Goal: Task Accomplishment & Management: Use online tool/utility

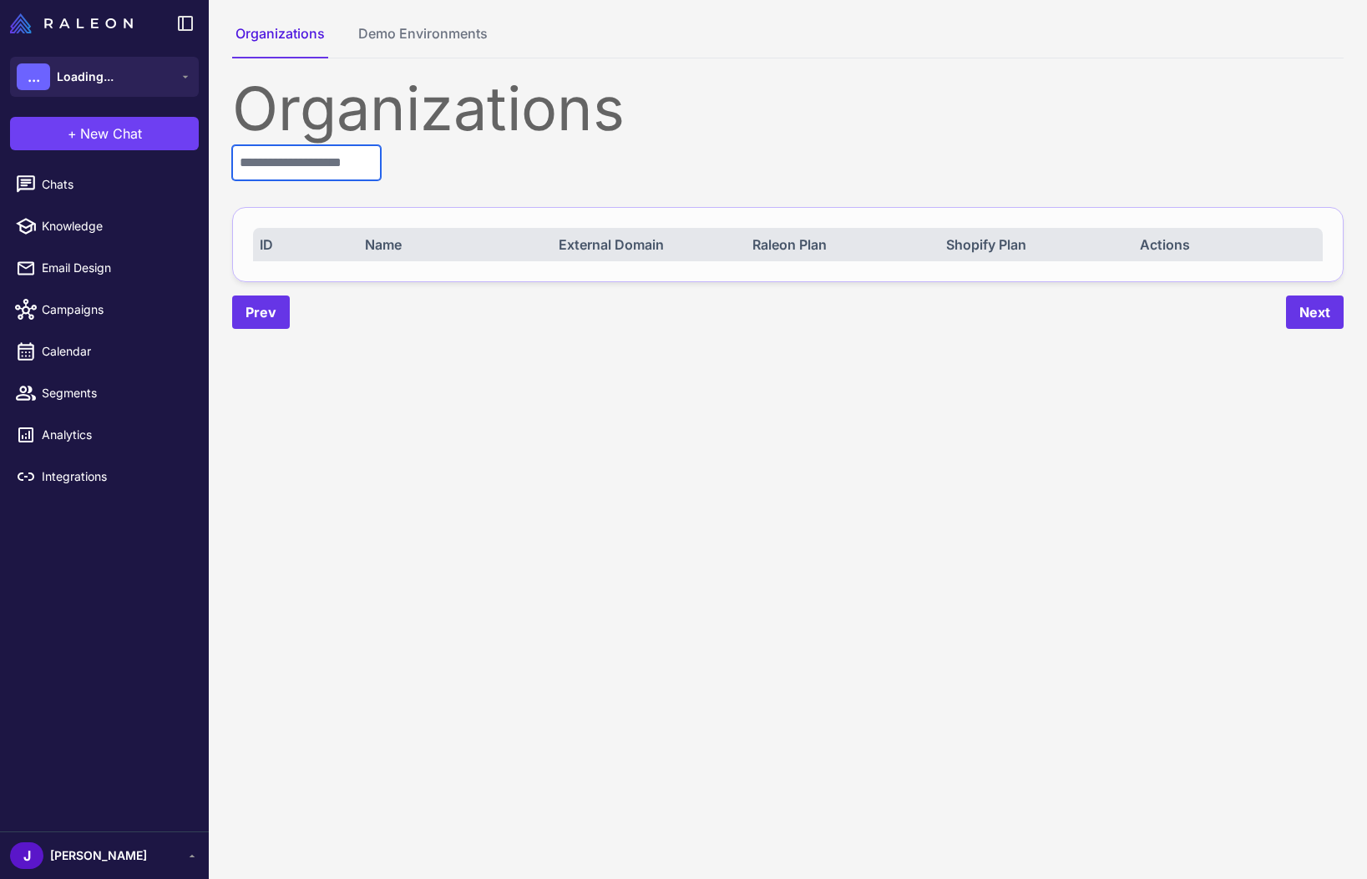
click at [273, 172] on input "text" at bounding box center [306, 162] width 149 height 35
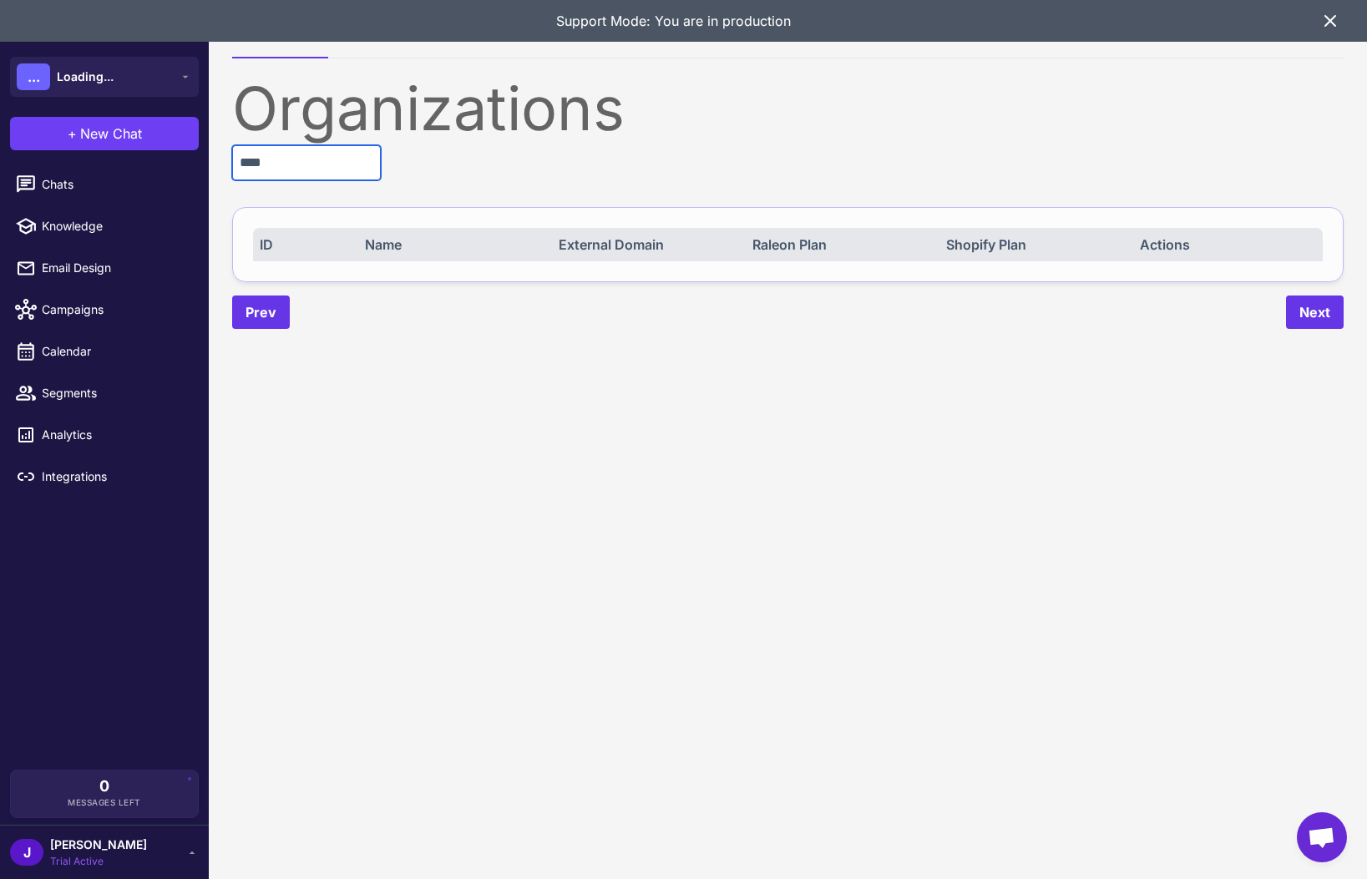
click at [290, 168] on input "****" at bounding box center [306, 162] width 149 height 35
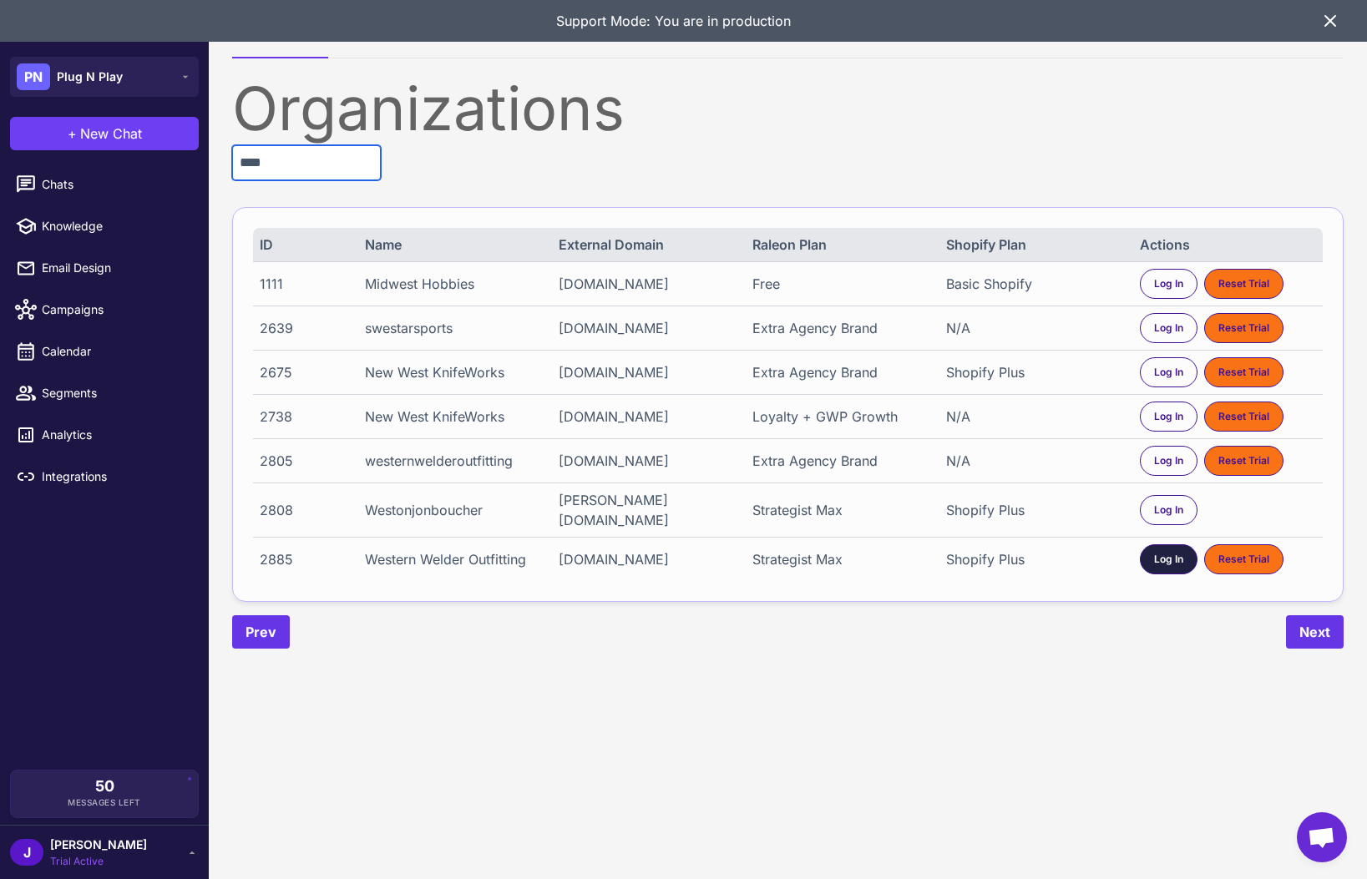
type input "****"
click at [1152, 569] on div "Log In" at bounding box center [1169, 559] width 58 height 30
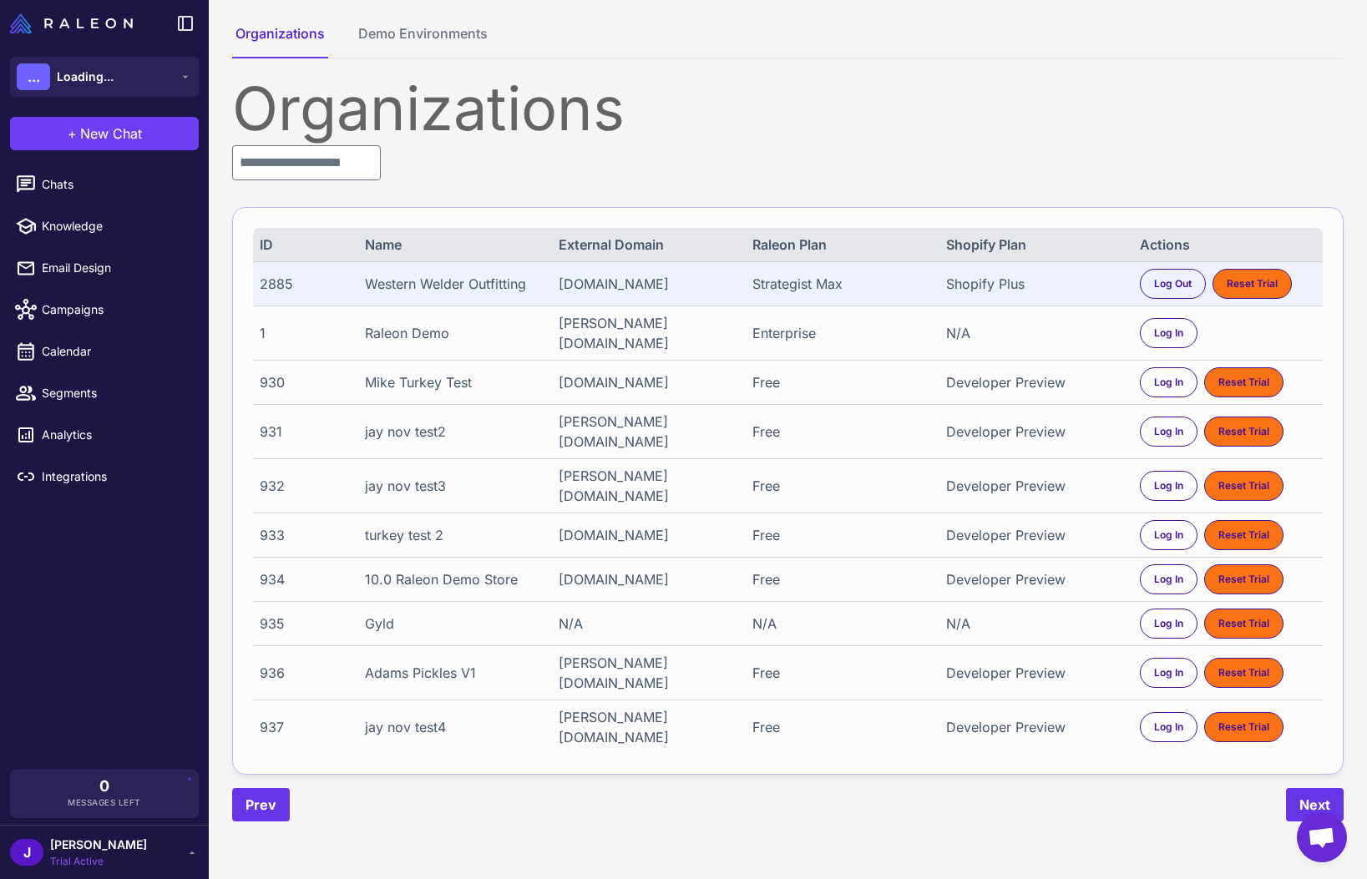
click at [53, 193] on span "Chats" at bounding box center [115, 184] width 147 height 18
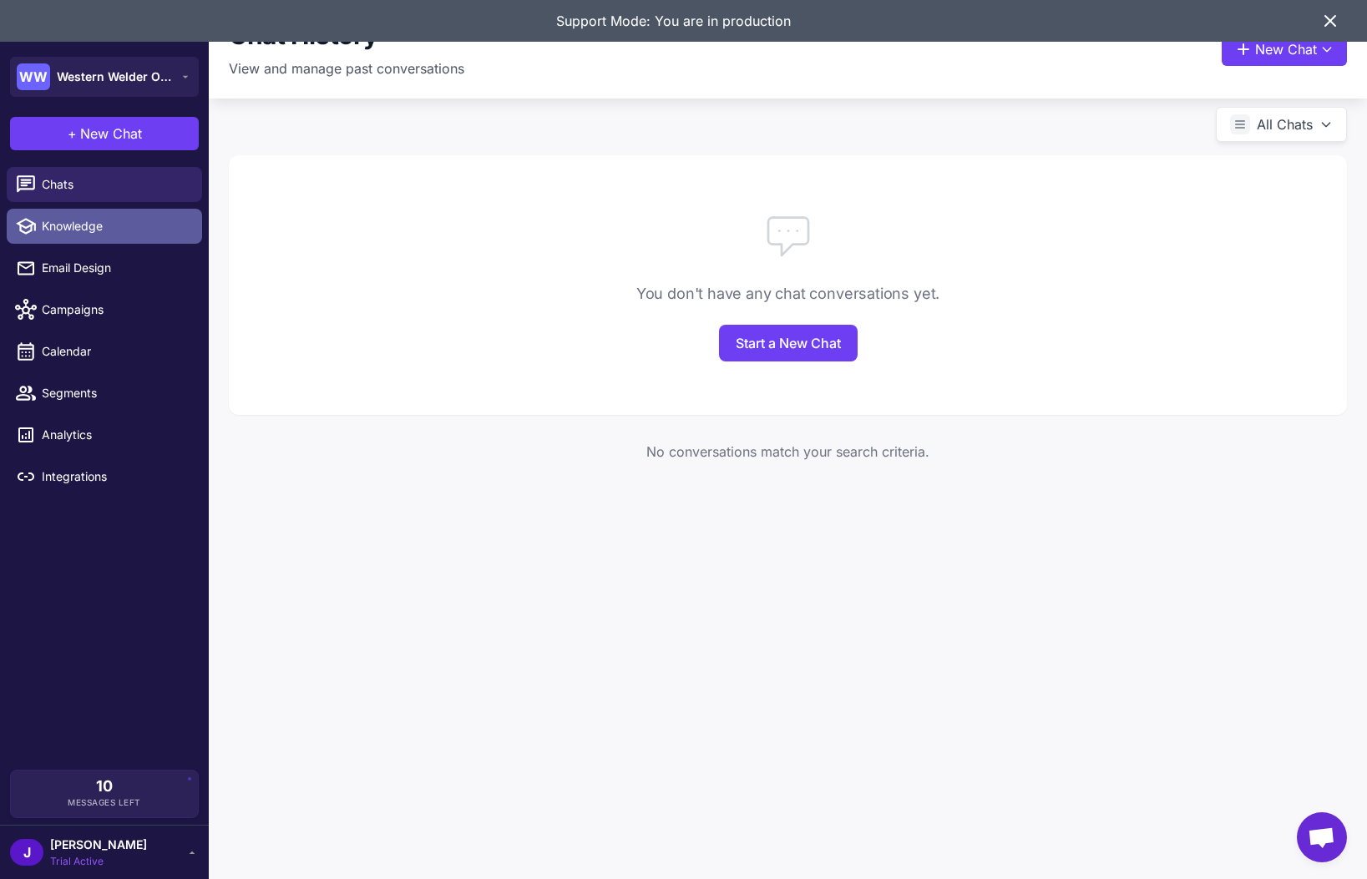
click at [79, 227] on span "Knowledge" at bounding box center [115, 226] width 147 height 18
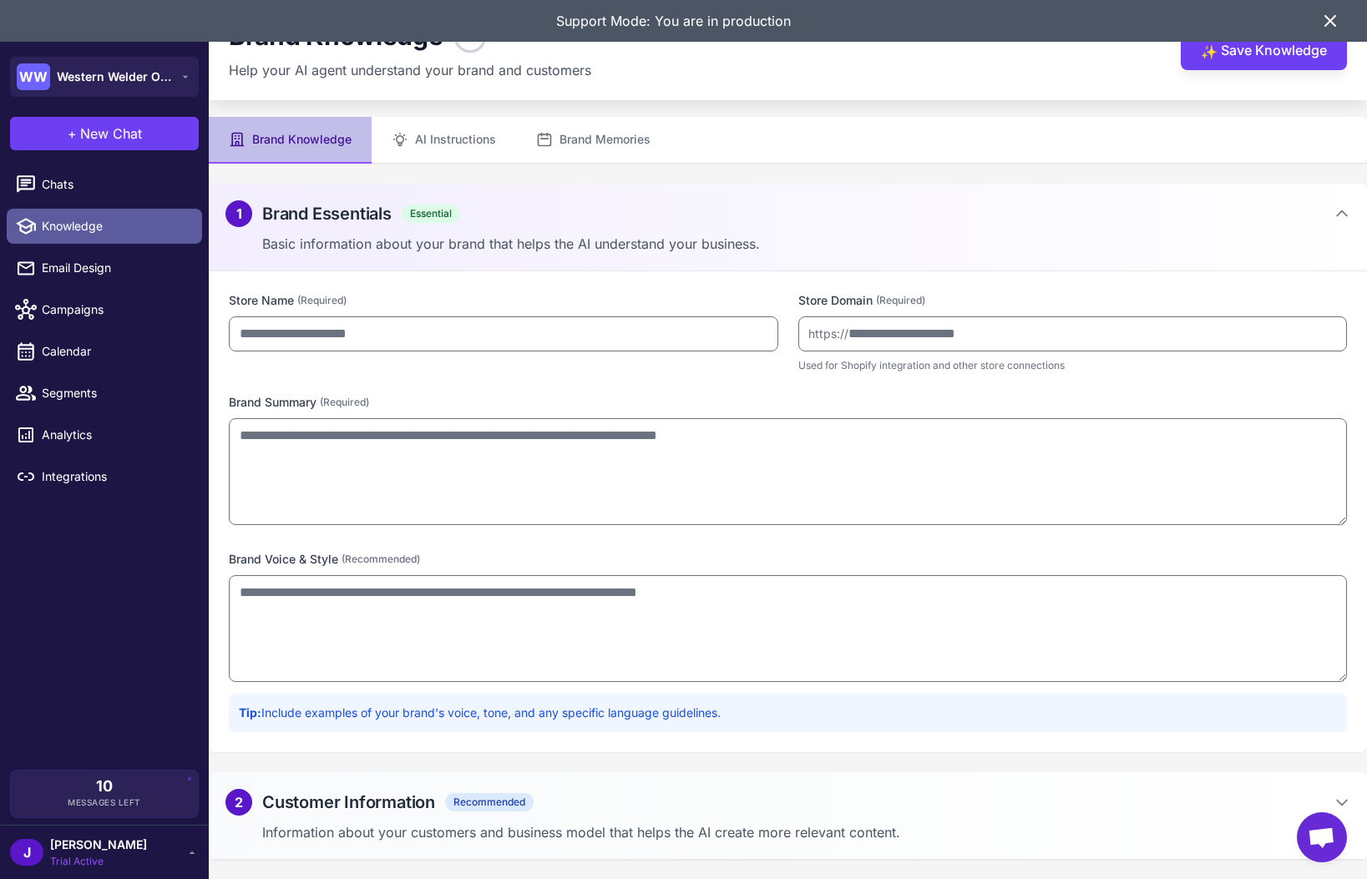
type input "**********"
type textarea "**********"
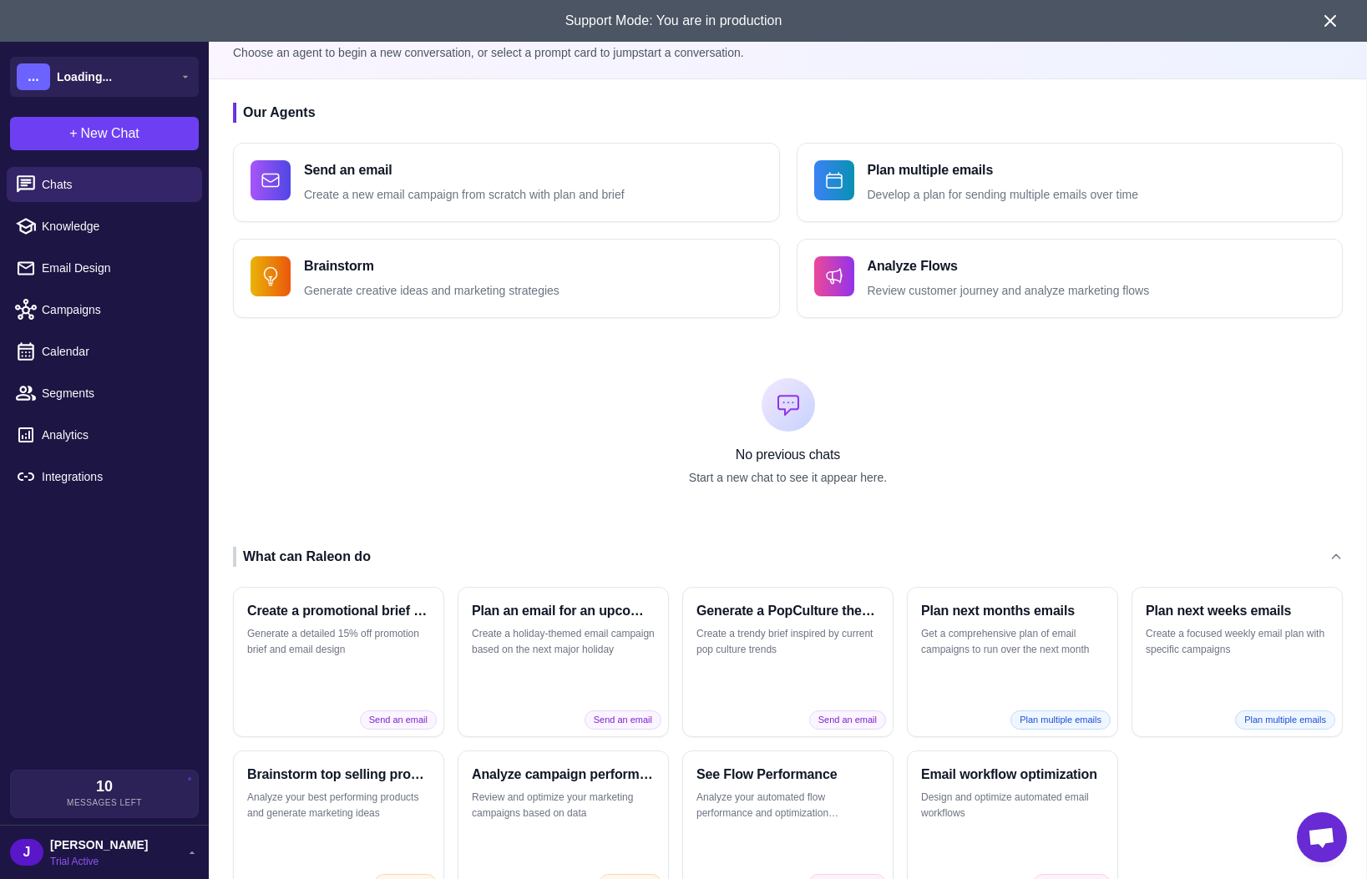
click at [75, 857] on span "Trial Active" at bounding box center [99, 861] width 98 height 15
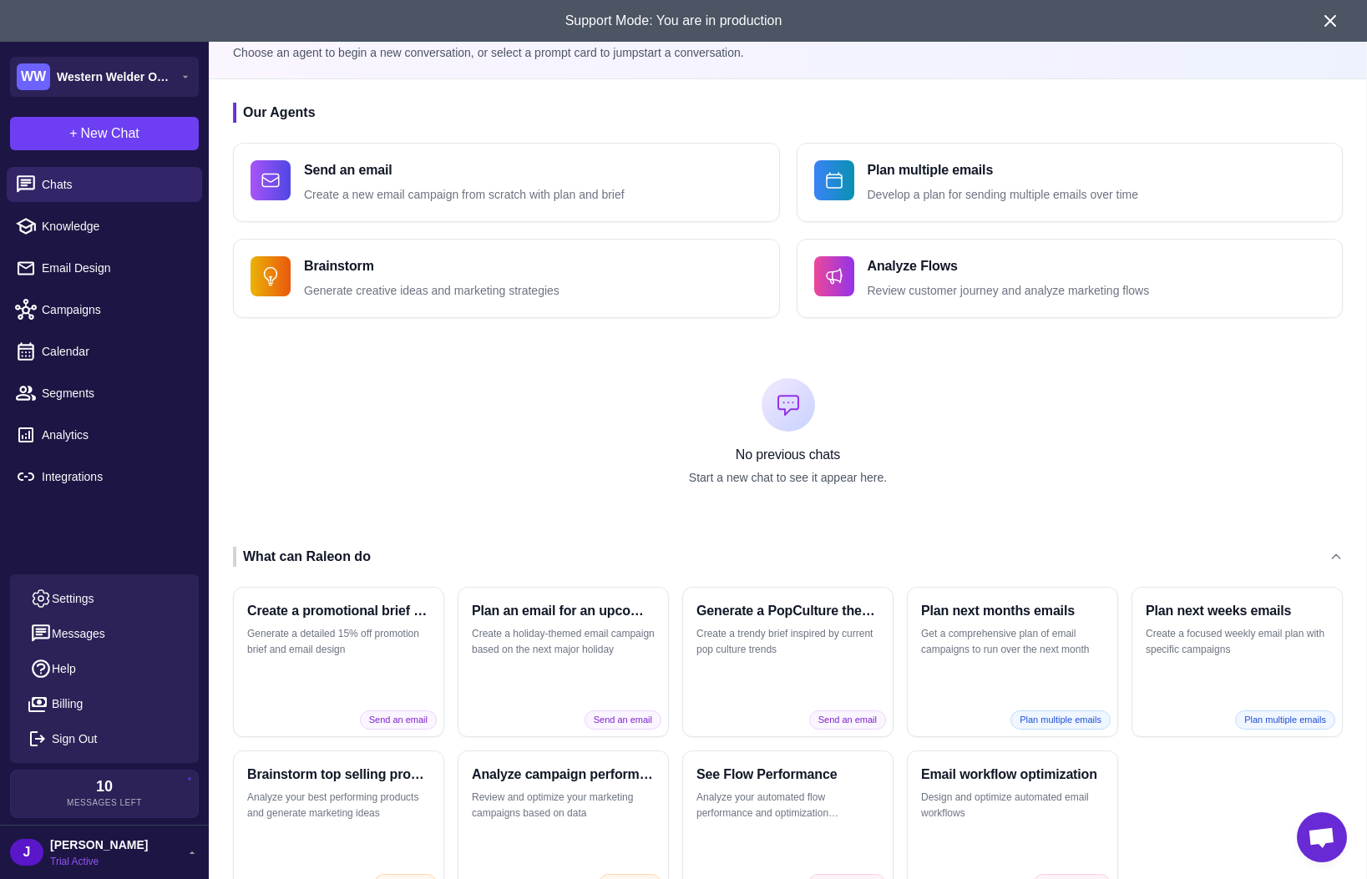
click at [66, 849] on span "[PERSON_NAME]" at bounding box center [99, 845] width 98 height 18
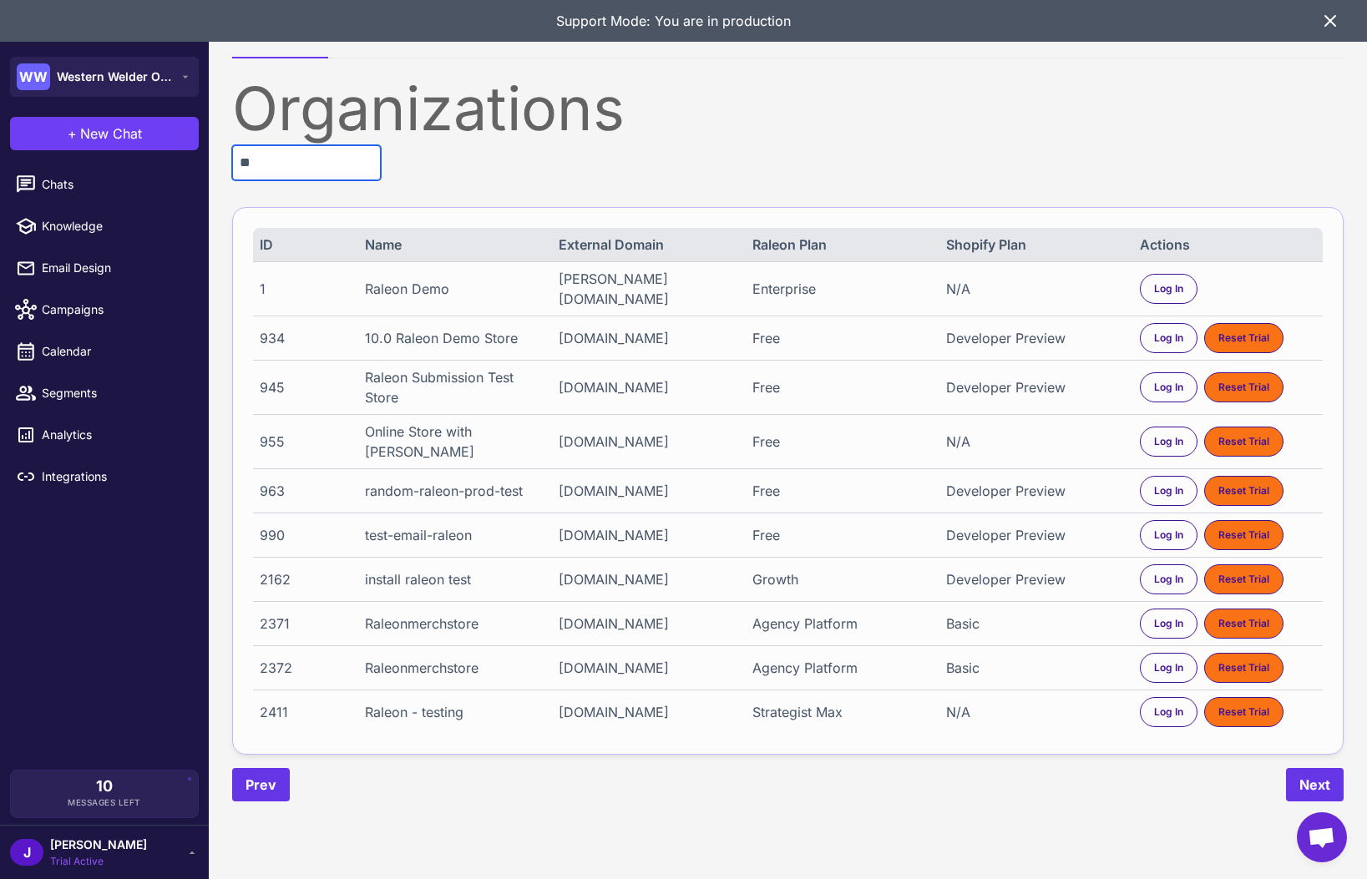
type input "*"
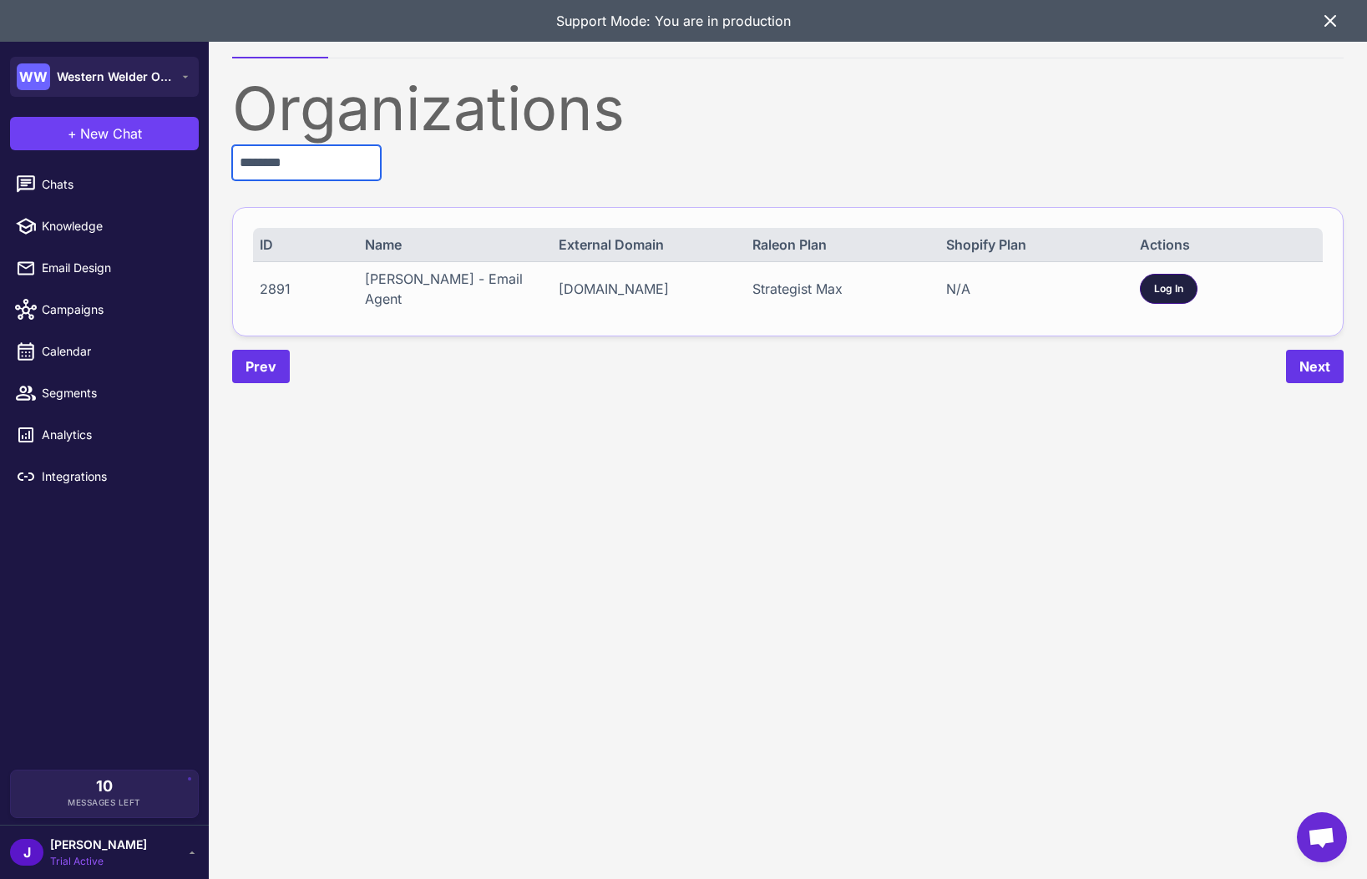
type input "********"
click at [1167, 292] on div "Log In" at bounding box center [1169, 289] width 58 height 30
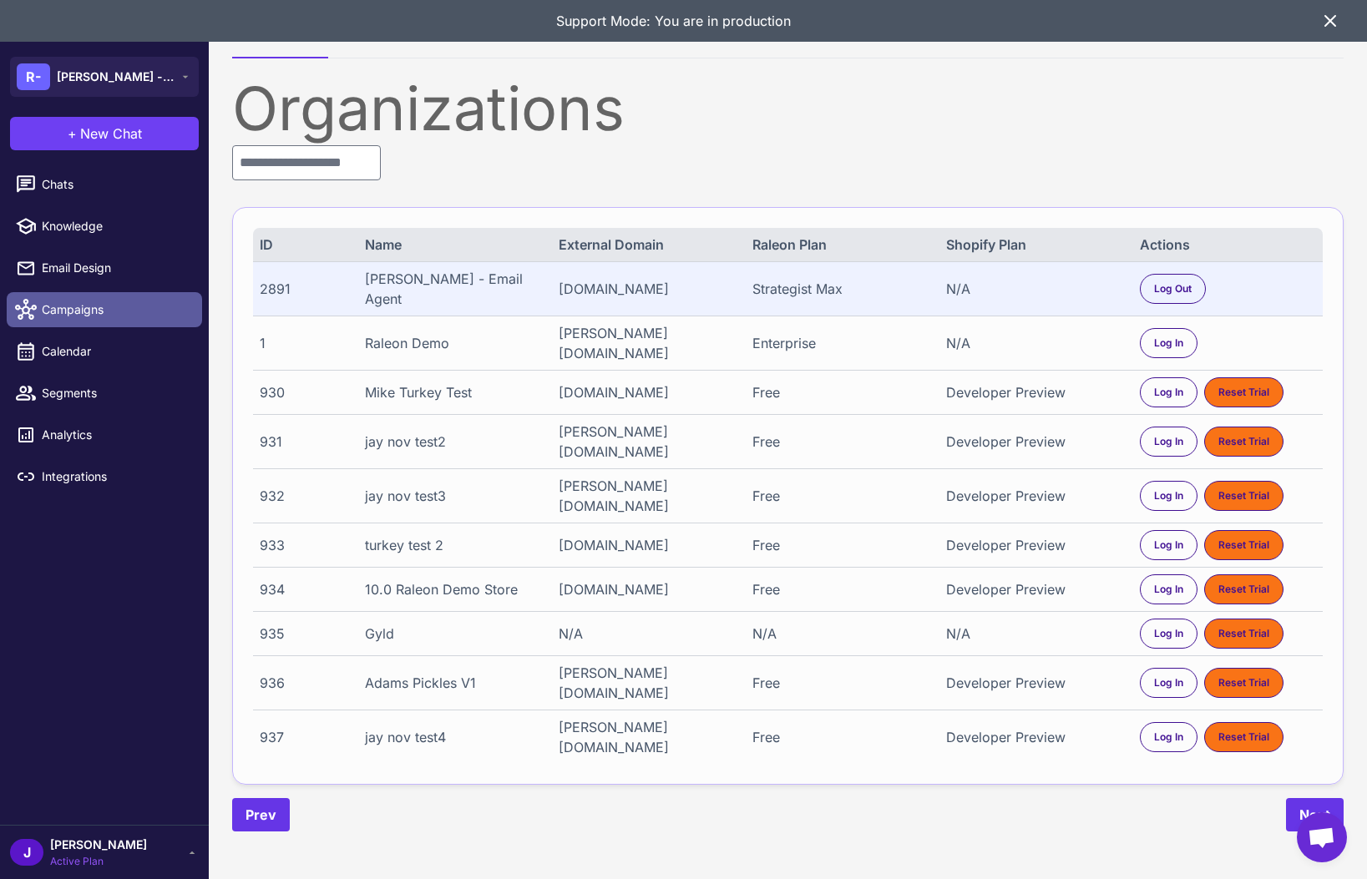
click at [53, 317] on span "Campaigns" at bounding box center [115, 310] width 147 height 18
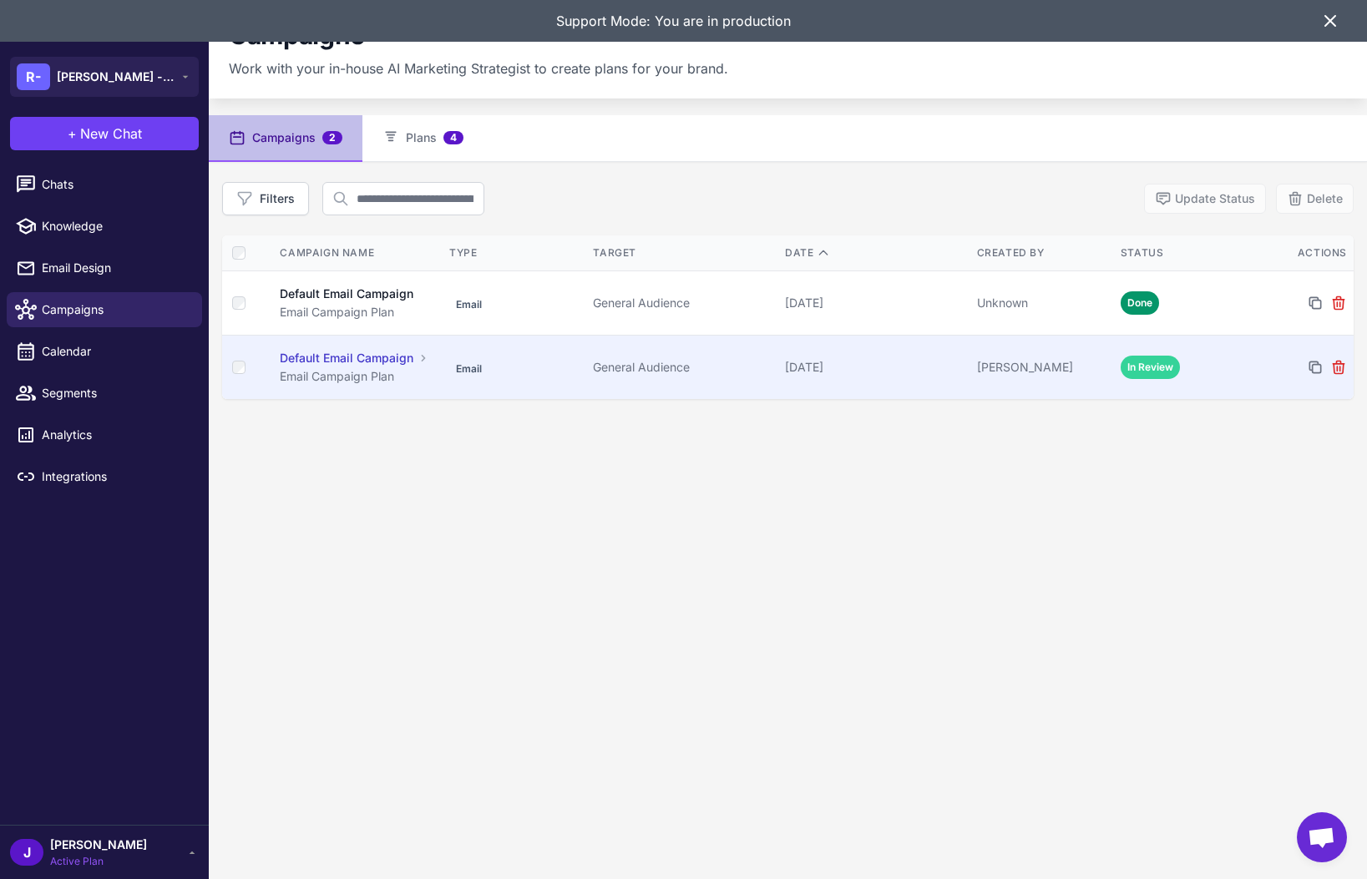
click at [838, 383] on td "[DATE]" at bounding box center [874, 367] width 192 height 64
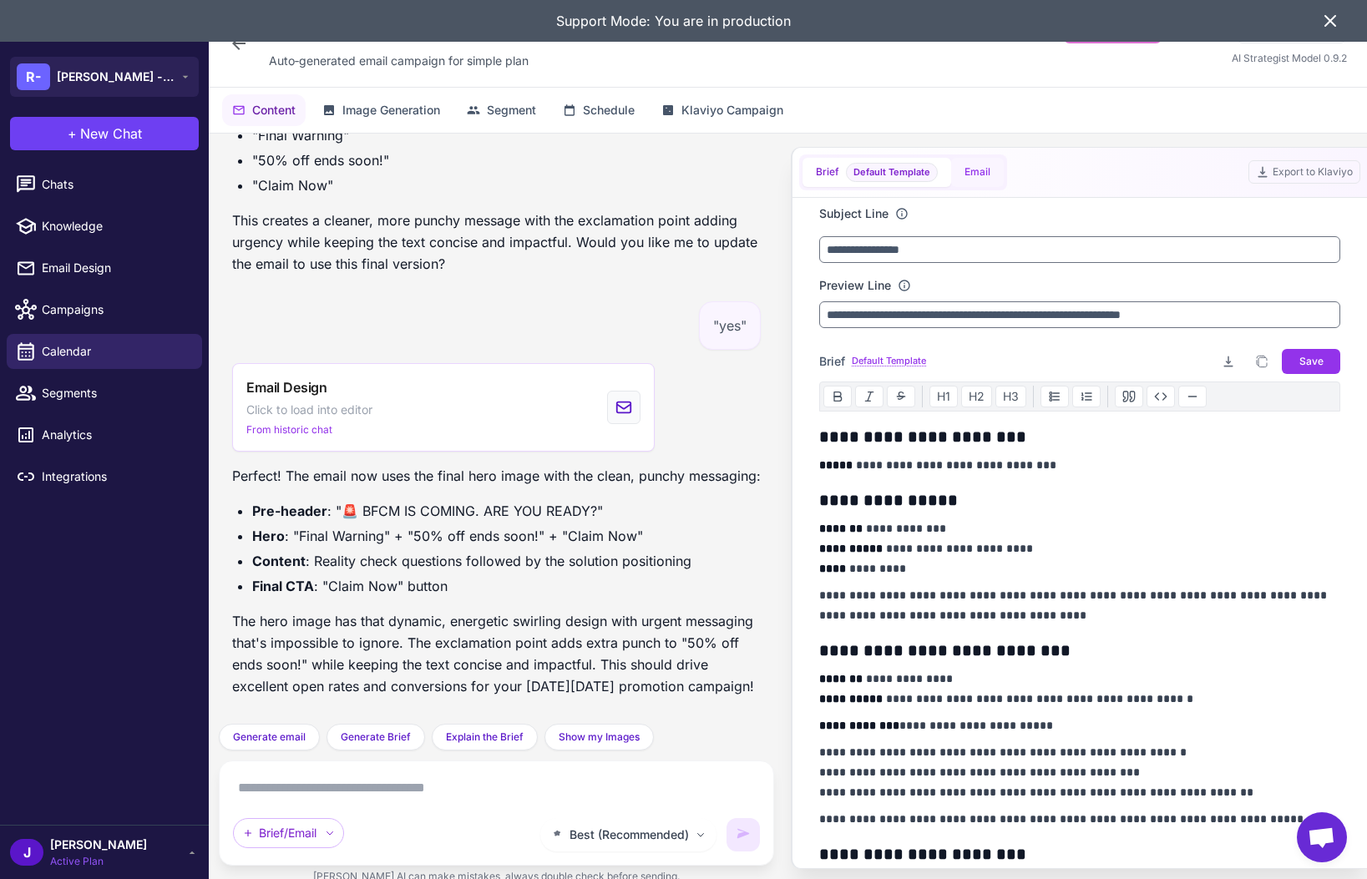
scroll to position [13362, 0]
click at [975, 174] on button "Email" at bounding box center [977, 172] width 53 height 29
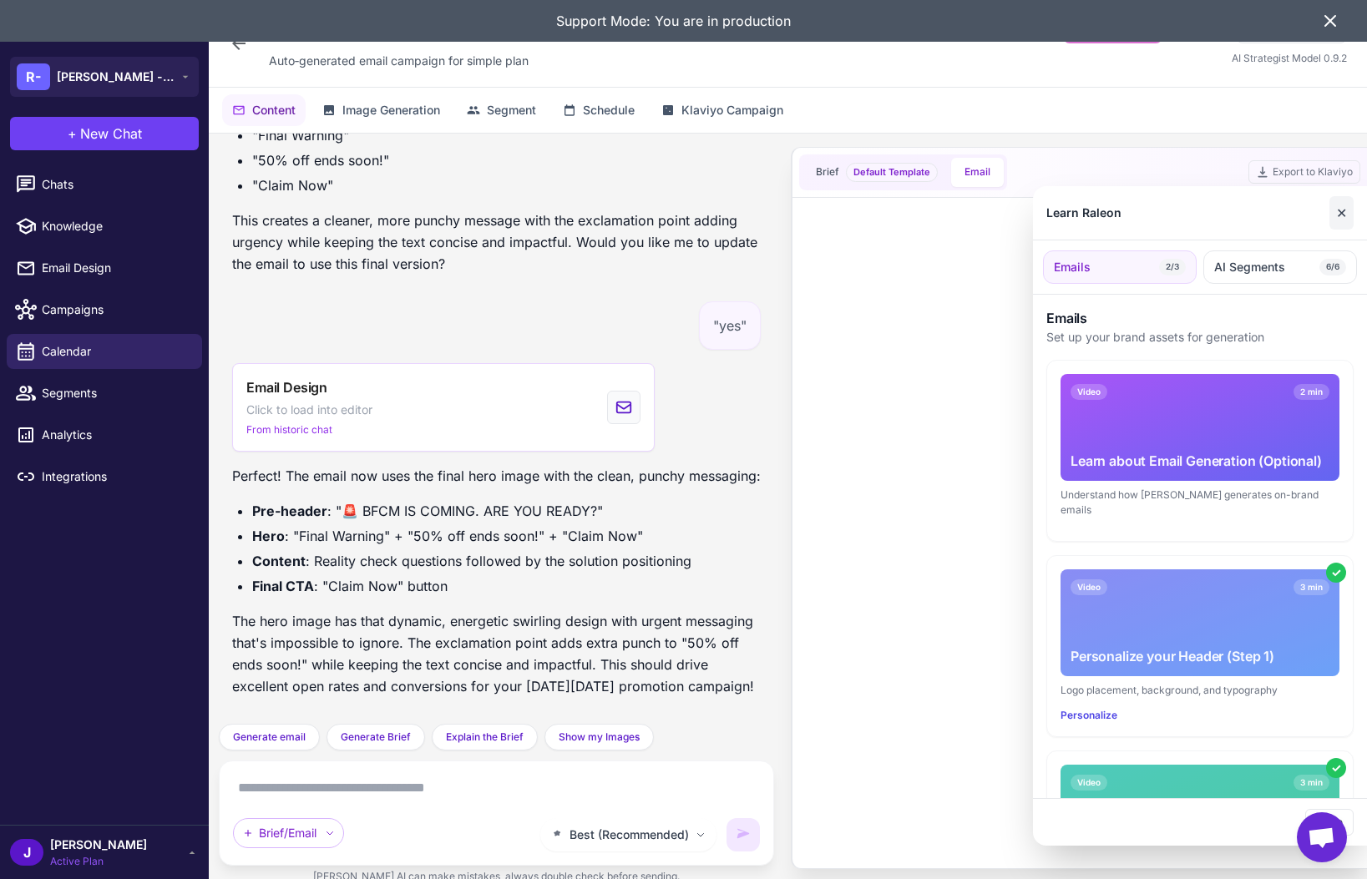
click at [1335, 218] on button "✕" at bounding box center [1341, 212] width 24 height 33
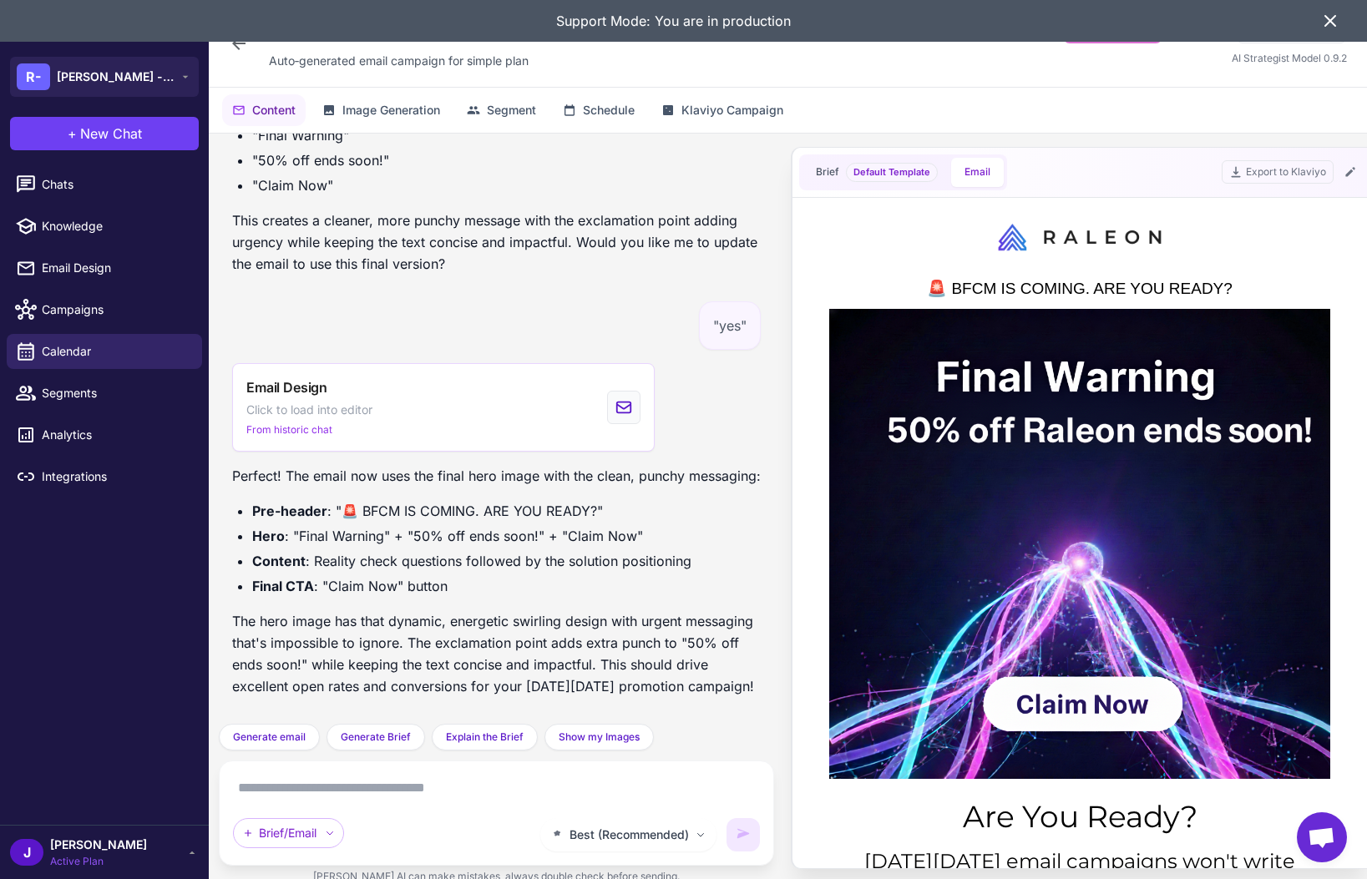
scroll to position [0, 0]
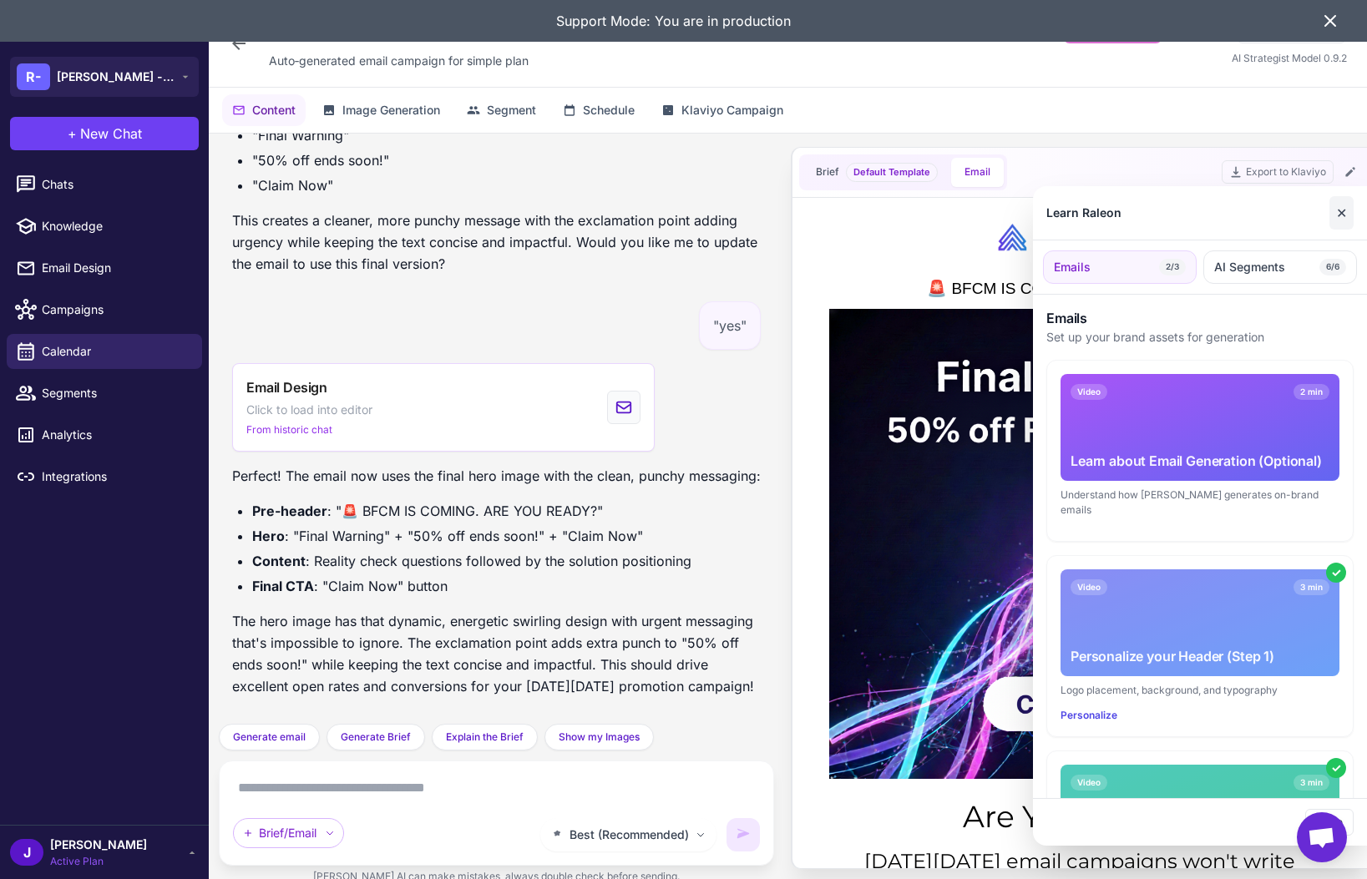
click at [1342, 211] on button "✕" at bounding box center [1341, 212] width 24 height 33
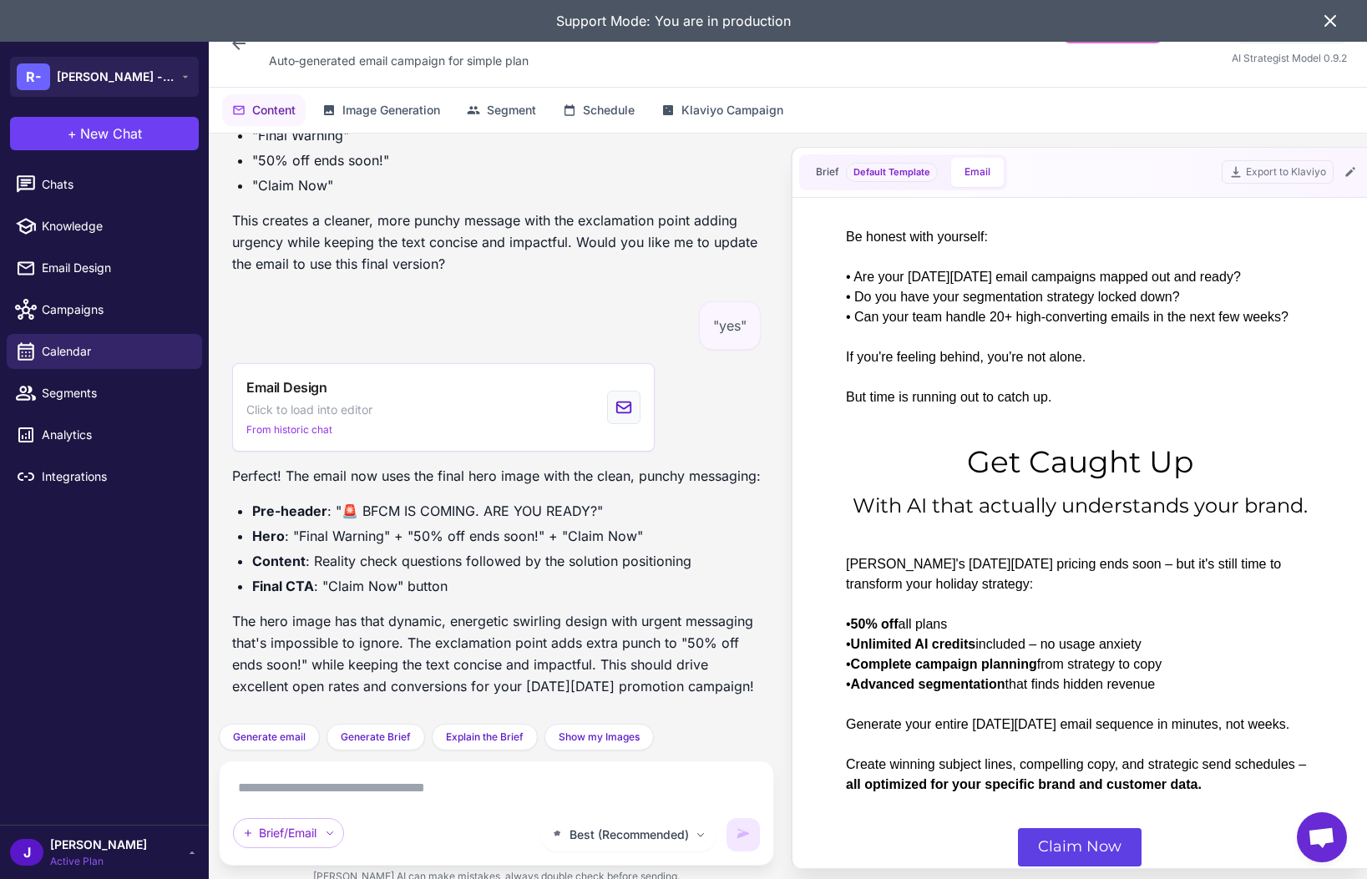
scroll to position [760, 0]
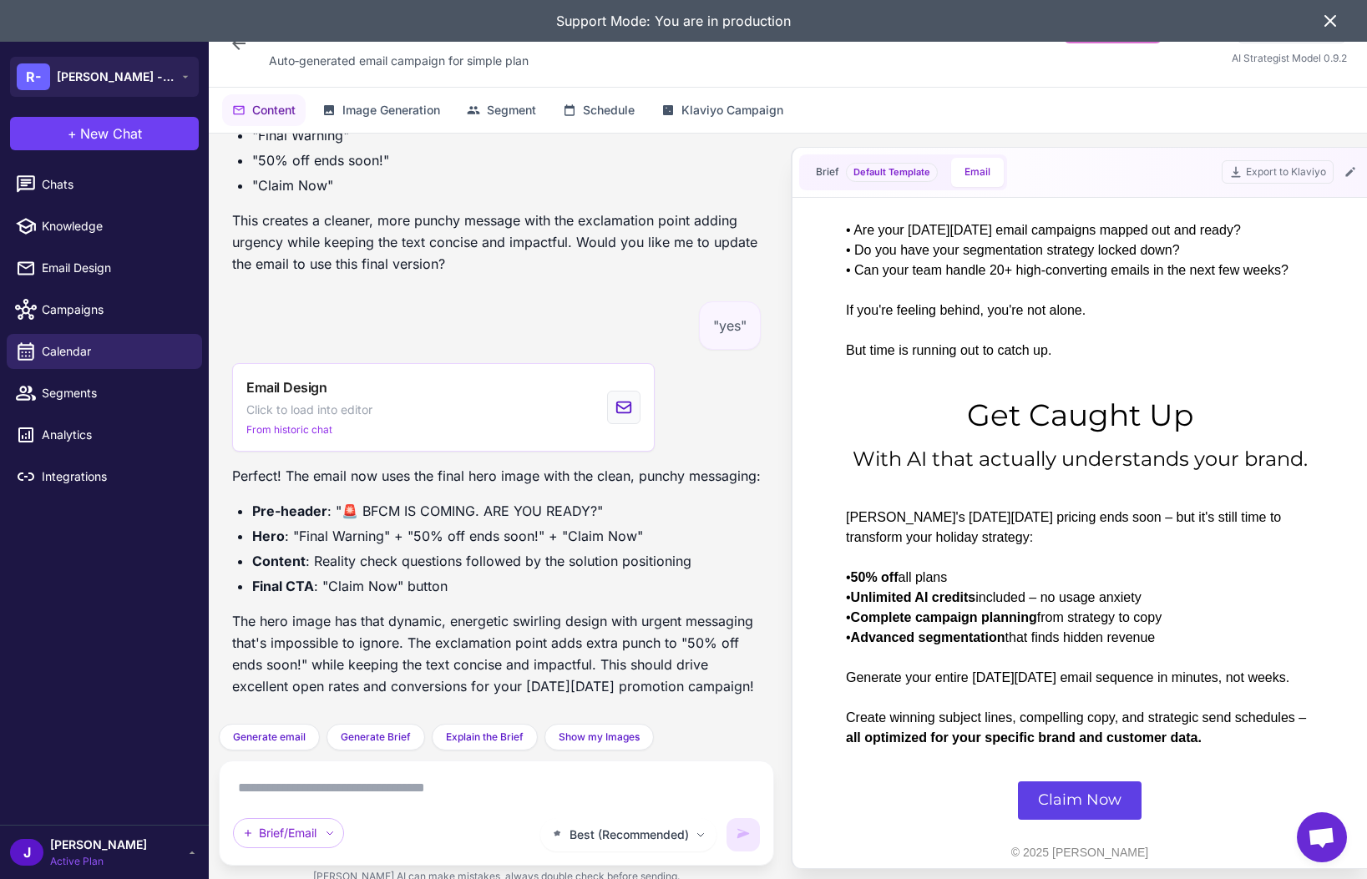
click at [314, 783] on textarea at bounding box center [496, 788] width 527 height 27
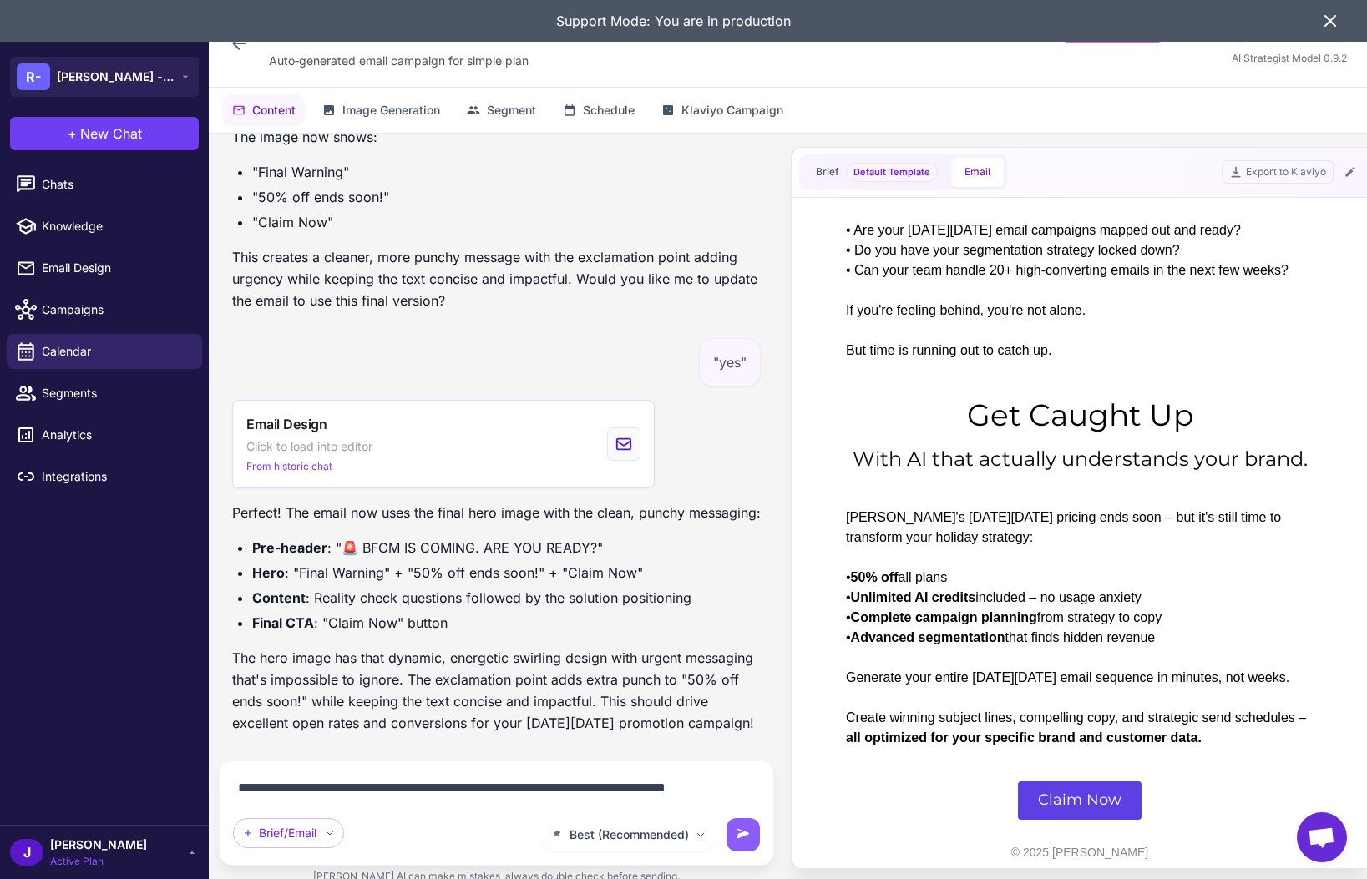
scroll to position [13345, 0]
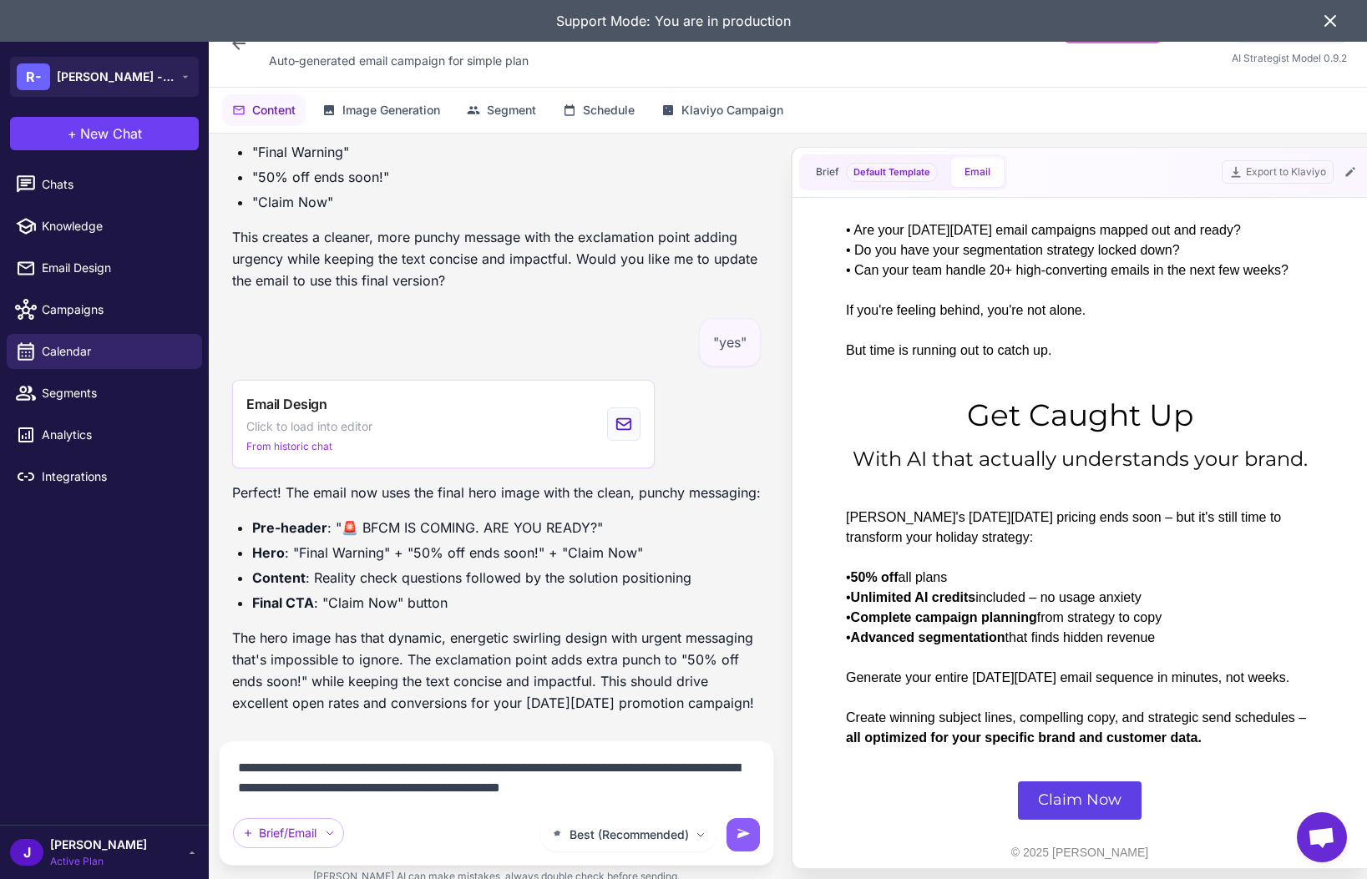
type textarea "**********"
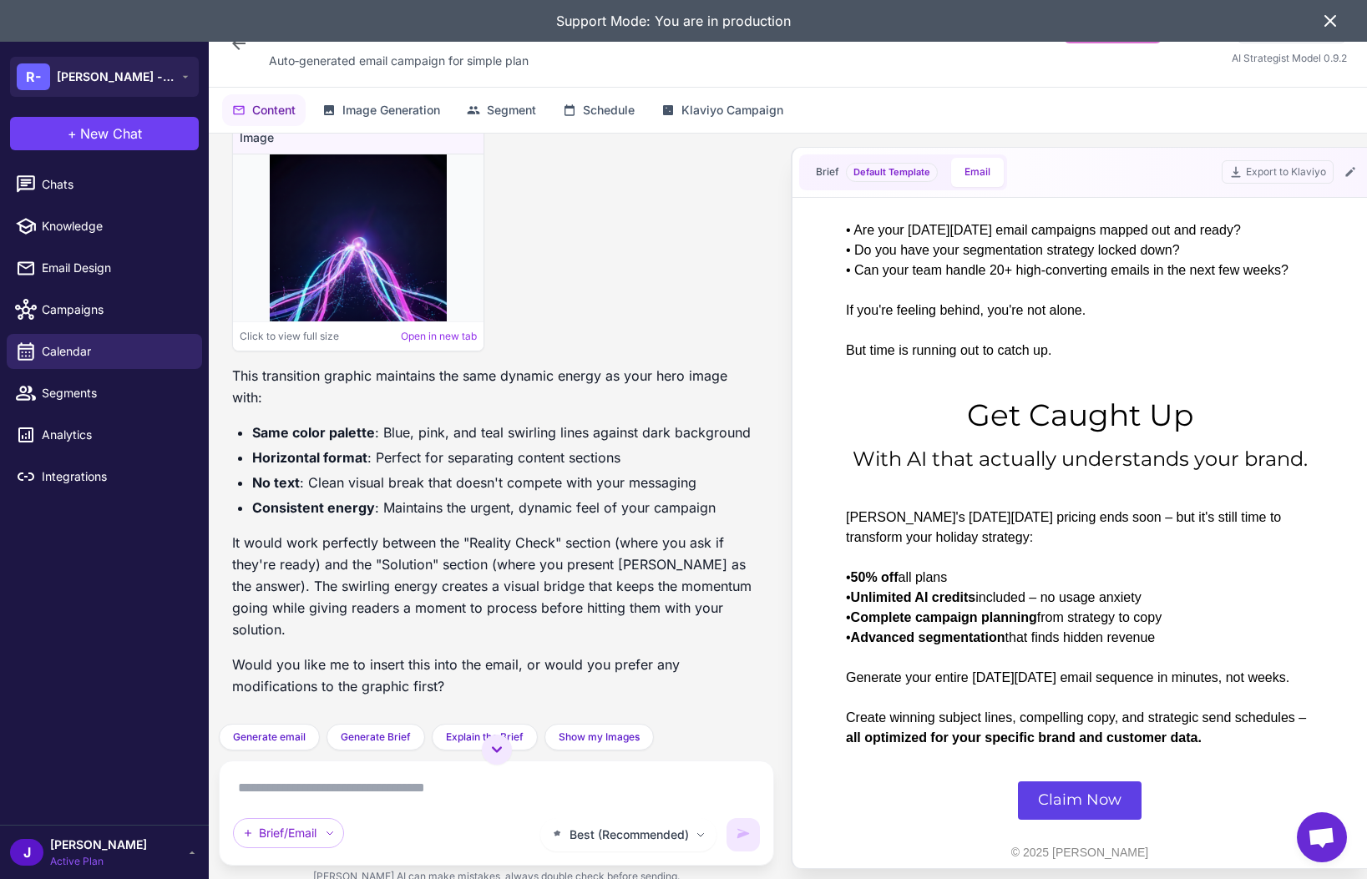
scroll to position [14158, 0]
click at [448, 351] on div "Click to view full size Open in new tab" at bounding box center [358, 336] width 251 height 29
click at [439, 344] on link "Open in new tab" at bounding box center [439, 336] width 76 height 15
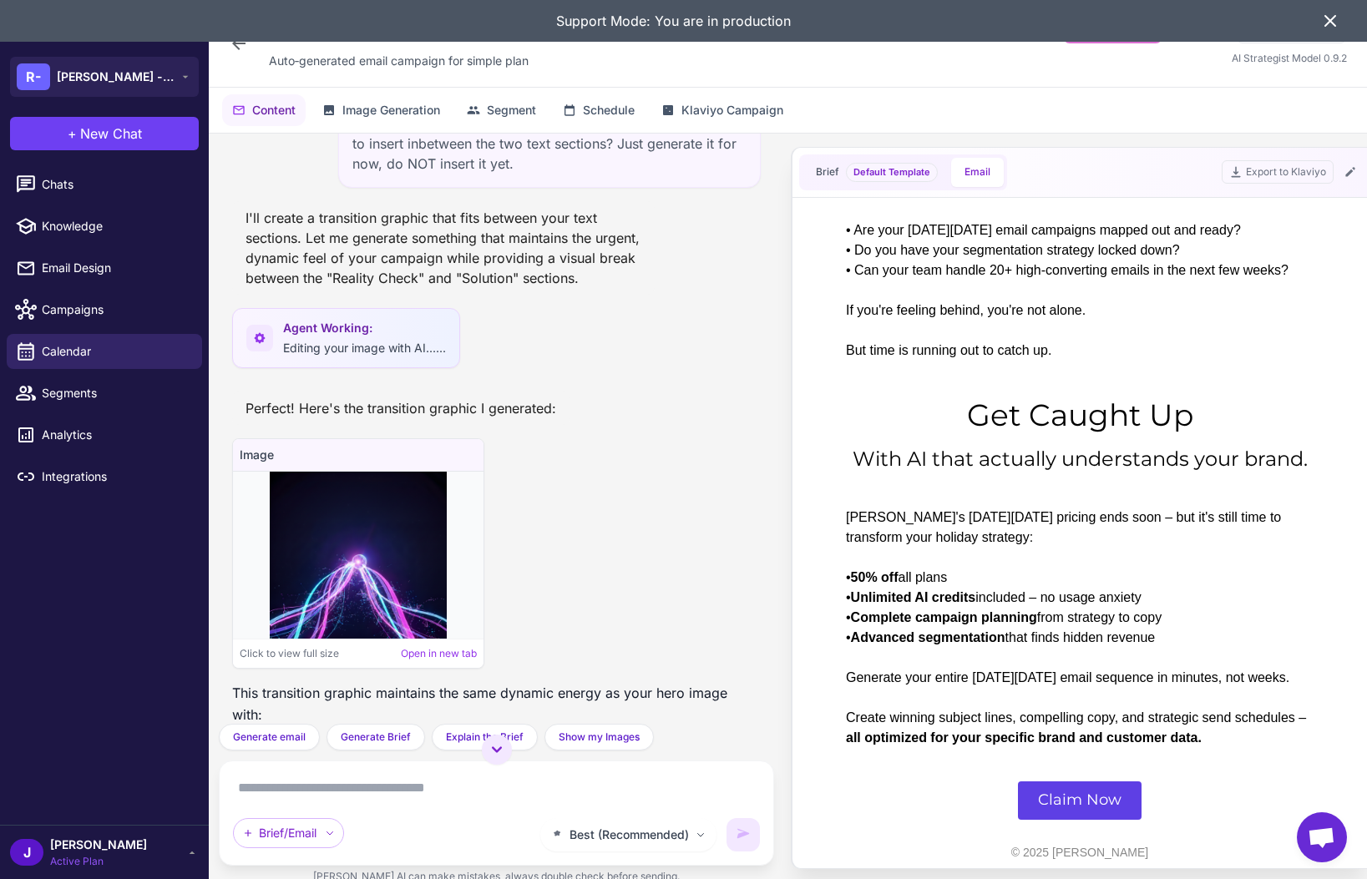
scroll to position [14304, 0]
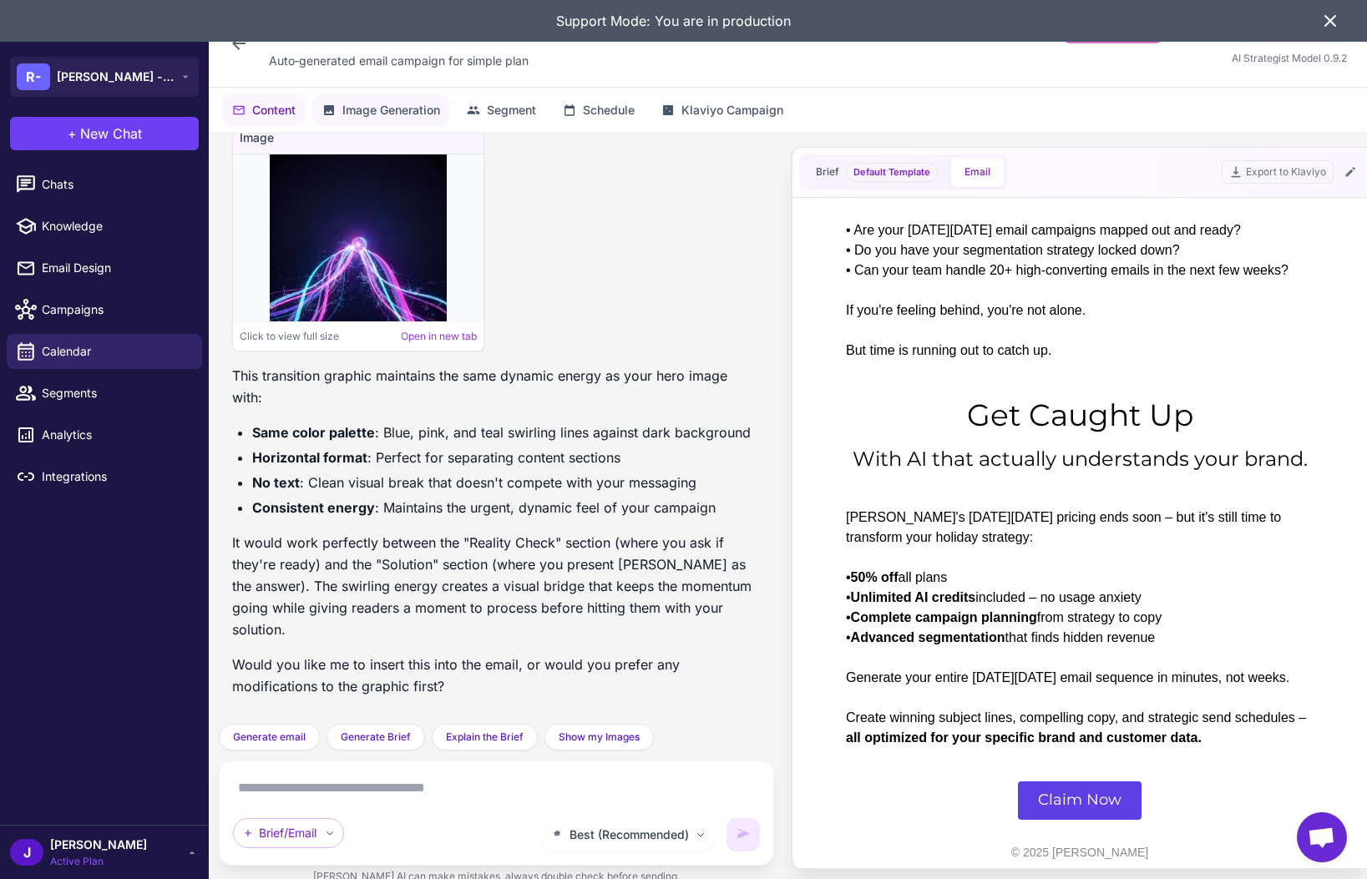
click at [357, 108] on span "Image Generation" at bounding box center [391, 110] width 98 height 18
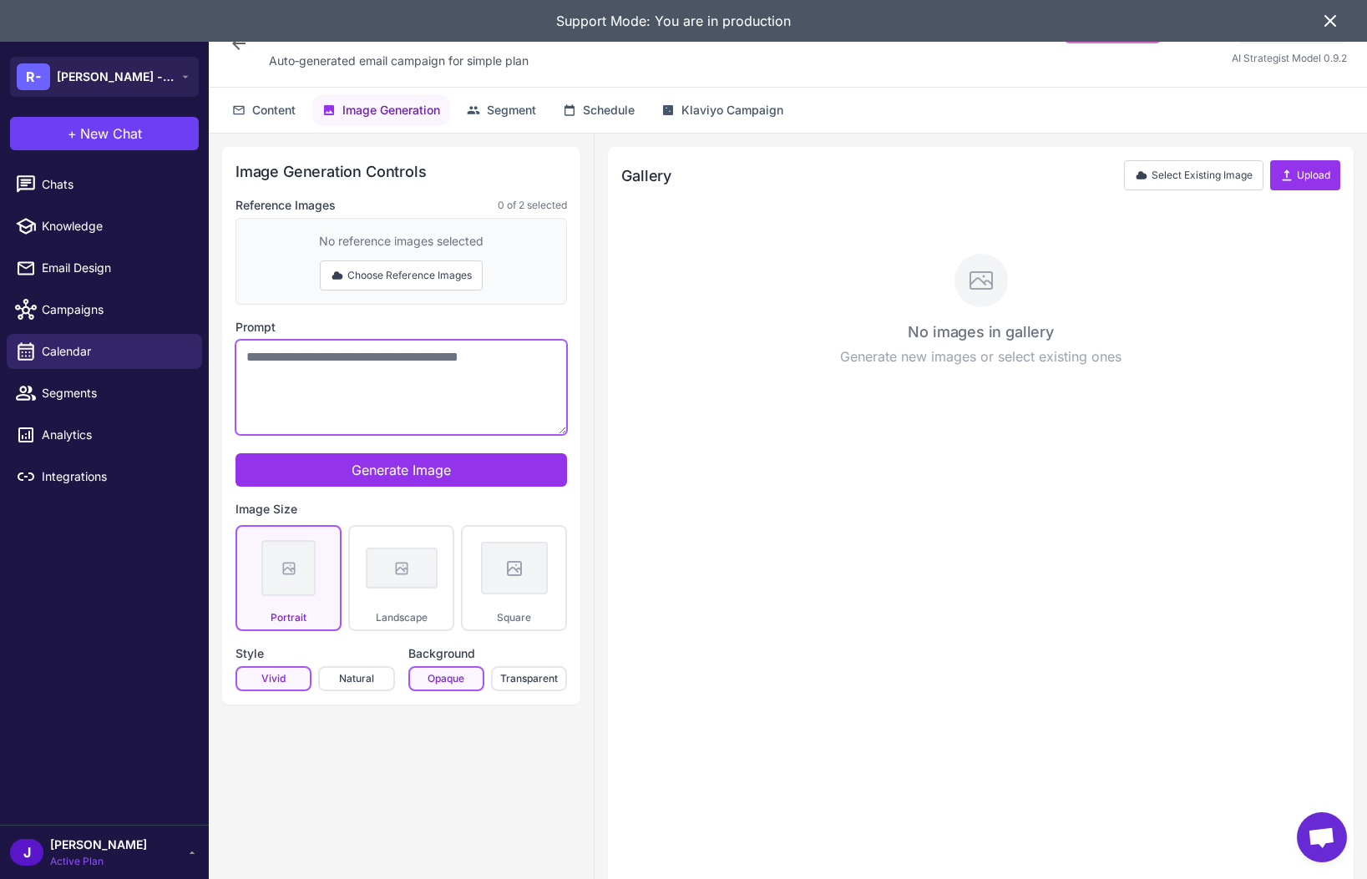
click at [347, 389] on textarea "Prompt" at bounding box center [402, 387] width 332 height 95
click at [418, 592] on button "Landscape" at bounding box center [401, 578] width 106 height 106
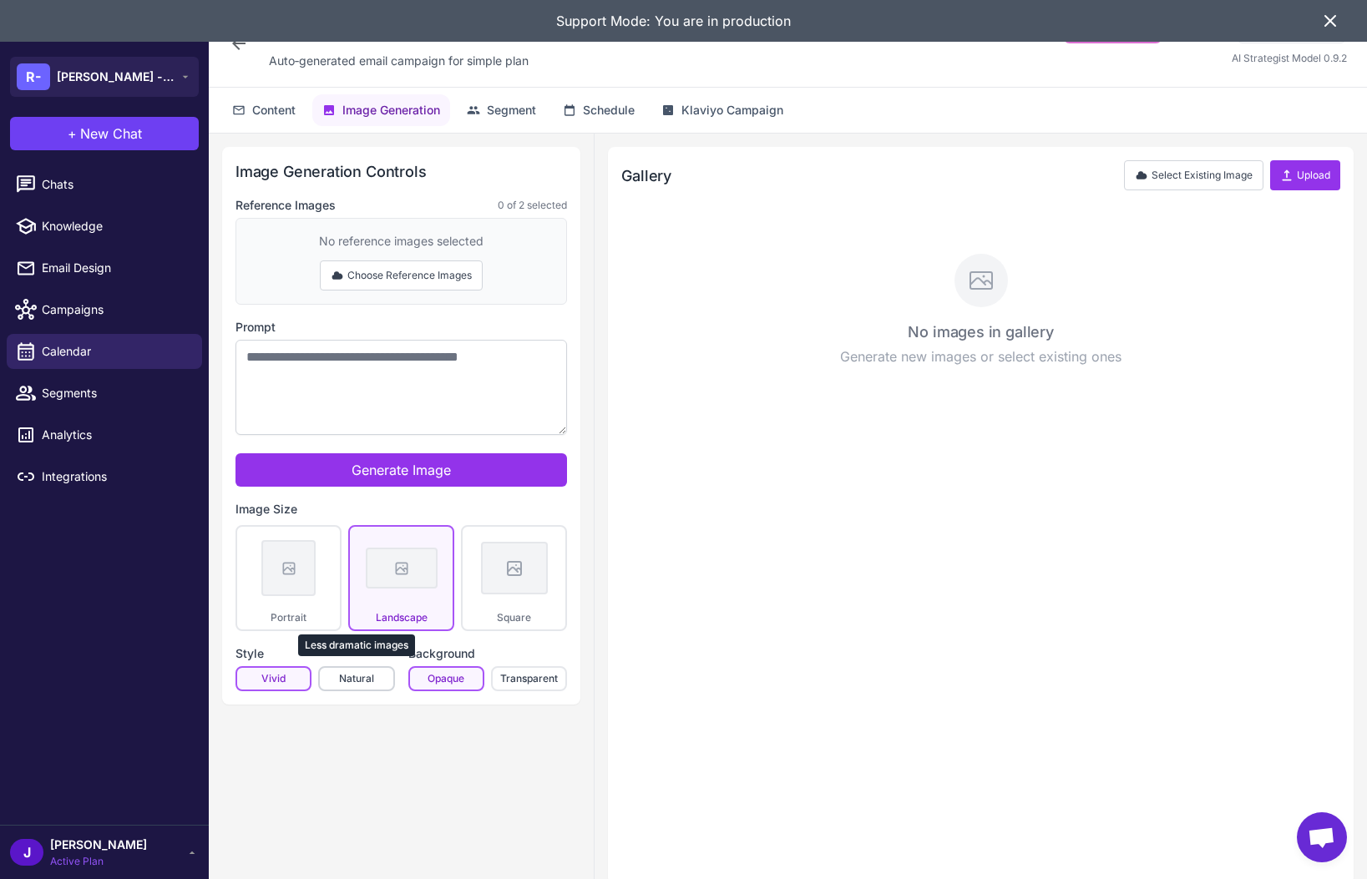
click at [372, 682] on button "Natural Less dramatic images" at bounding box center [356, 678] width 76 height 25
click at [1211, 168] on button "Select Existing Image" at bounding box center [1193, 175] width 139 height 30
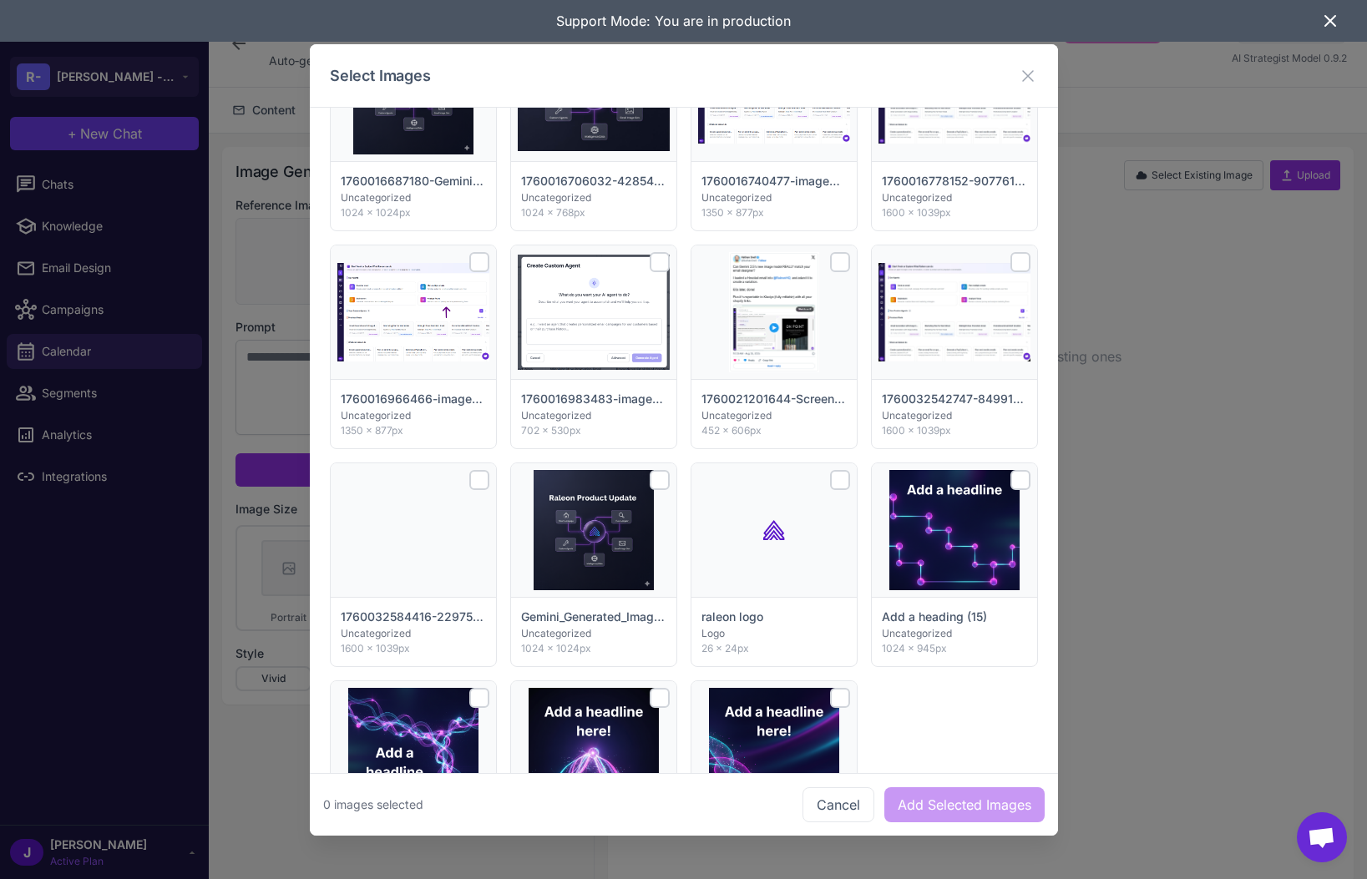
scroll to position [117, 0]
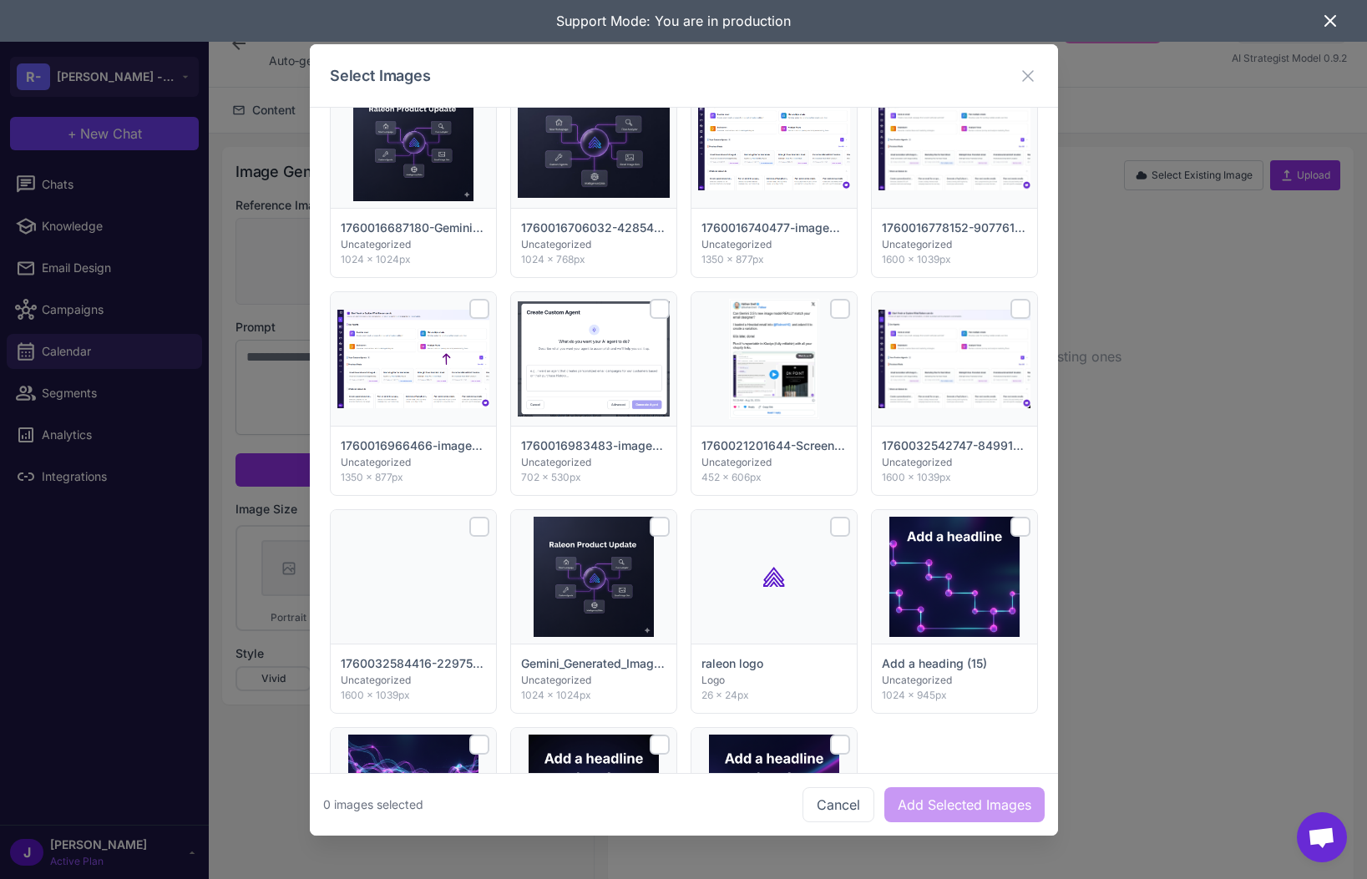
click at [843, 524] on div at bounding box center [840, 527] width 20 height 20
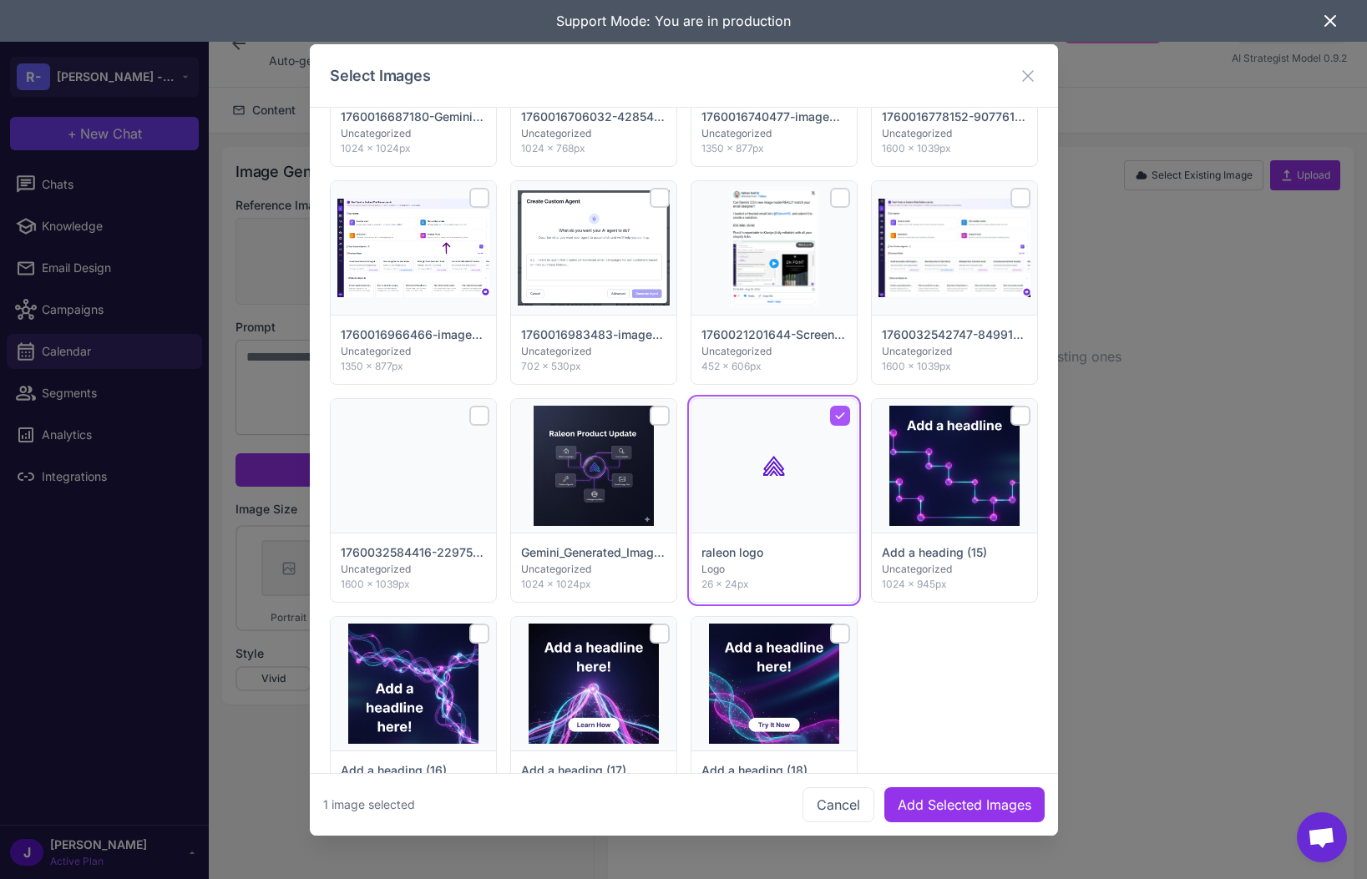
scroll to position [296, 0]
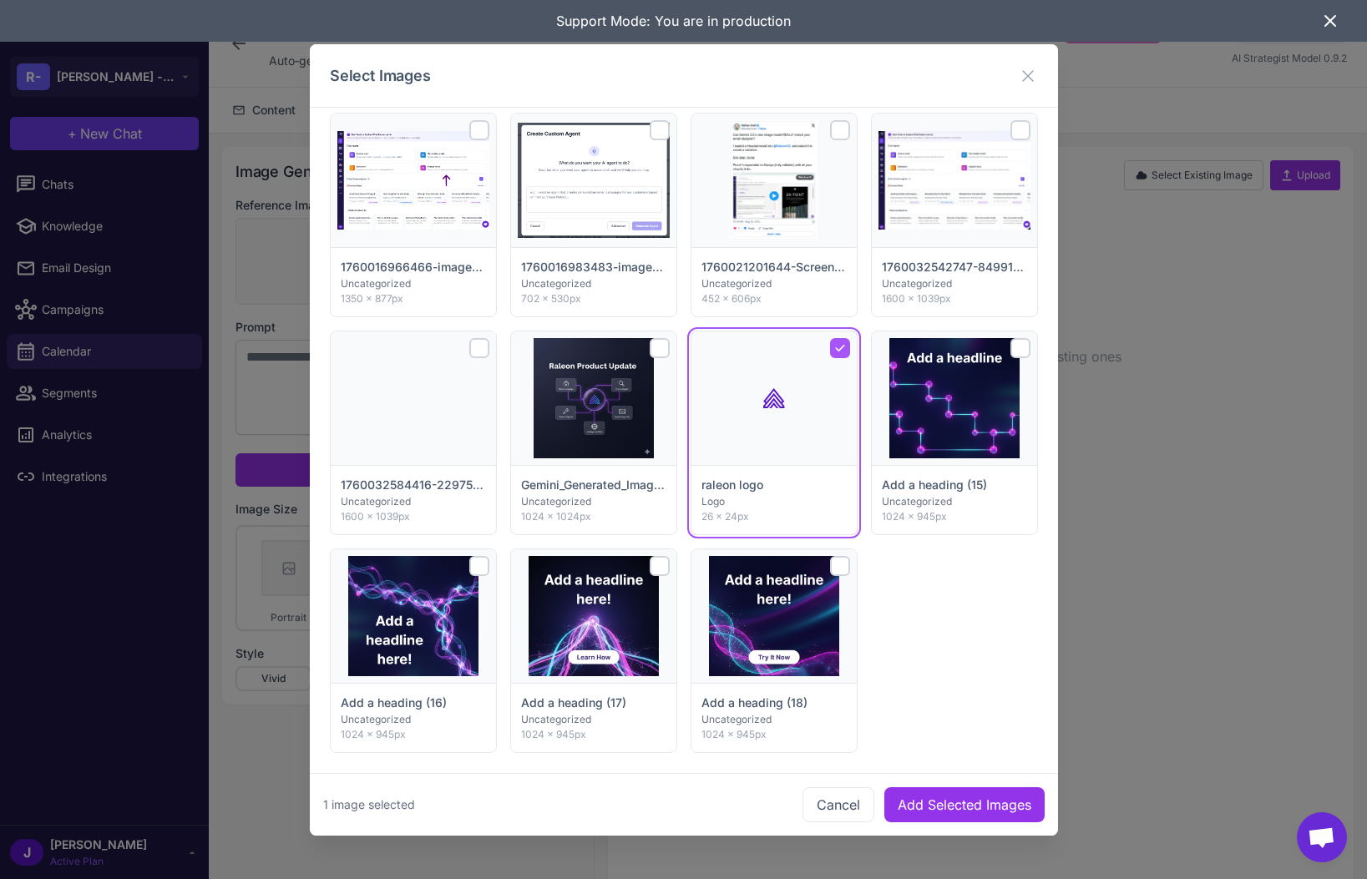
click at [599, 626] on img at bounding box center [593, 616] width 130 height 120
click at [658, 566] on div at bounding box center [660, 566] width 20 height 20
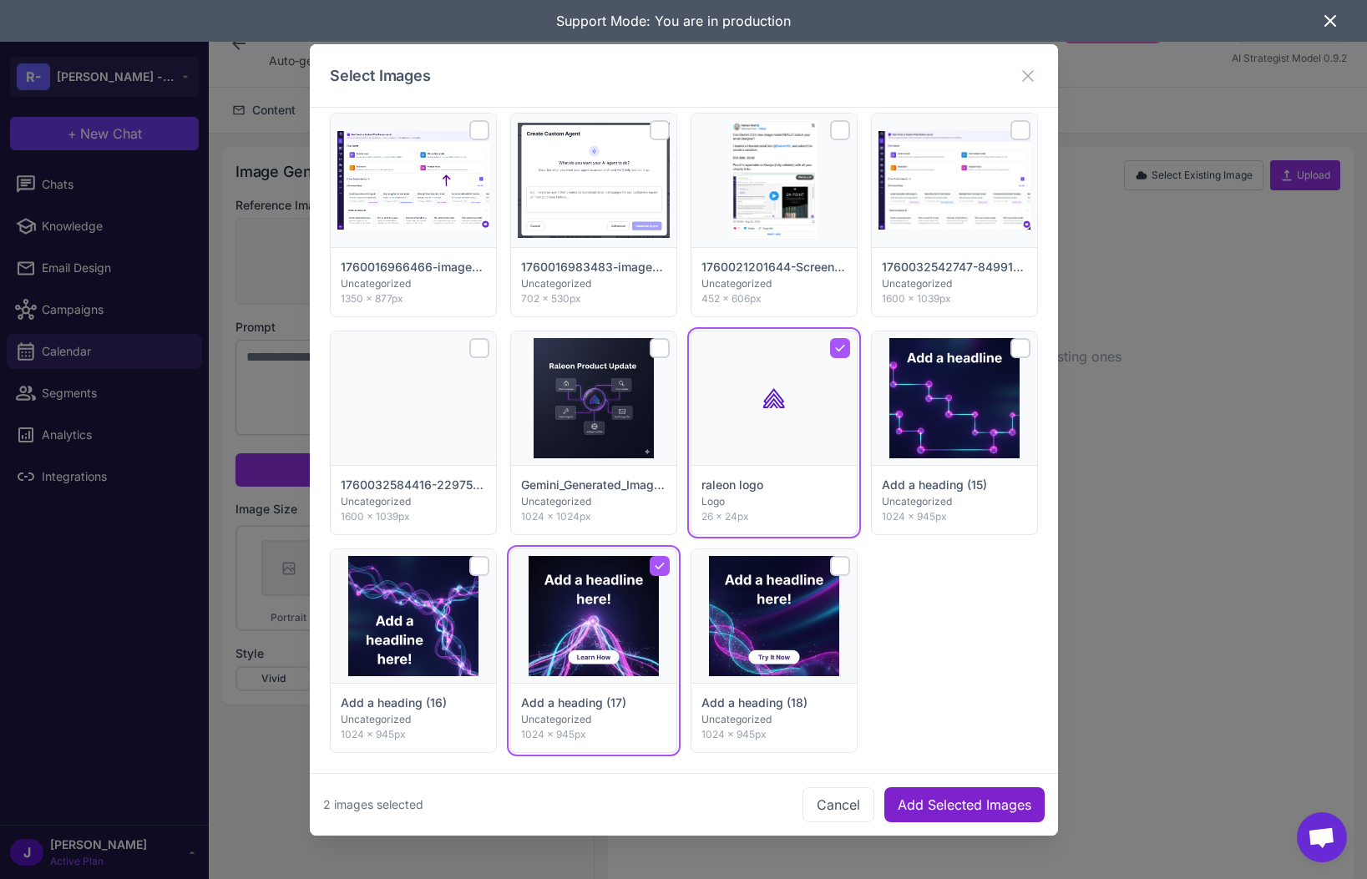
click at [958, 802] on button "Add Selected Images" at bounding box center [964, 804] width 160 height 35
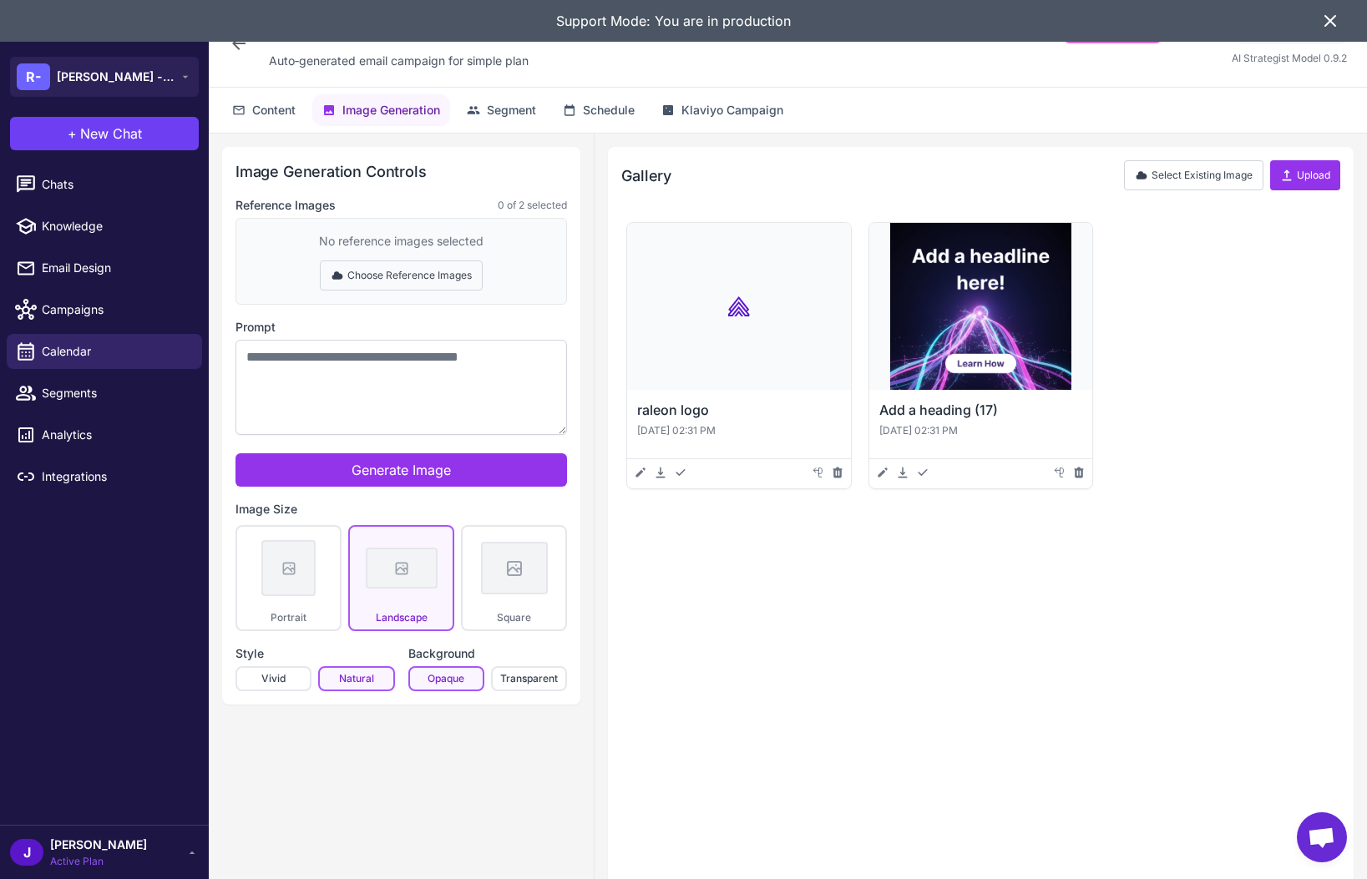
click at [372, 278] on button "Choose Reference Images" at bounding box center [401, 276] width 163 height 30
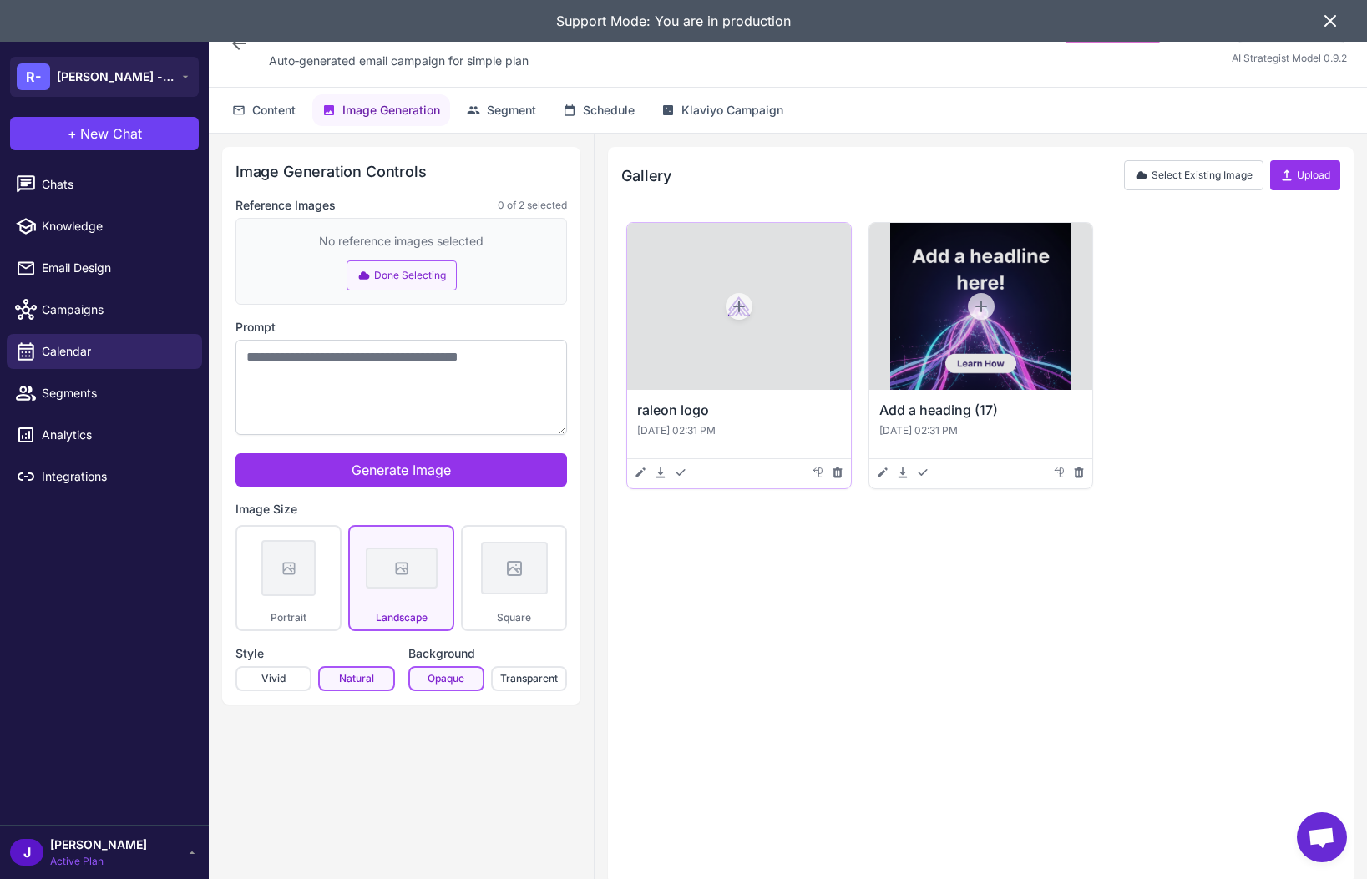
click at [739, 303] on icon at bounding box center [739, 307] width 12 height 12
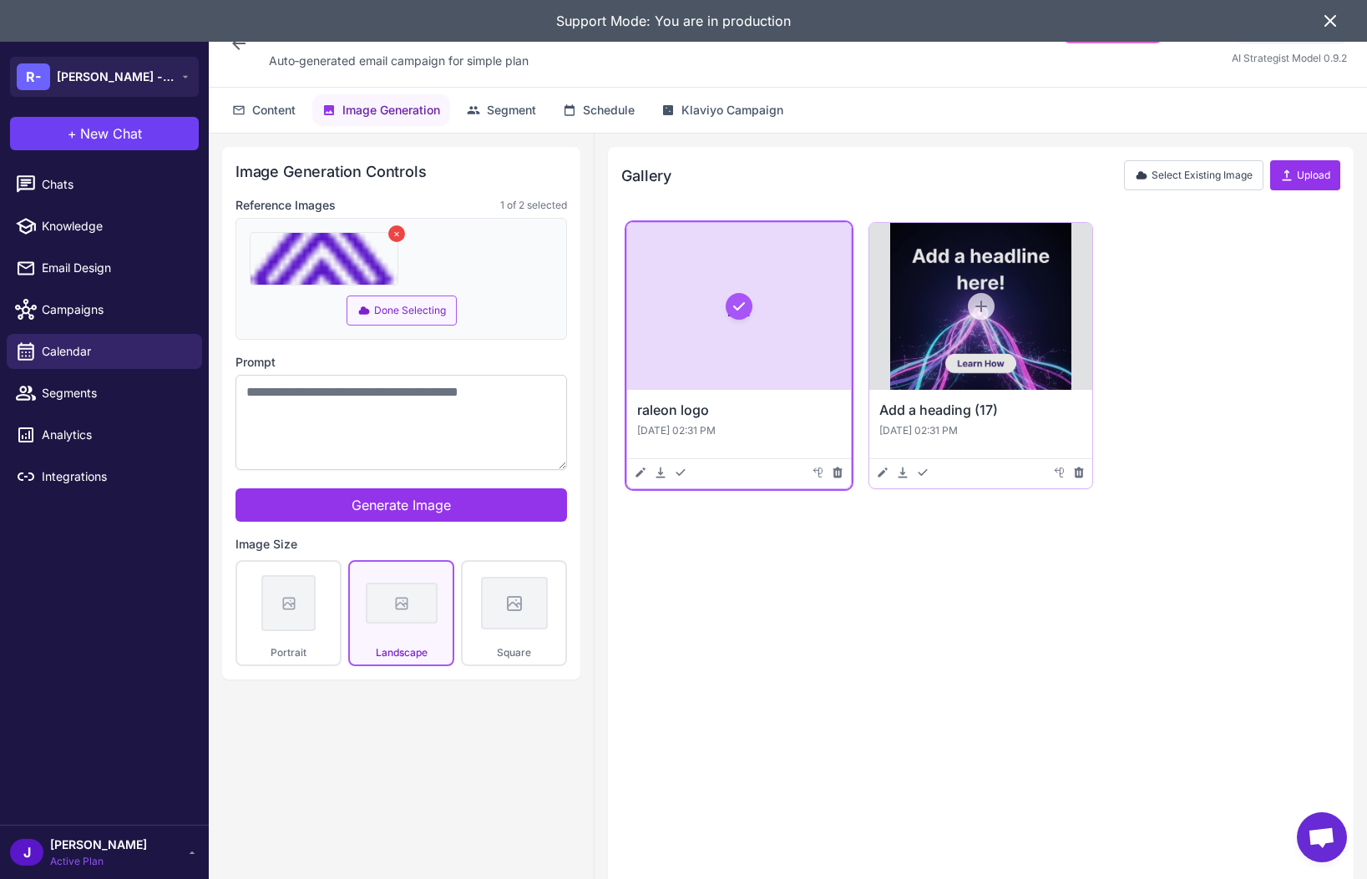
click at [980, 306] on icon at bounding box center [981, 307] width 12 height 12
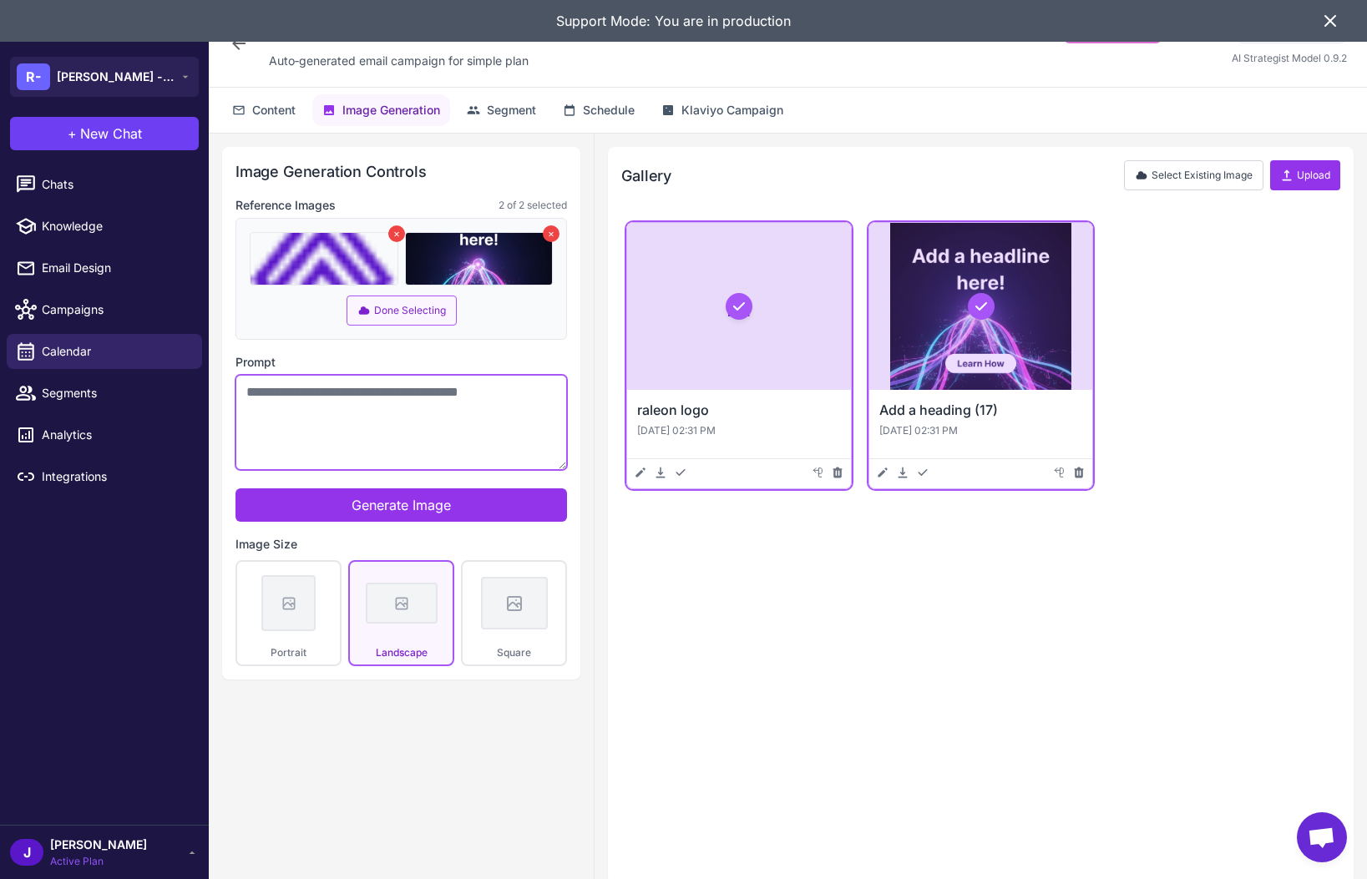
click at [387, 409] on textarea "Prompt" at bounding box center [402, 422] width 332 height 95
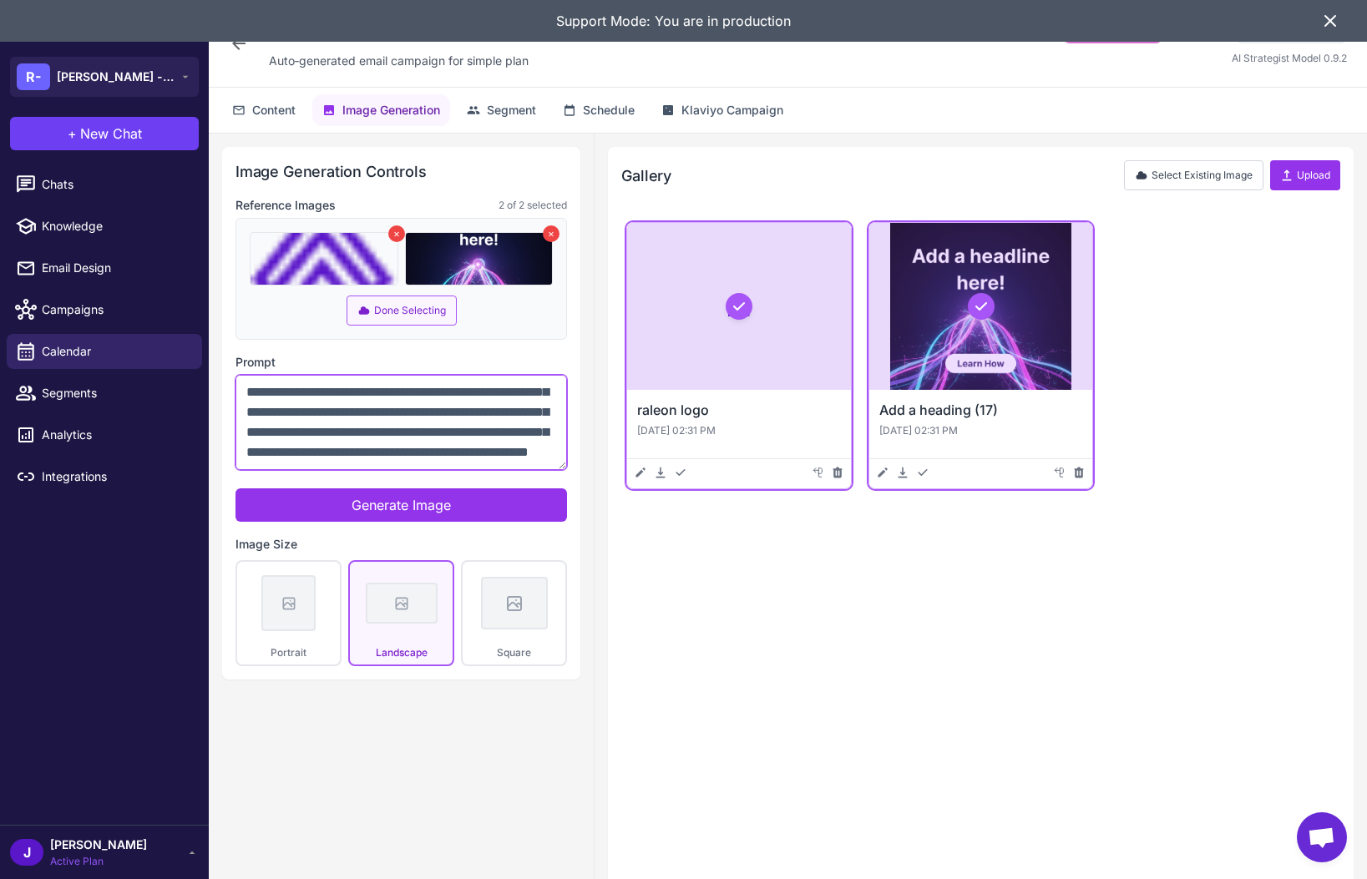
scroll to position [112, 0]
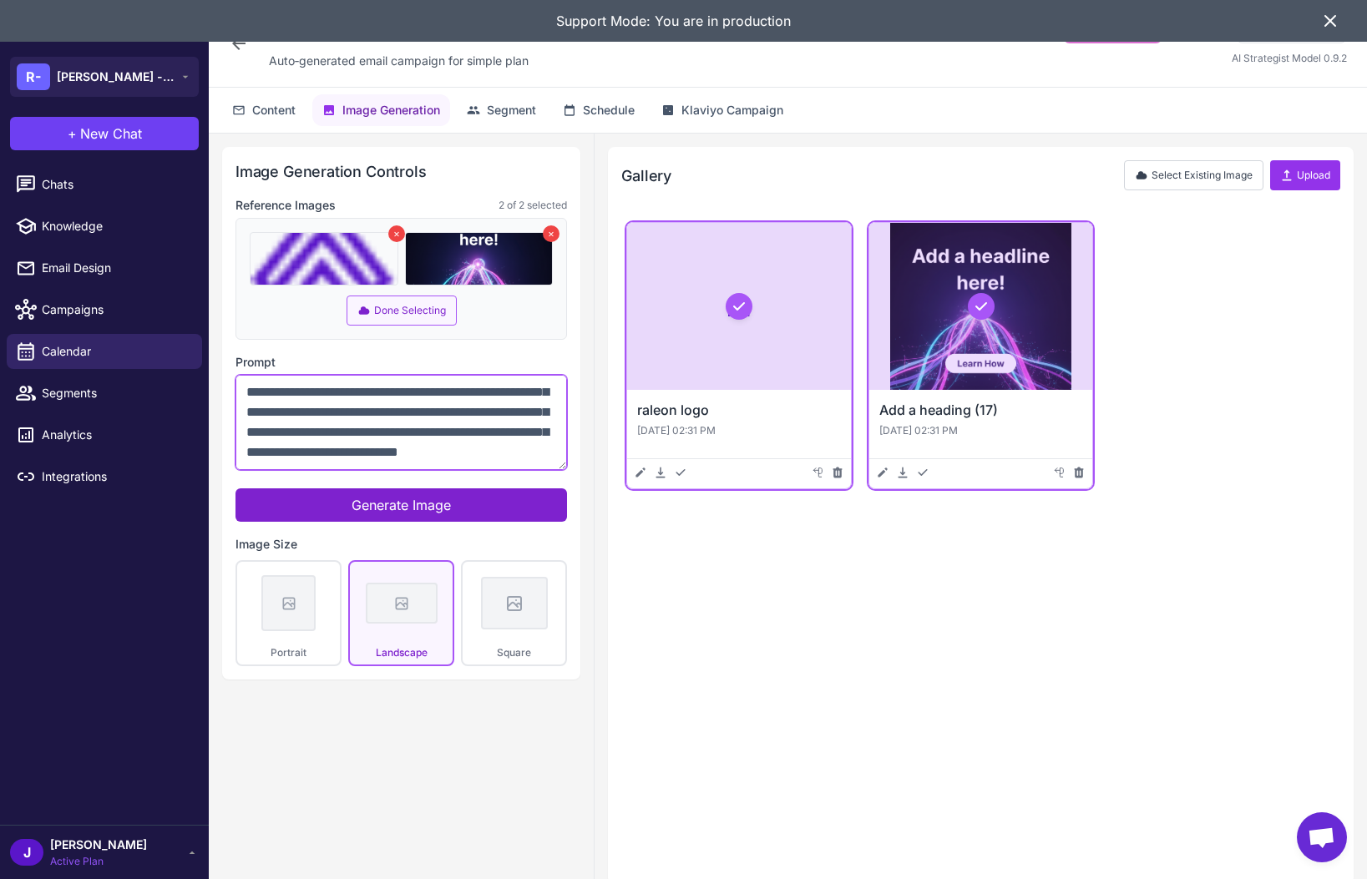
type textarea "**********"
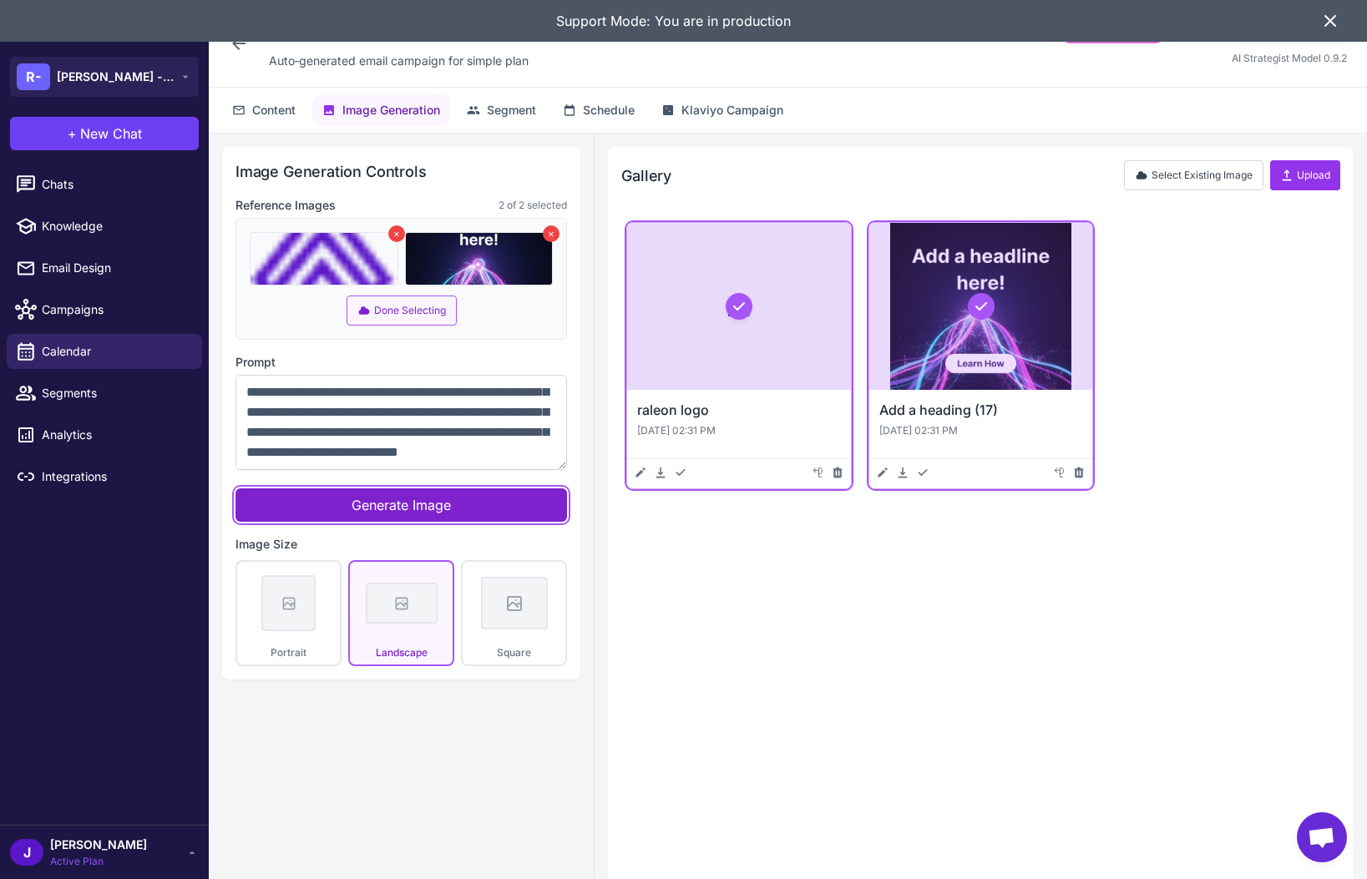
click at [347, 500] on button "Generate Image" at bounding box center [402, 505] width 332 height 33
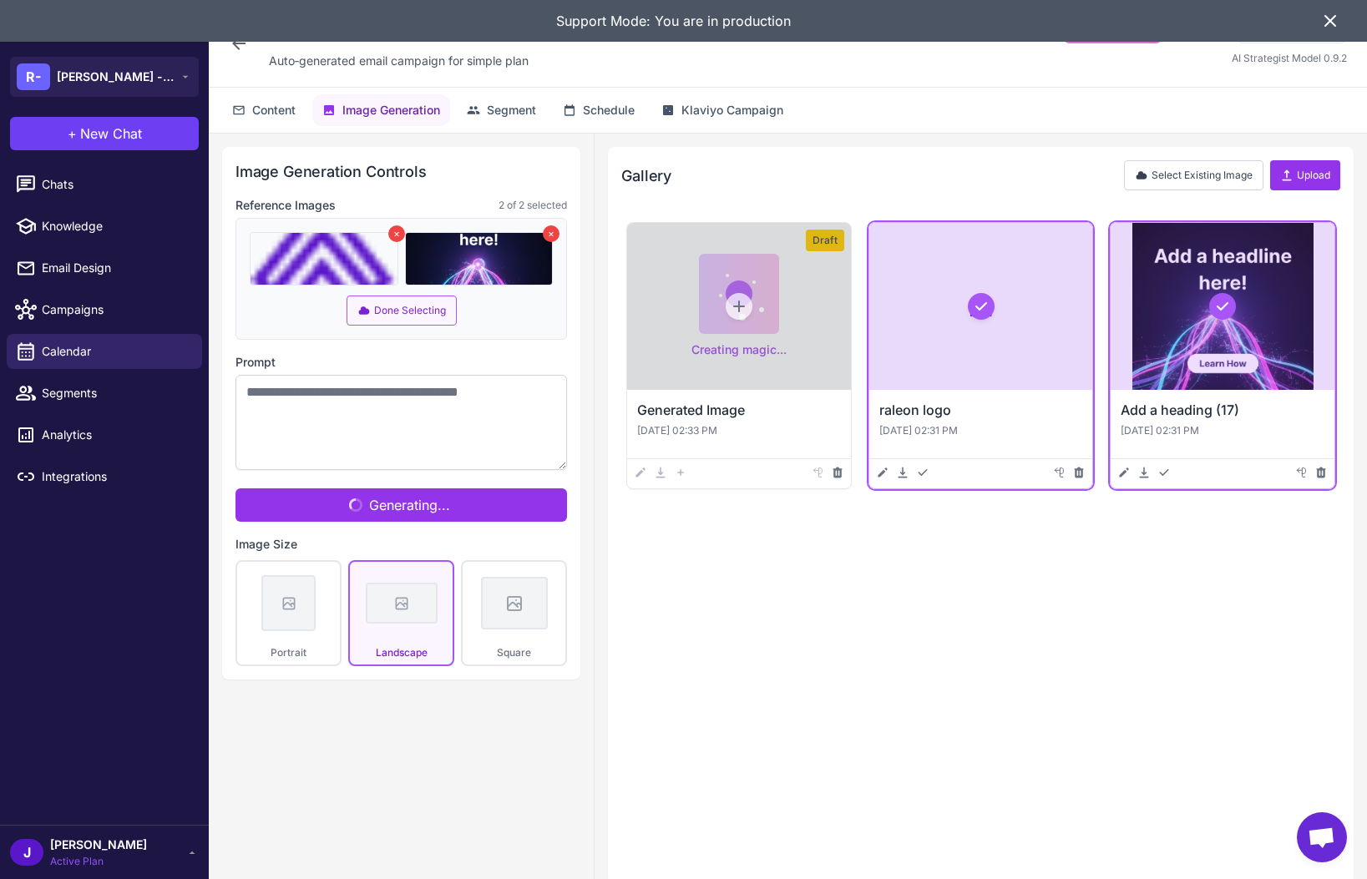
scroll to position [0, 0]
click at [1100, 558] on div "Creating magic... Draft Generated Image Oct 13, 2025, 02:33 PM Image is Generat…" at bounding box center [980, 544] width 719 height 654
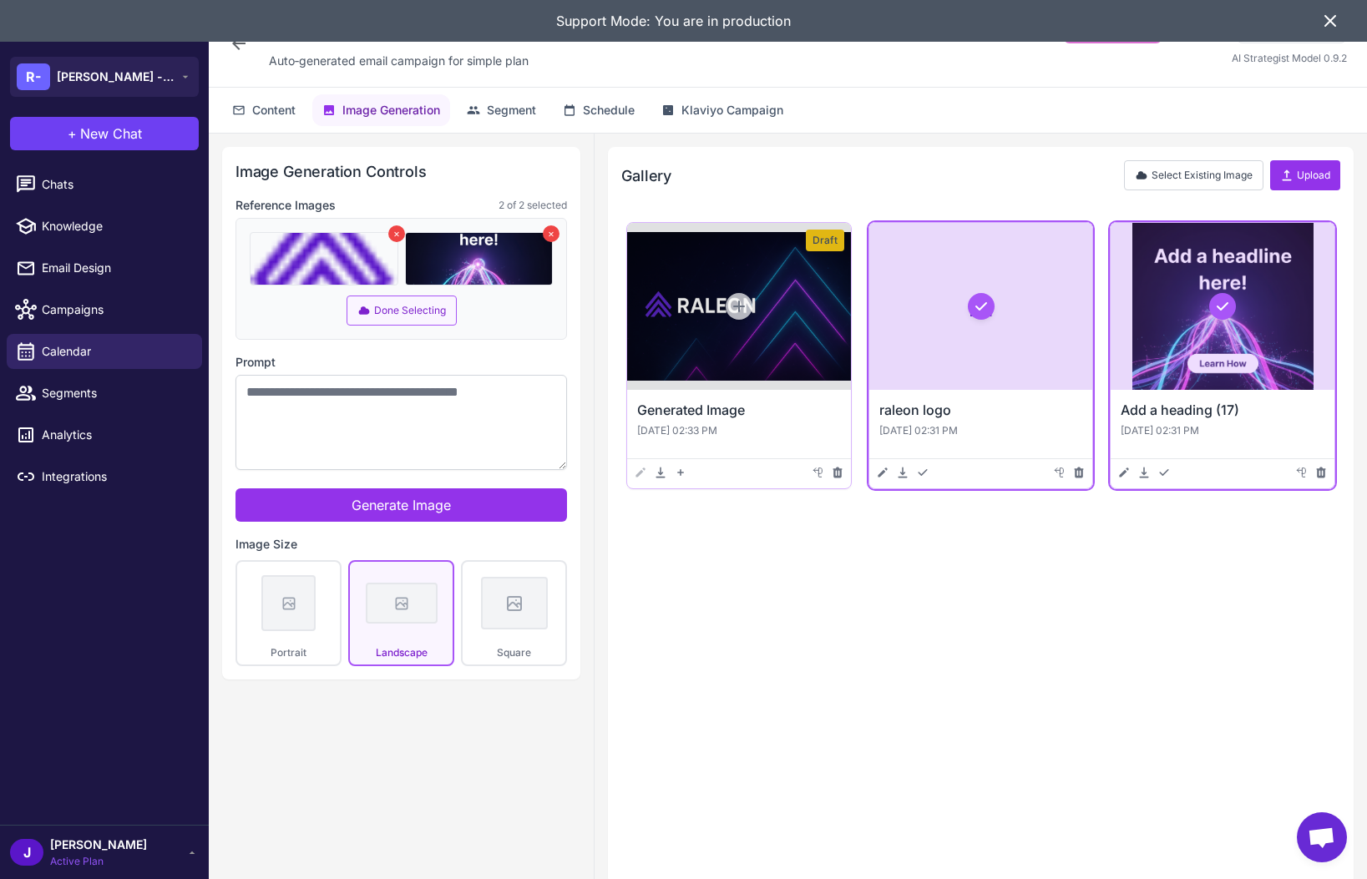
click at [747, 350] on div at bounding box center [739, 306] width 224 height 167
click at [727, 316] on div at bounding box center [739, 306] width 224 height 167
click at [663, 317] on div at bounding box center [739, 306] width 224 height 167
click at [742, 603] on div "Draft Generated Image Oct 13, 2025, 02:33 PM Save Image First Download Add to A…" at bounding box center [980, 544] width 719 height 654
click at [678, 474] on icon at bounding box center [680, 472] width 13 height 13
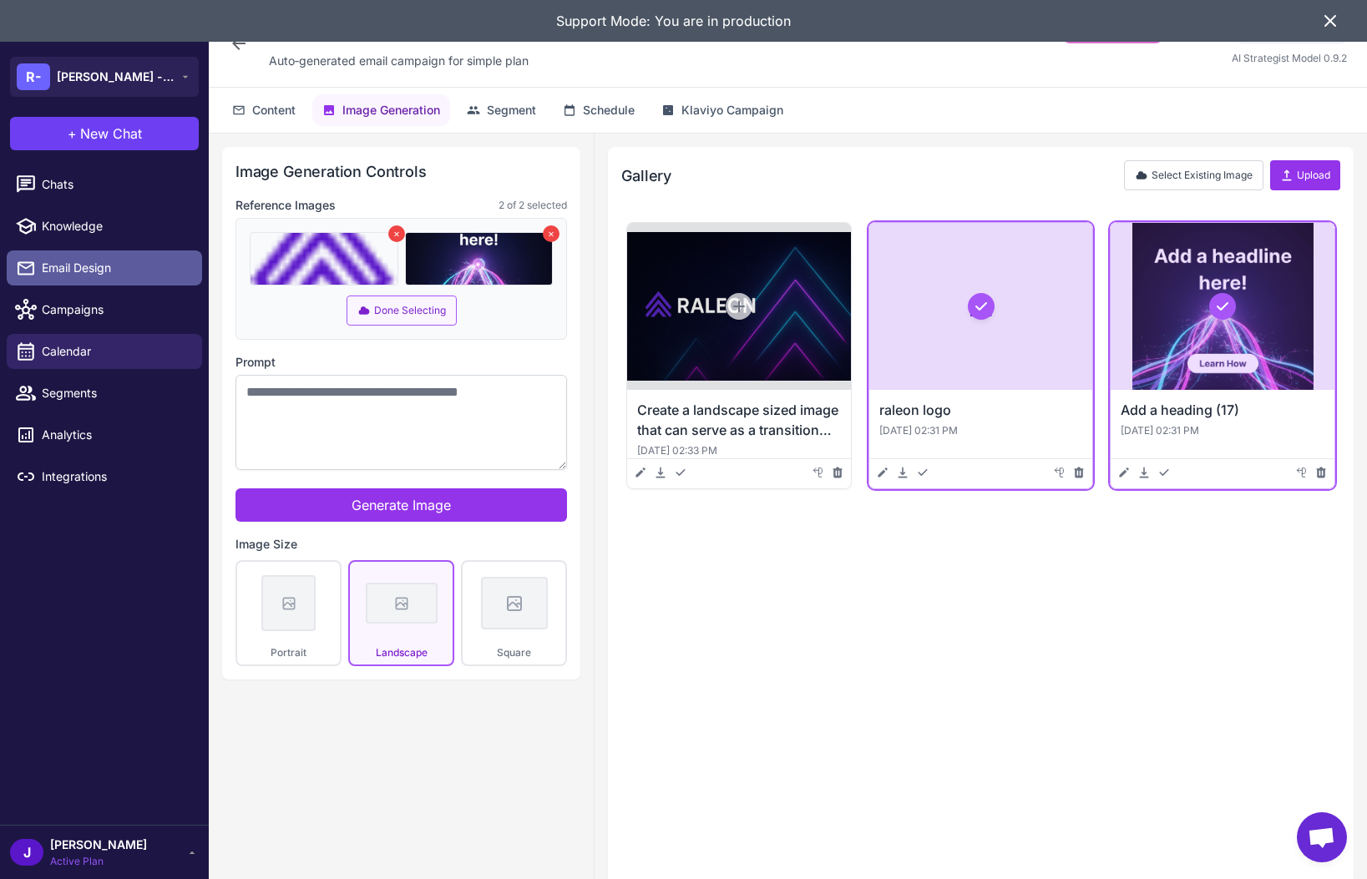
click at [75, 254] on link "Email Design" at bounding box center [104, 268] width 195 height 35
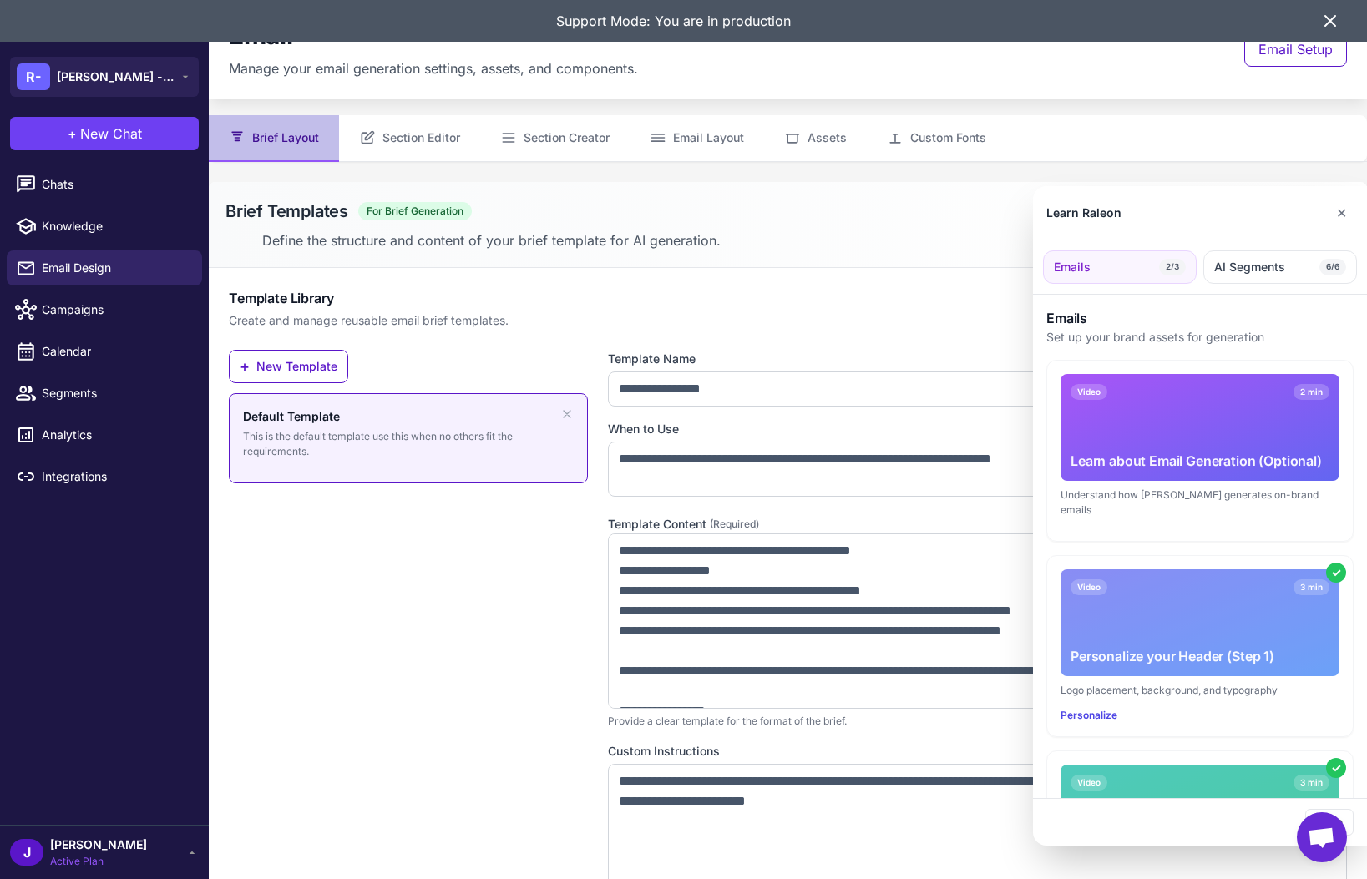
click at [827, 135] on div at bounding box center [683, 439] width 1367 height 879
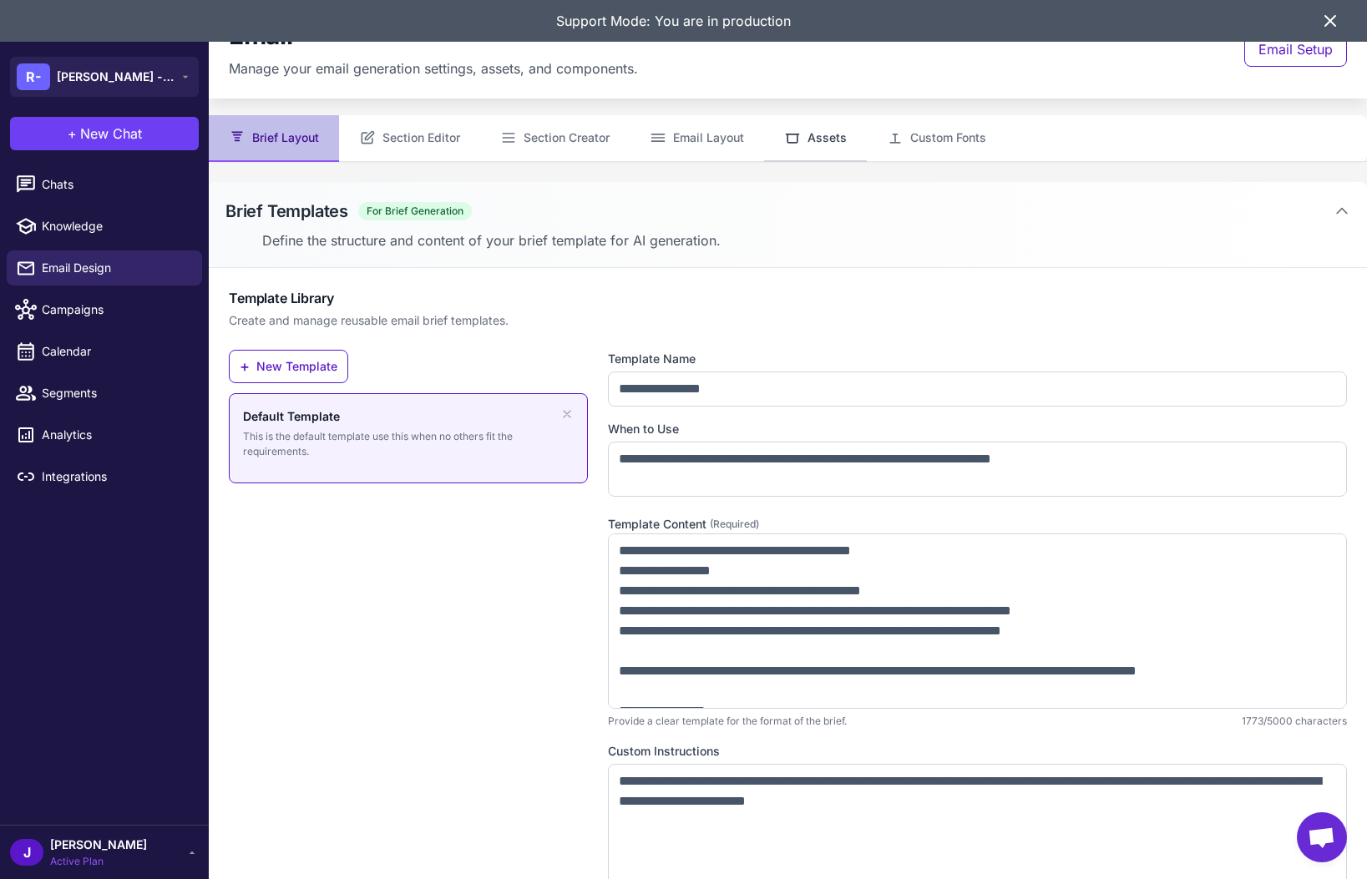
click at [819, 139] on button "Assets" at bounding box center [815, 138] width 103 height 47
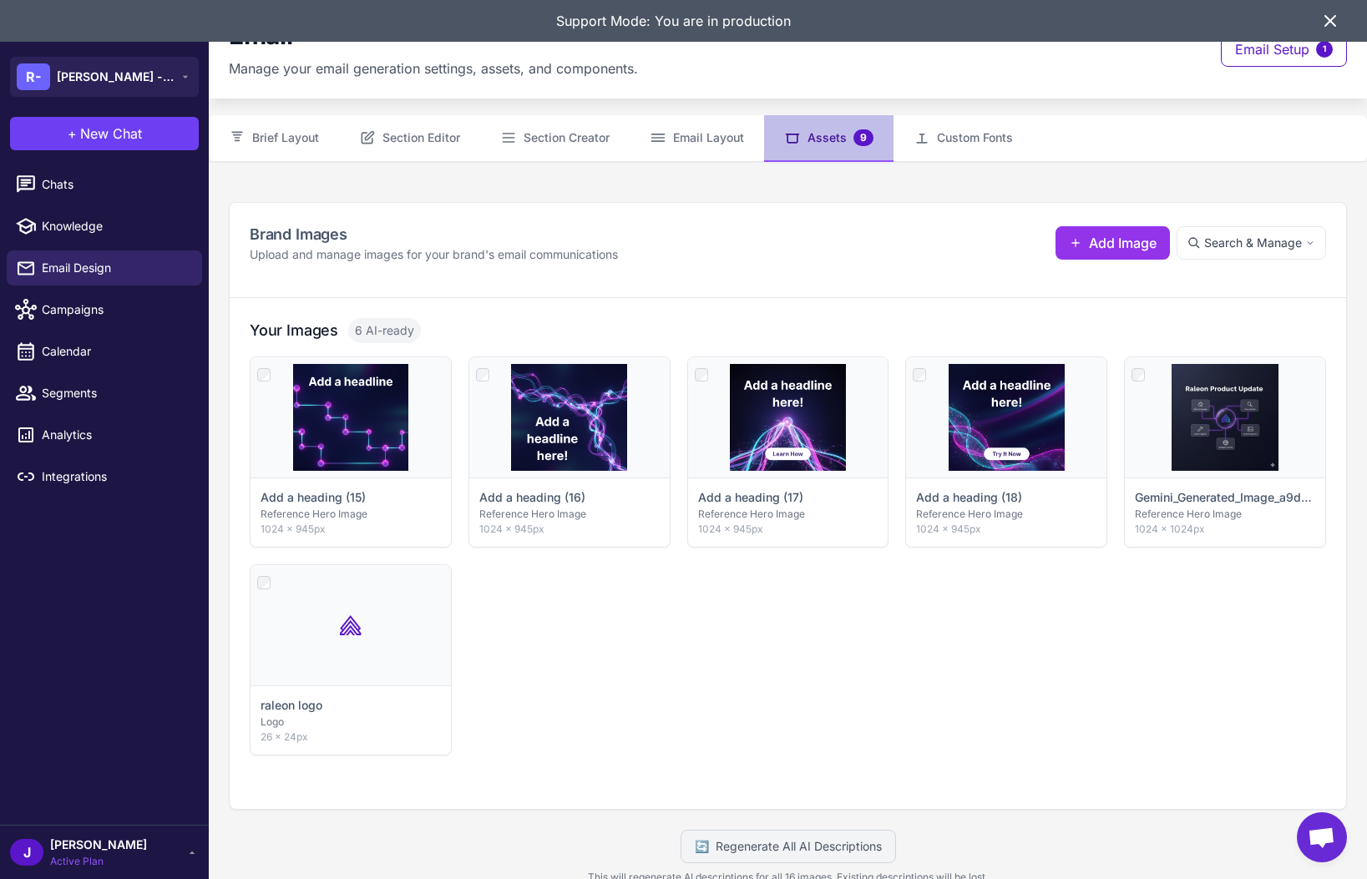
scroll to position [53, 0]
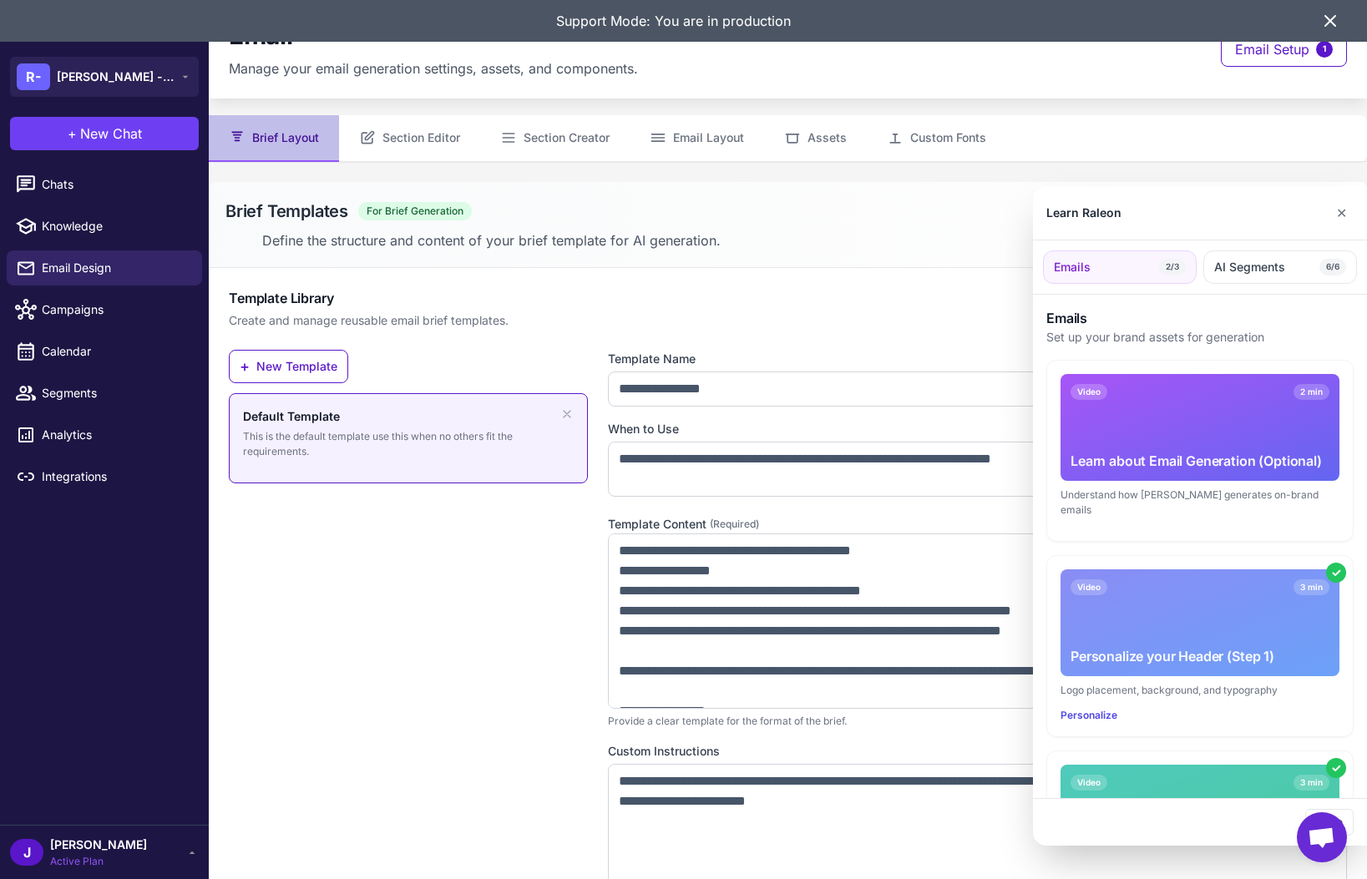
click at [832, 134] on div at bounding box center [683, 439] width 1367 height 879
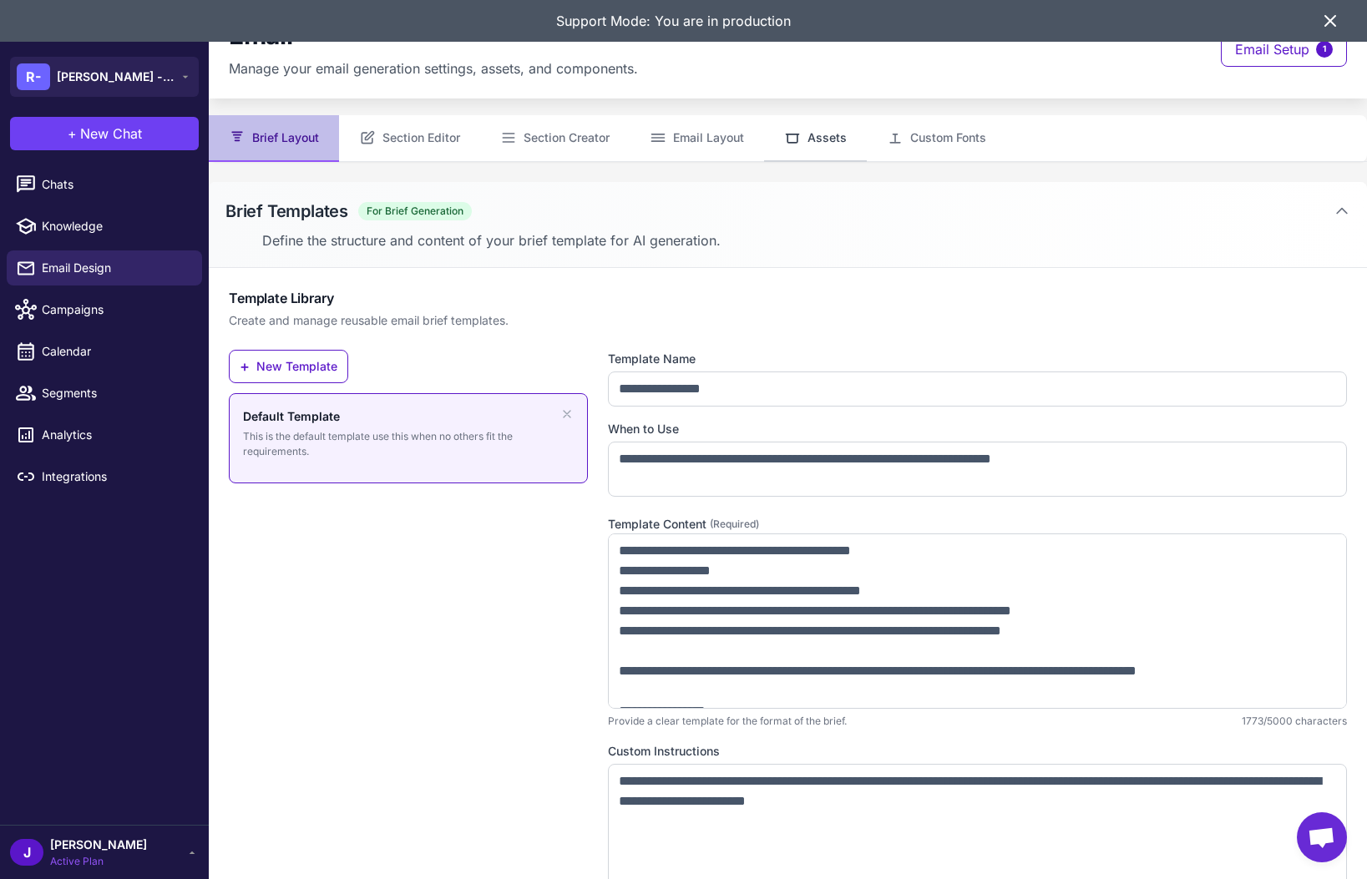
click at [817, 137] on button "Assets" at bounding box center [815, 138] width 103 height 47
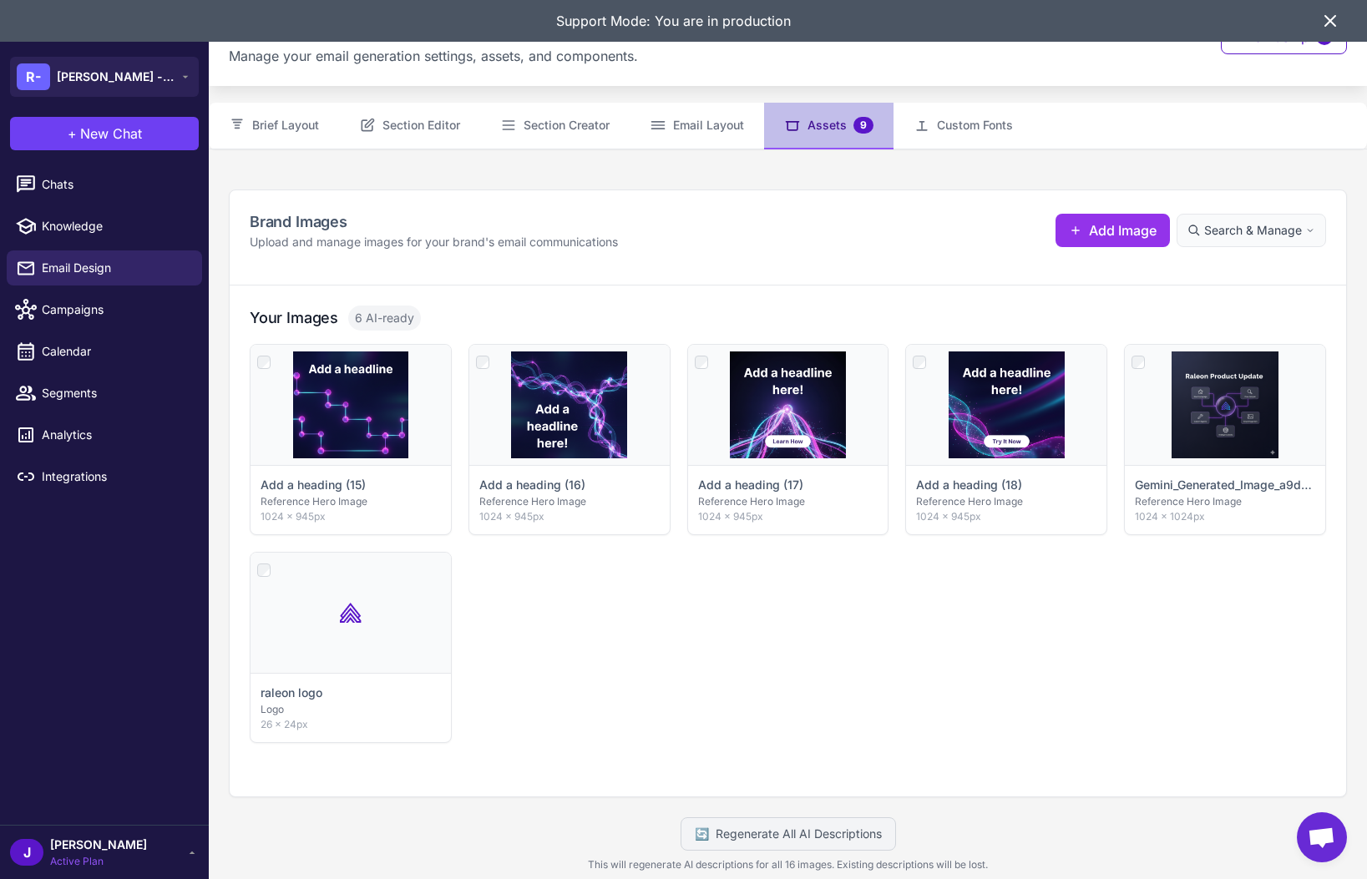
scroll to position [12, 0]
click at [1241, 238] on span "Search & Manage" at bounding box center [1253, 231] width 98 height 18
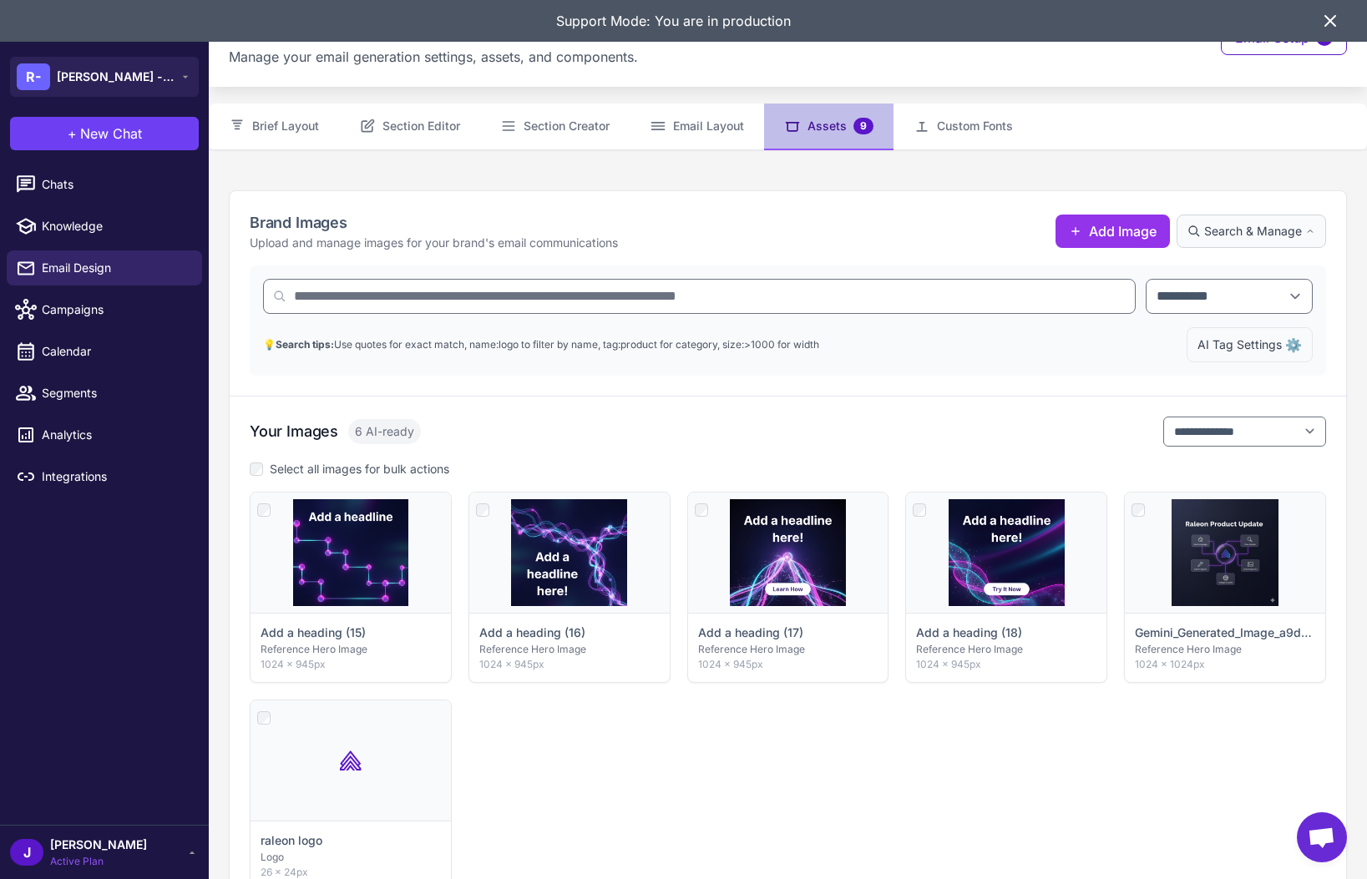
click at [1241, 354] on button "AI Tag Settings ⚙️" at bounding box center [1250, 344] width 126 height 35
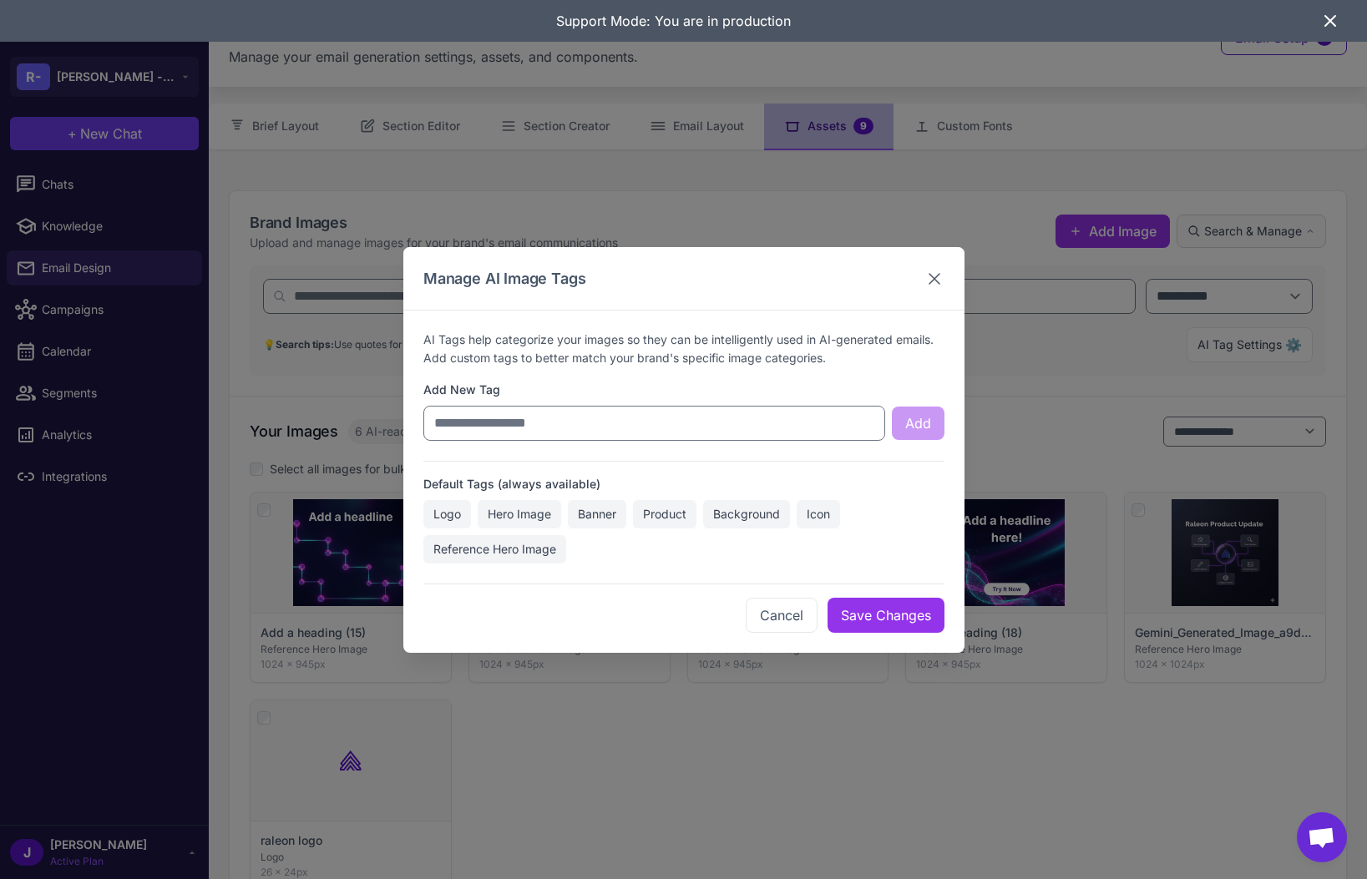
click at [929, 269] on icon at bounding box center [934, 278] width 20 height 20
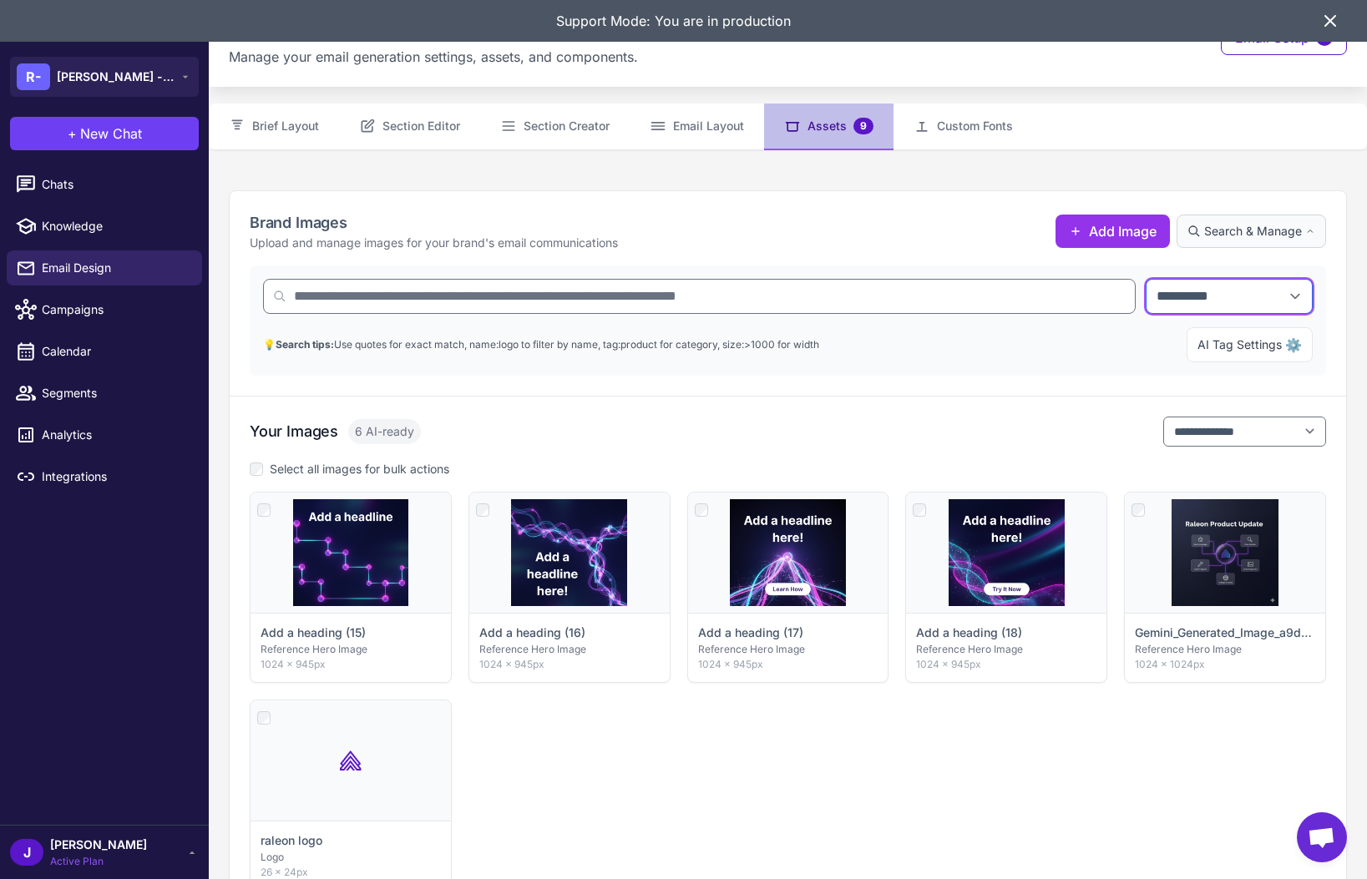
click at [1194, 306] on select "**********" at bounding box center [1229, 296] width 167 height 35
click at [1146, 279] on select "**********" at bounding box center [1229, 296] width 167 height 35
click at [1274, 237] on span "Search & Manage" at bounding box center [1253, 231] width 98 height 18
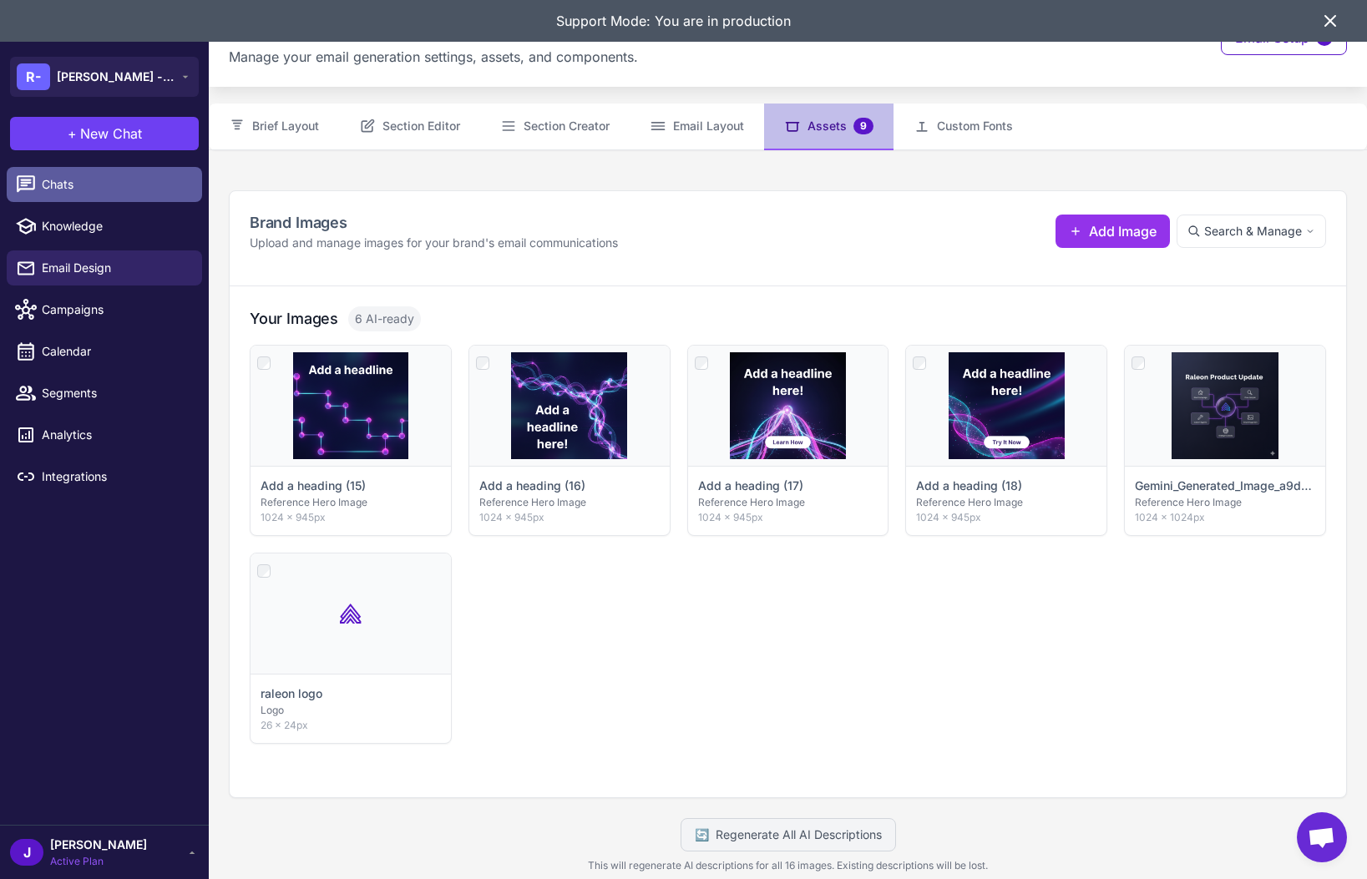
click at [63, 180] on span "Chats" at bounding box center [115, 184] width 147 height 18
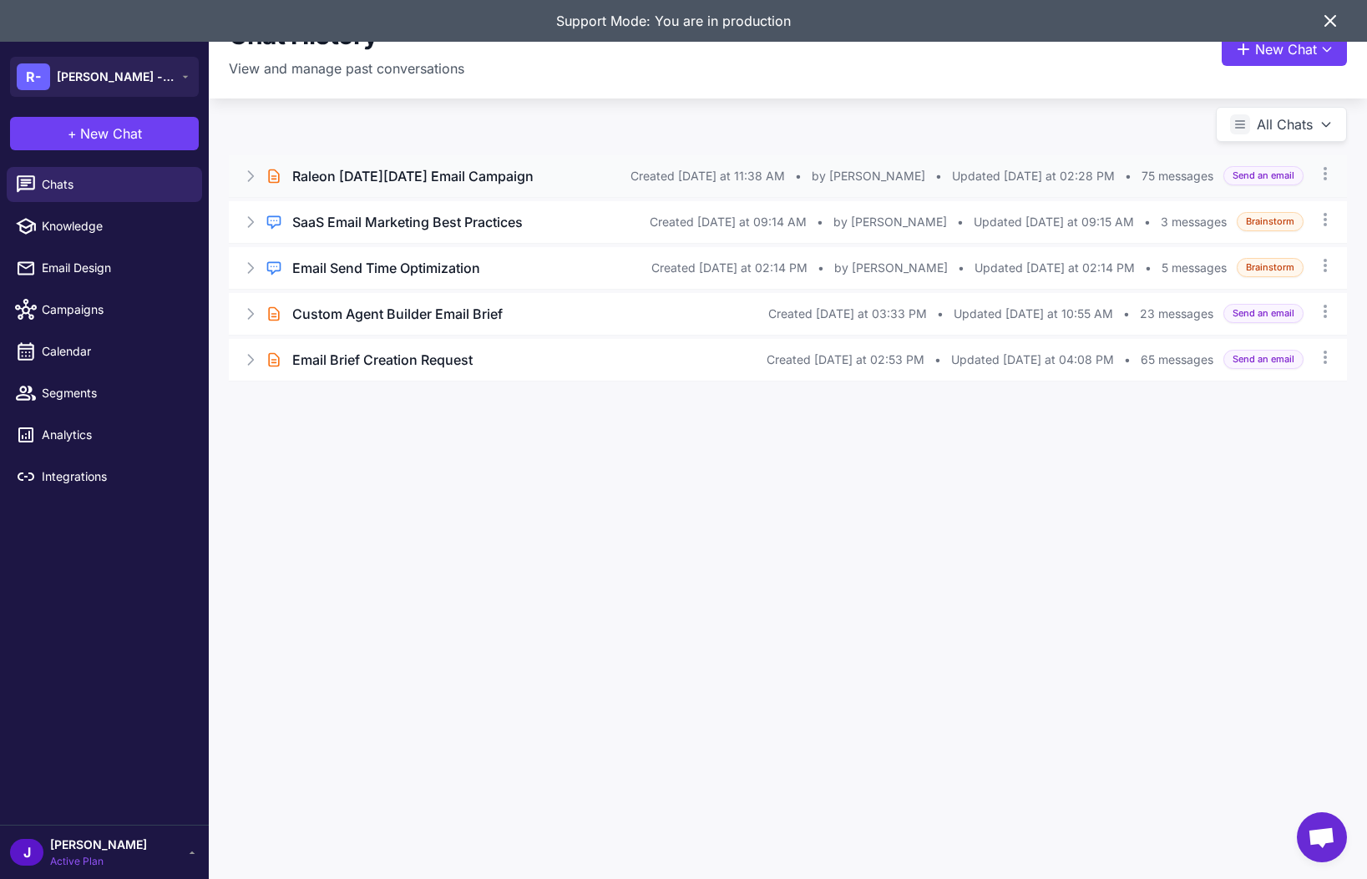
click at [250, 171] on icon at bounding box center [251, 176] width 5 height 10
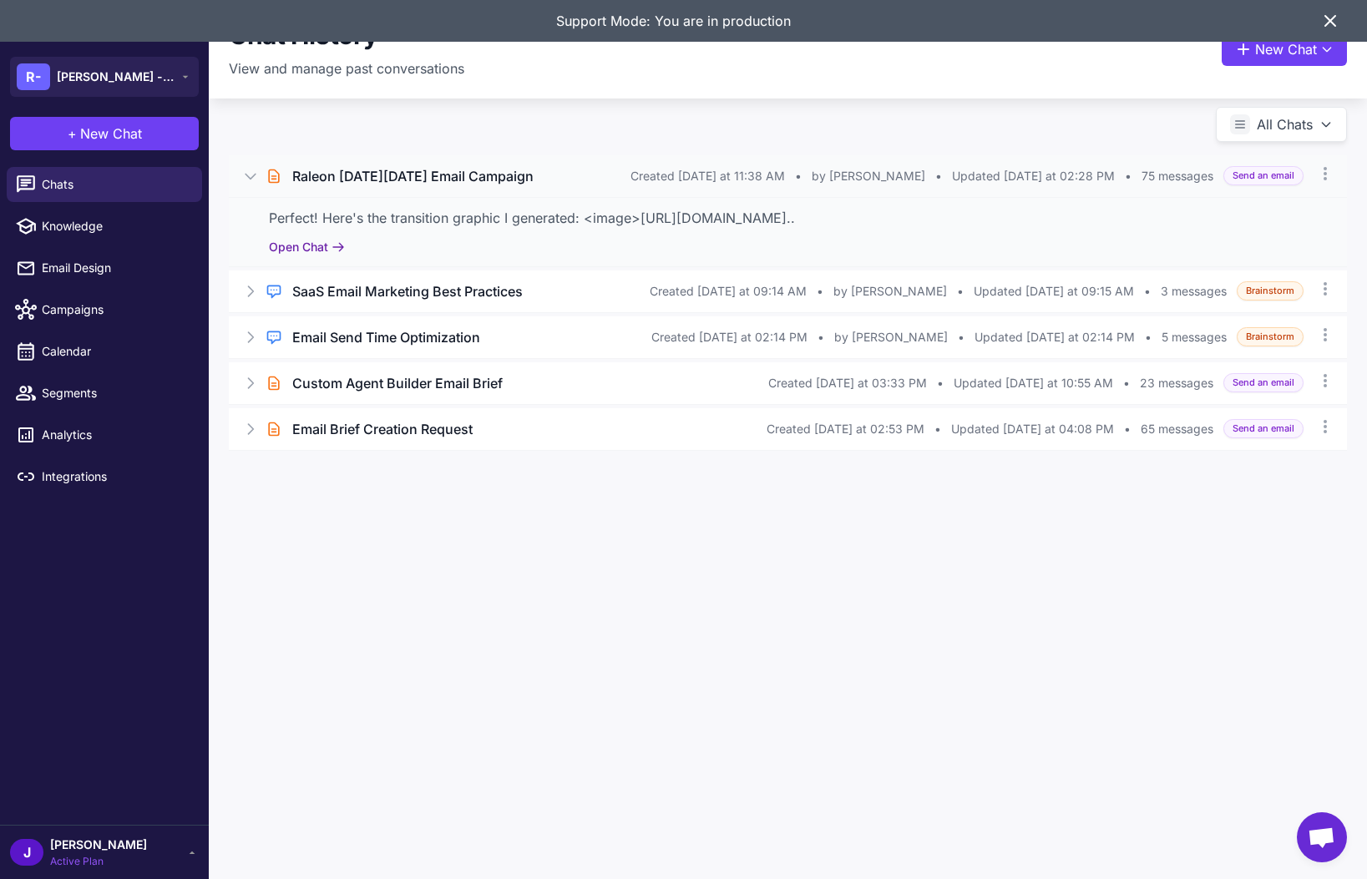
click at [295, 254] on button "Open Chat" at bounding box center [307, 247] width 76 height 18
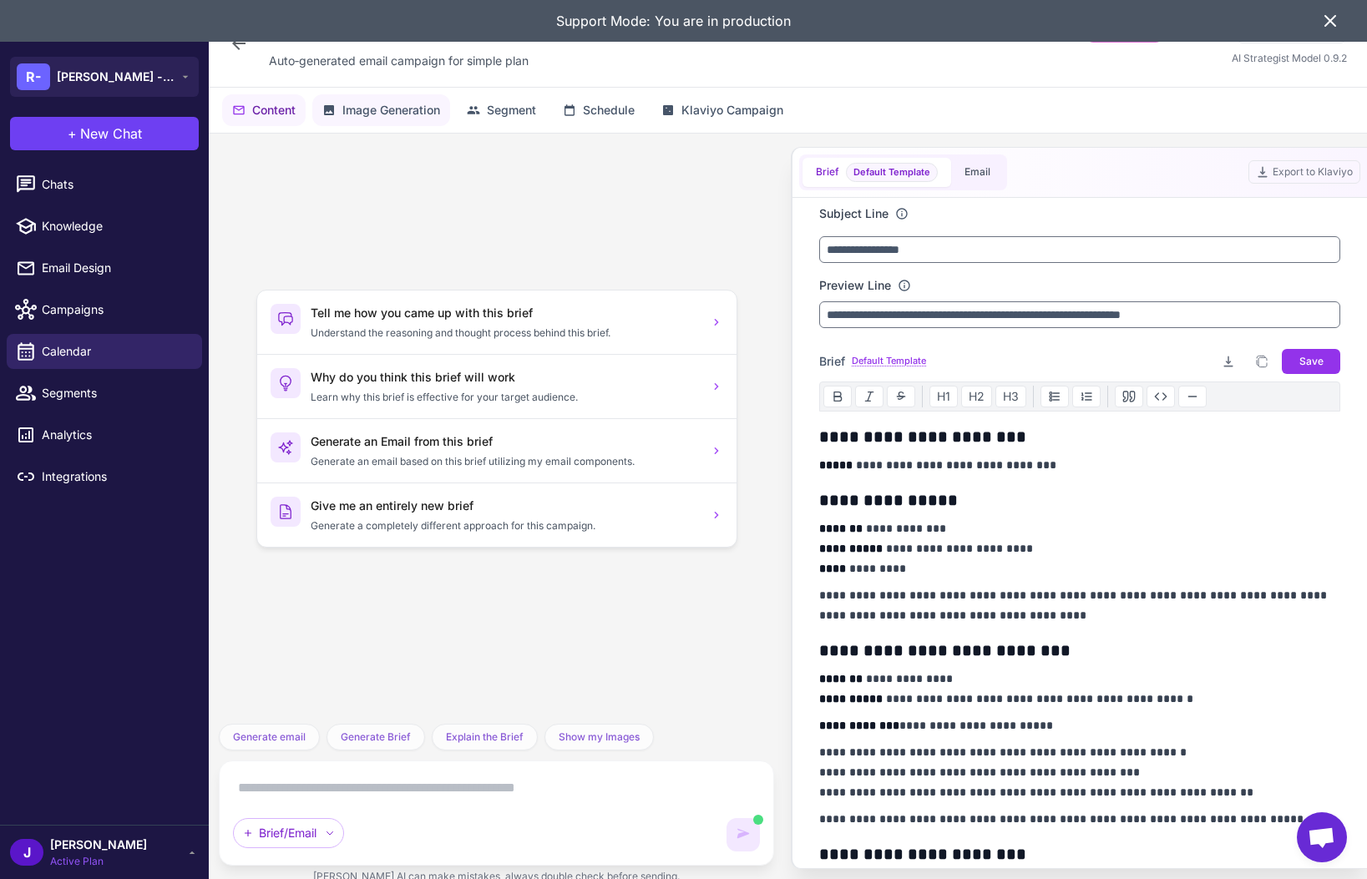
scroll to position [73, 0]
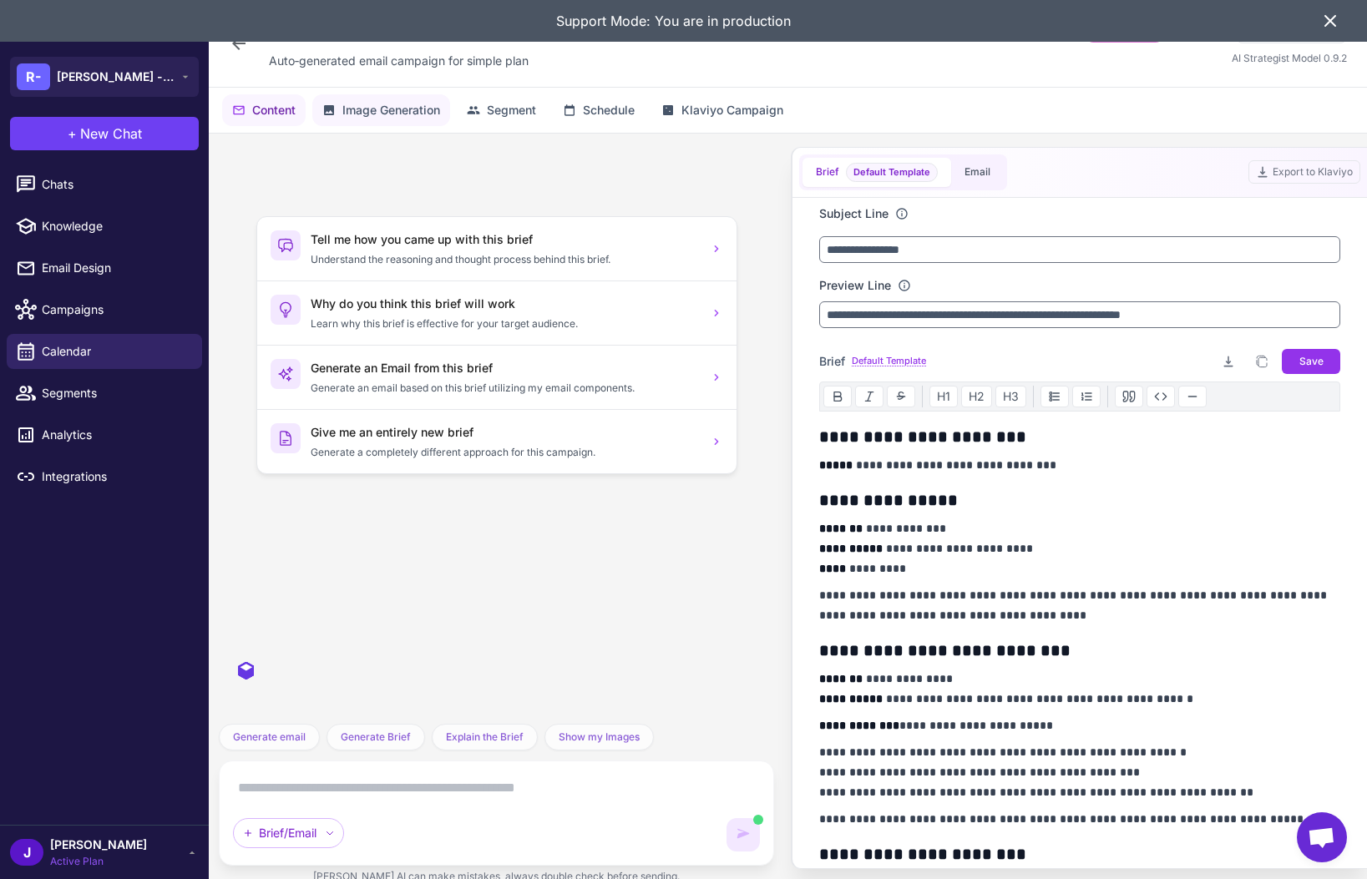
click at [367, 105] on span "Image Generation" at bounding box center [391, 110] width 98 height 18
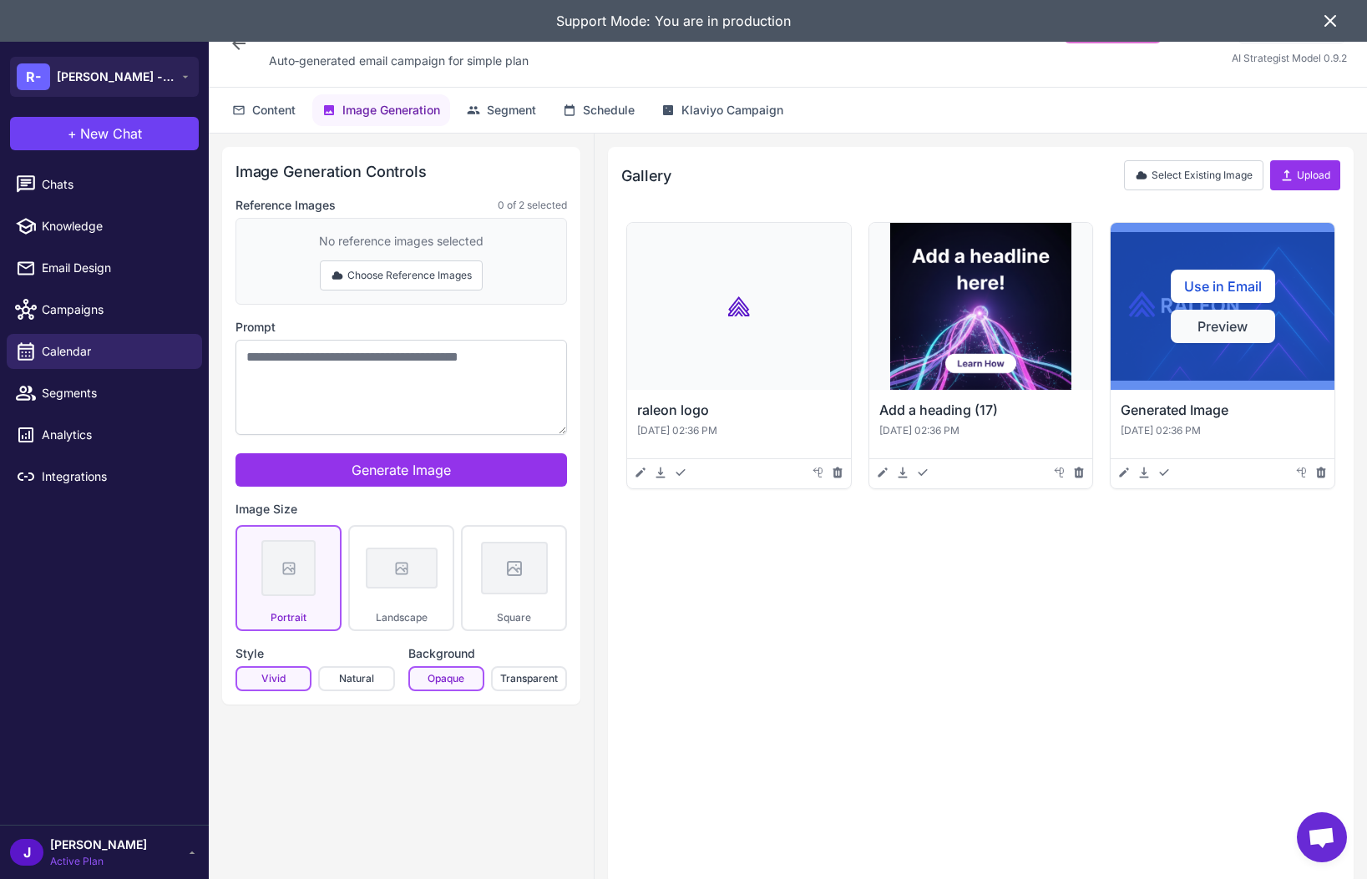
click at [1233, 325] on button "Preview" at bounding box center [1223, 326] width 104 height 33
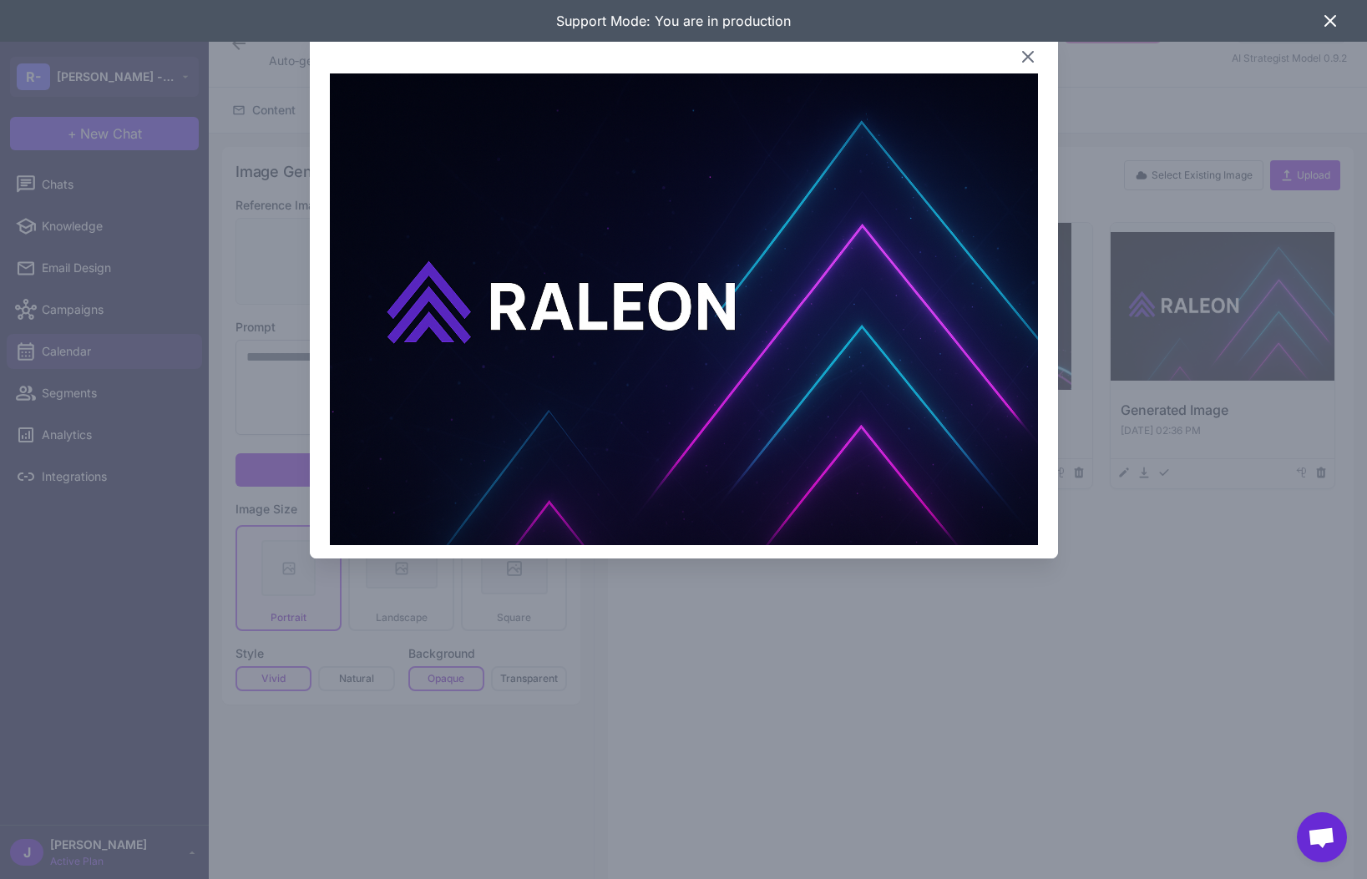
click at [1034, 59] on icon at bounding box center [1028, 57] width 20 height 20
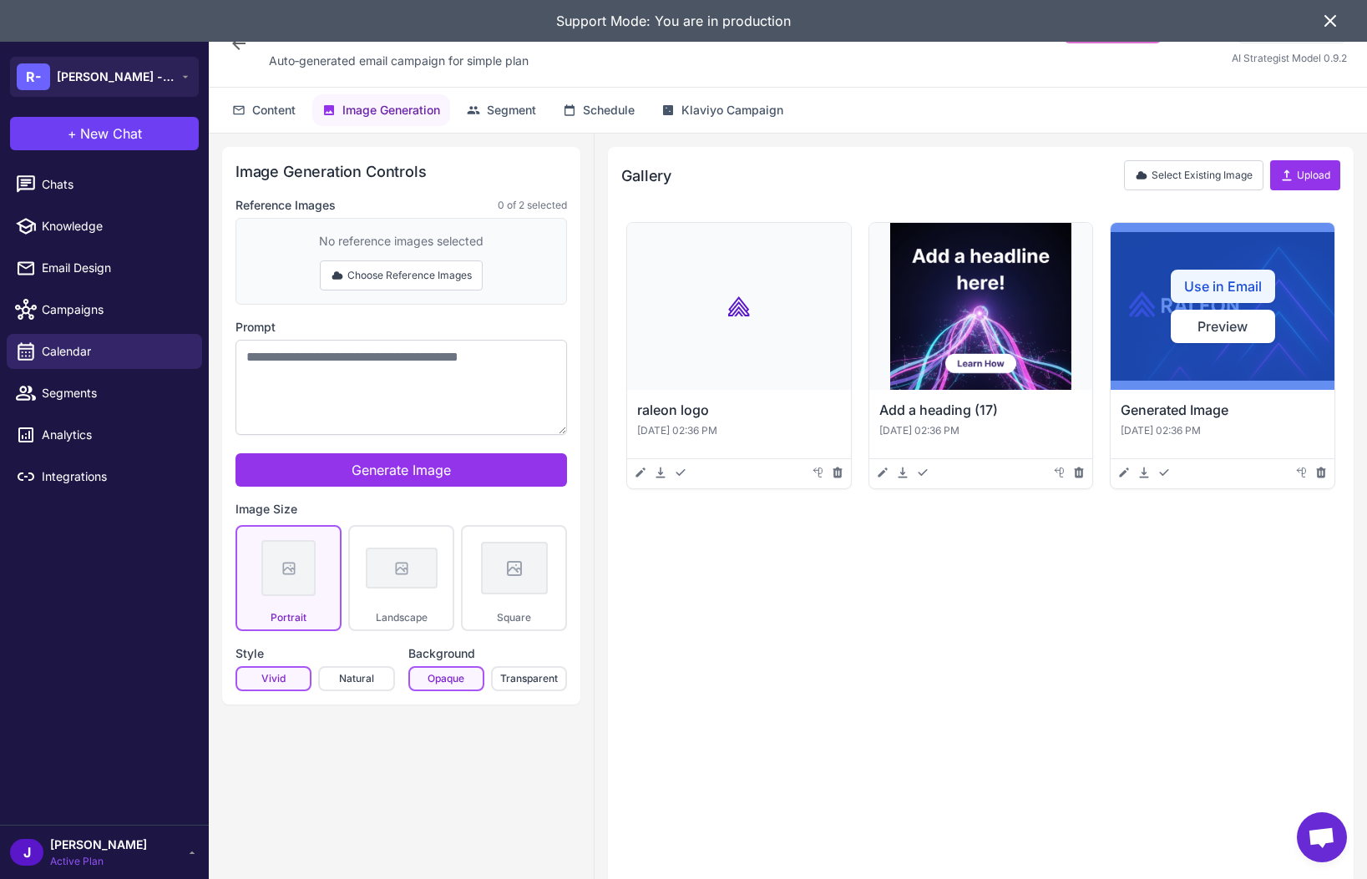
click at [1215, 288] on button "Use in Email" at bounding box center [1223, 286] width 104 height 33
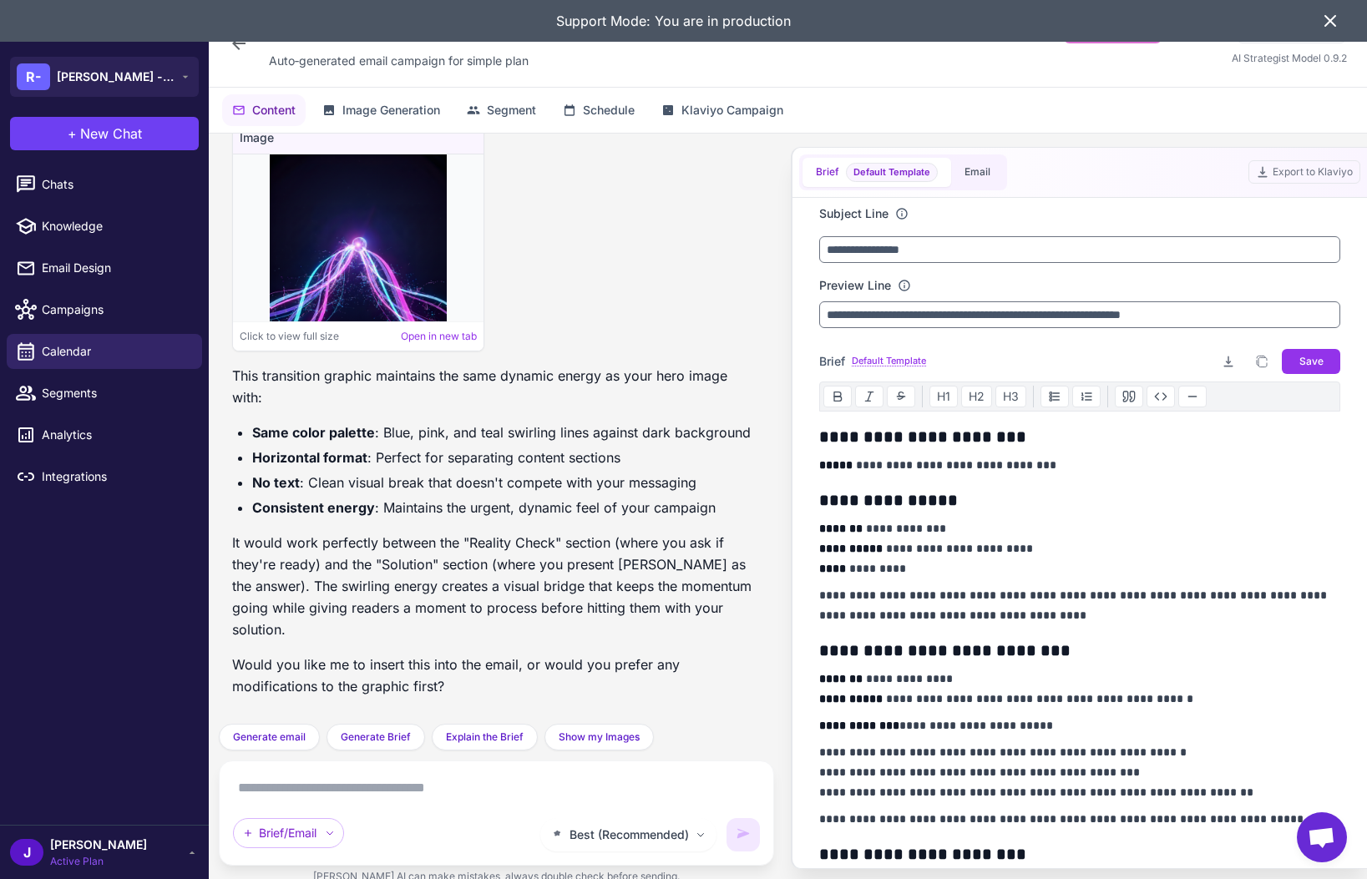
scroll to position [14293, 0]
click at [975, 167] on button "Email" at bounding box center [977, 172] width 53 height 29
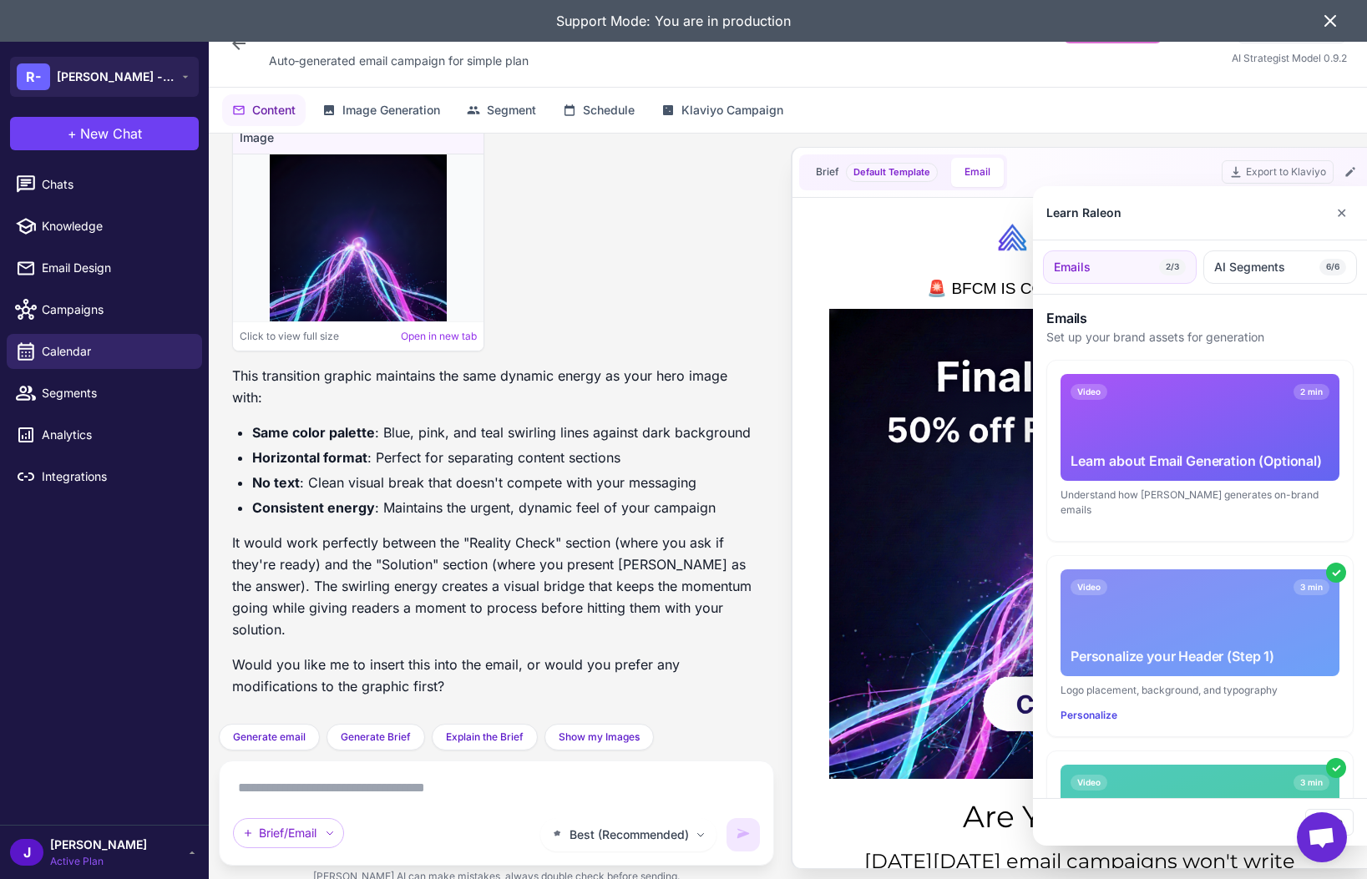
scroll to position [0, 0]
click at [1342, 220] on button "✕" at bounding box center [1341, 212] width 24 height 33
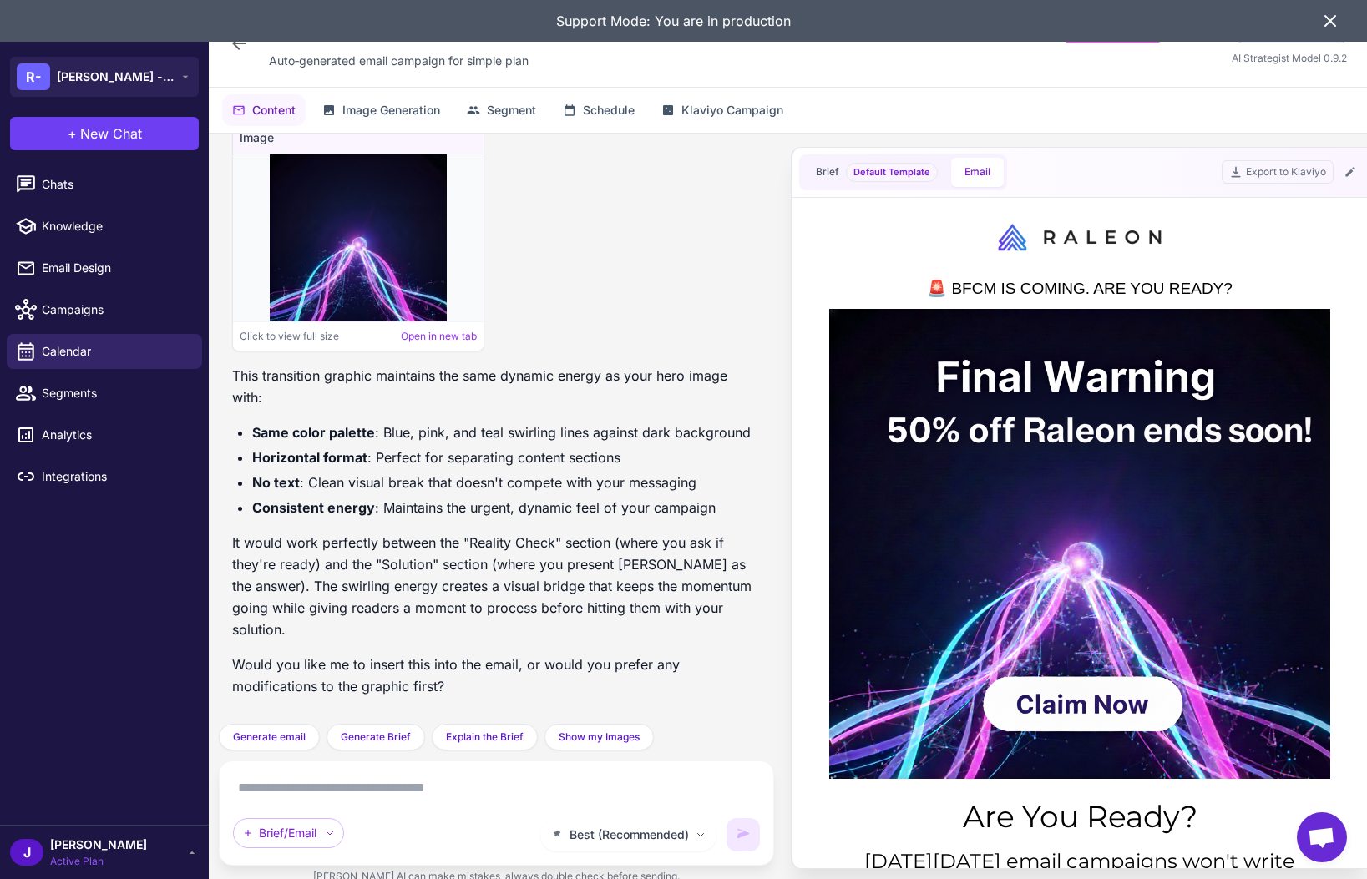
click at [1335, 23] on icon at bounding box center [1330, 21] width 20 height 20
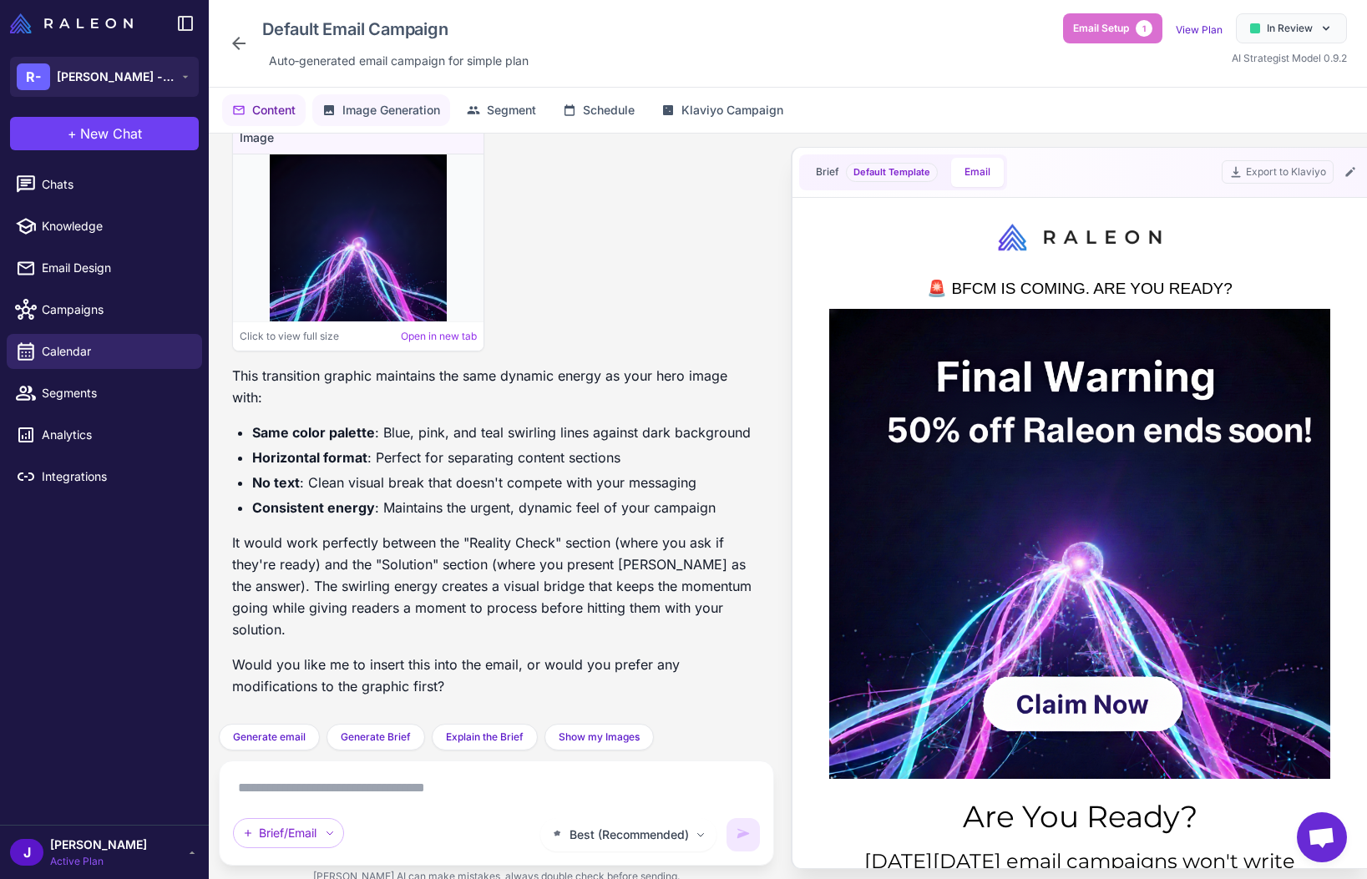
click at [379, 121] on button "Image Generation" at bounding box center [381, 110] width 138 height 32
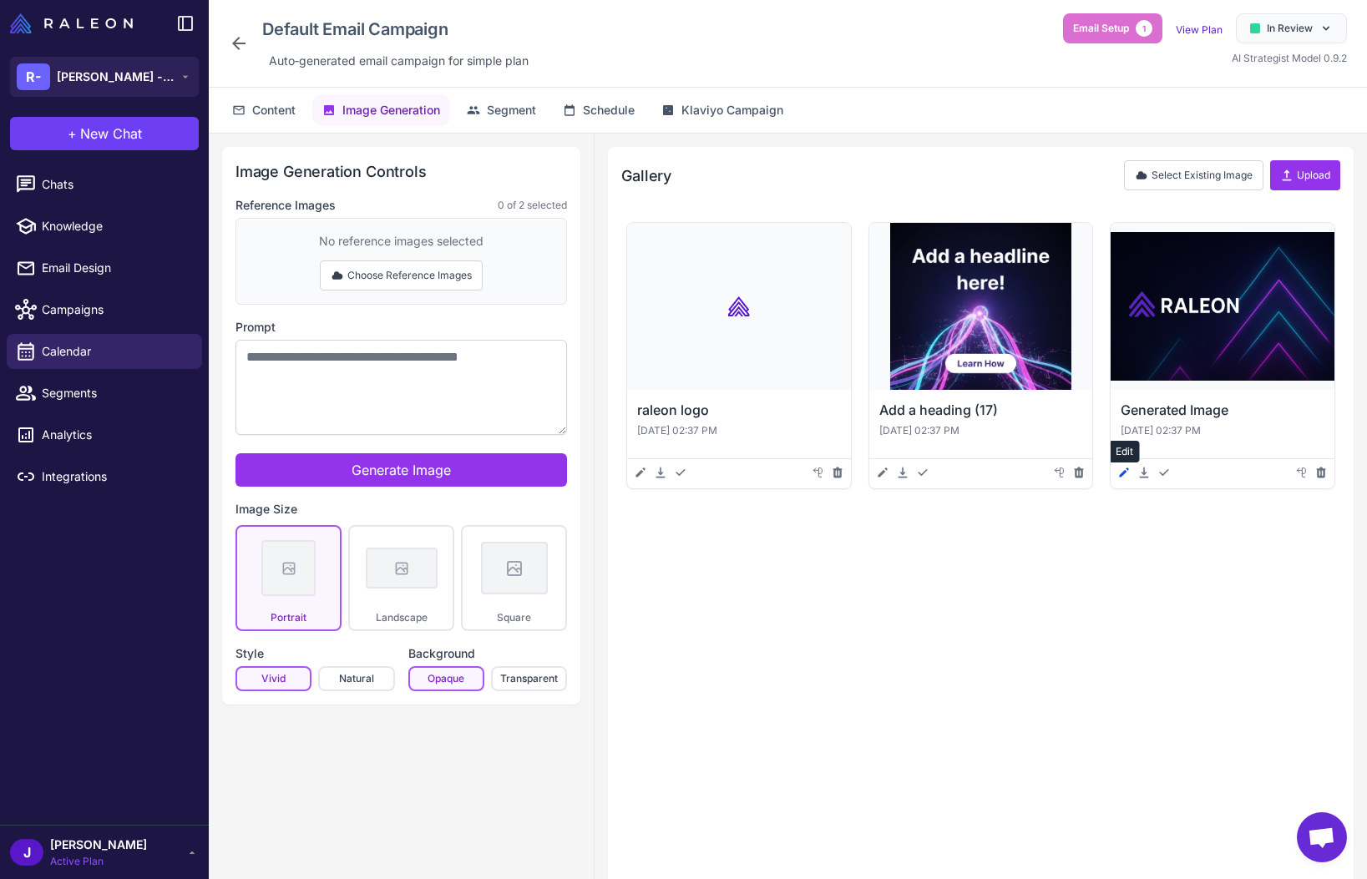
click at [1124, 468] on icon at bounding box center [1123, 472] width 13 height 13
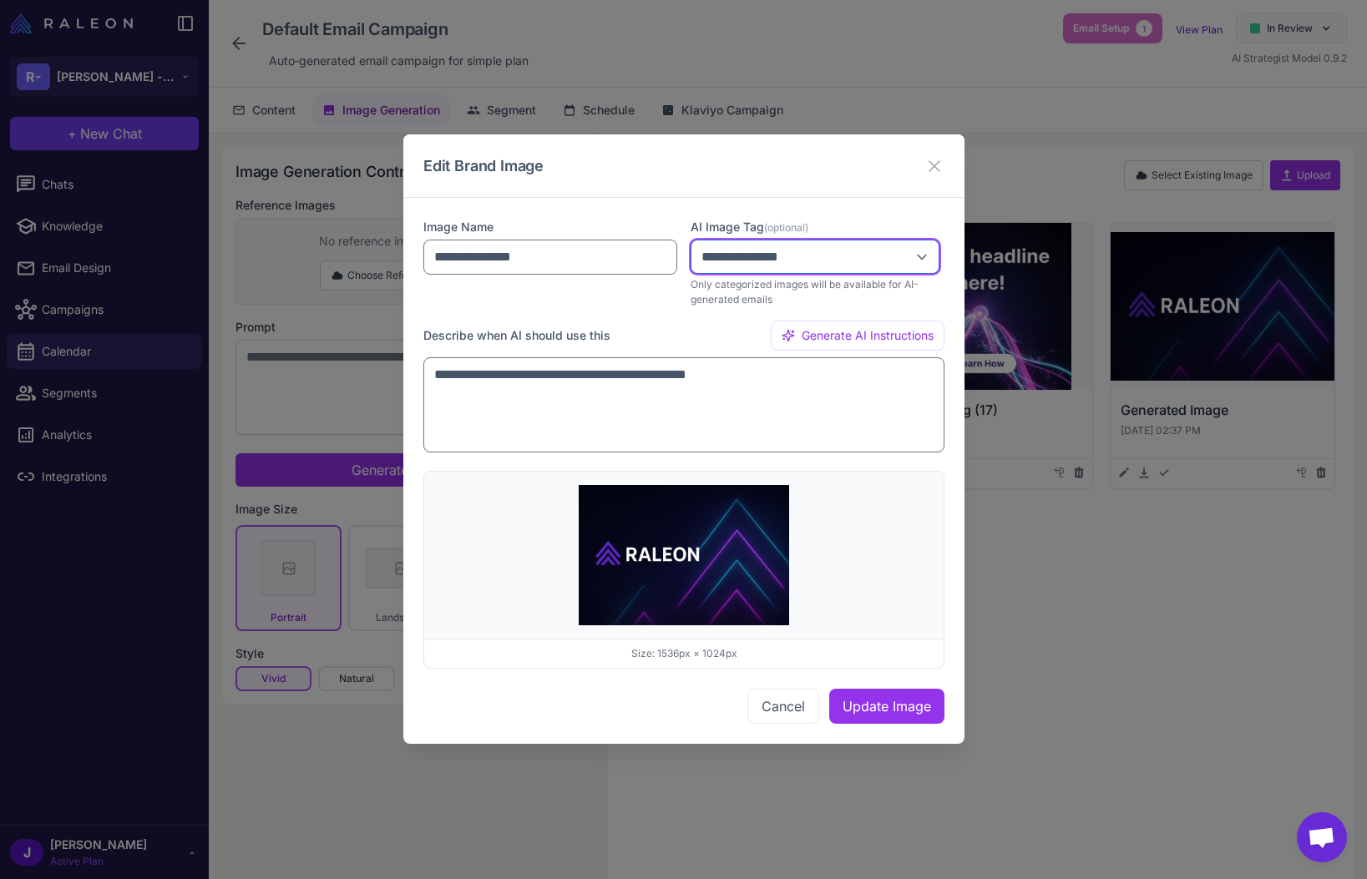
click at [809, 261] on select "**********" at bounding box center [815, 257] width 249 height 34
click at [691, 240] on select "**********" at bounding box center [815, 257] width 249 height 34
click at [803, 266] on select "**********" at bounding box center [815, 257] width 249 height 34
select select "**********"
click at [691, 240] on select "**********" at bounding box center [815, 257] width 249 height 34
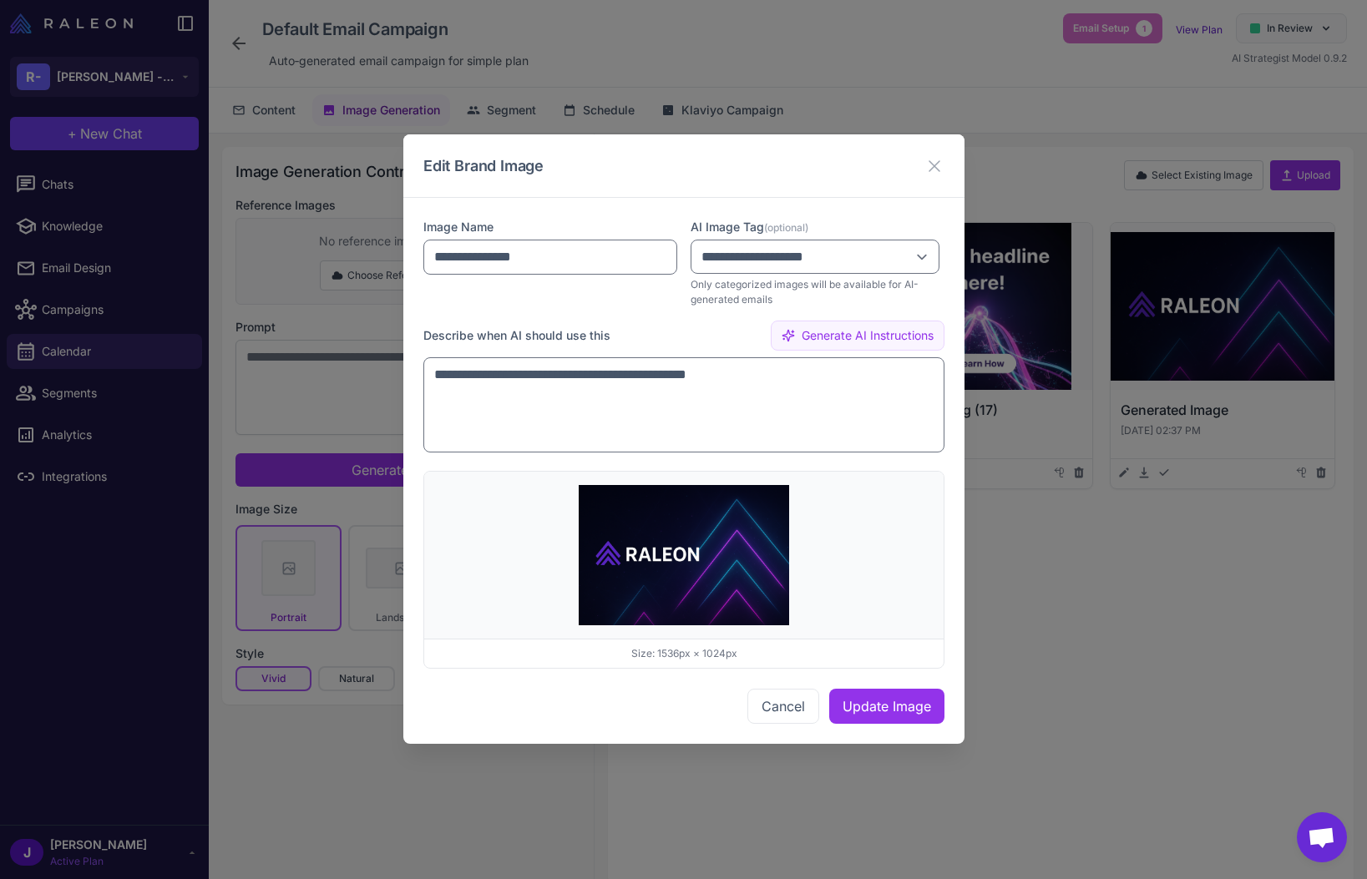
click at [857, 350] on button "Generate AI Instructions" at bounding box center [858, 337] width 174 height 30
type textarea "**********"
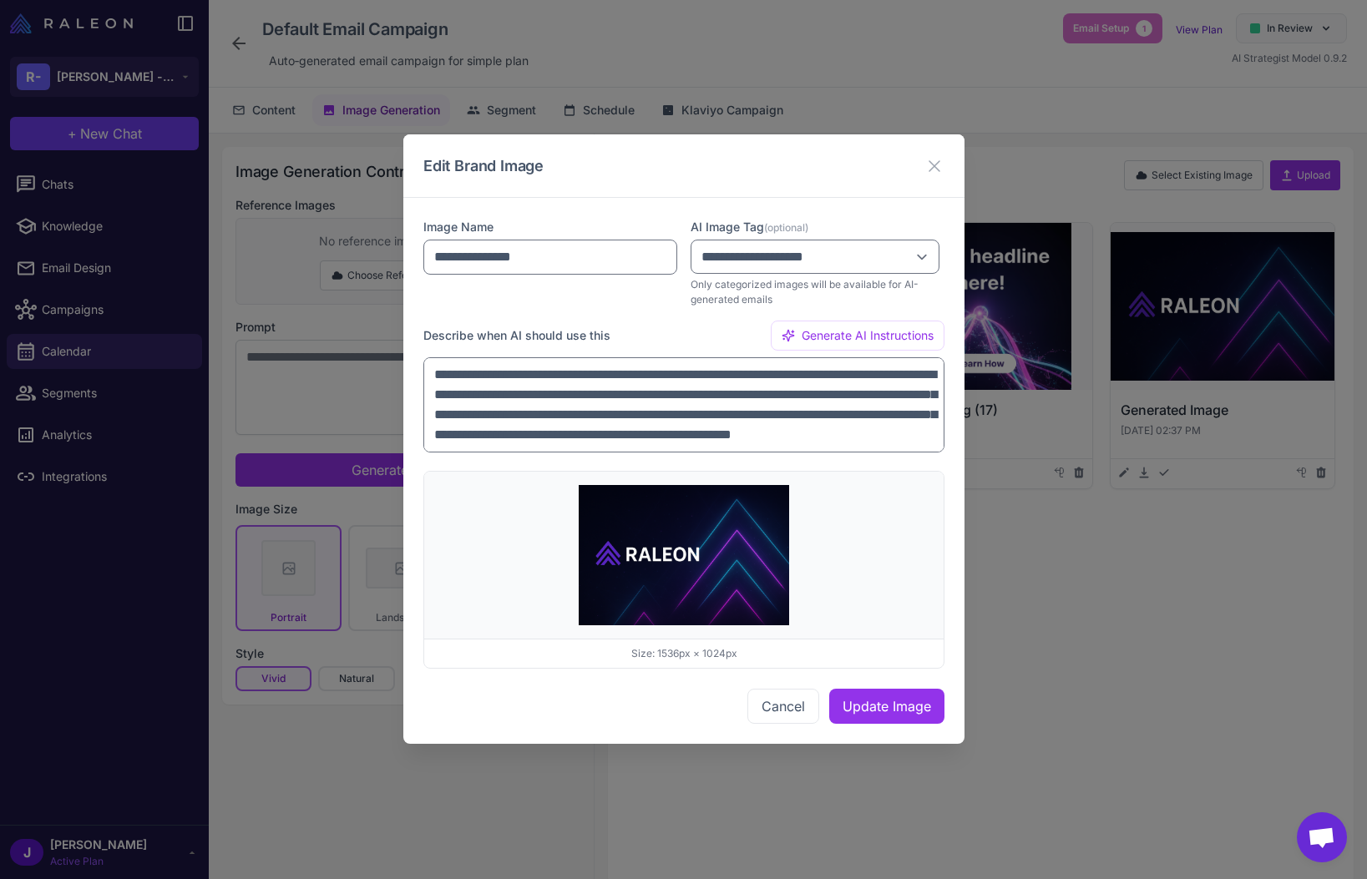
click at [708, 351] on div "**********" at bounding box center [683, 390] width 521 height 137
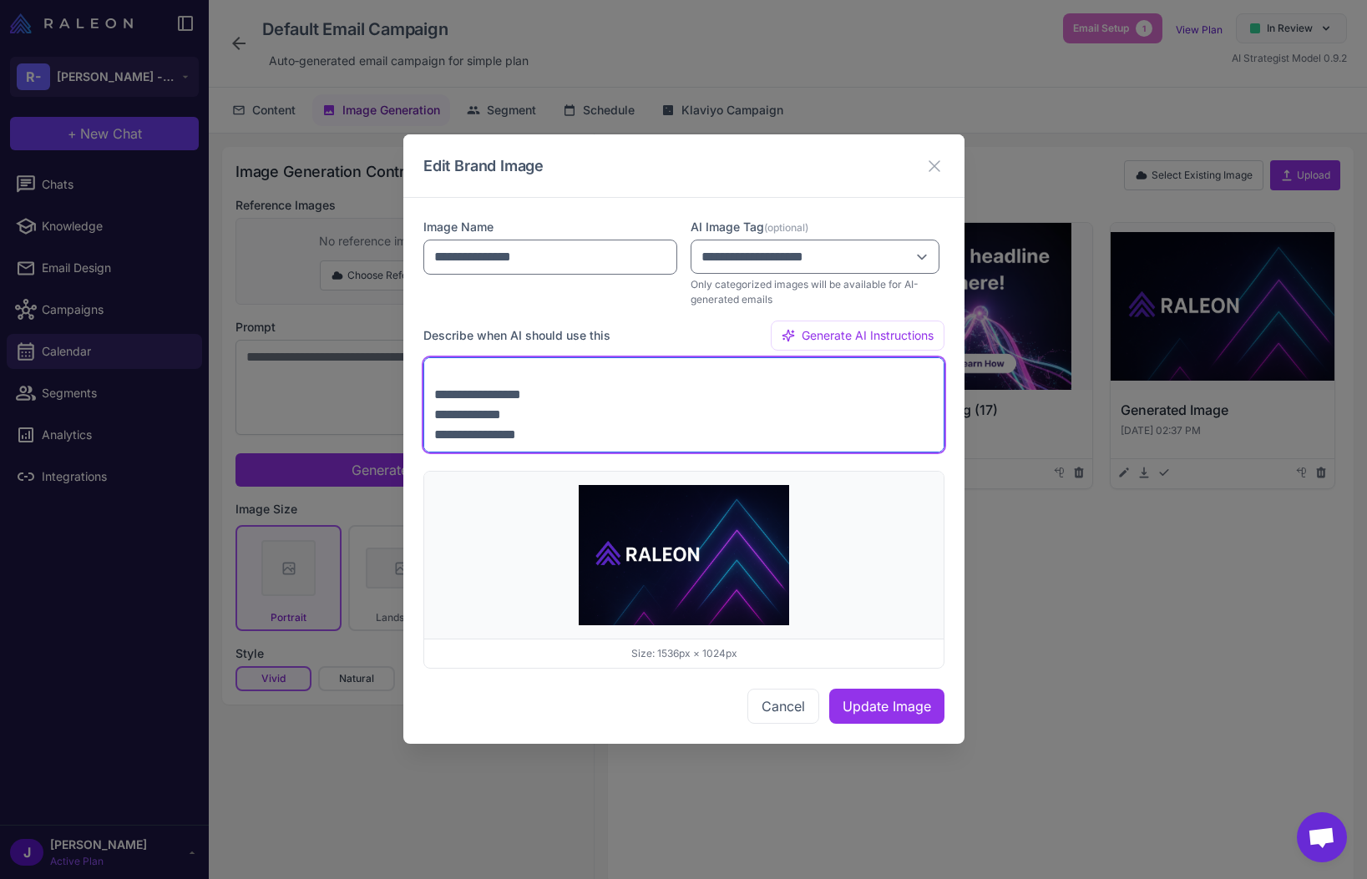
drag, startPoint x: 696, startPoint y: 392, endPoint x: 698, endPoint y: 485, distance: 93.6
click at [698, 485] on div "**********" at bounding box center [683, 471] width 521 height 506
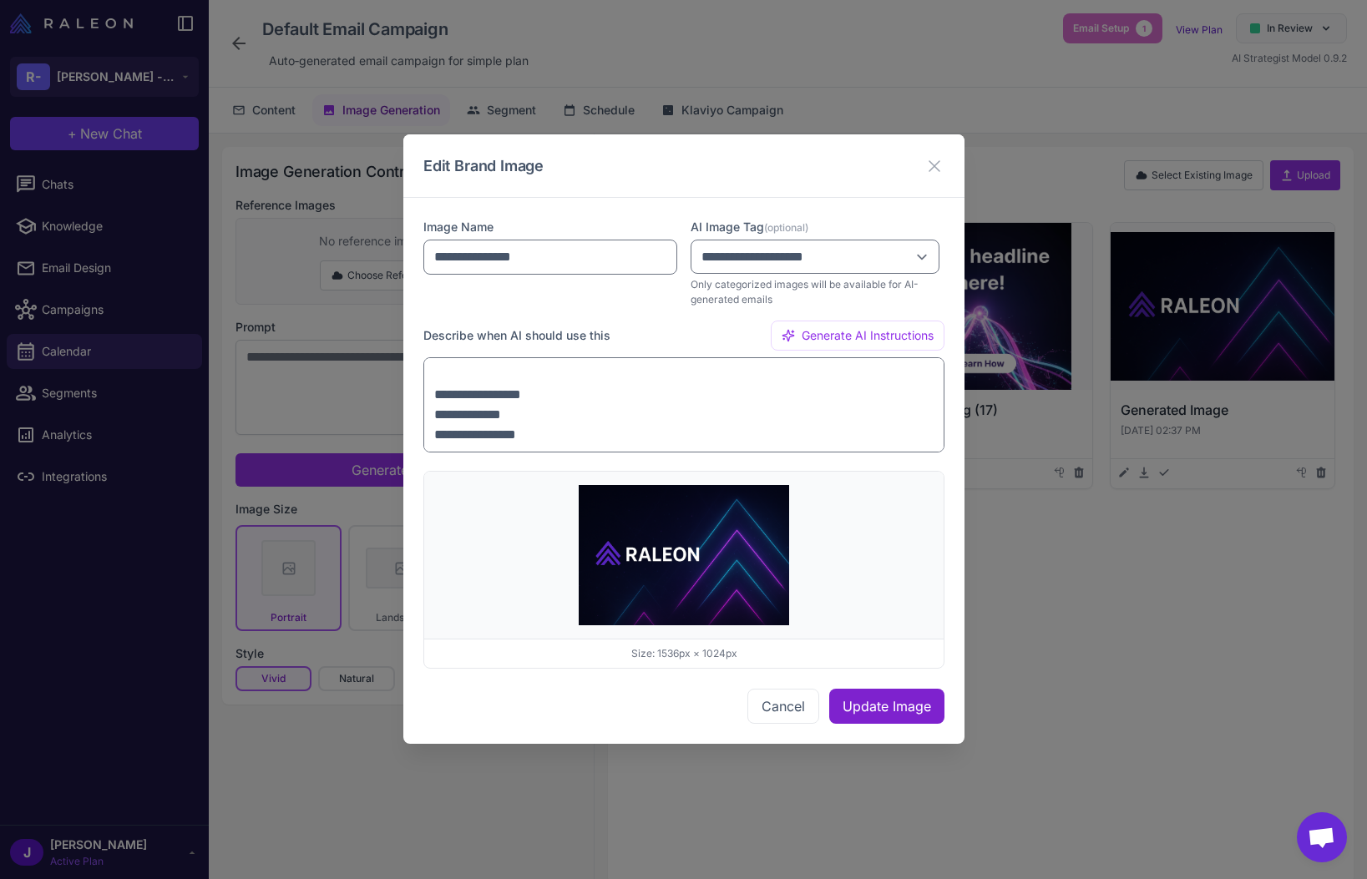
click at [894, 705] on button "Update Image" at bounding box center [886, 707] width 115 height 35
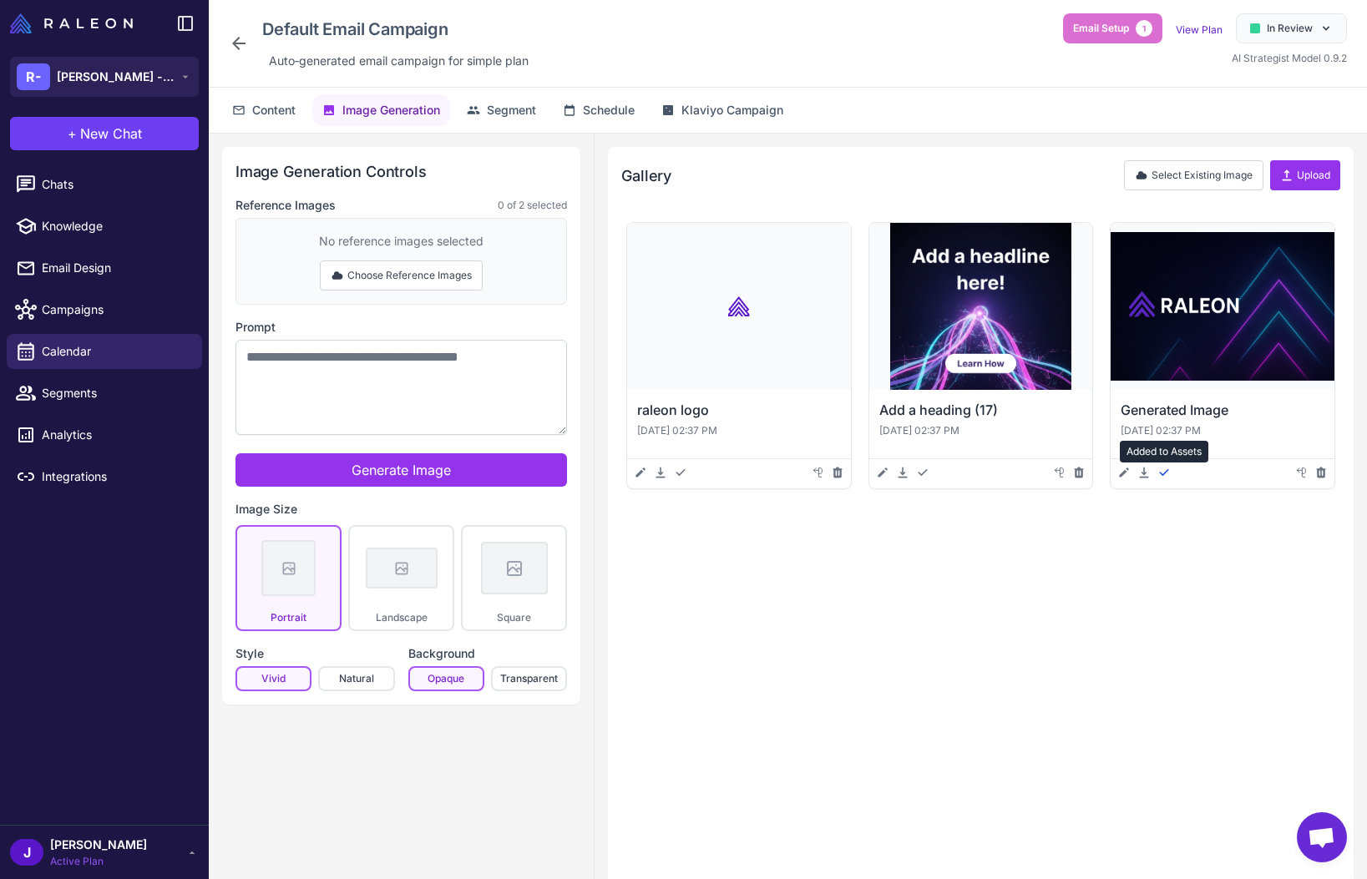
click at [1161, 468] on icon at bounding box center [1163, 472] width 13 height 13
click at [105, 265] on span "Email Design" at bounding box center [115, 268] width 147 height 18
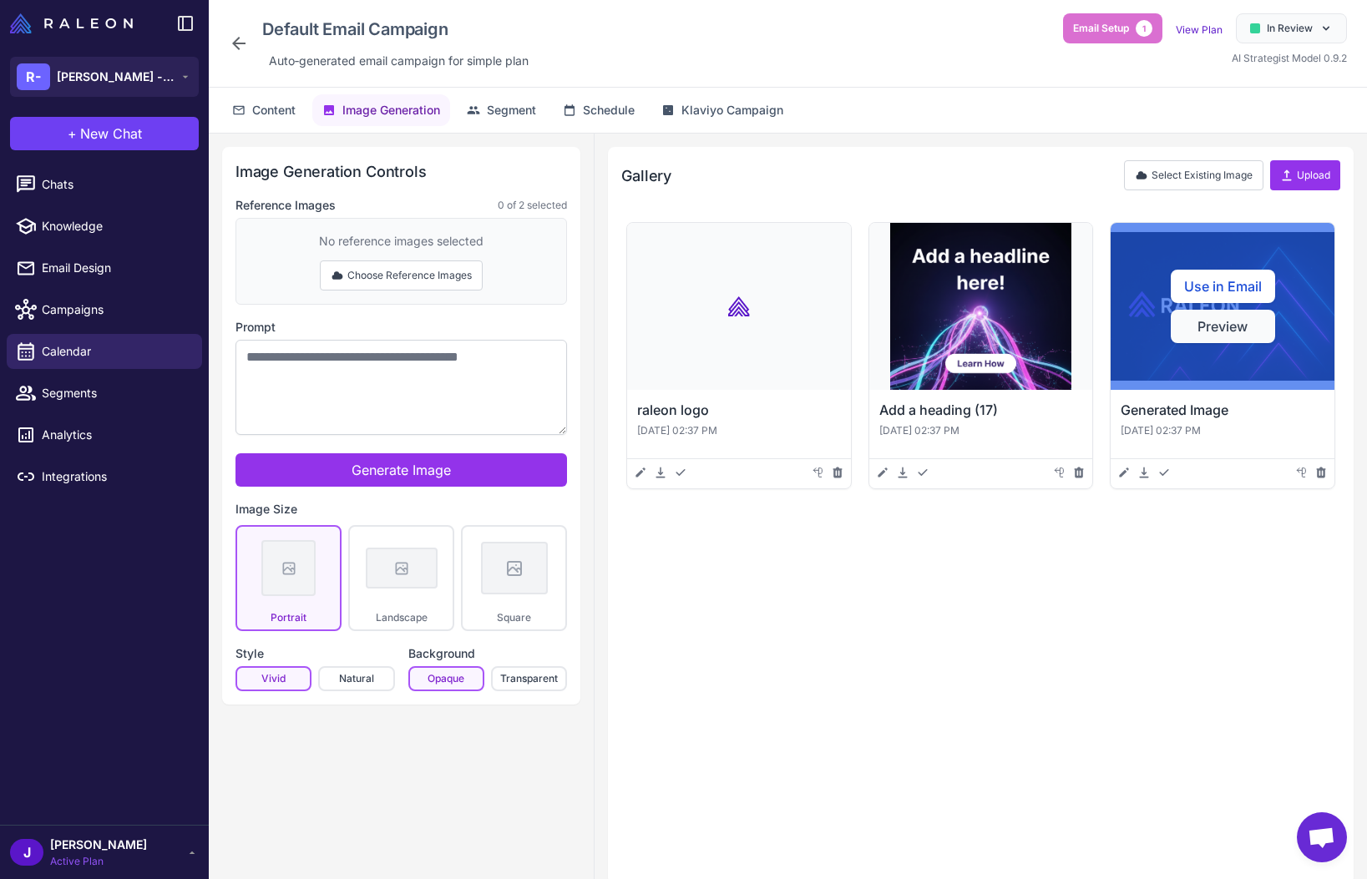
click at [1233, 318] on button "Preview" at bounding box center [1223, 326] width 104 height 33
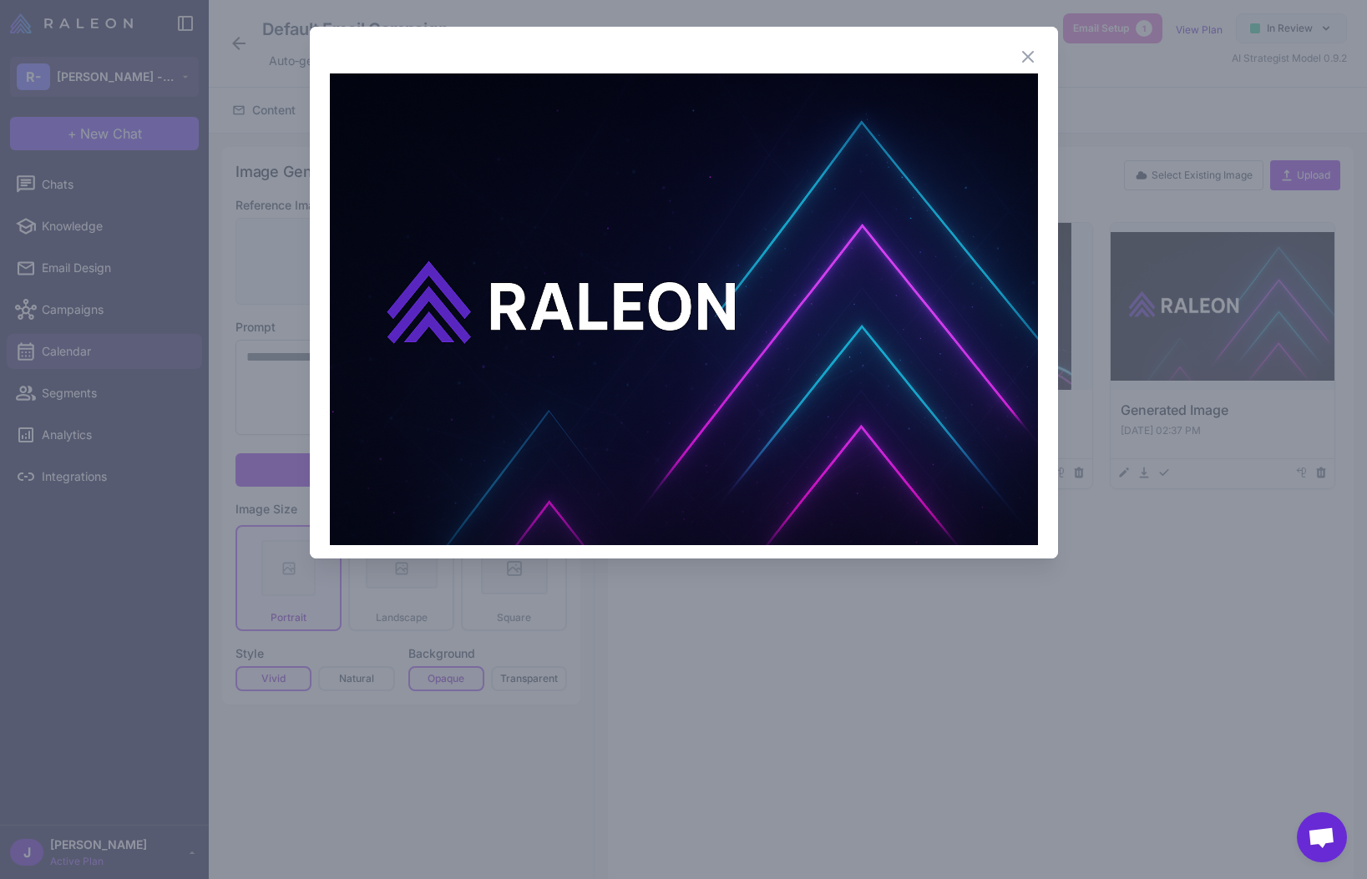
drag, startPoint x: 980, startPoint y: 175, endPoint x: 992, endPoint y: 157, distance: 21.6
click at [980, 174] on img at bounding box center [684, 309] width 708 height 472
click at [1021, 44] on div "Close" at bounding box center [684, 293] width 748 height 532
click at [1031, 53] on icon at bounding box center [1028, 57] width 10 height 10
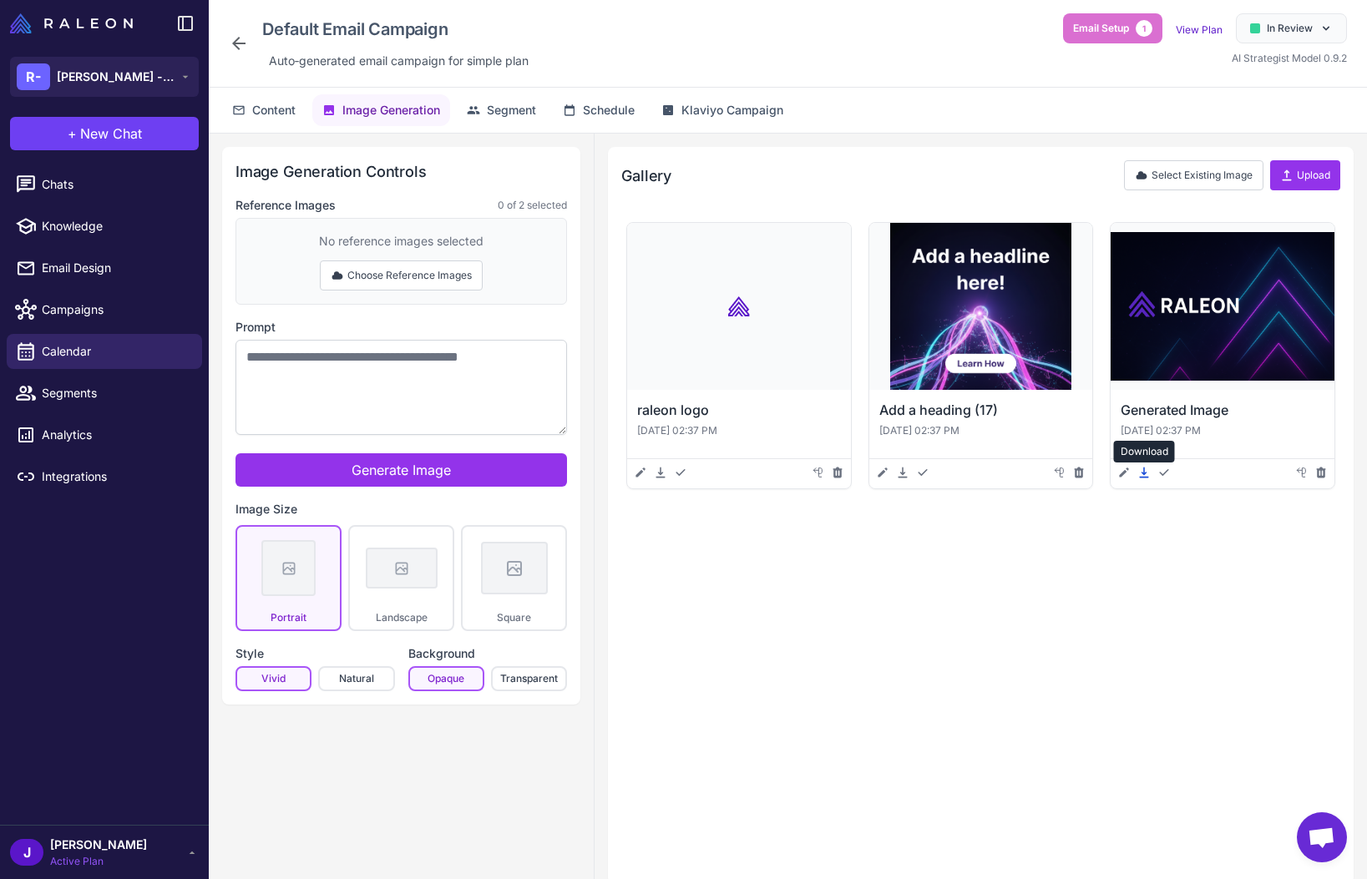
click at [1149, 468] on icon at bounding box center [1143, 472] width 13 height 13
click at [270, 111] on span "Content" at bounding box center [273, 110] width 43 height 18
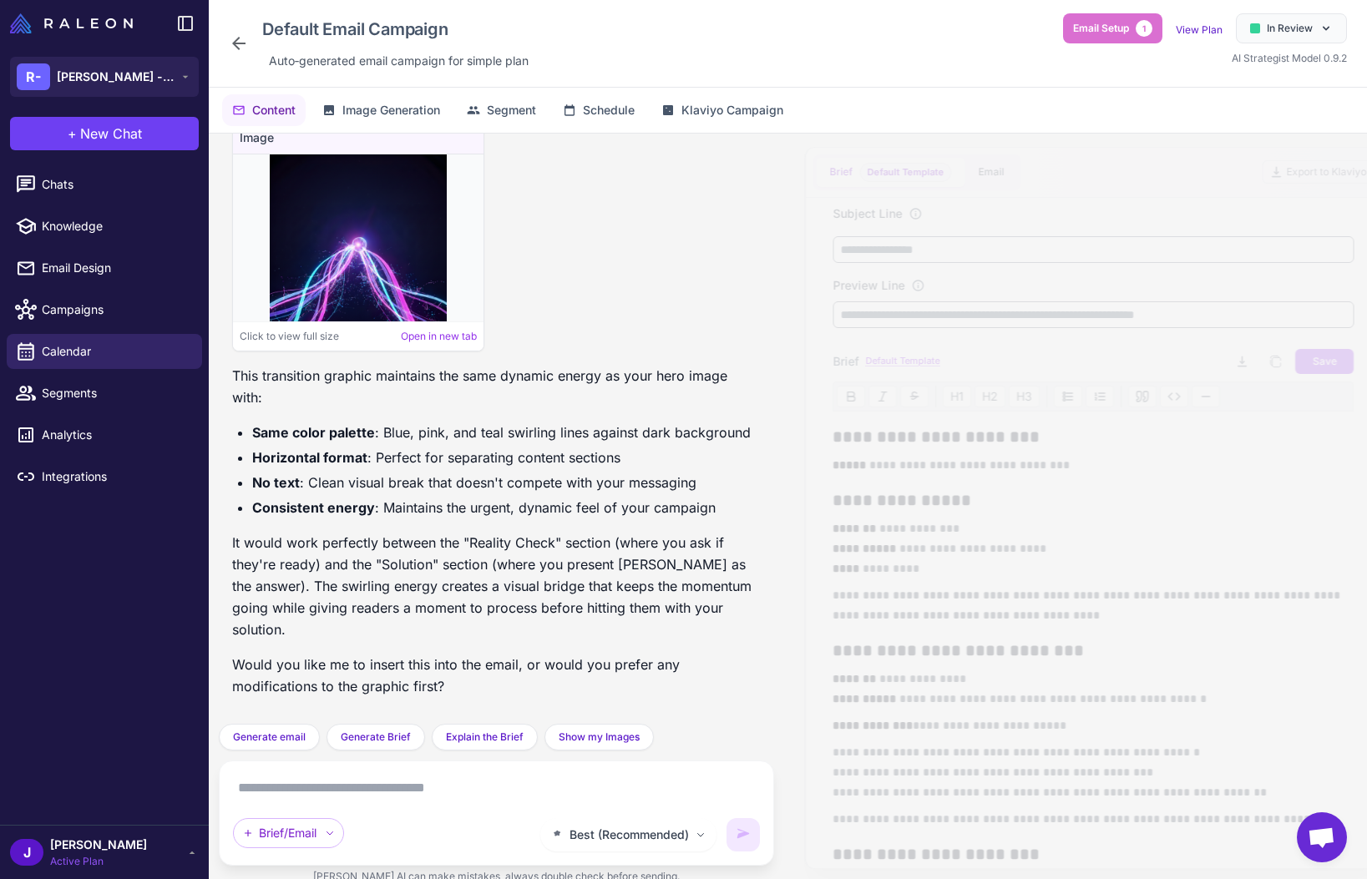
scroll to position [14304, 0]
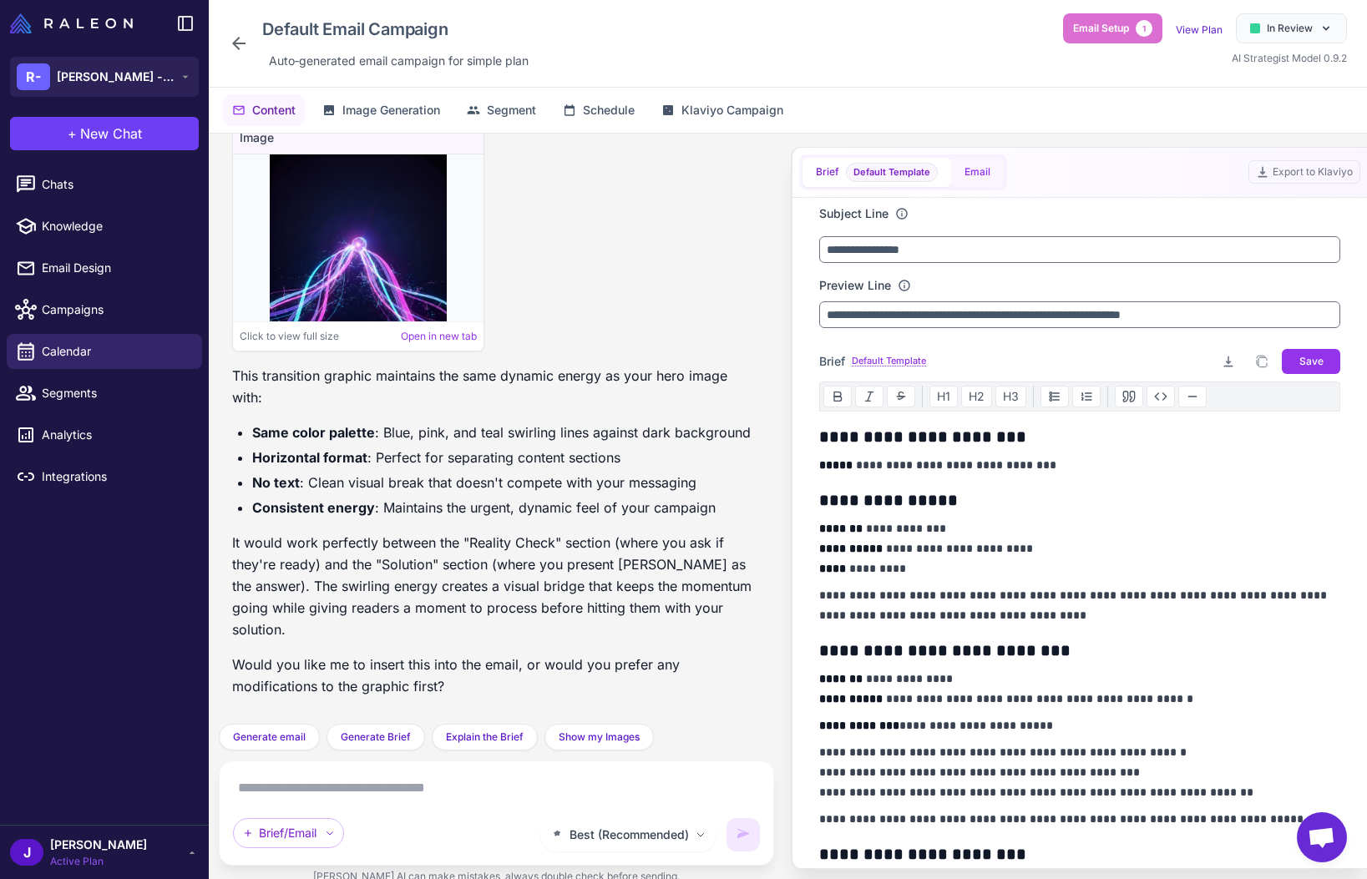
click at [980, 177] on button "Email" at bounding box center [977, 172] width 53 height 29
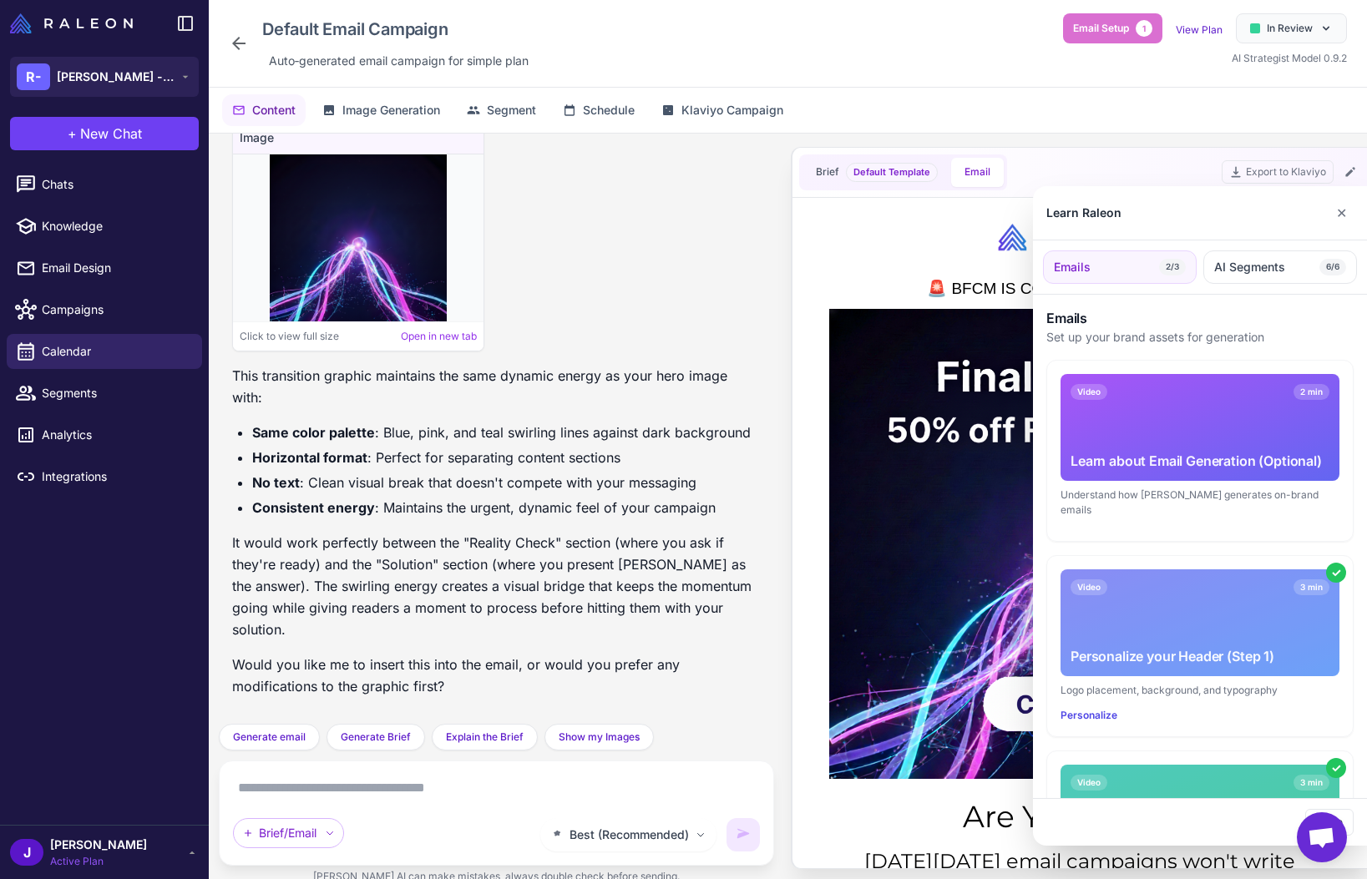
scroll to position [0, 0]
click at [1353, 171] on div at bounding box center [683, 439] width 1367 height 879
click at [1352, 175] on div at bounding box center [683, 439] width 1367 height 879
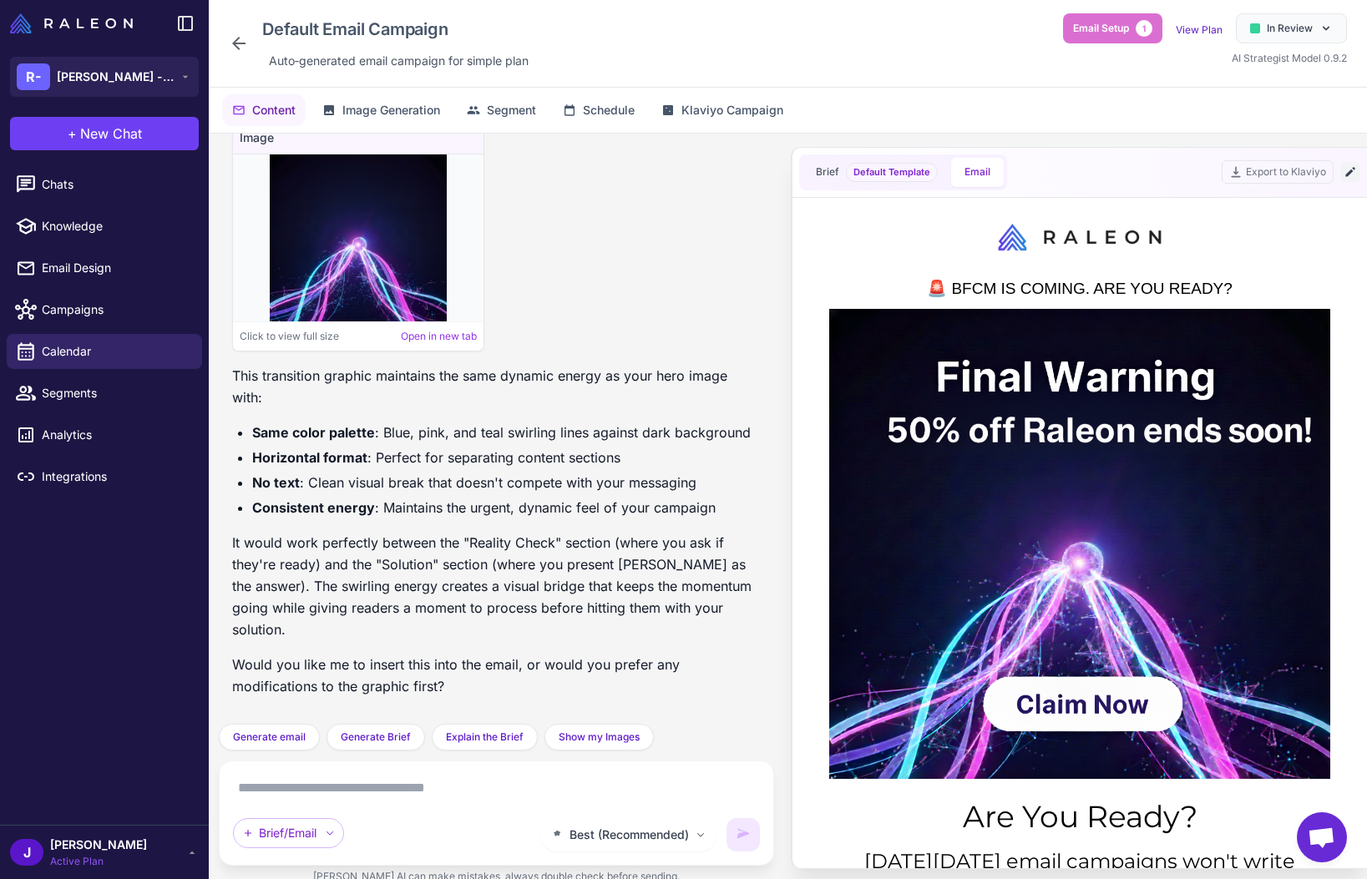
click at [1353, 169] on icon at bounding box center [1349, 172] width 9 height 9
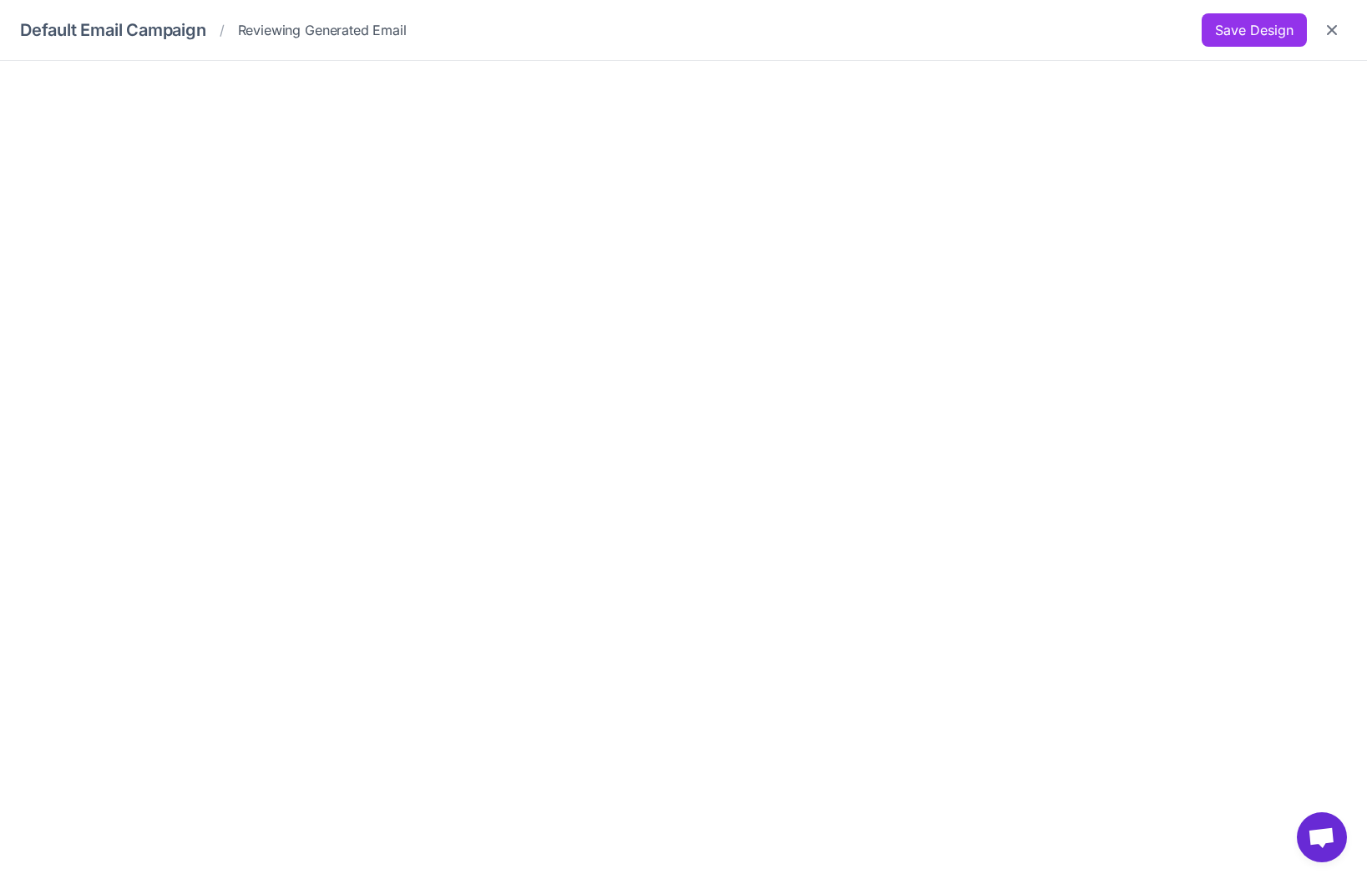
click at [1184, 832] on div at bounding box center [683, 470] width 1367 height 819
click at [1279, 37] on button "Save Design" at bounding box center [1254, 29] width 105 height 33
click at [1345, 20] on div "Save Design" at bounding box center [1274, 29] width 145 height 33
drag, startPoint x: 1332, startPoint y: 29, endPoint x: 1331, endPoint y: 40, distance: 10.9
click at [1332, 29] on icon "Close" at bounding box center [1332, 30] width 10 height 10
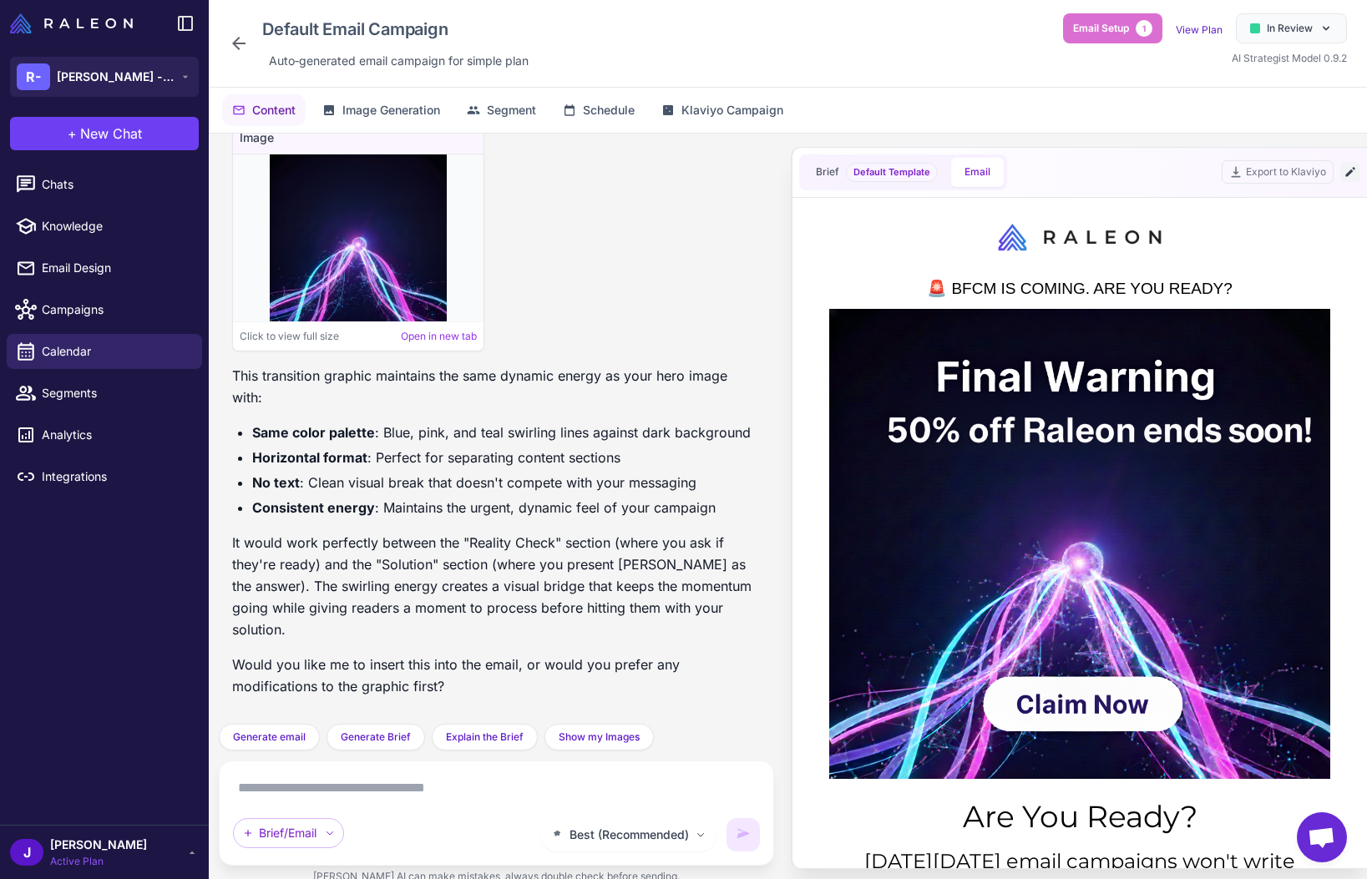
click at [1354, 172] on icon at bounding box center [1350, 171] width 13 height 13
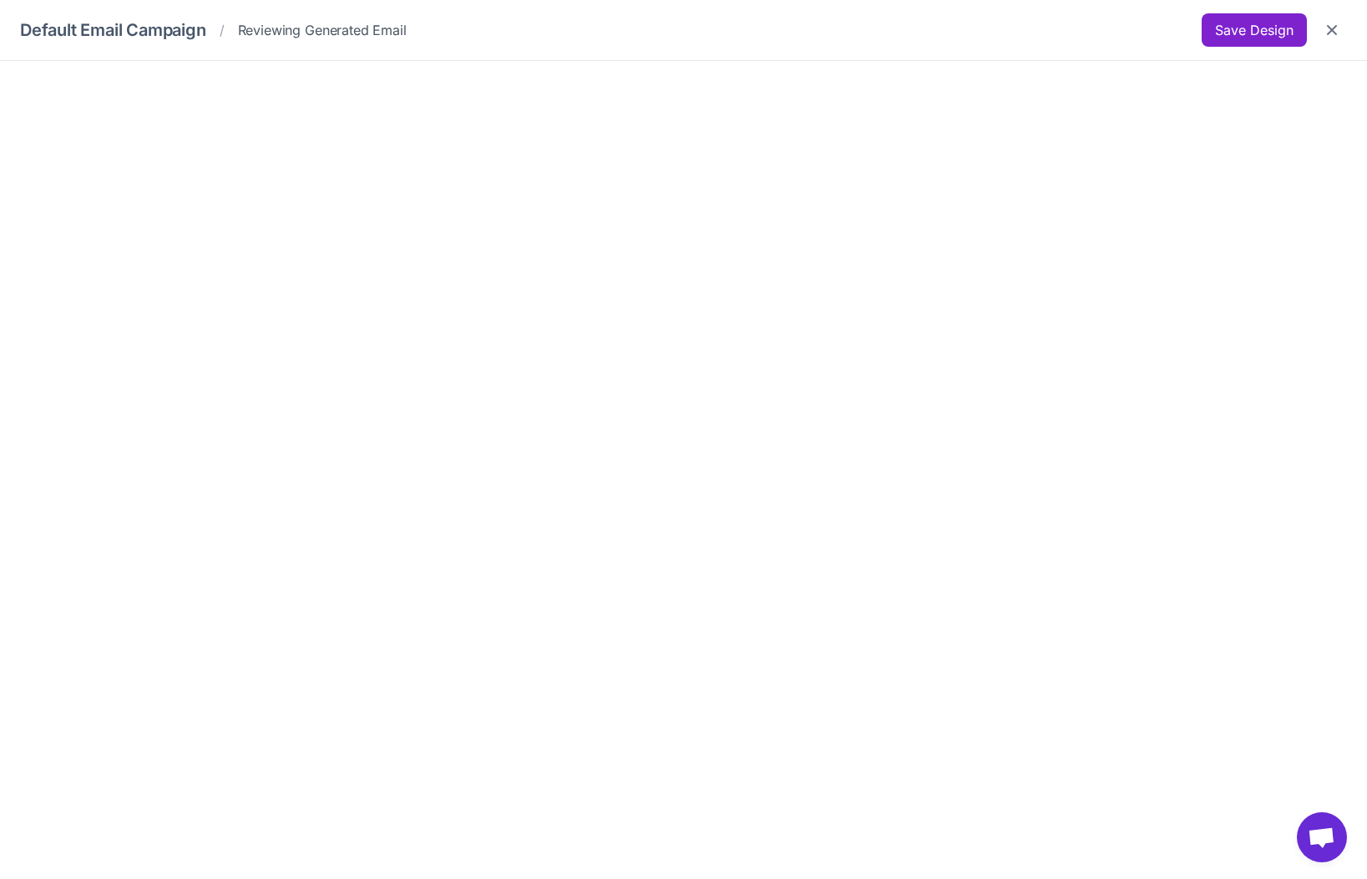
click at [1238, 31] on button "Save Design" at bounding box center [1254, 29] width 105 height 33
click at [1337, 30] on icon "Close" at bounding box center [1332, 30] width 17 height 17
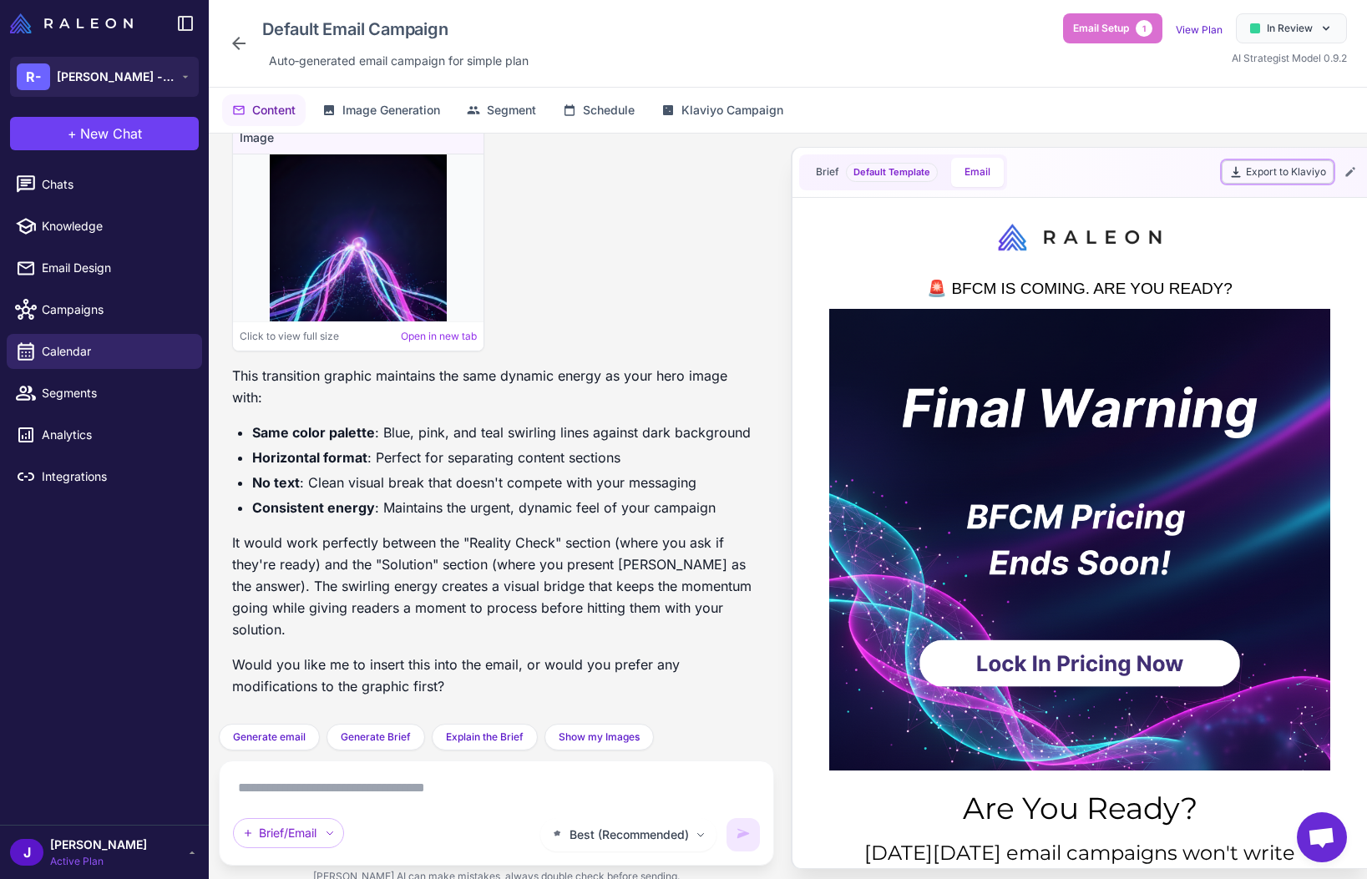
click at [1289, 170] on button "Export to Klaviyo" at bounding box center [1278, 171] width 112 height 23
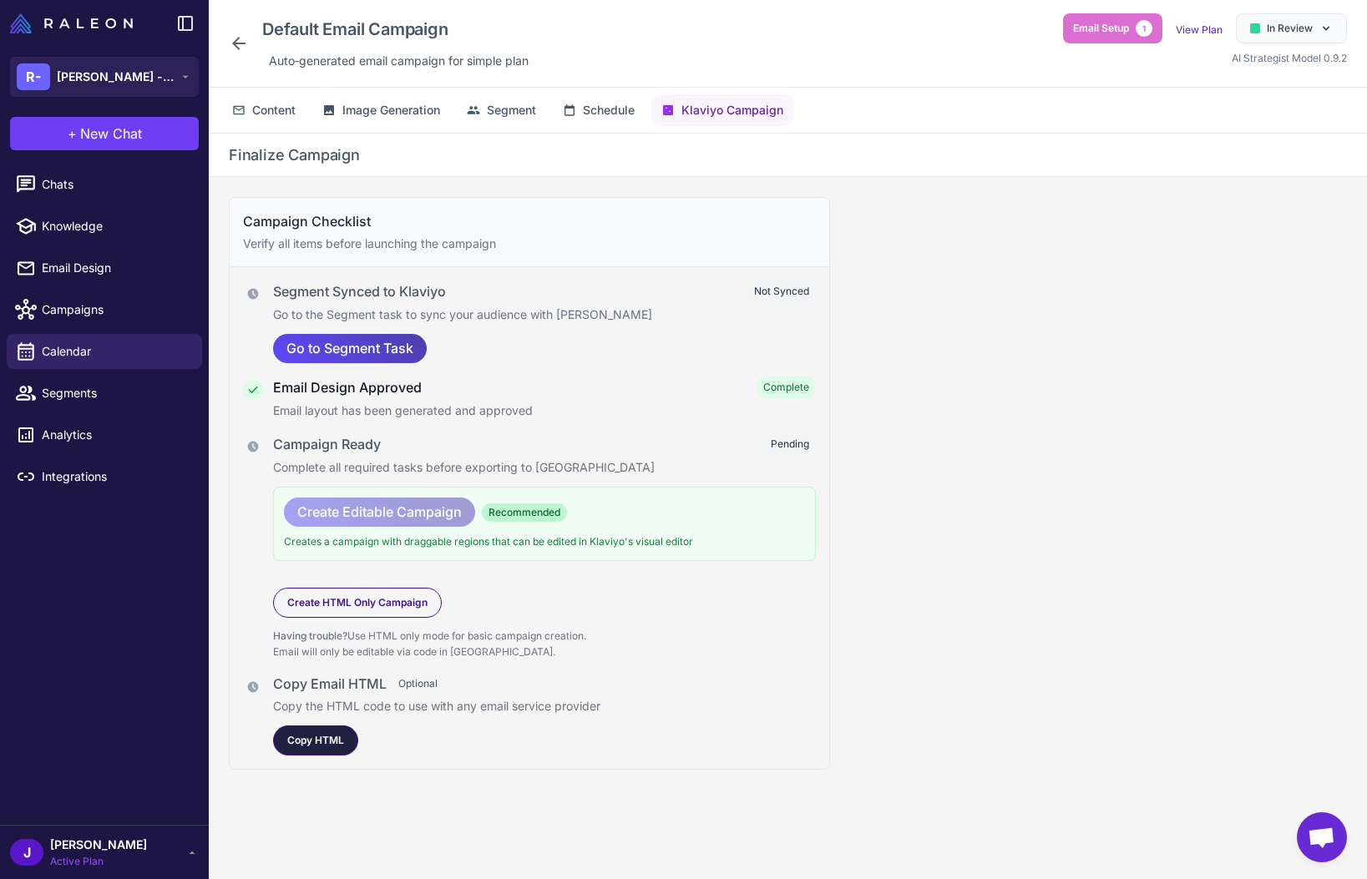
click at [294, 741] on span "Copy HTML" at bounding box center [315, 740] width 57 height 15
click at [320, 739] on span "Copy HTML" at bounding box center [315, 740] width 57 height 15
click at [281, 106] on span "Content" at bounding box center [273, 110] width 43 height 18
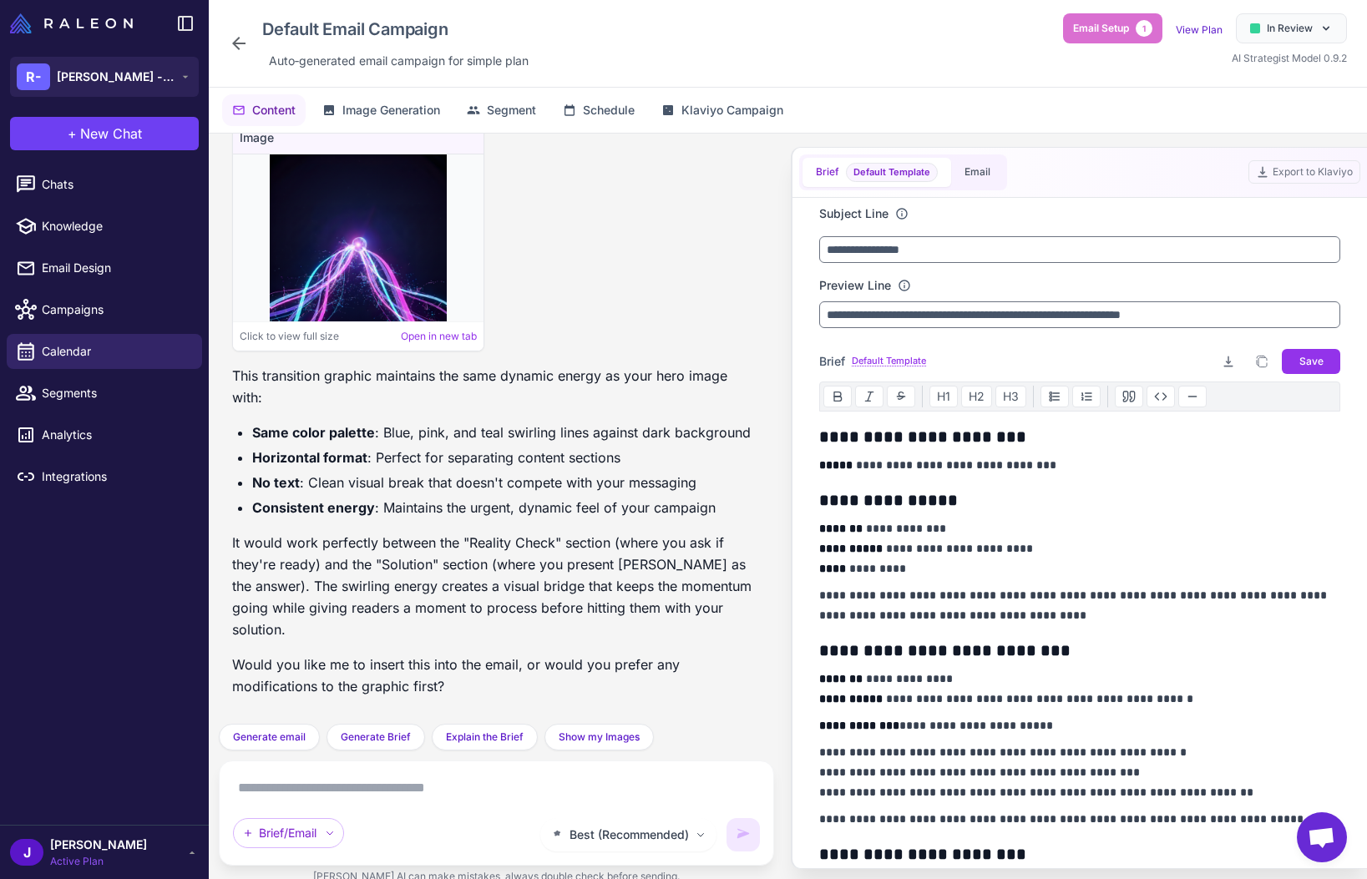
scroll to position [14304, 0]
click at [874, 255] on input "**********" at bounding box center [1079, 249] width 521 height 27
click at [875, 255] on input "**********" at bounding box center [1079, 249] width 521 height 27
click at [880, 317] on input "**********" at bounding box center [1079, 314] width 521 height 27
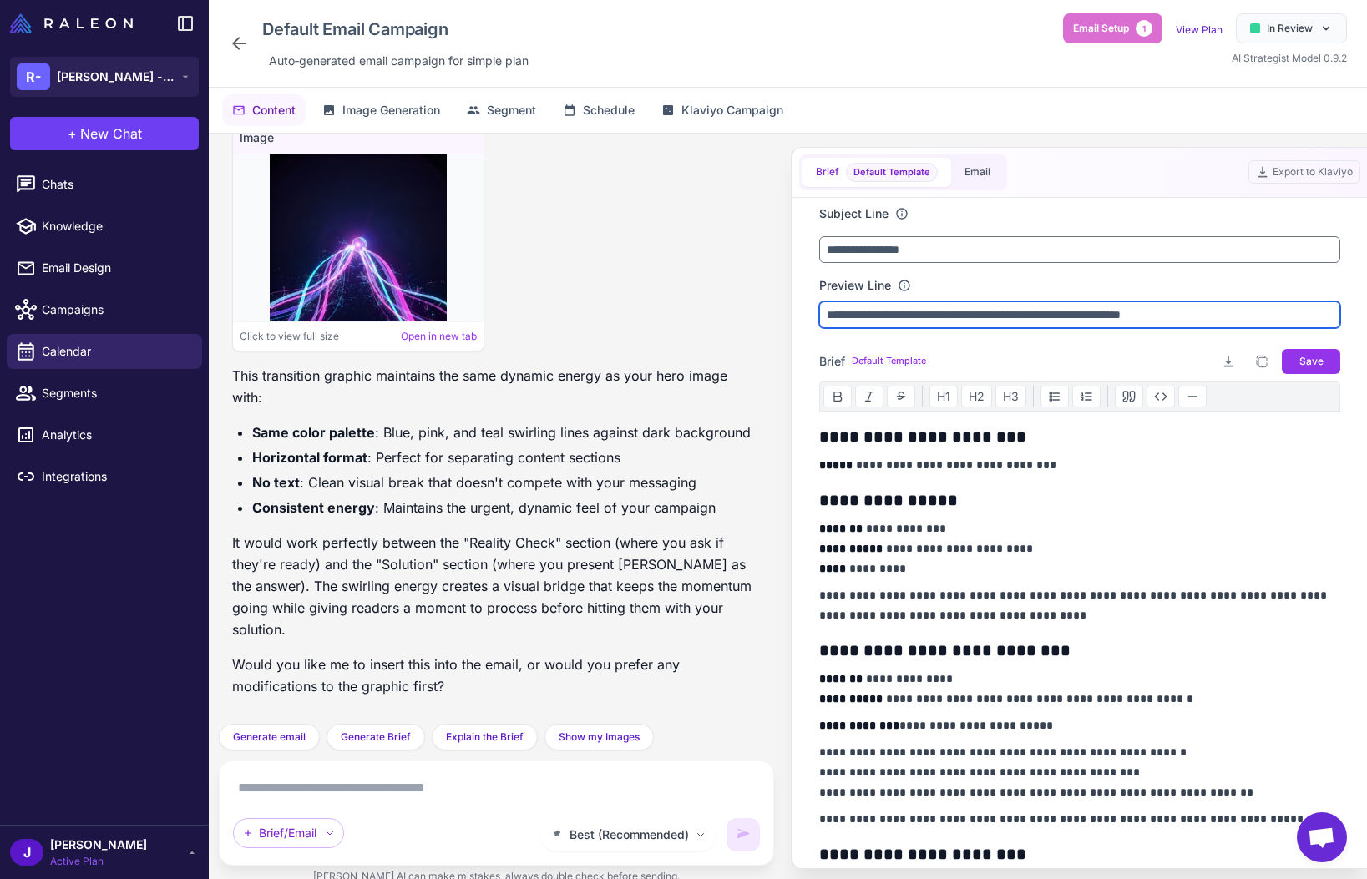
click at [880, 317] on input "**********" at bounding box center [1079, 314] width 521 height 27
click at [905, 311] on input "**********" at bounding box center [1079, 314] width 521 height 27
drag, startPoint x: 1218, startPoint y: 315, endPoint x: 766, endPoint y: 314, distance: 451.8
click at [803, 309] on div "**********" at bounding box center [1079, 533] width 561 height 671
click at [322, 798] on textarea at bounding box center [496, 788] width 527 height 27
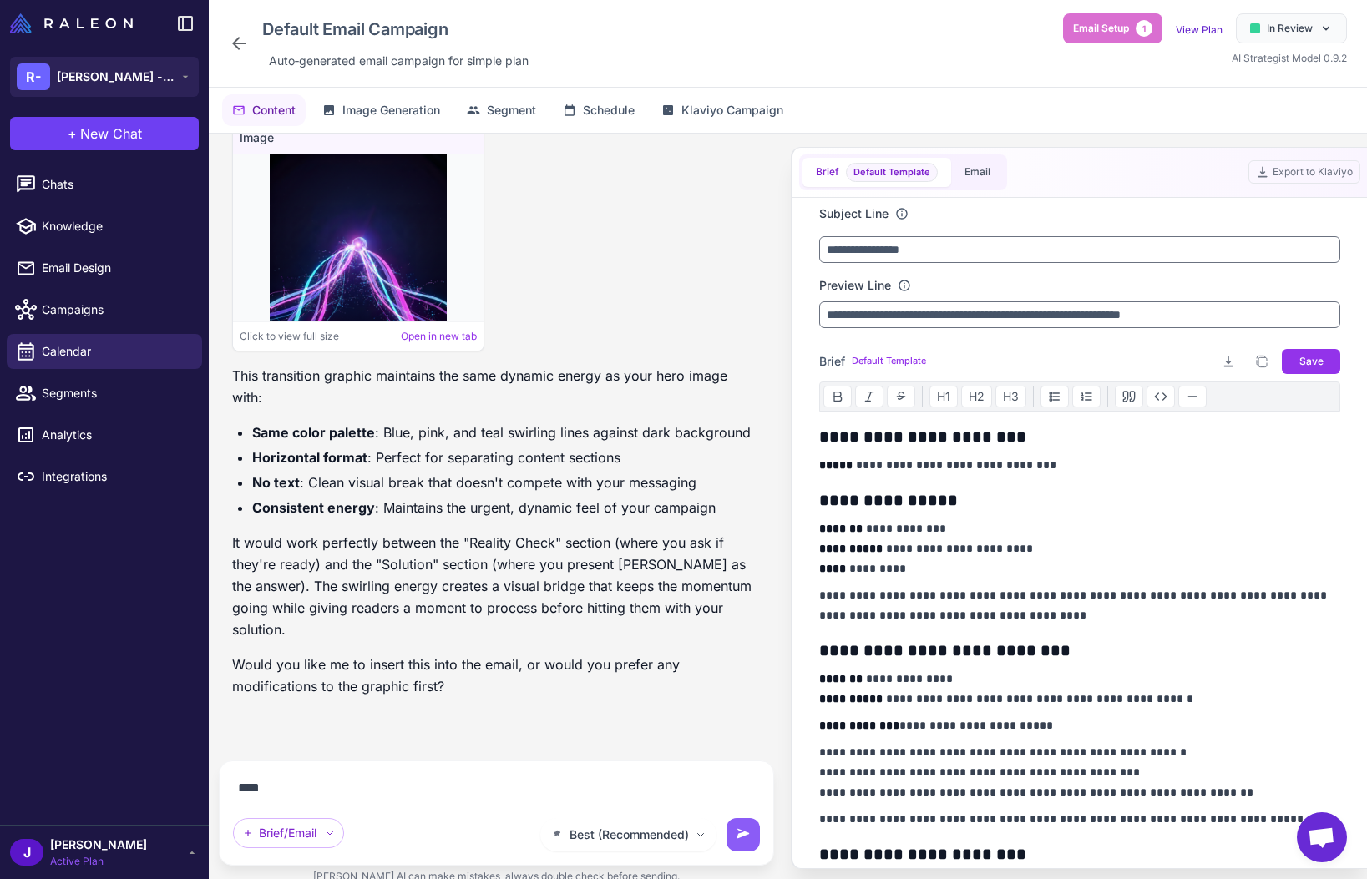
scroll to position [14267, 0]
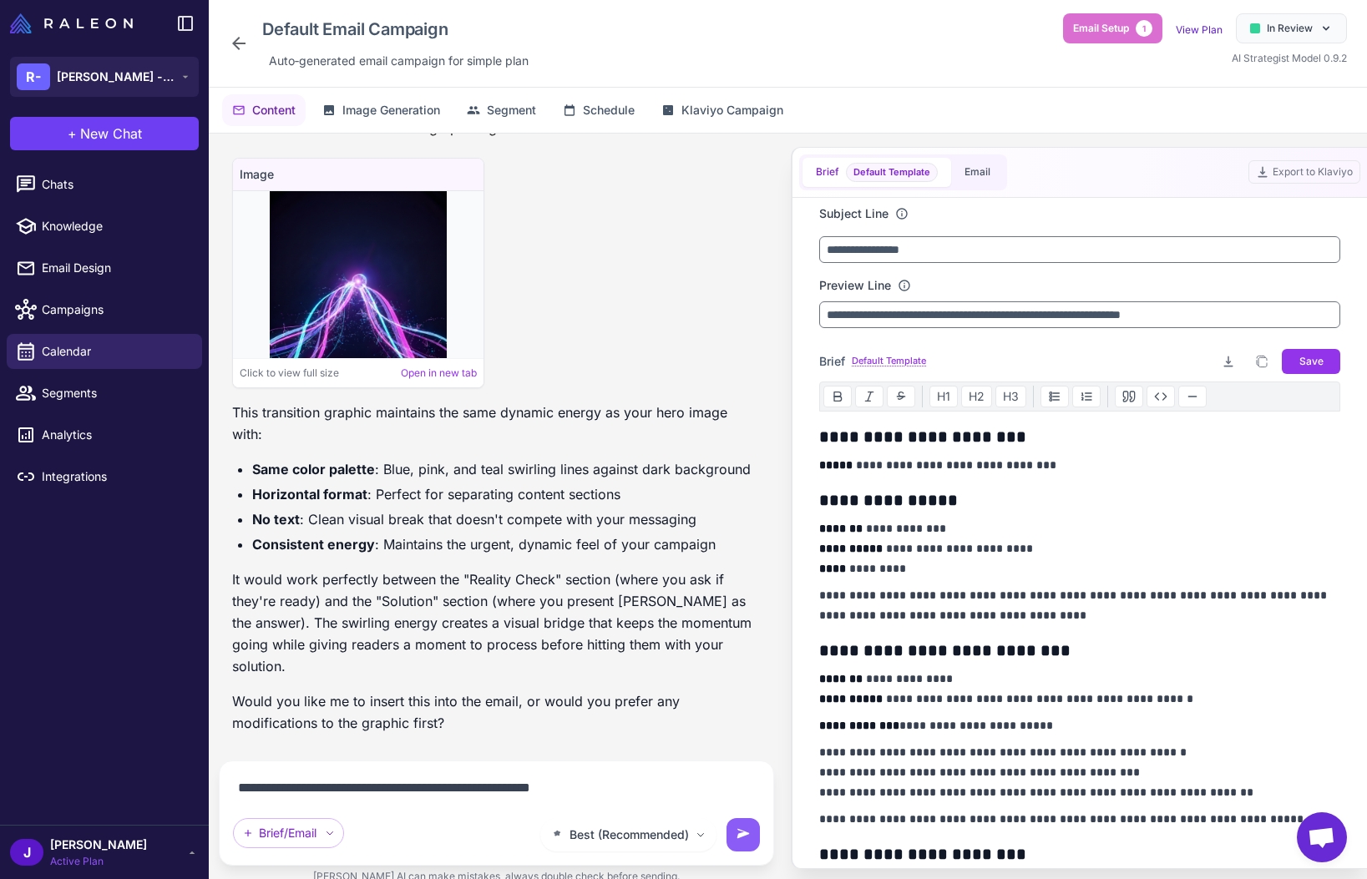
type textarea "**********"
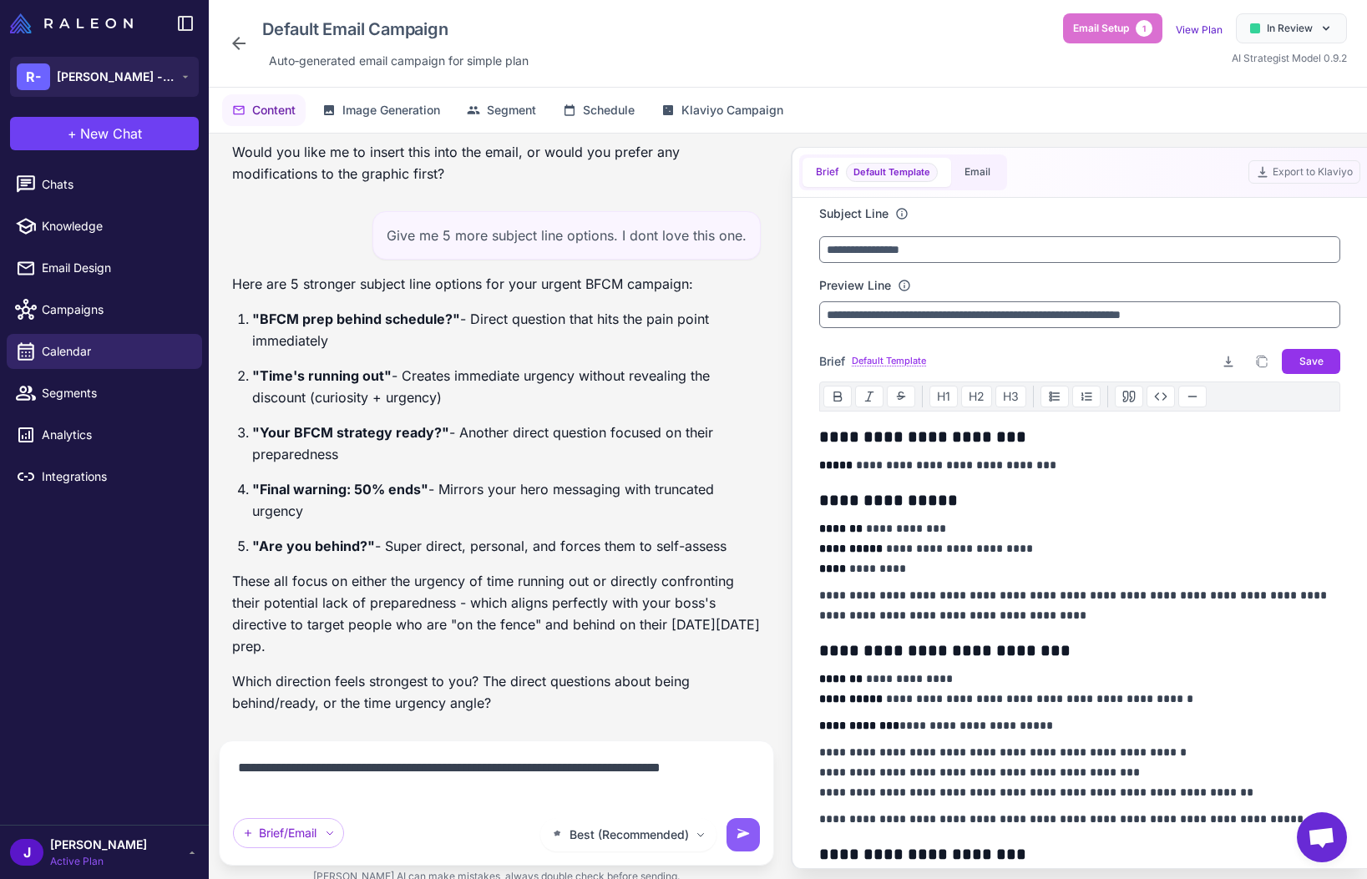
scroll to position [14816, 0]
type textarea "**********"
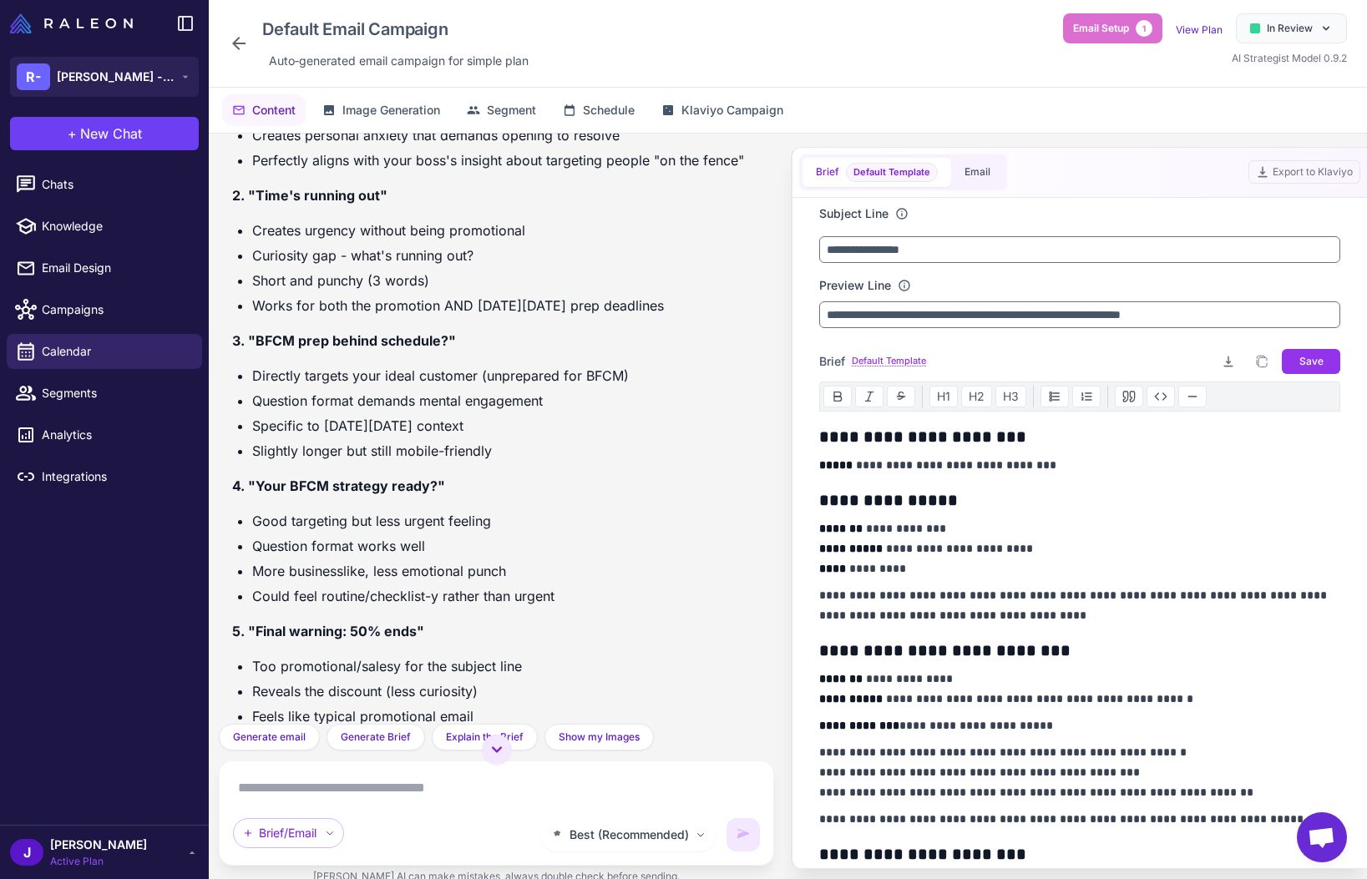
scroll to position [15475, 0]
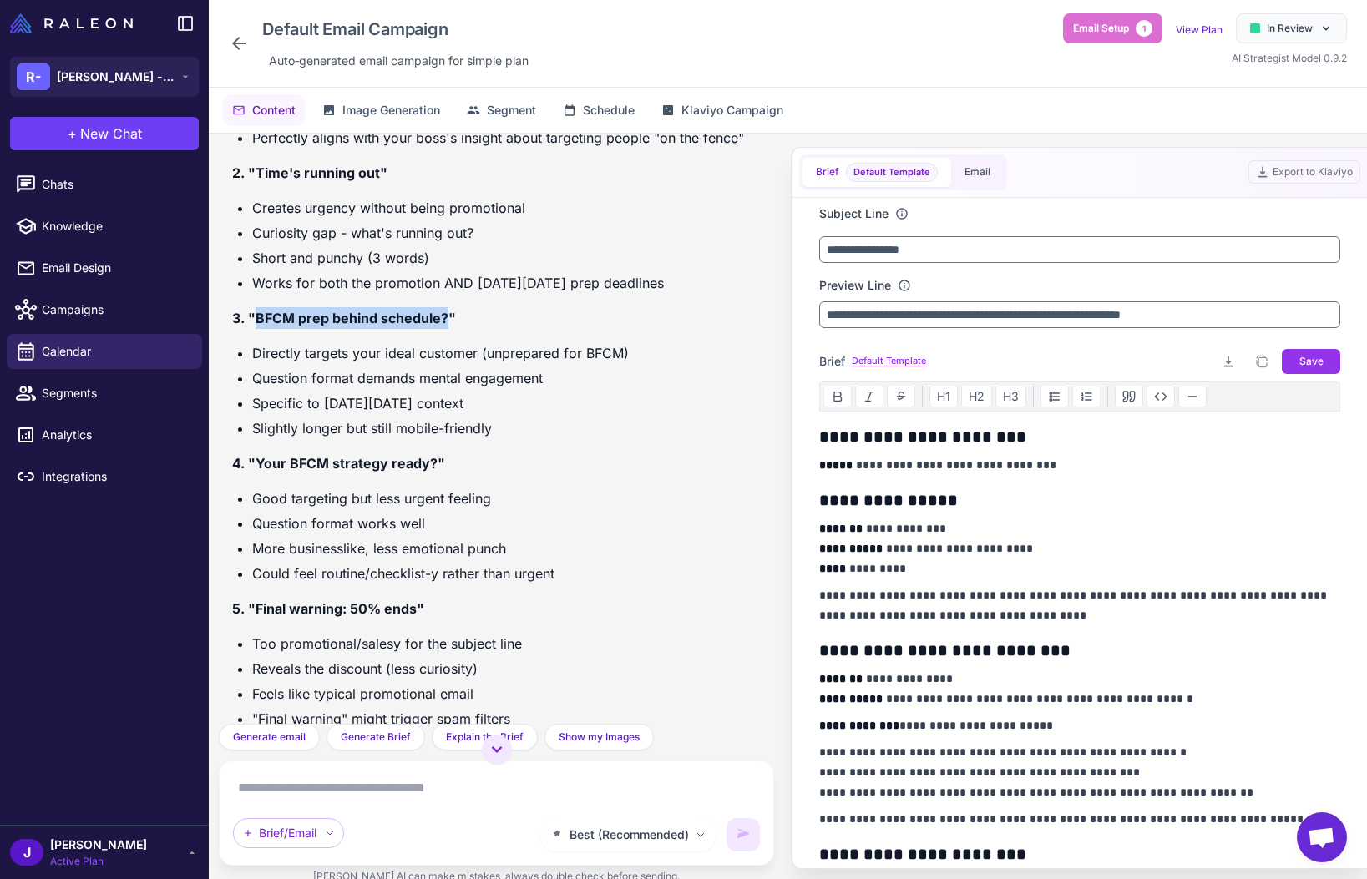
drag, startPoint x: 257, startPoint y: 498, endPoint x: 446, endPoint y: 505, distance: 188.9
click at [446, 327] on strong "3. "BFCM prep behind schedule?"" at bounding box center [344, 318] width 224 height 17
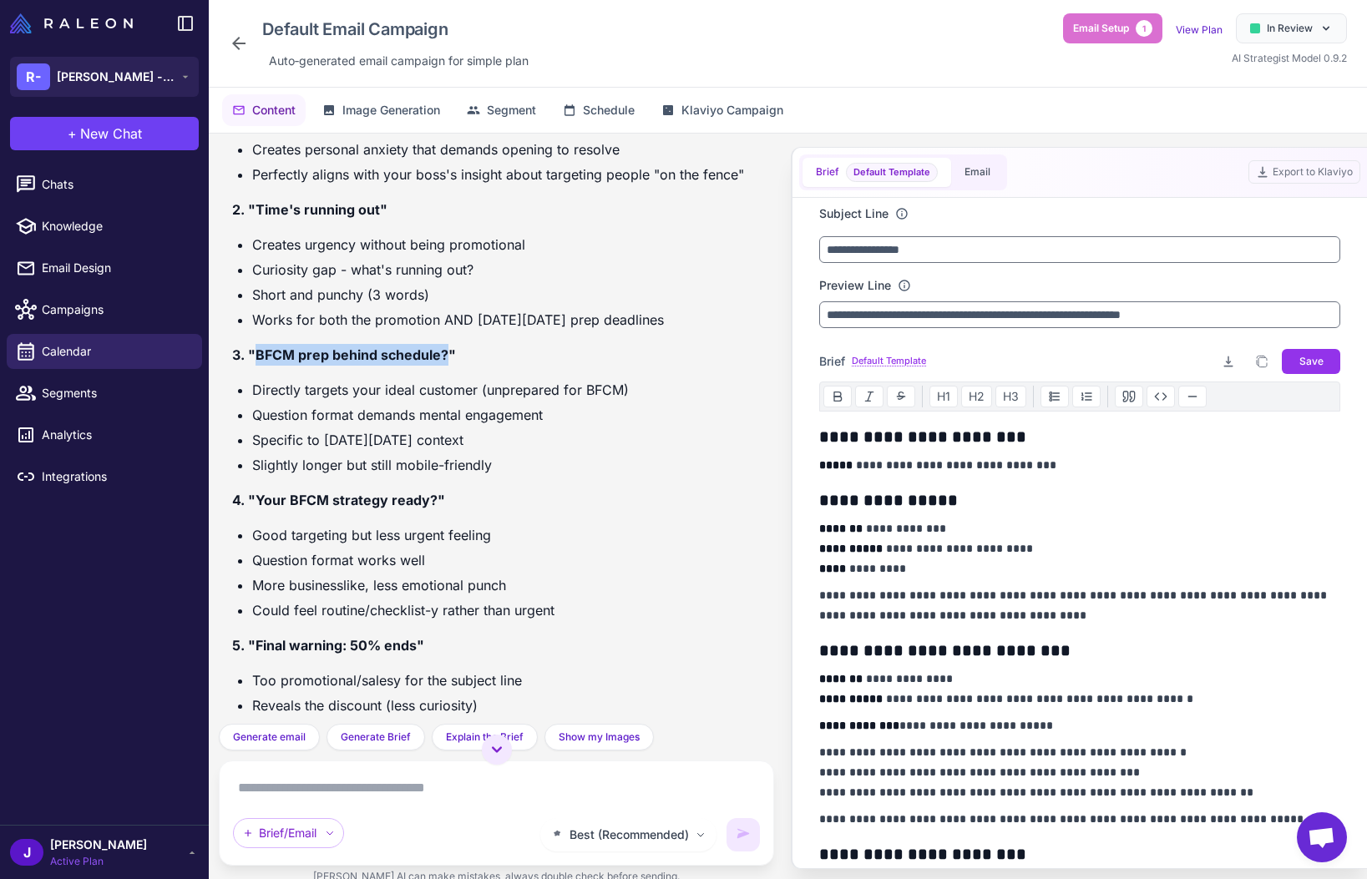
scroll to position [15435, 0]
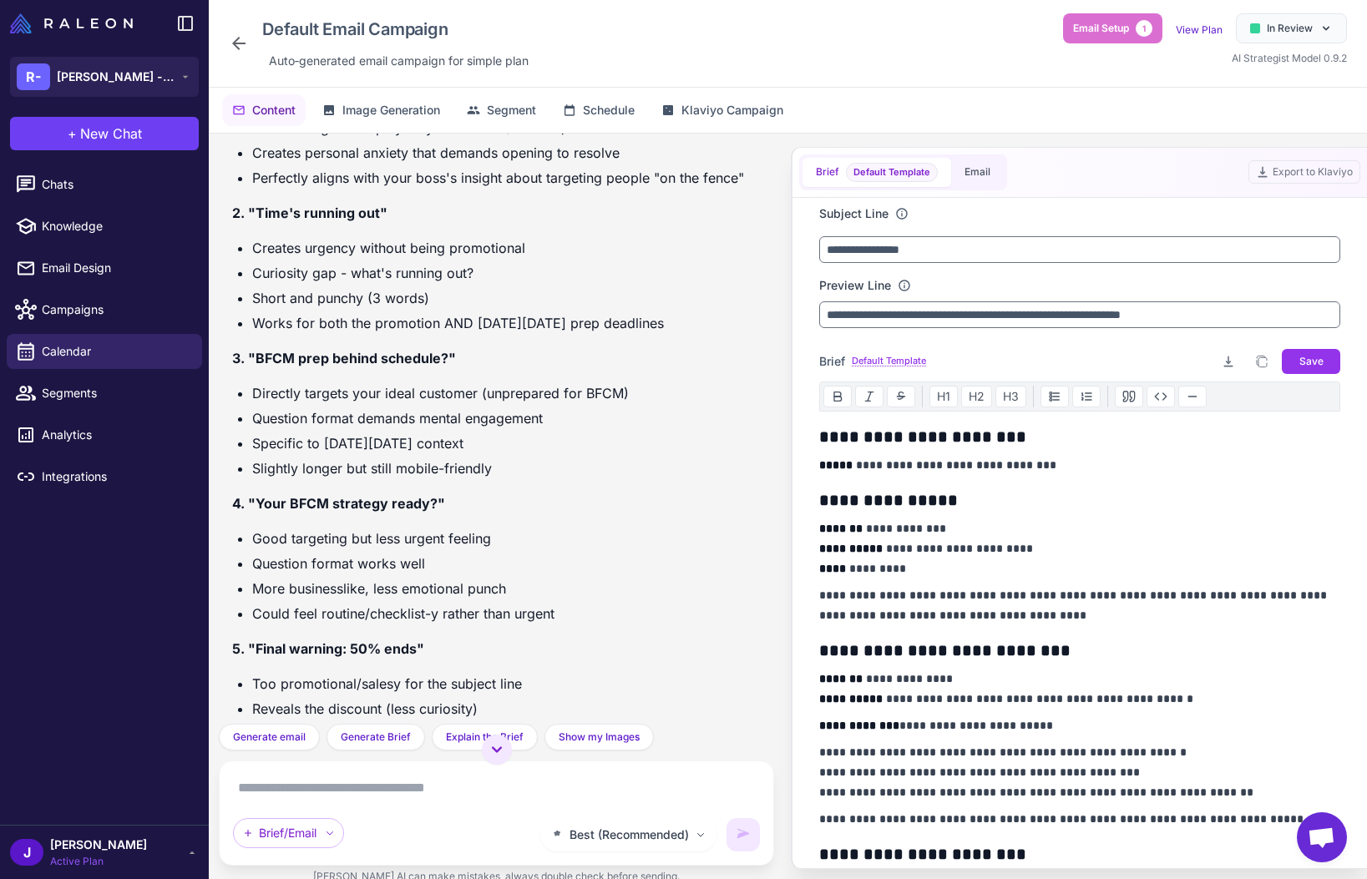
drag, startPoint x: 359, startPoint y: 248, endPoint x: 256, endPoint y: 252, distance: 103.6
click at [256, 76] on strong "1. "Are you behind?"" at bounding box center [300, 67] width 136 height 17
copy strong "Are you behind?"
drag, startPoint x: 398, startPoint y: 798, endPoint x: 371, endPoint y: 811, distance: 29.9
click at [398, 798] on textarea at bounding box center [496, 788] width 527 height 27
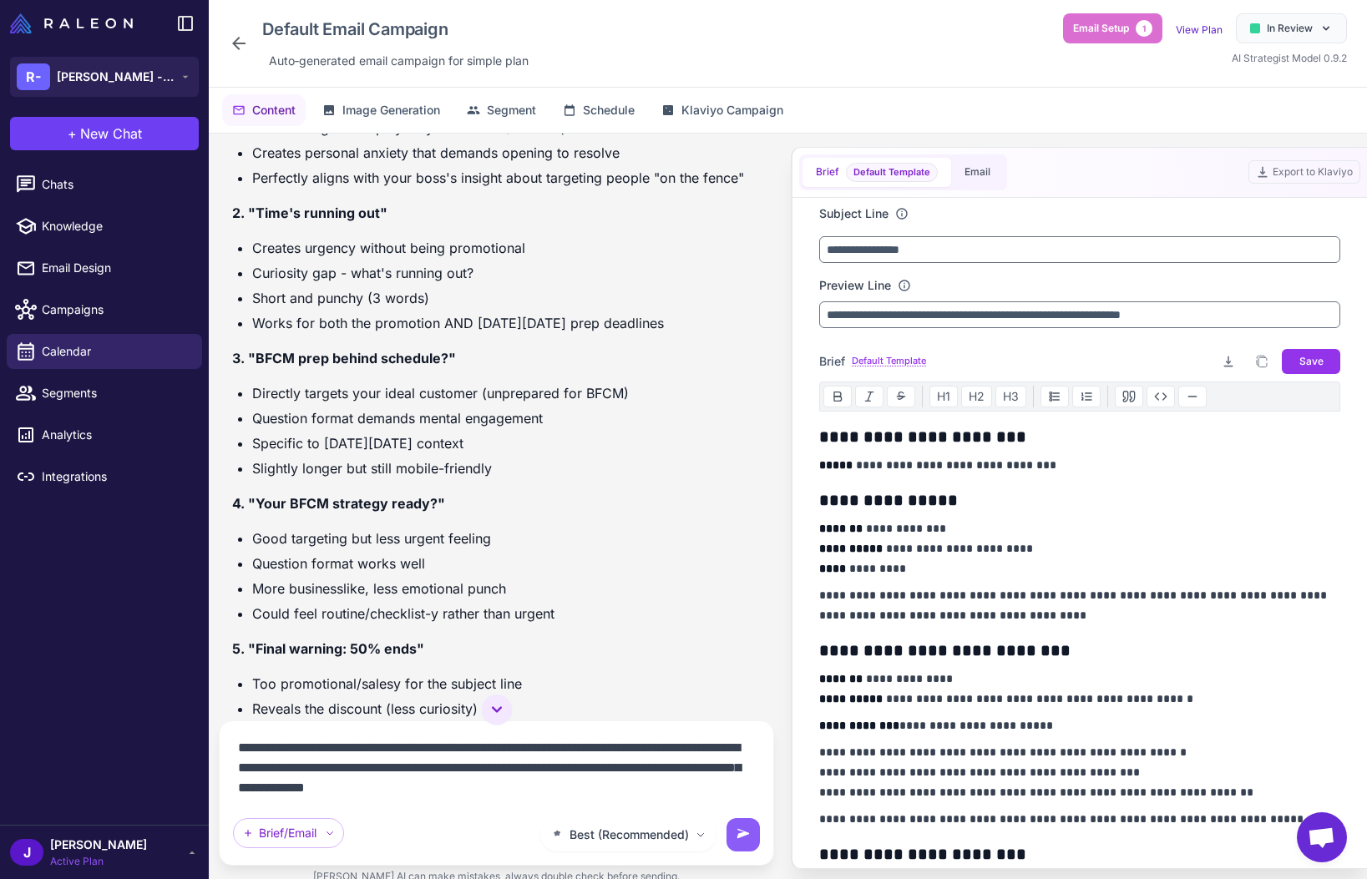
type textarea "**********"
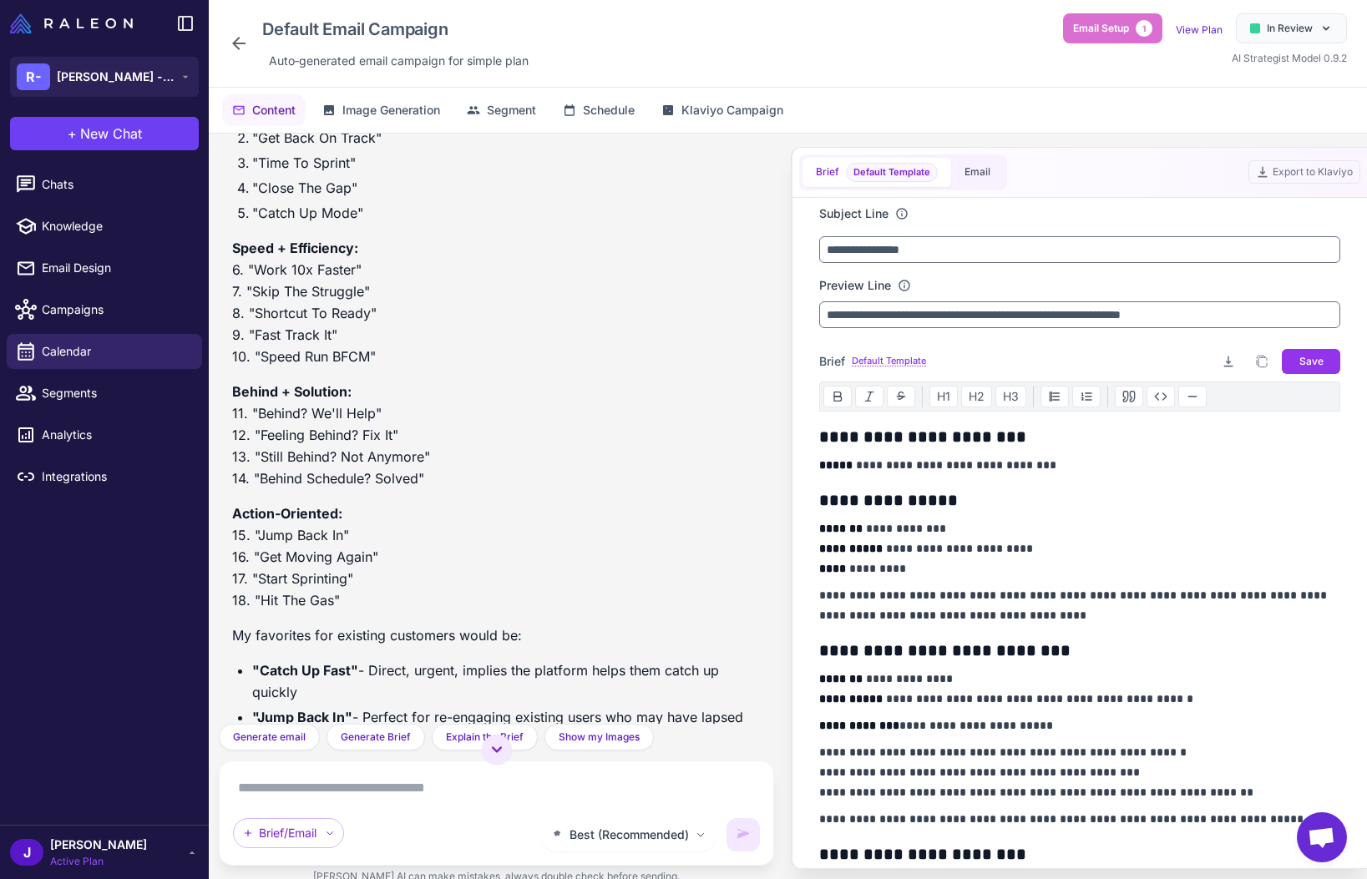
scroll to position [16427, 0]
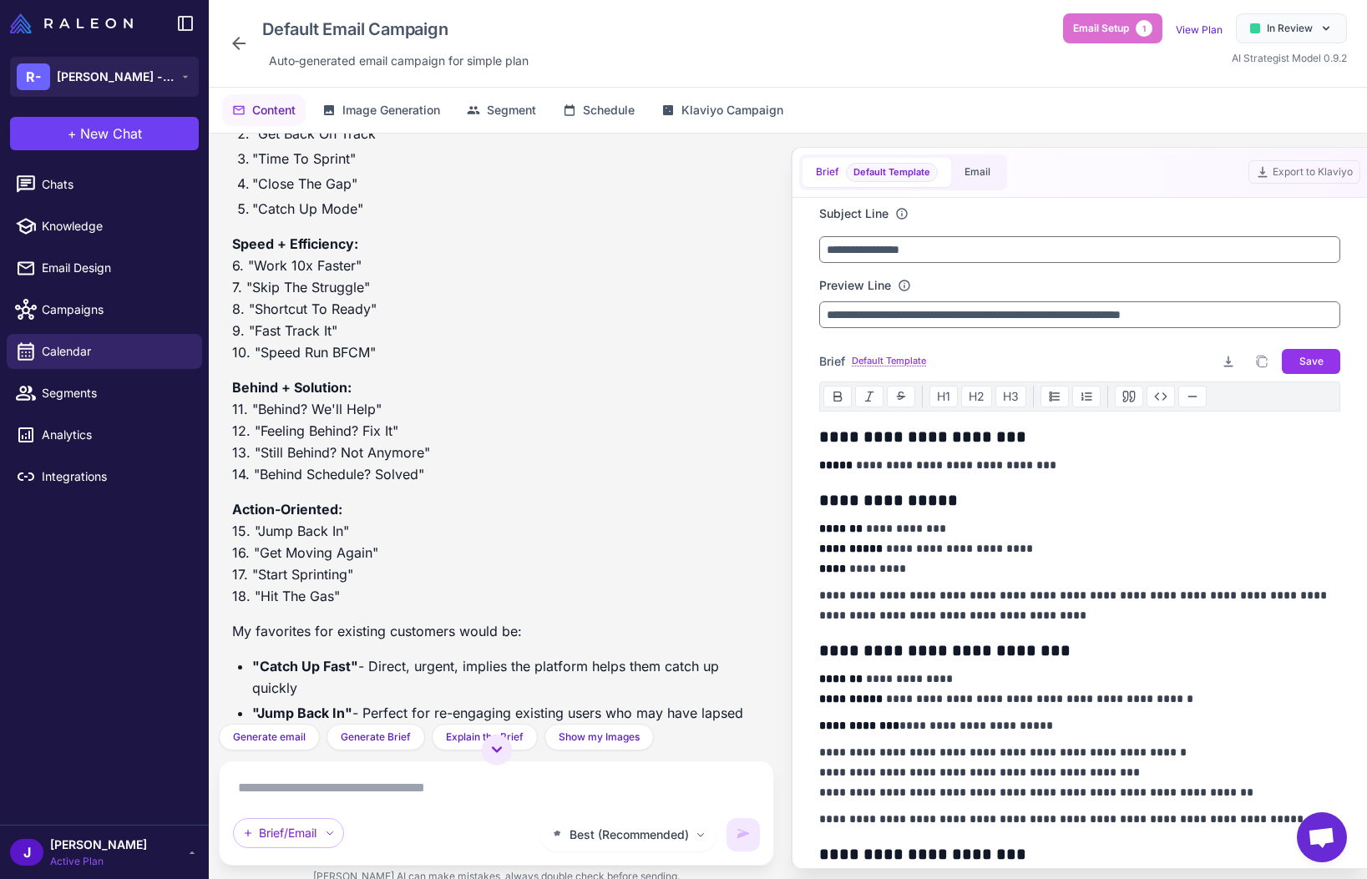
click at [364, 790] on textarea at bounding box center [496, 788] width 527 height 27
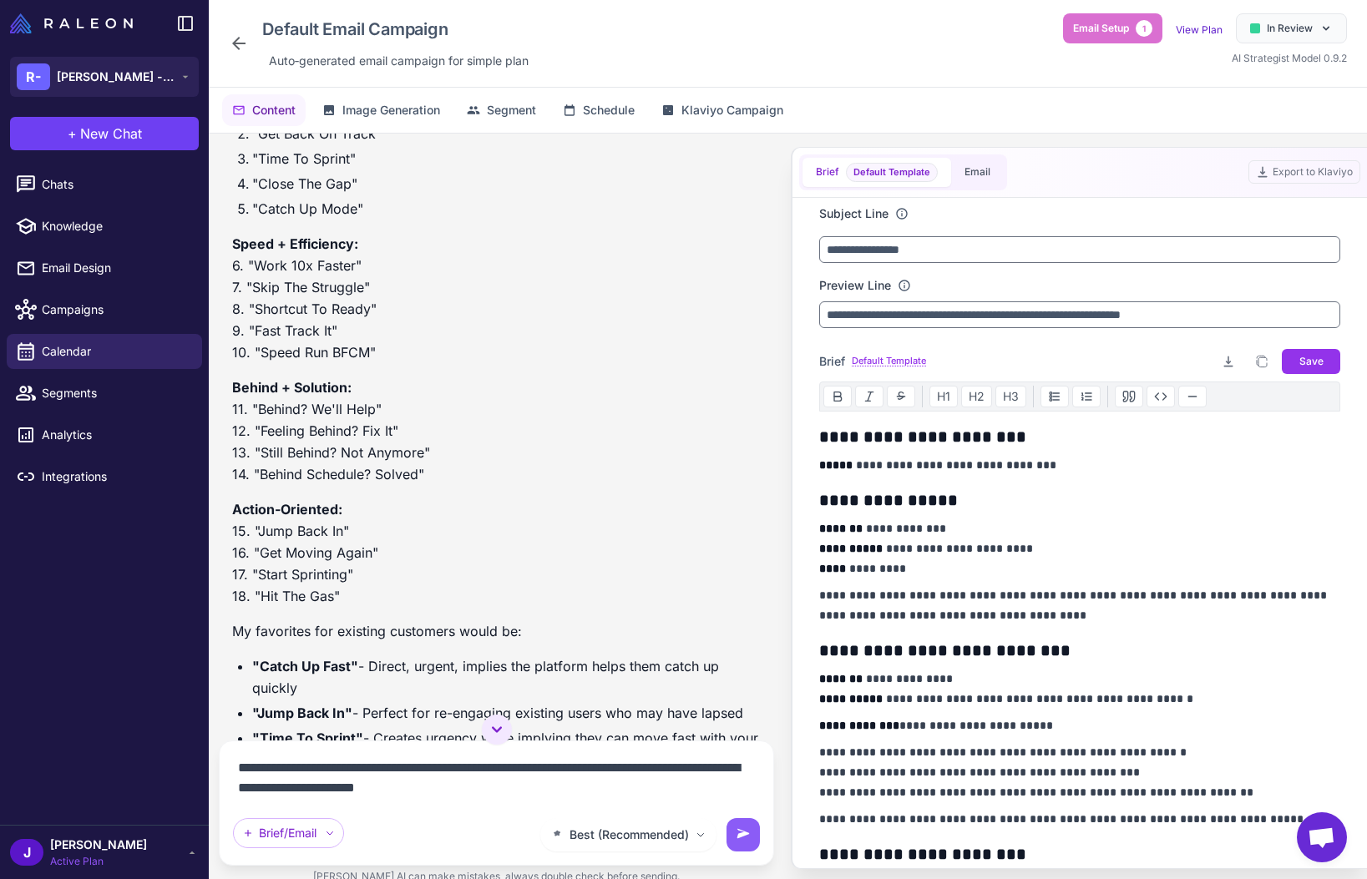
type textarea "**********"
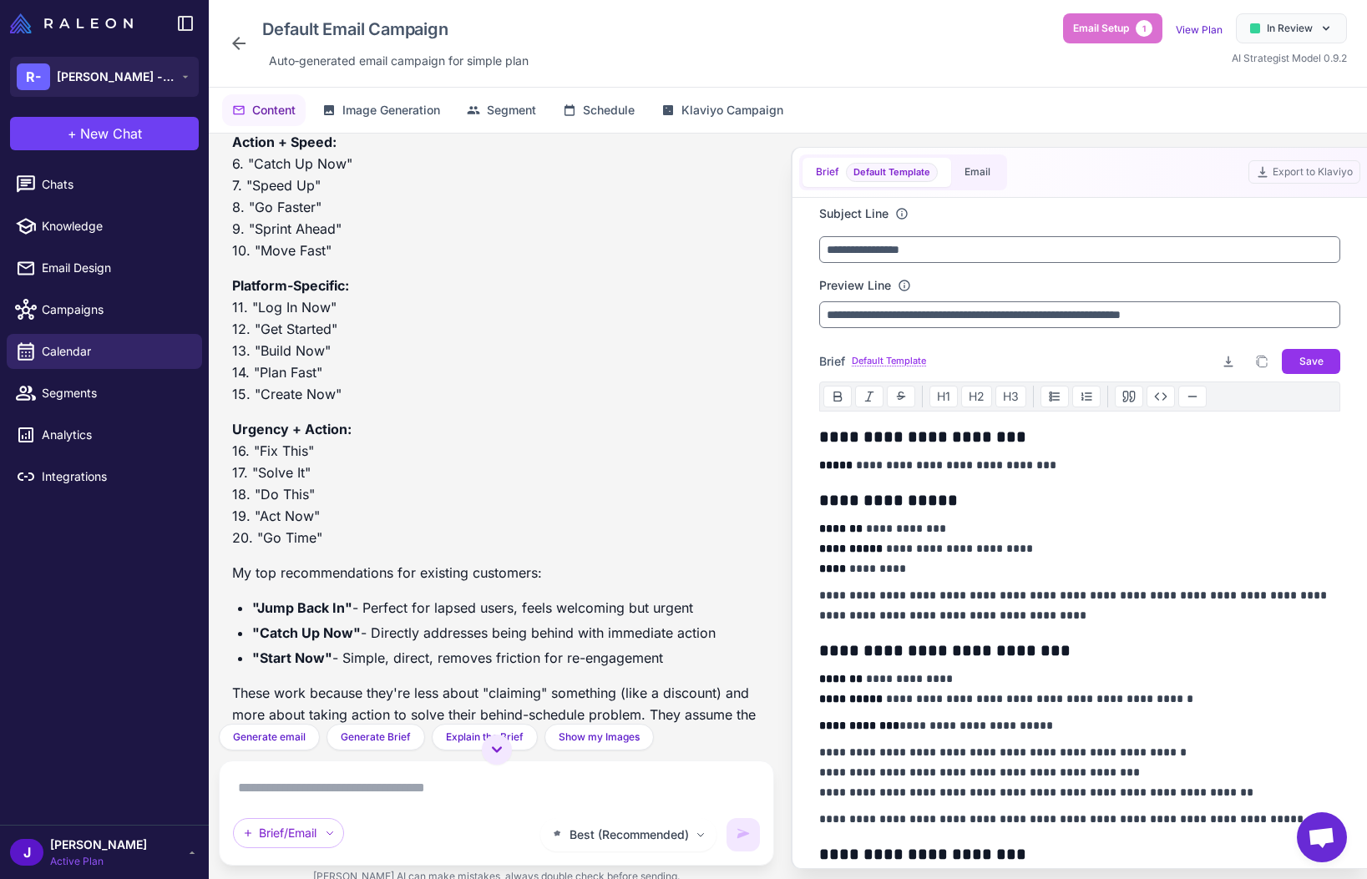
scroll to position [17500, 0]
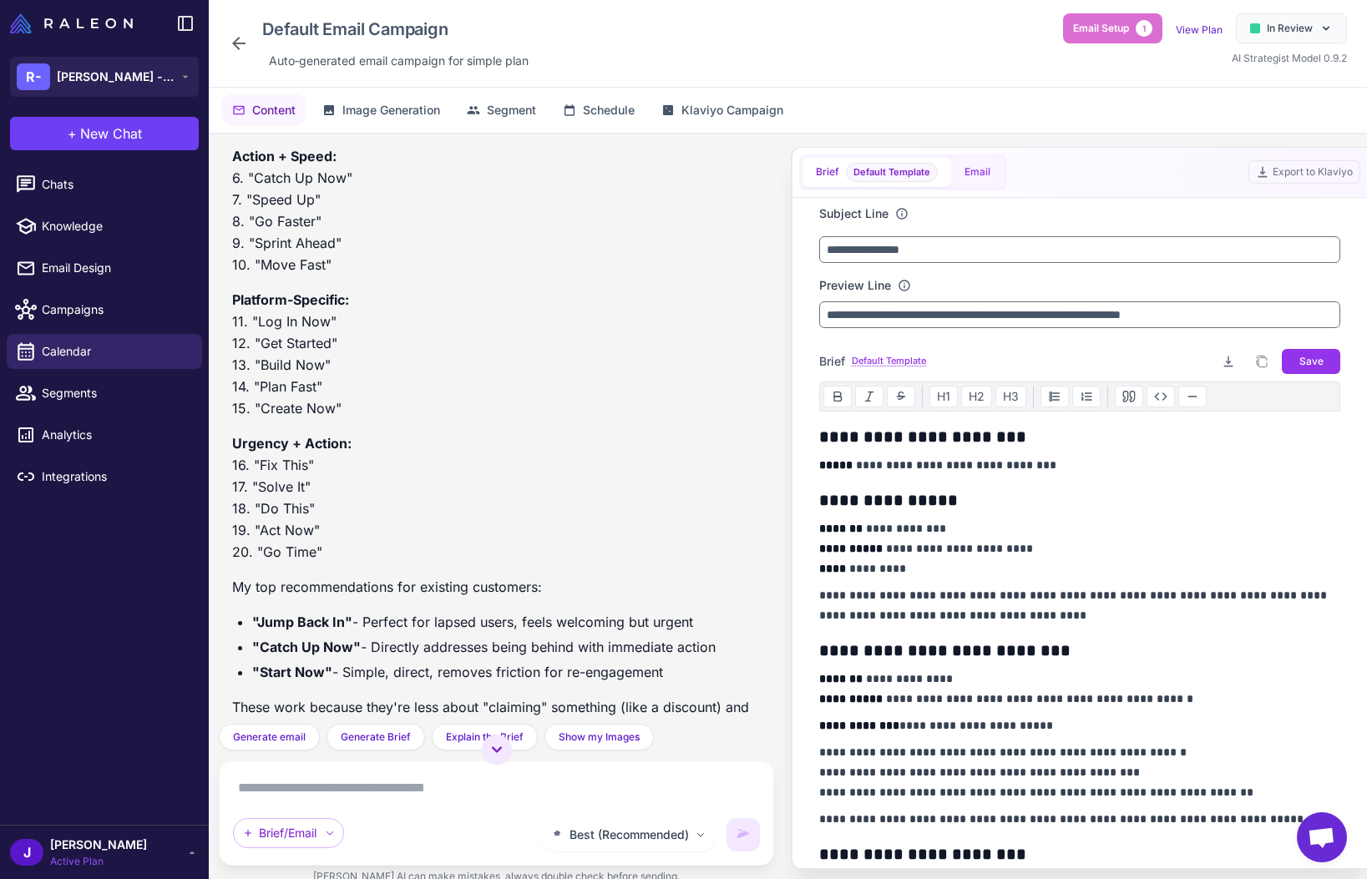
click at [1000, 170] on button "Email" at bounding box center [977, 172] width 53 height 29
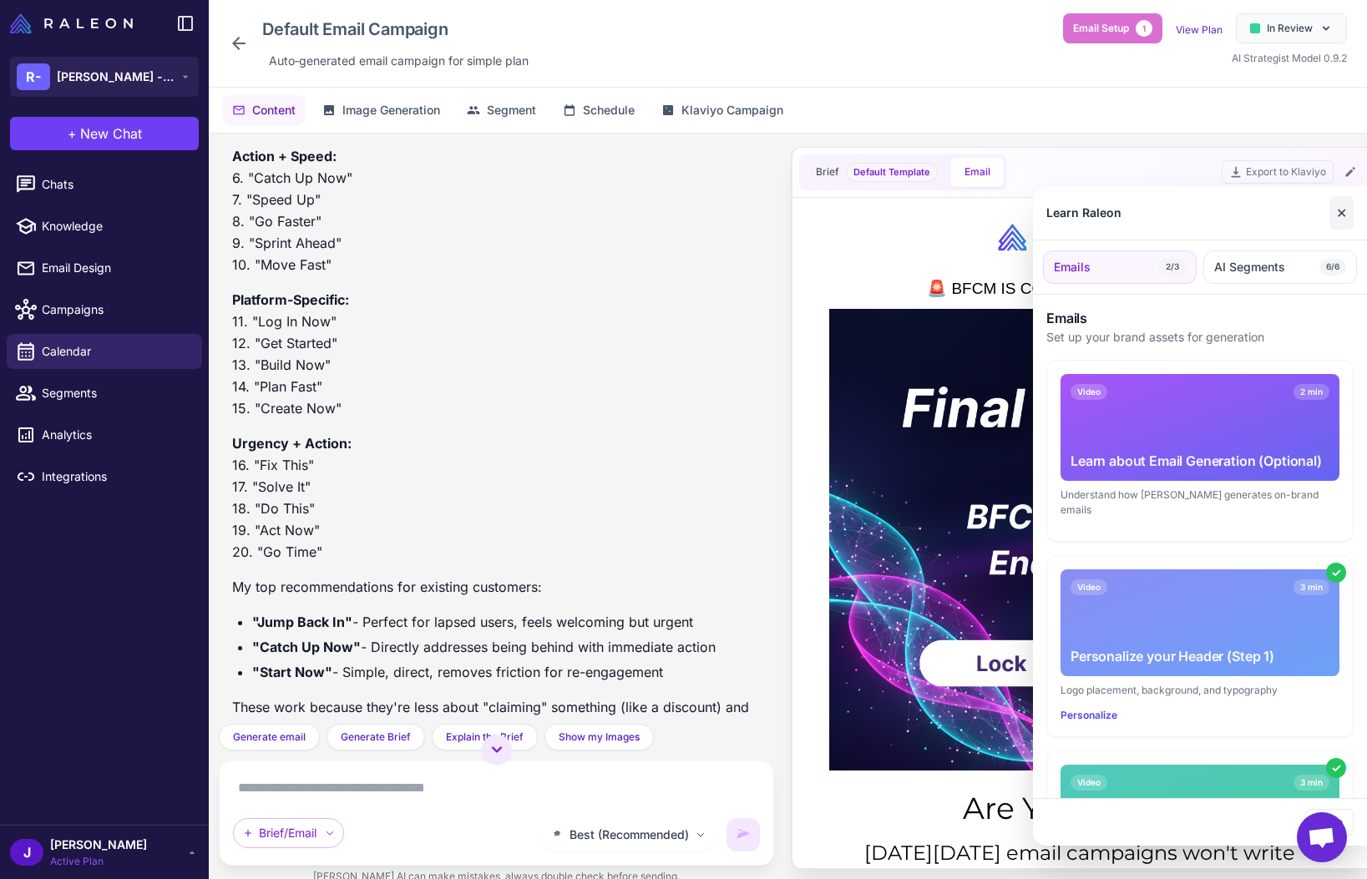
scroll to position [0, 0]
click at [1344, 219] on button "✕" at bounding box center [1341, 212] width 24 height 33
click at [1350, 170] on div at bounding box center [683, 439] width 1367 height 879
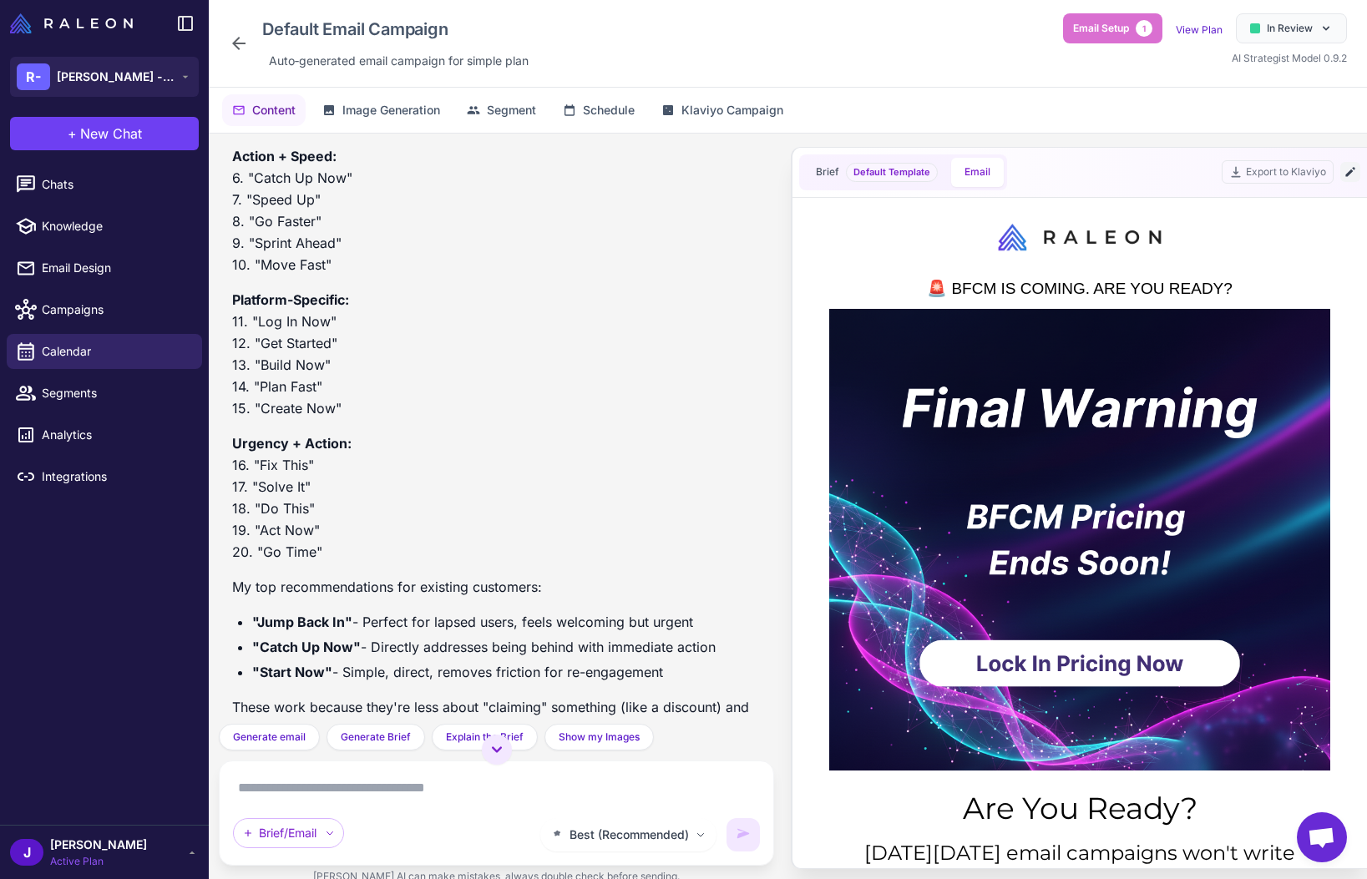
click at [1351, 172] on icon at bounding box center [1349, 172] width 9 height 9
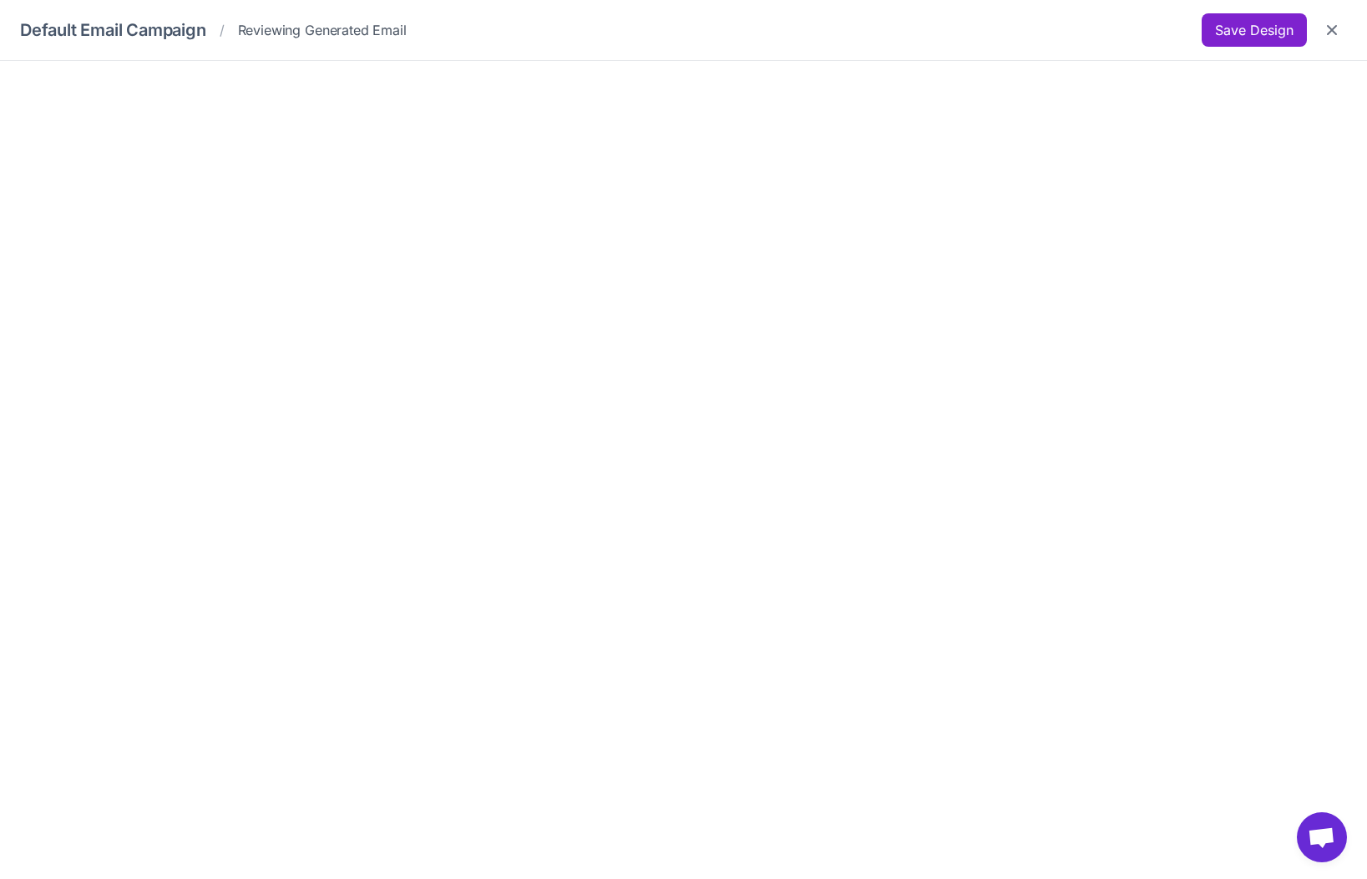
click at [1249, 29] on button "Save Design" at bounding box center [1254, 29] width 105 height 33
click at [1336, 27] on icon "Close" at bounding box center [1332, 30] width 17 height 17
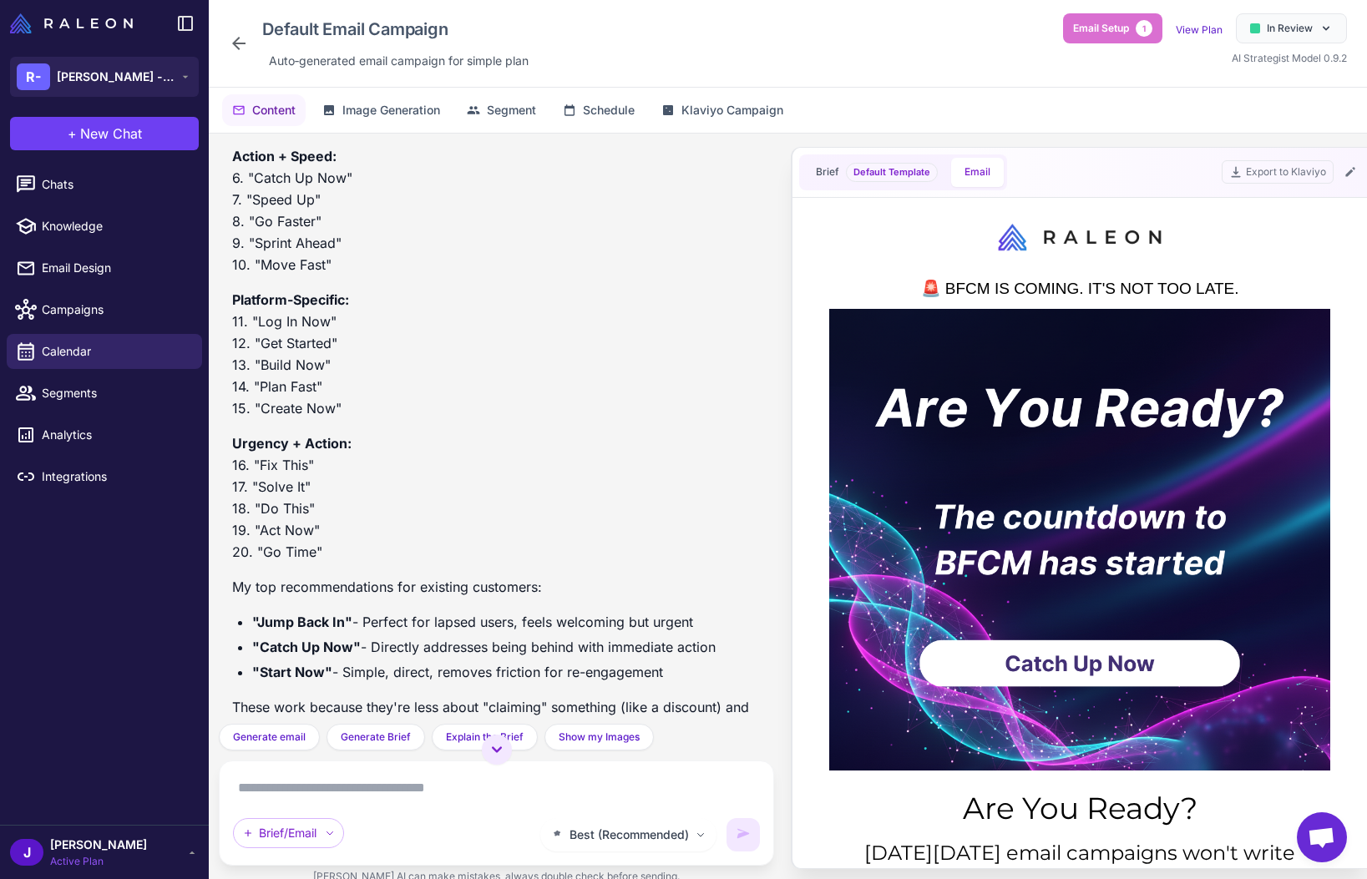
click at [415, 796] on textarea at bounding box center [496, 788] width 527 height 27
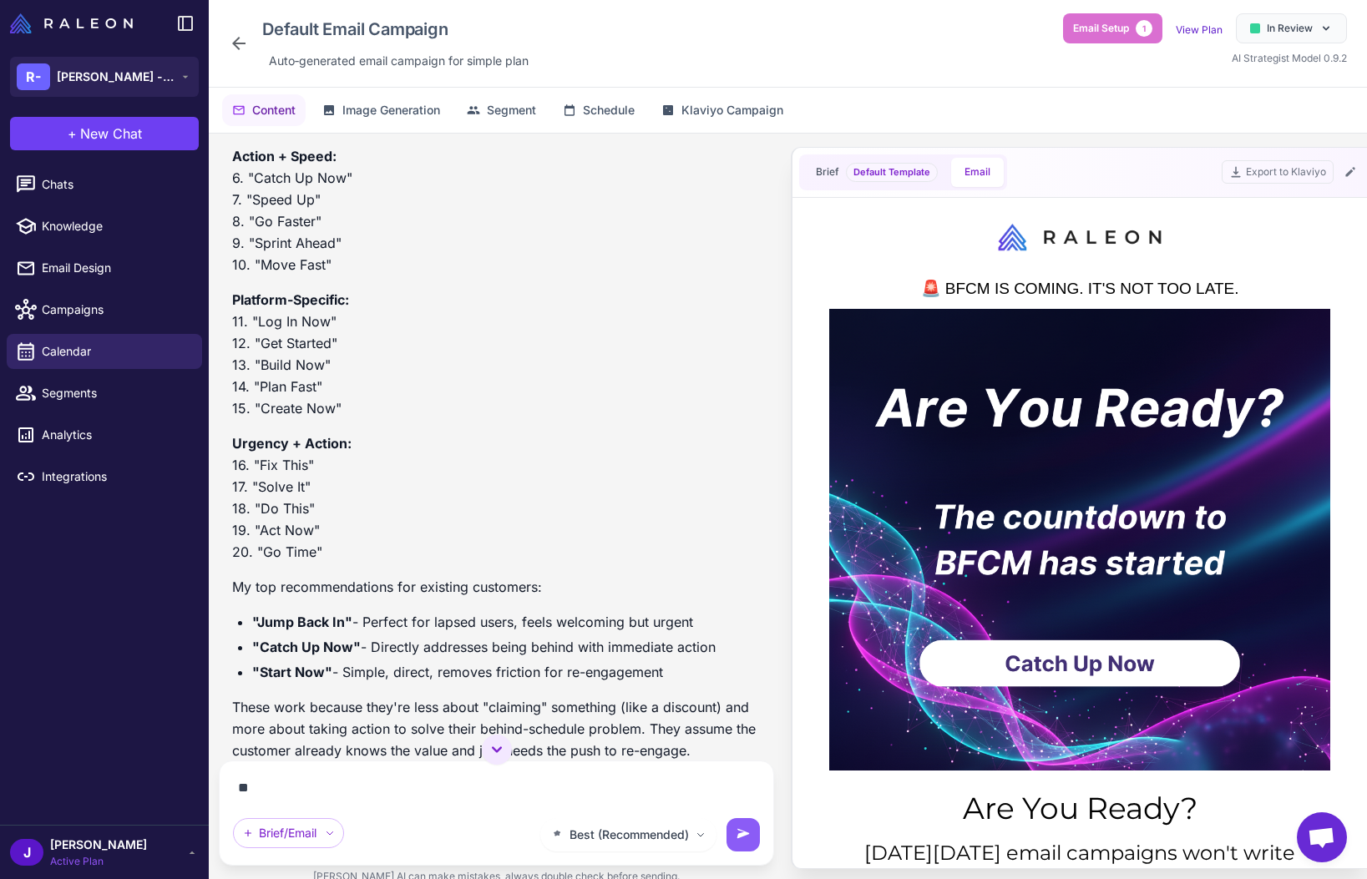
type textarea "*"
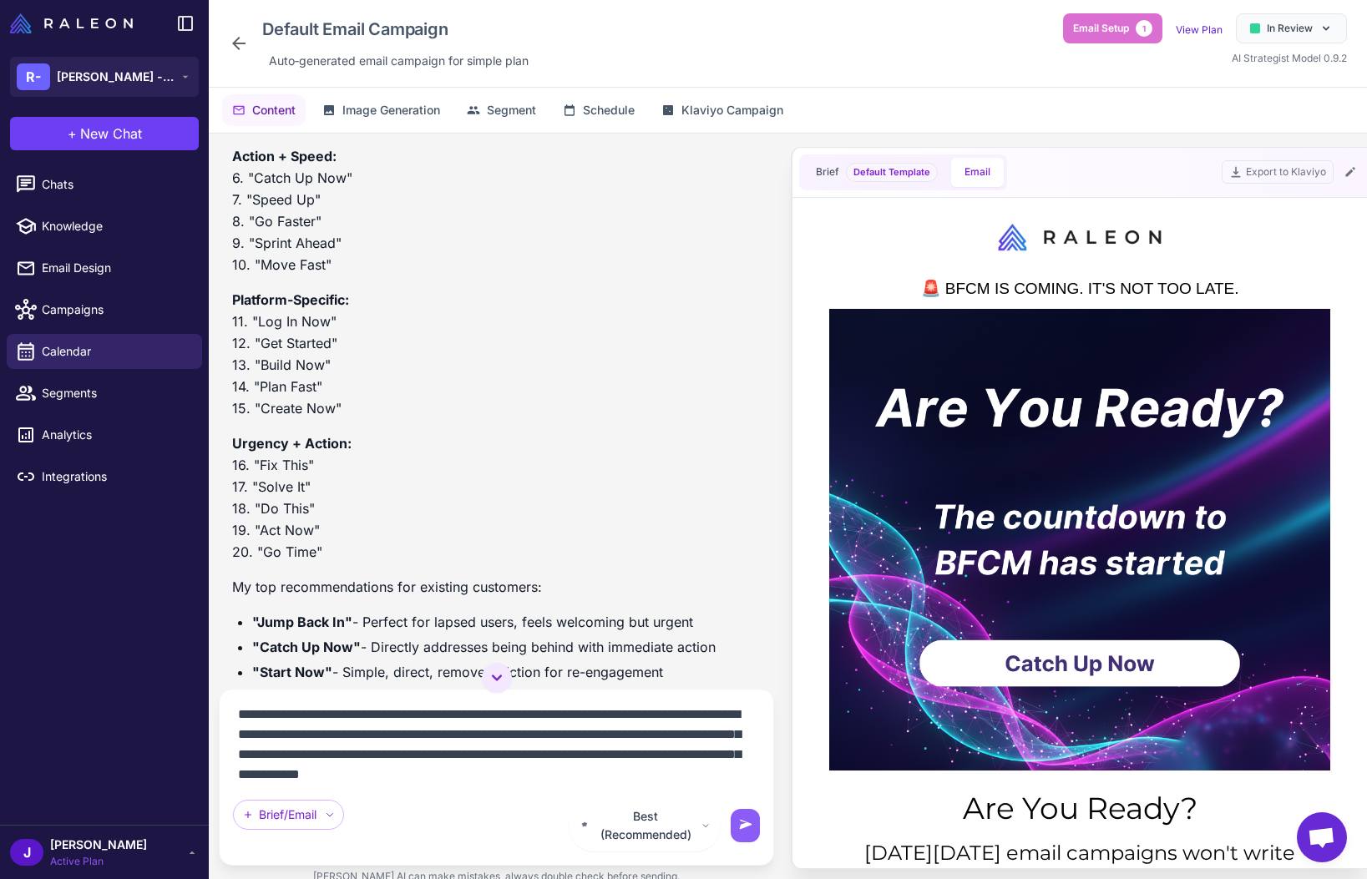
scroll to position [22, 0]
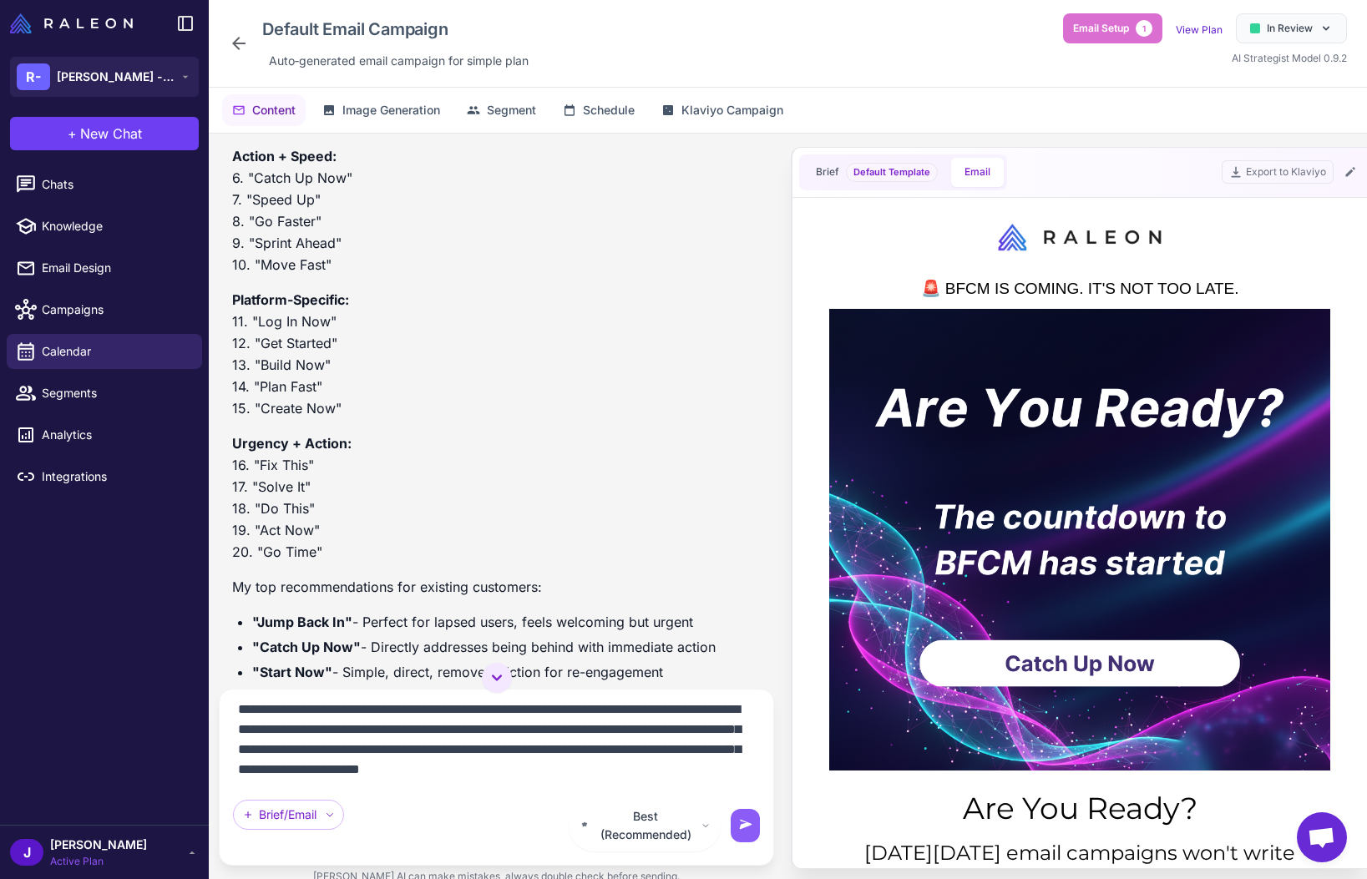
type textarea "**********"
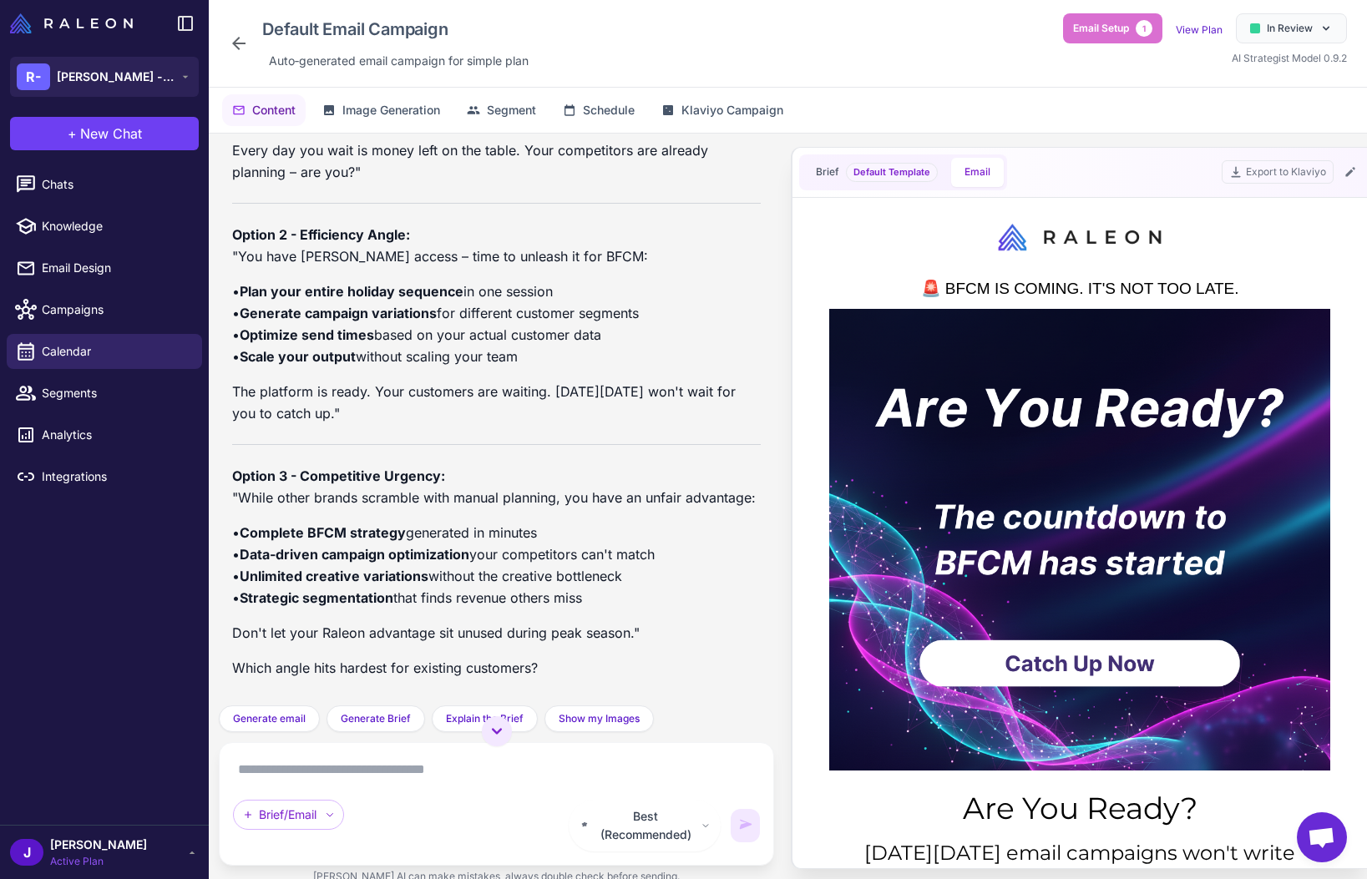
scroll to position [18809, 0]
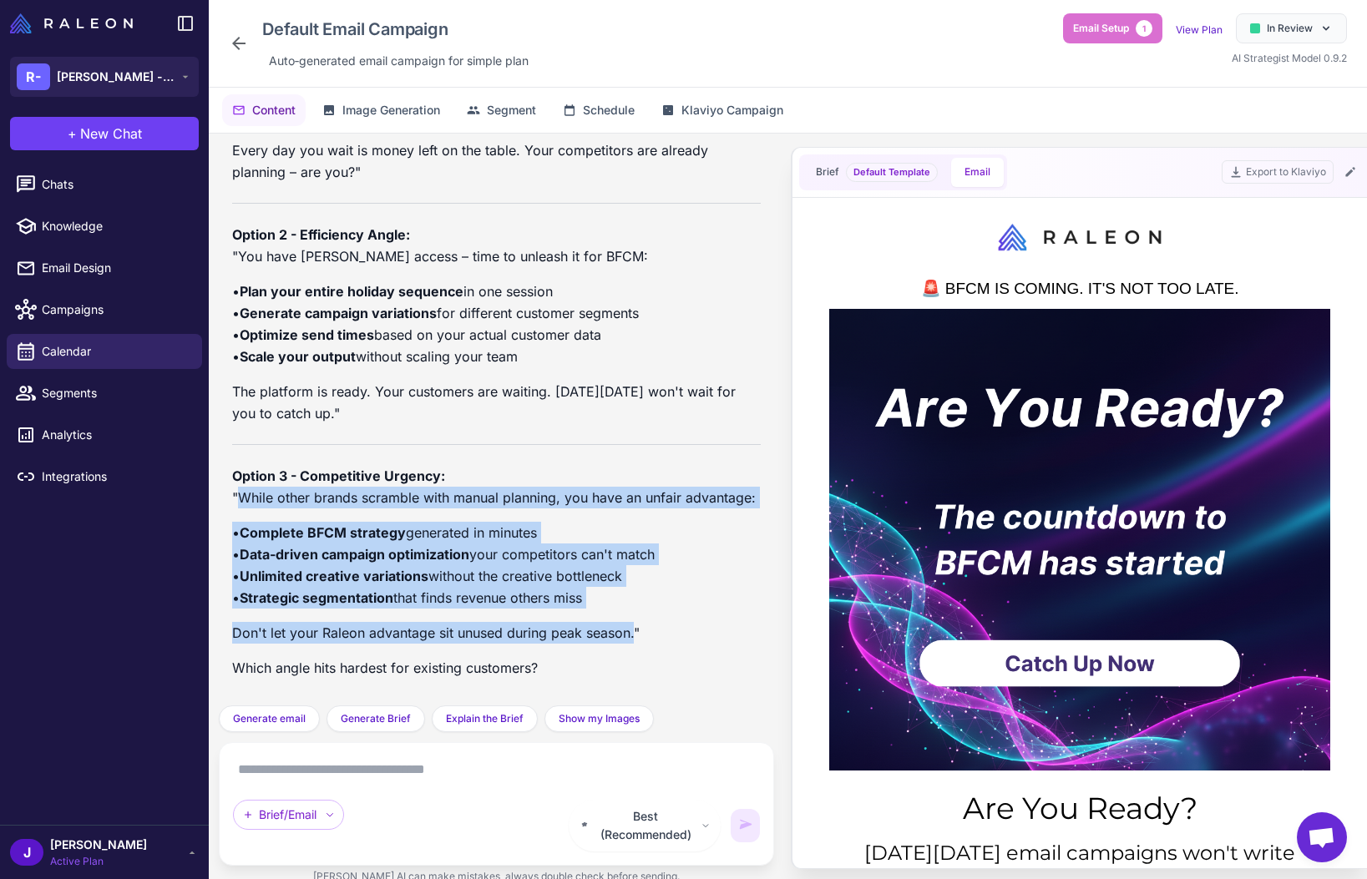
drag, startPoint x: 634, startPoint y: 659, endPoint x: 244, endPoint y: 518, distance: 414.7
click at [244, 518] on div "Here's how I'd rewrite that ending section to focus on efficiency and BFCM use …" at bounding box center [496, 256] width 529 height 873
copy div "While other brands scramble with manual planning, you have an unfair advantage:…"
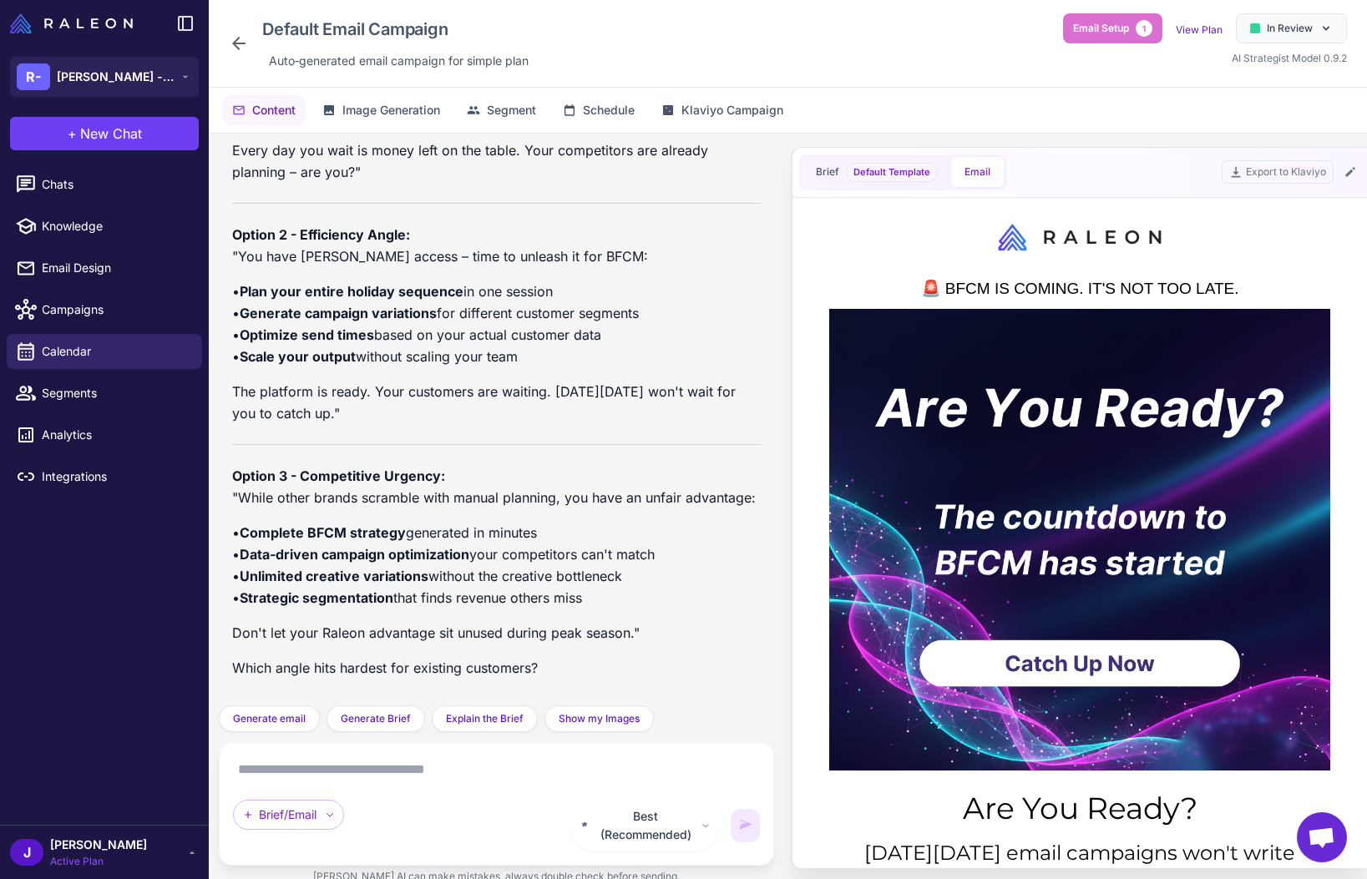
click at [1337, 167] on div "Export to Klaviyo" at bounding box center [1291, 171] width 139 height 23
click at [1357, 172] on button at bounding box center [1350, 172] width 20 height 20
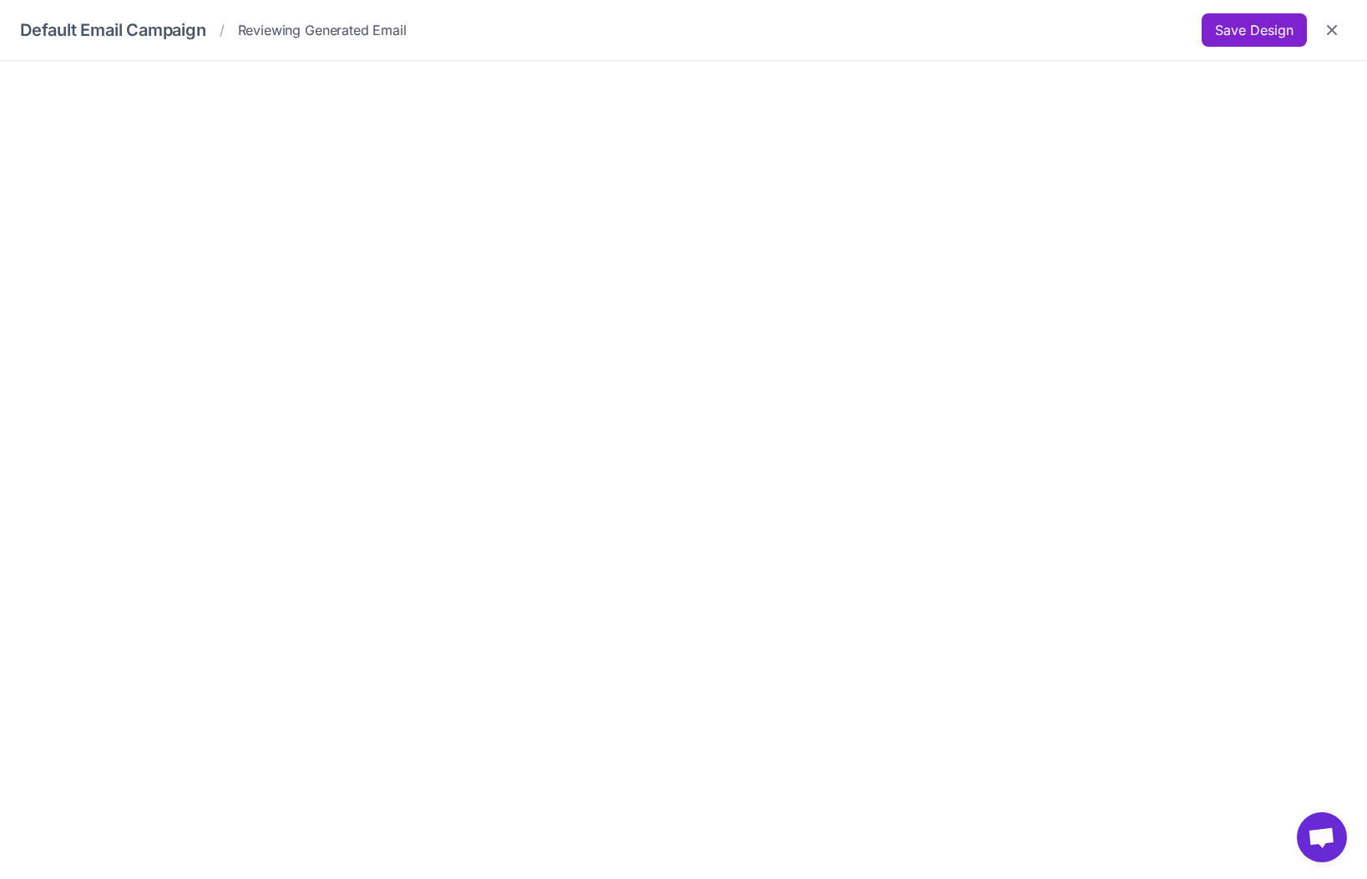
click at [1271, 28] on button "Save Design" at bounding box center [1254, 29] width 105 height 33
drag, startPoint x: 1255, startPoint y: 41, endPoint x: 1273, endPoint y: 40, distance: 17.6
click at [1256, 41] on button "Save Design" at bounding box center [1254, 29] width 105 height 33
click at [1329, 33] on icon "Close" at bounding box center [1332, 30] width 10 height 10
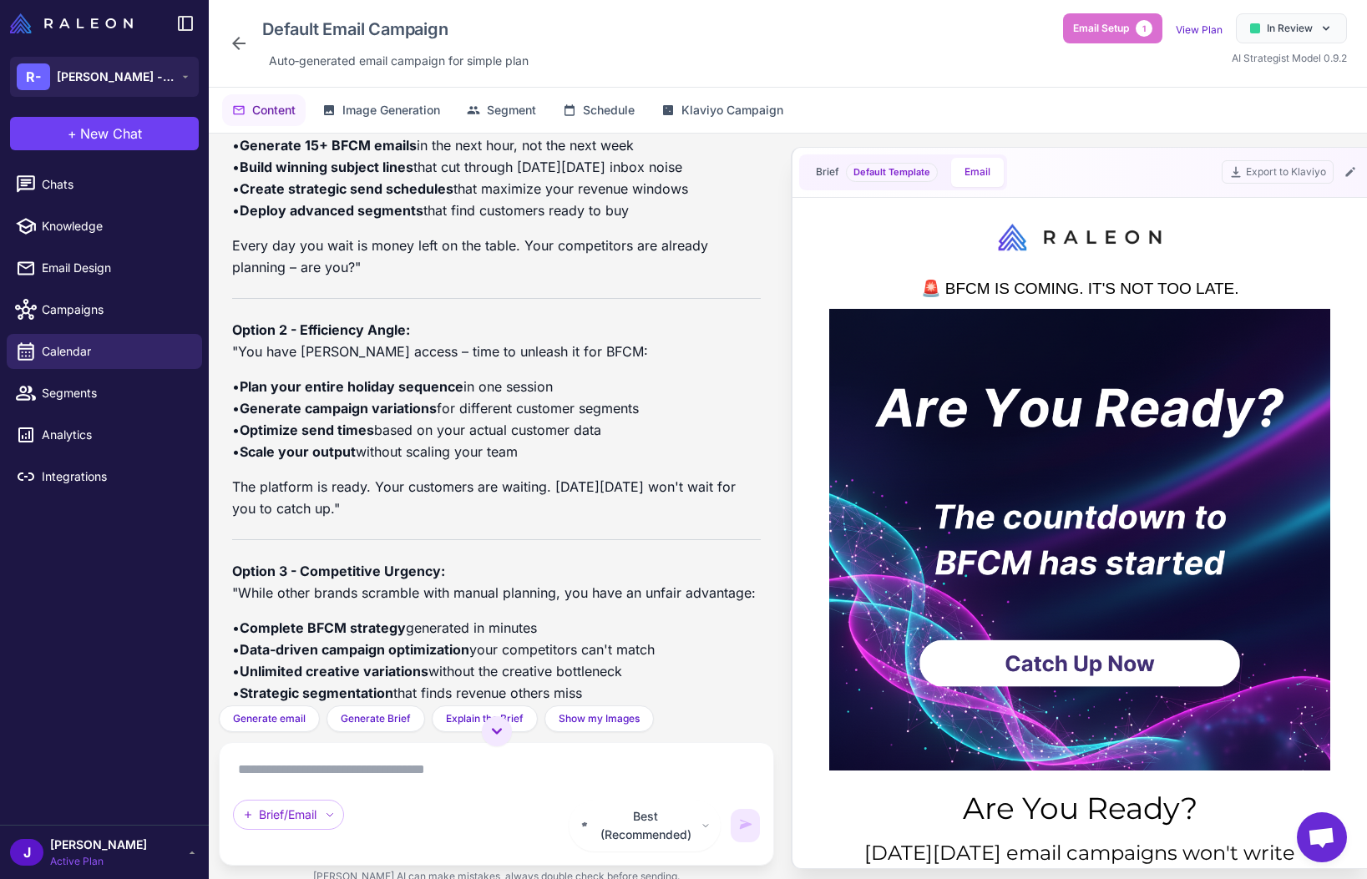
scroll to position [18561, 0]
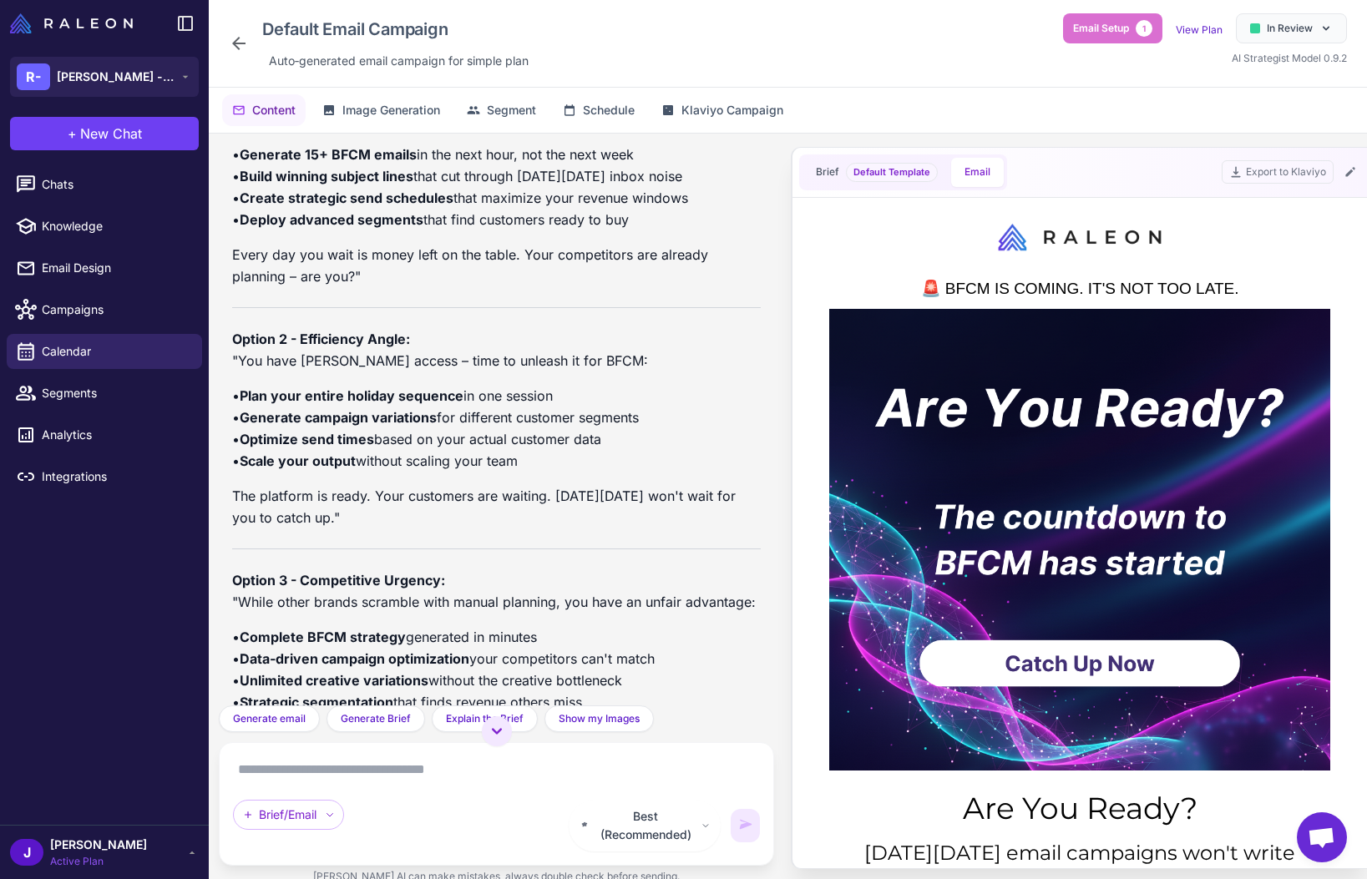
drag, startPoint x: 463, startPoint y: 260, endPoint x: 432, endPoint y: 281, distance: 37.3
click at [432, 130] on p "Option 1 - Time Crunch Focus: "You're already a Raleon user – now it's time to …" at bounding box center [496, 97] width 529 height 65
copy p "it's time to put it to work for your biggest revenue opportunity of the year"
click at [1353, 173] on icon at bounding box center [1350, 171] width 13 height 13
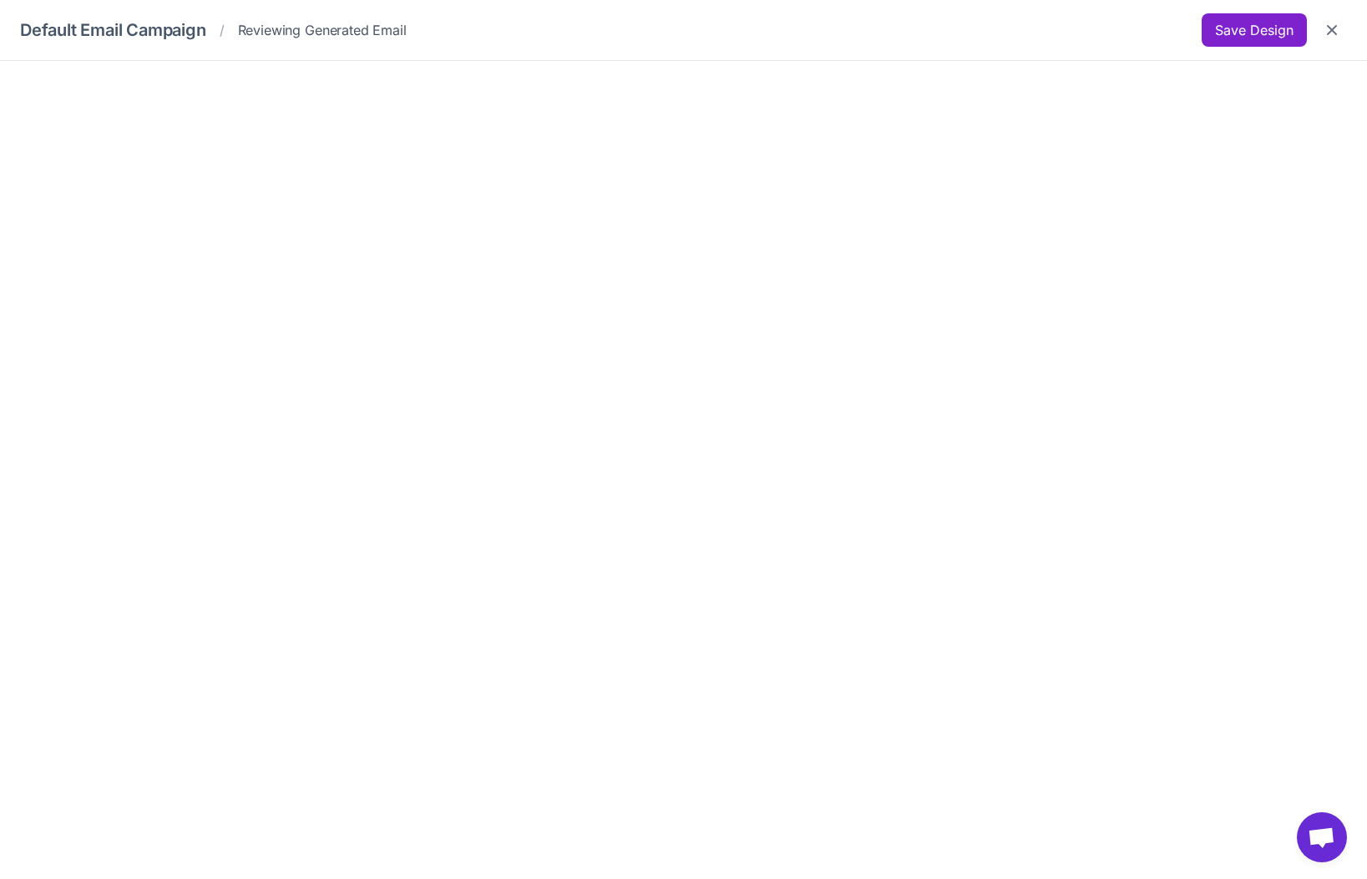
click at [1275, 35] on button "Save Design" at bounding box center [1254, 29] width 105 height 33
click at [1264, 25] on button "Save Design" at bounding box center [1254, 29] width 105 height 33
click at [1238, 27] on button "Save Design" at bounding box center [1254, 29] width 105 height 33
click at [1327, 27] on icon "Close" at bounding box center [1332, 30] width 17 height 17
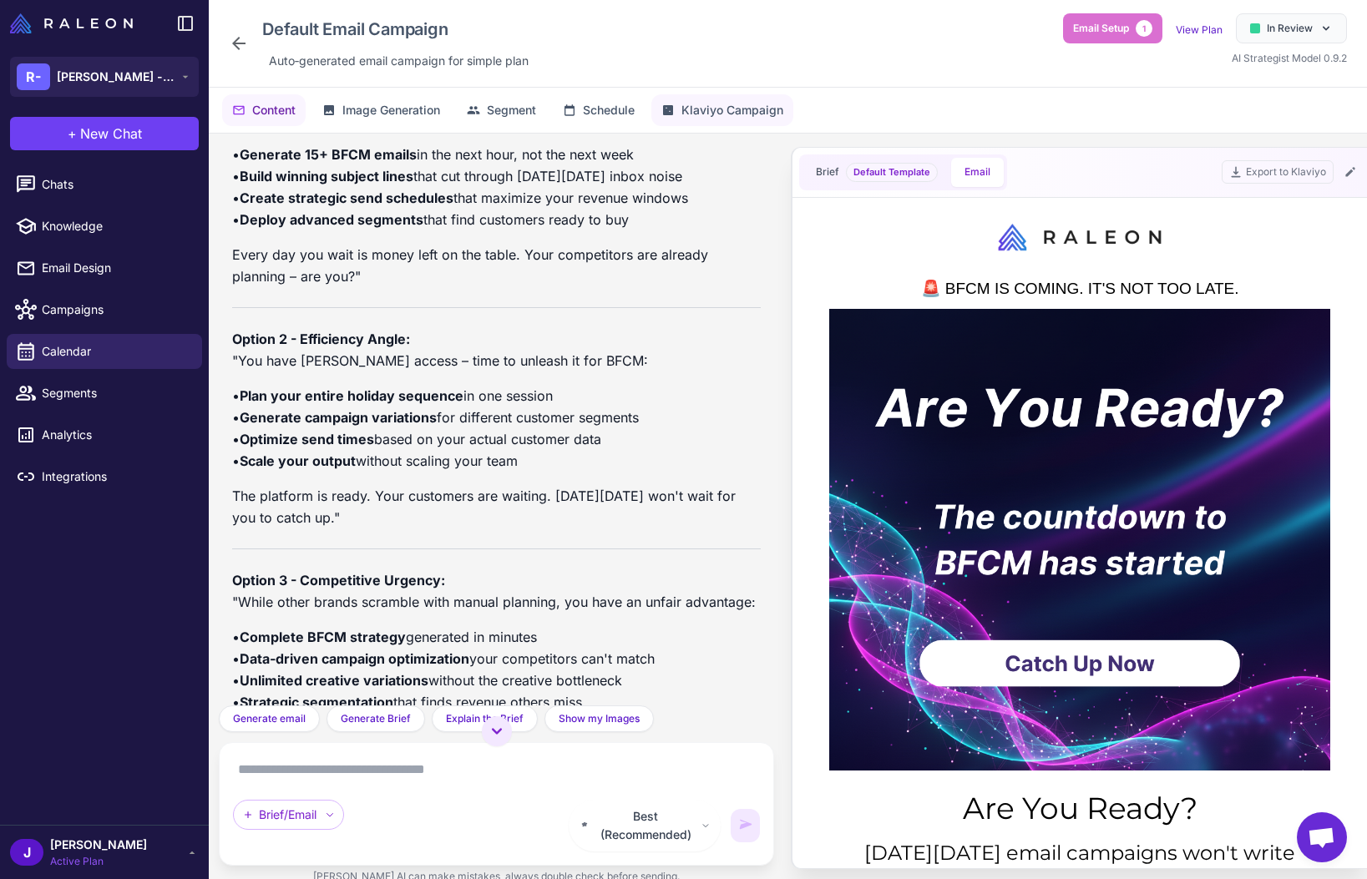
drag, startPoint x: 729, startPoint y: 109, endPoint x: 715, endPoint y: 119, distance: 17.4
click at [729, 109] on span "Klaviyo Campaign" at bounding box center [732, 110] width 102 height 18
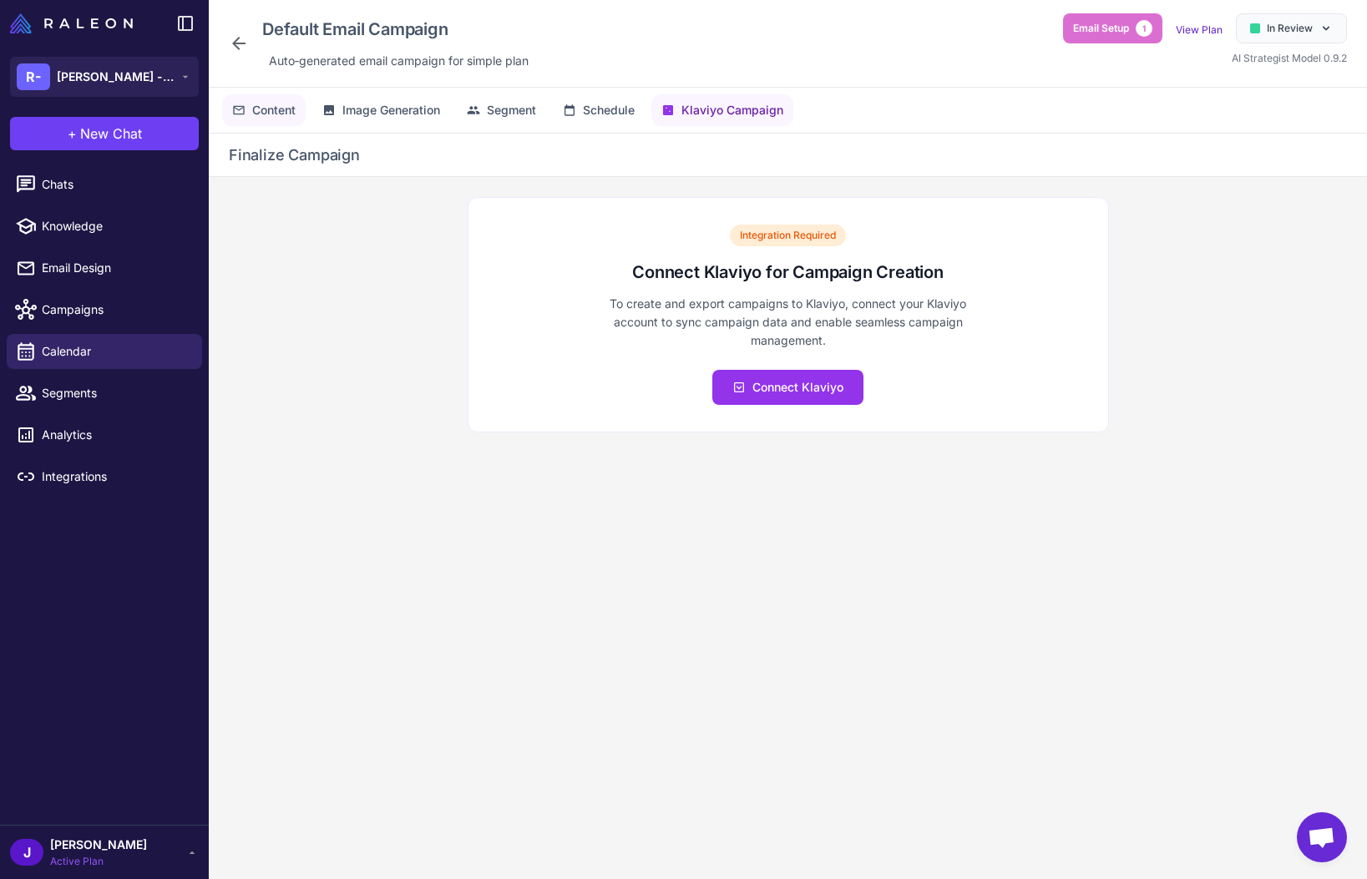
click at [276, 106] on span "Content" at bounding box center [273, 110] width 43 height 18
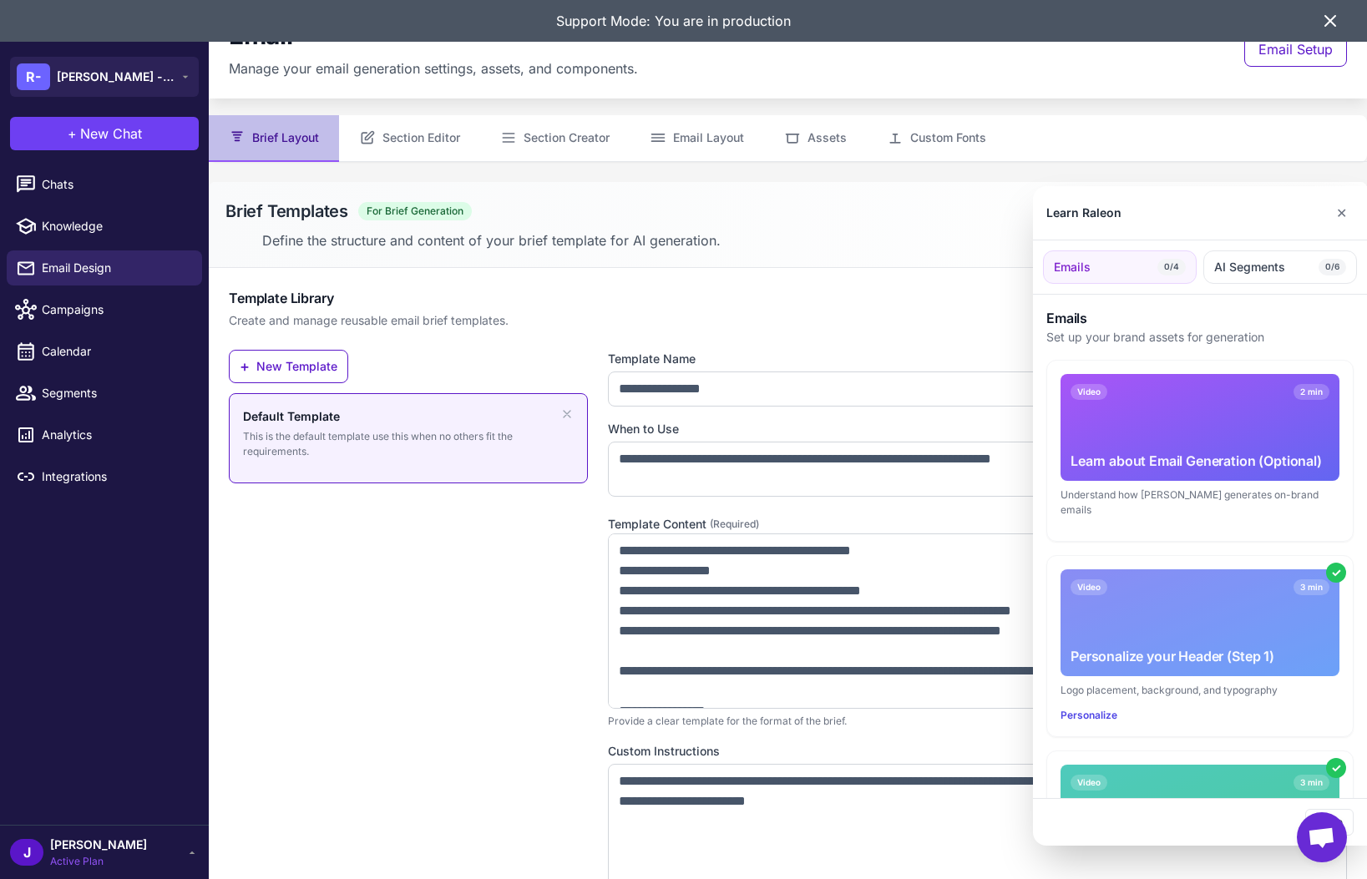
click at [820, 139] on div at bounding box center [683, 439] width 1367 height 879
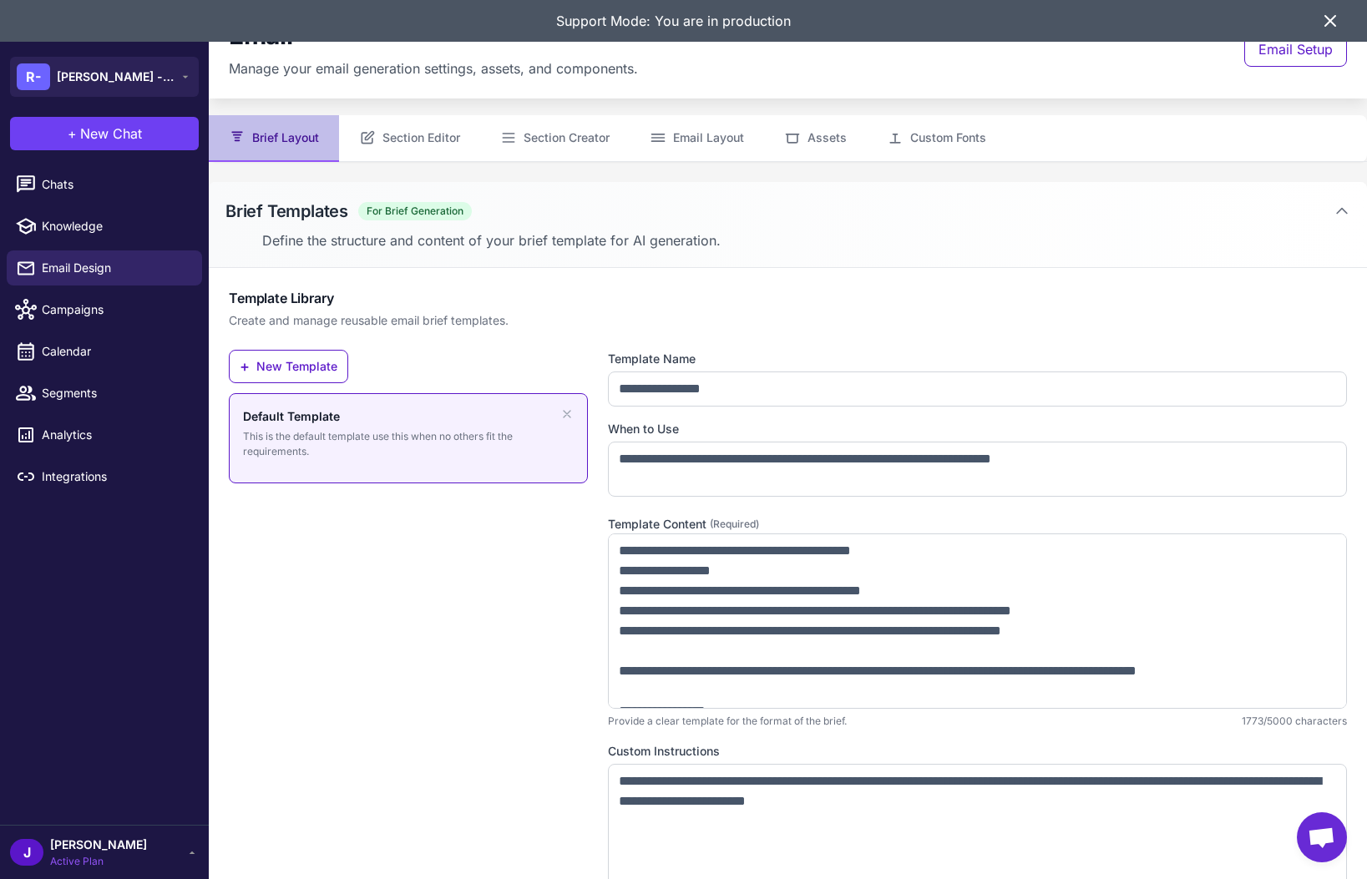
click at [820, 139] on button "Assets" at bounding box center [815, 138] width 103 height 47
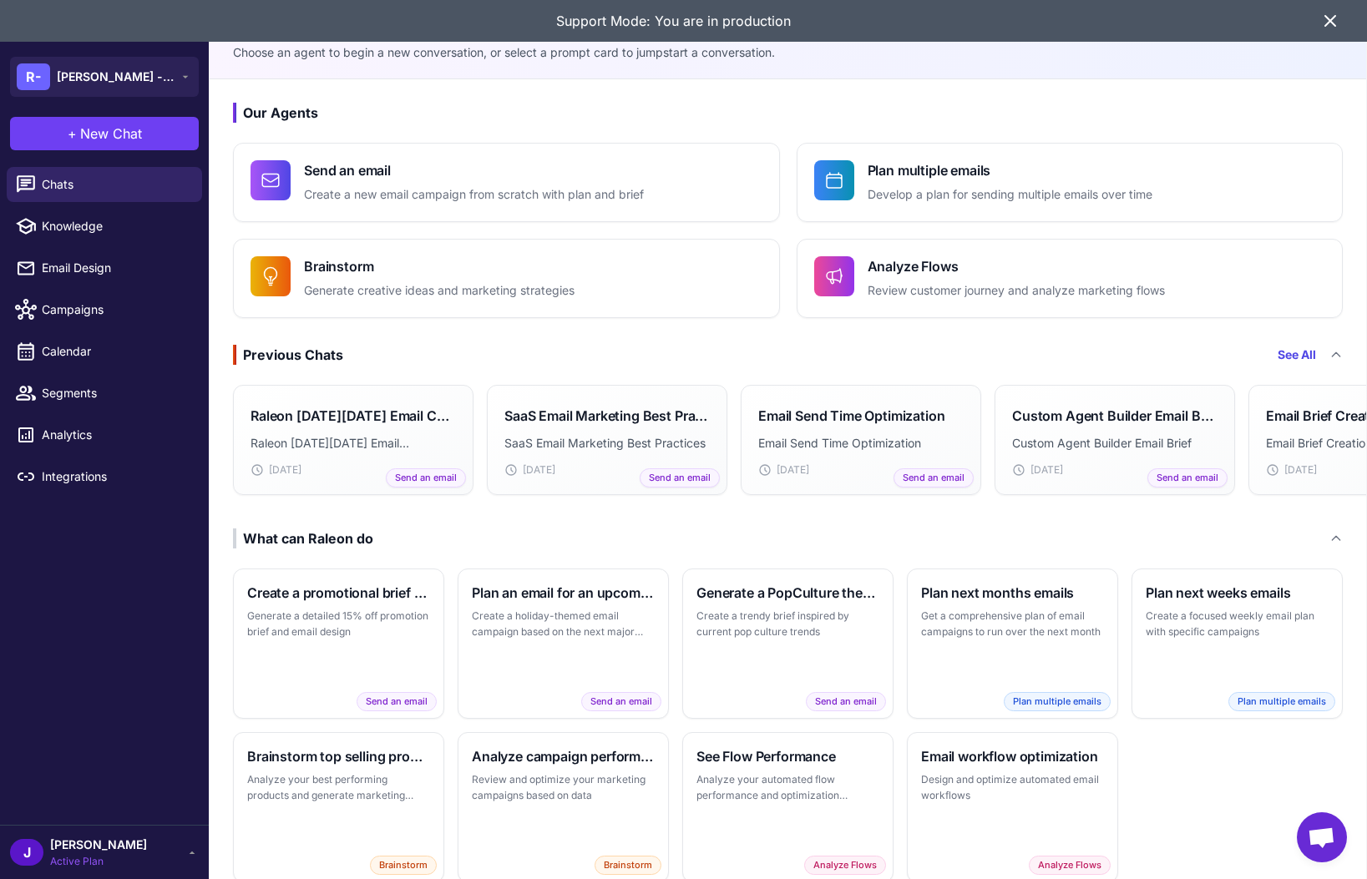
click at [99, 852] on span "[PERSON_NAME]" at bounding box center [98, 845] width 97 height 18
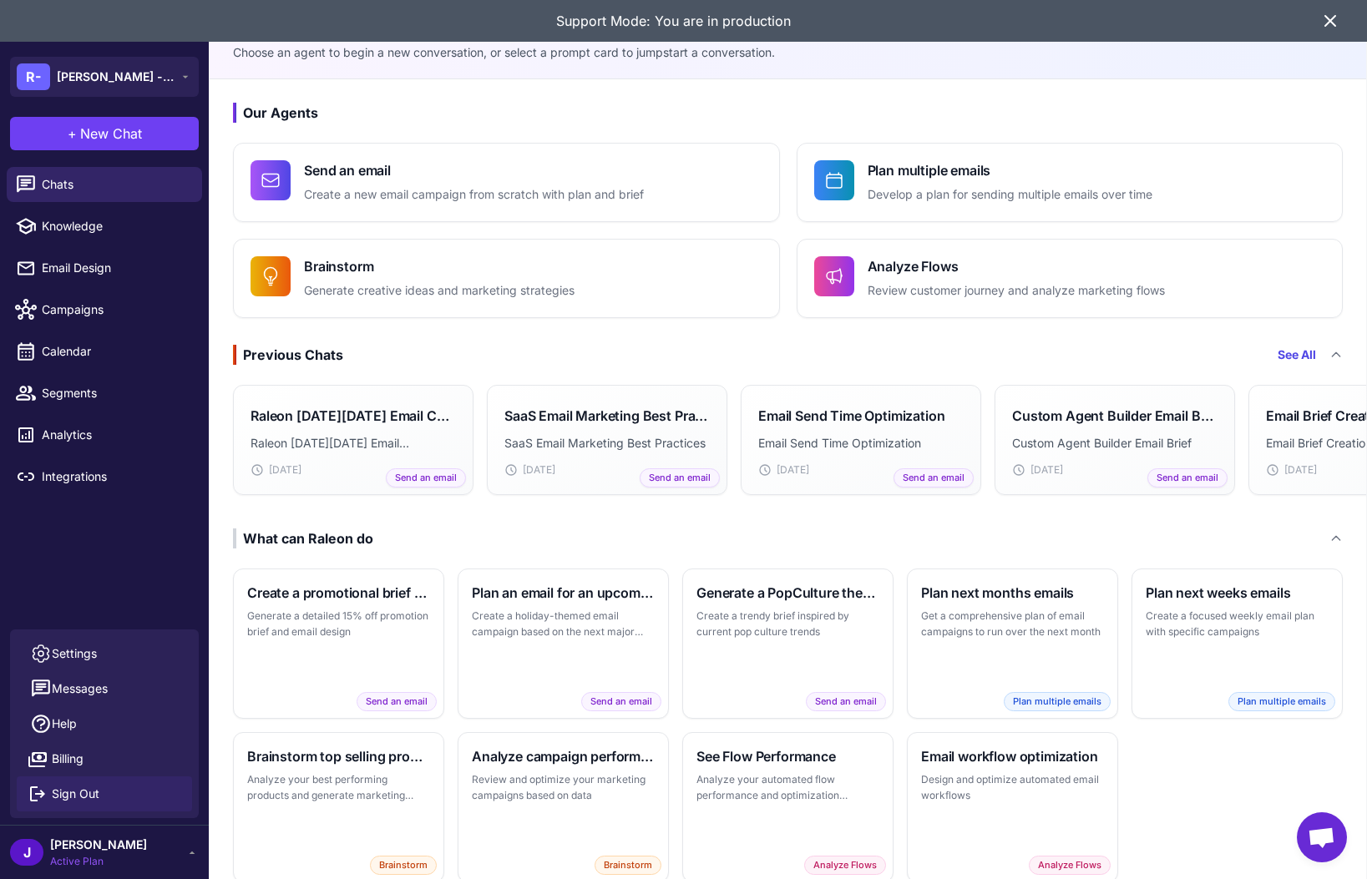
click at [70, 794] on span "Sign Out" at bounding box center [76, 794] width 48 height 18
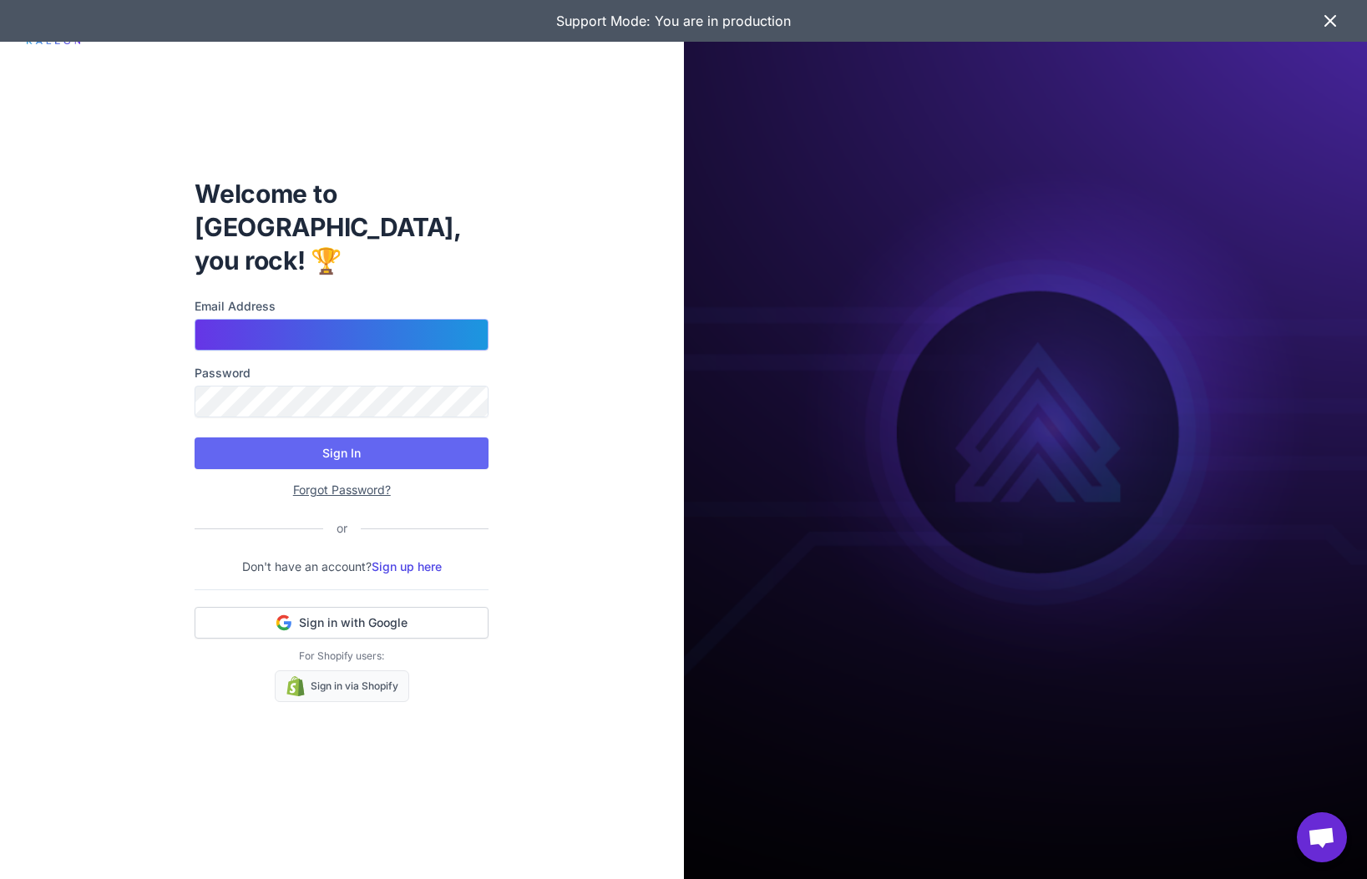
type input "**********"
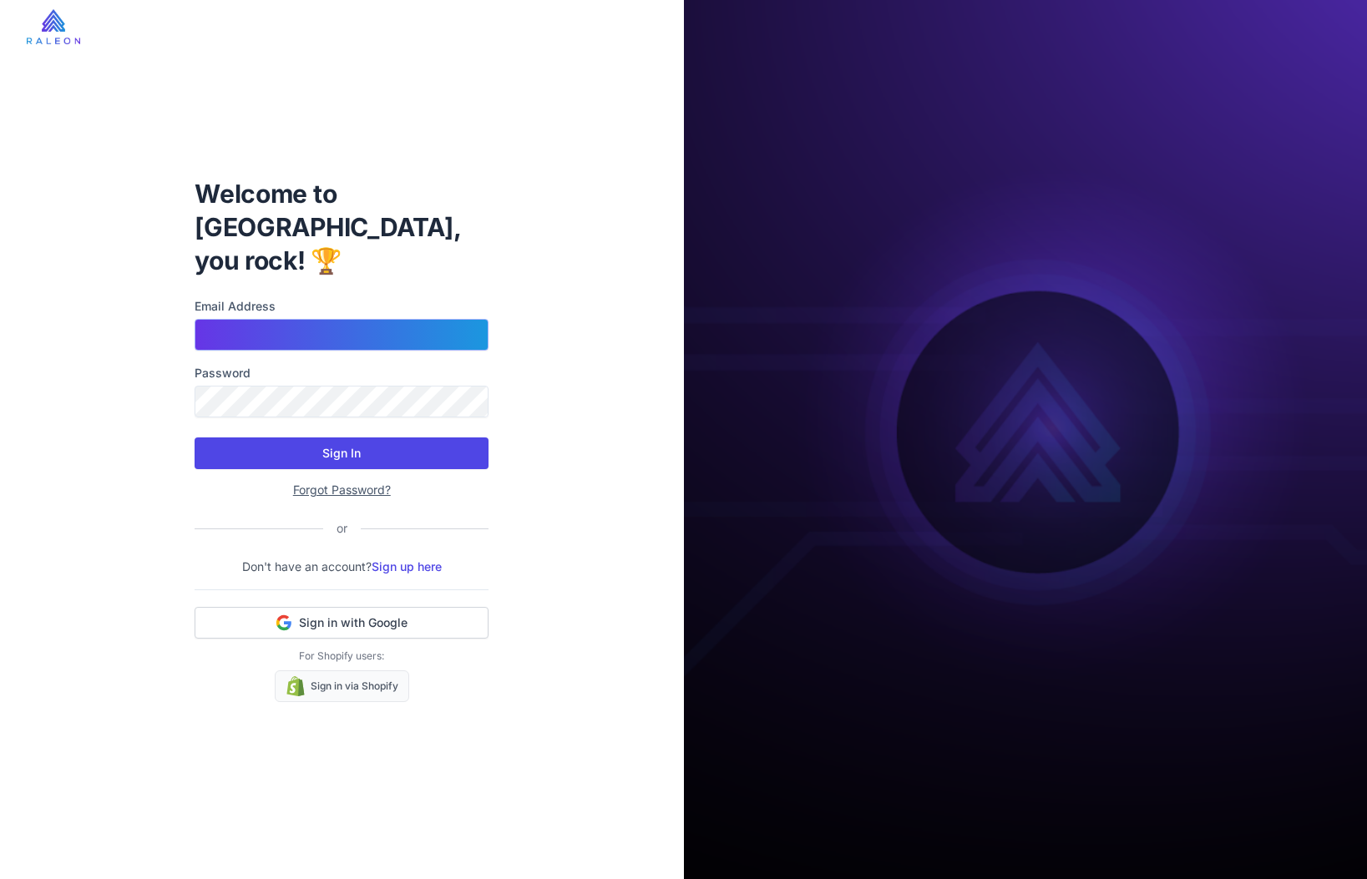
type input "**********"
click at [340, 439] on button "Sign In" at bounding box center [342, 454] width 294 height 32
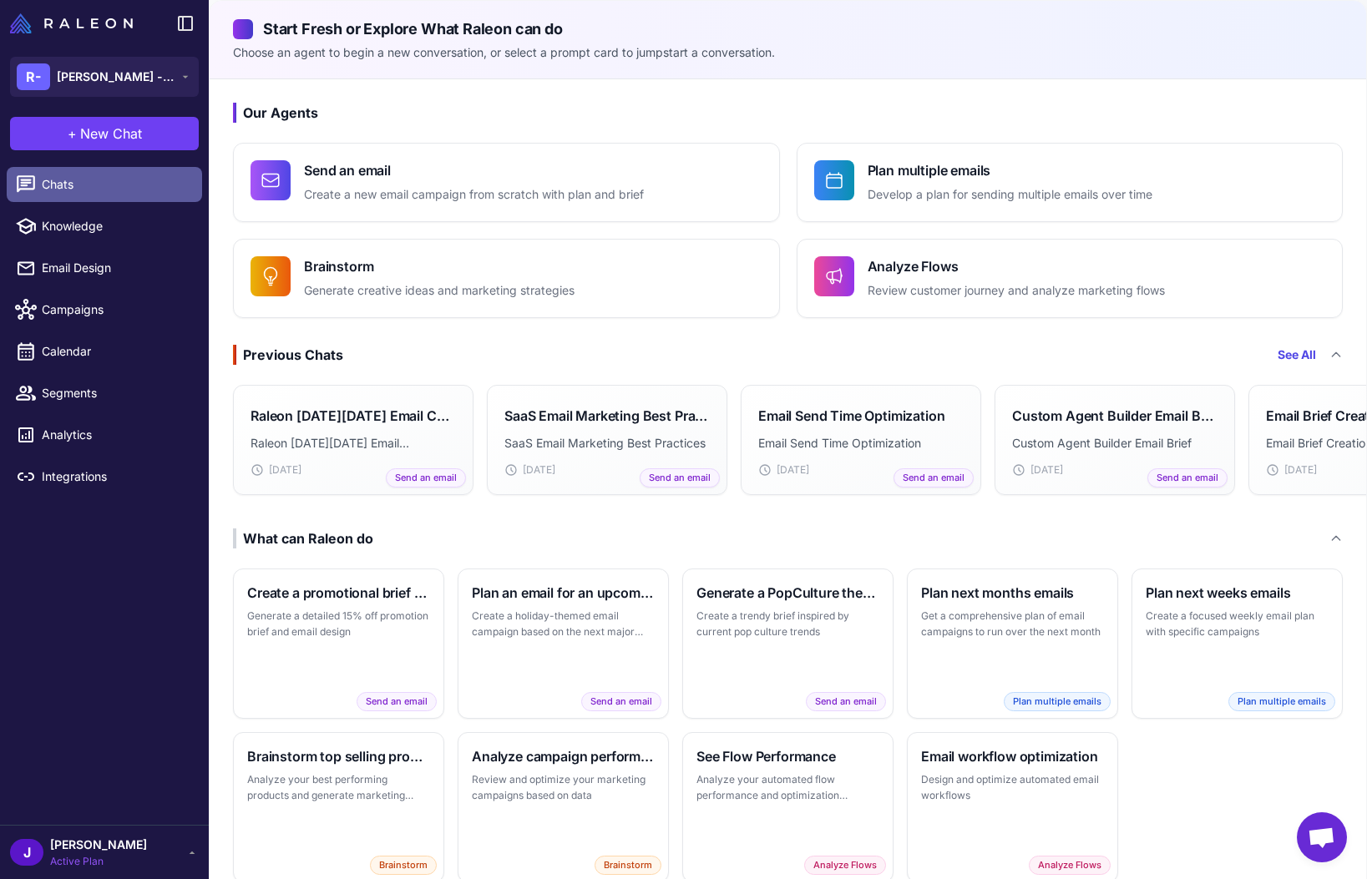
click at [62, 185] on span "Chats" at bounding box center [115, 184] width 147 height 18
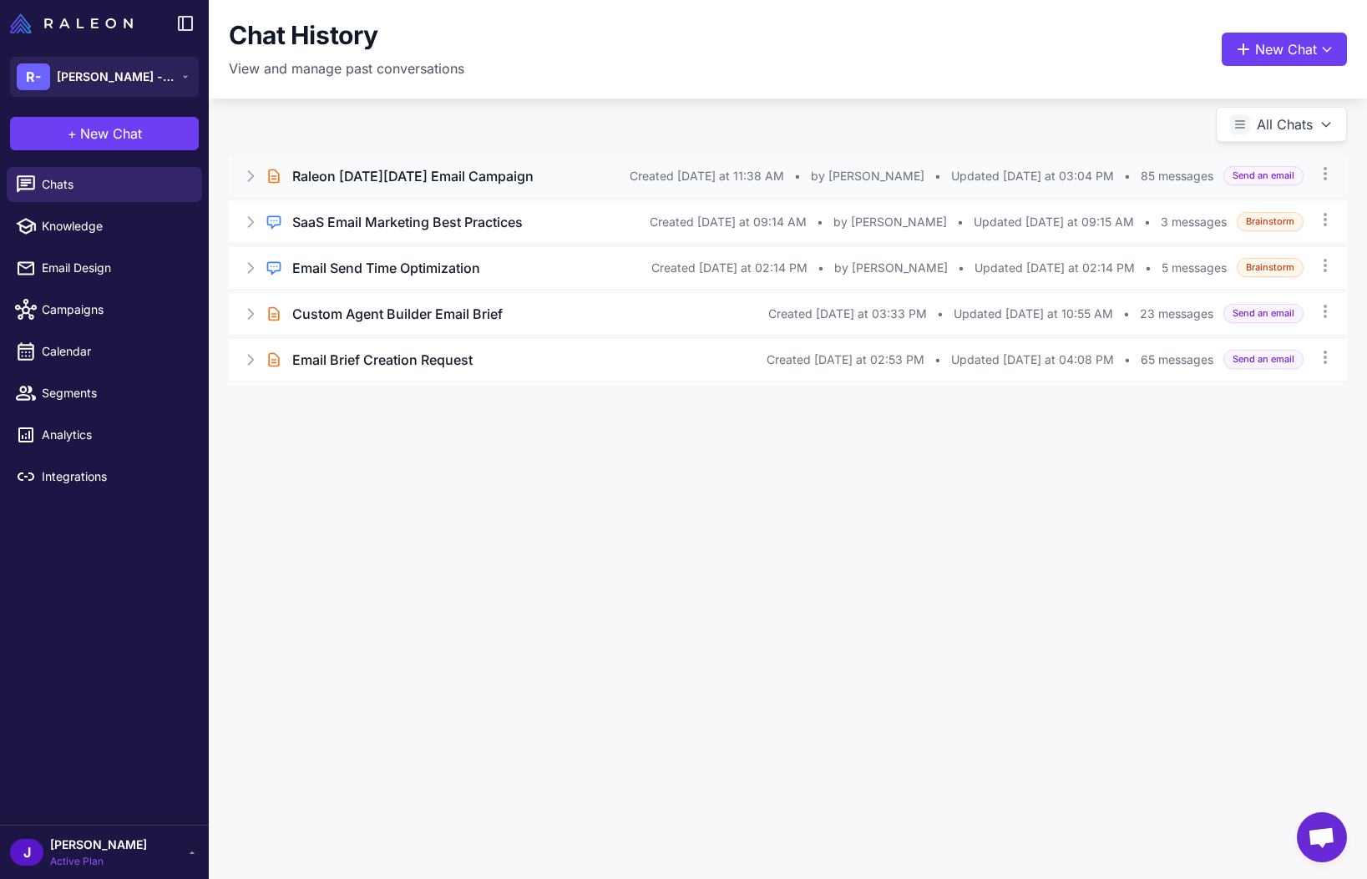
click at [247, 174] on icon at bounding box center [250, 176] width 17 height 17
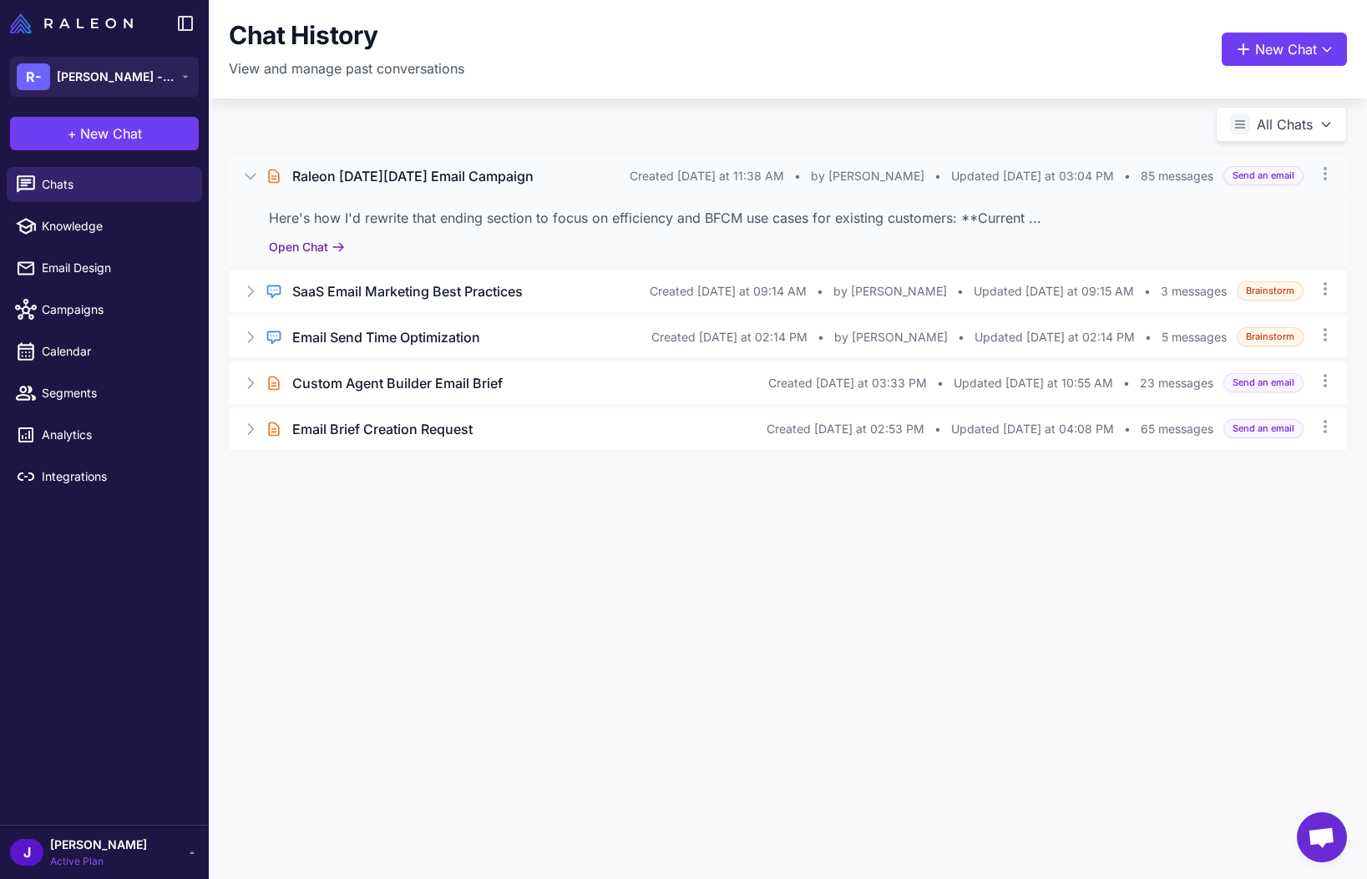
click at [299, 245] on button "Open Chat" at bounding box center [307, 247] width 76 height 18
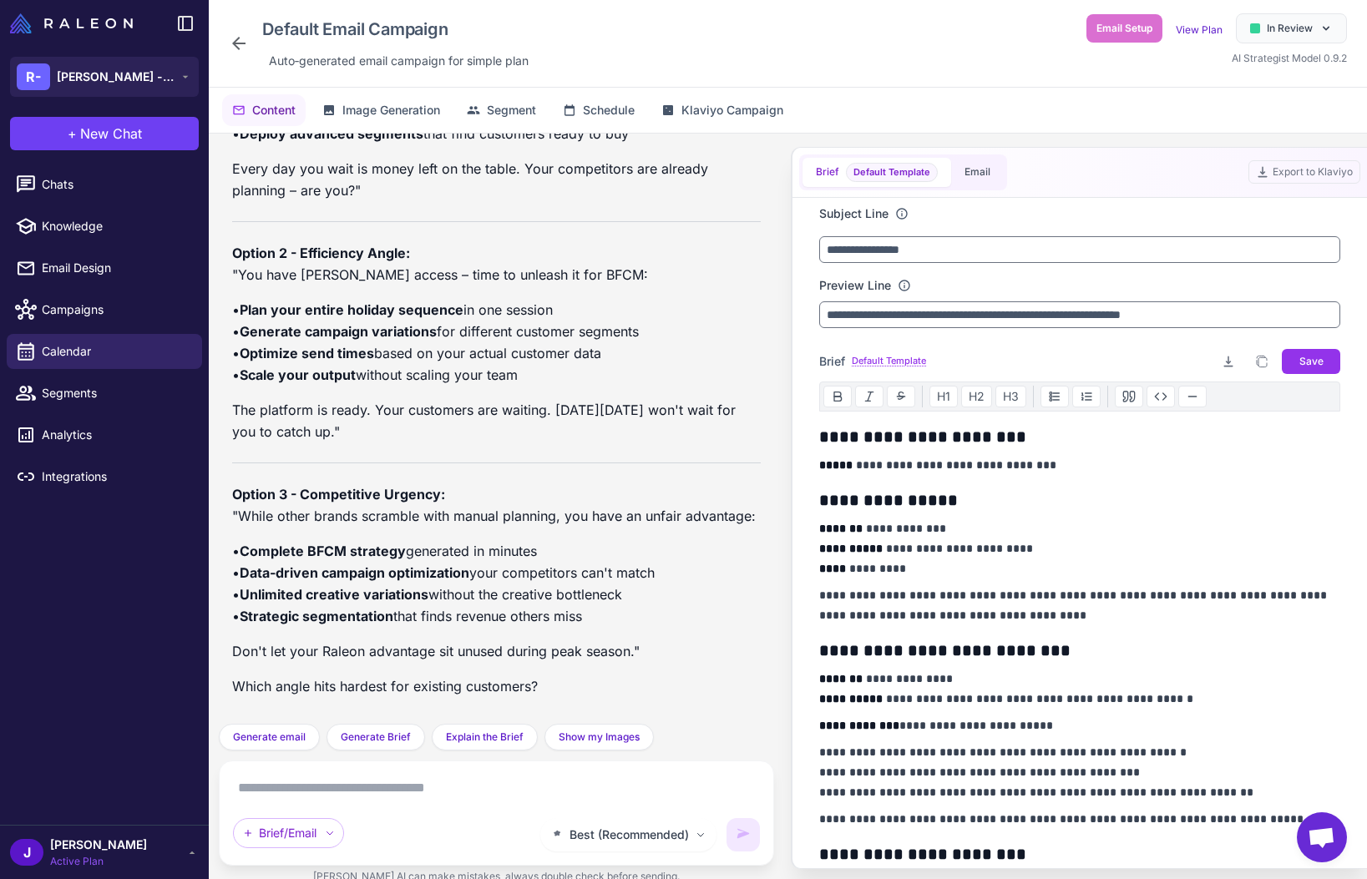
scroll to position [18829, 0]
click at [980, 167] on button "Email" at bounding box center [977, 172] width 53 height 29
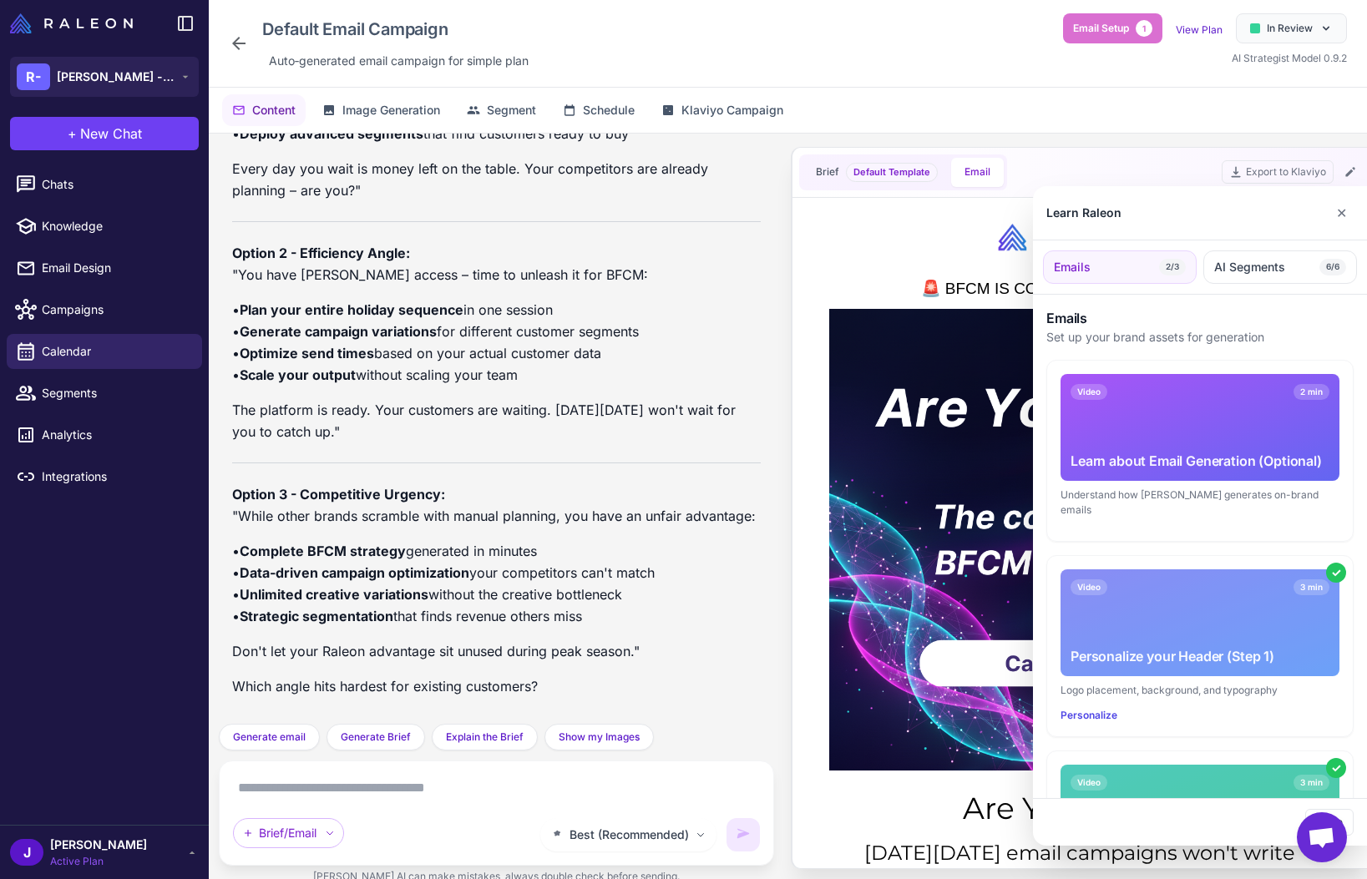
scroll to position [0, 0]
click at [1340, 217] on button "✕" at bounding box center [1341, 212] width 24 height 33
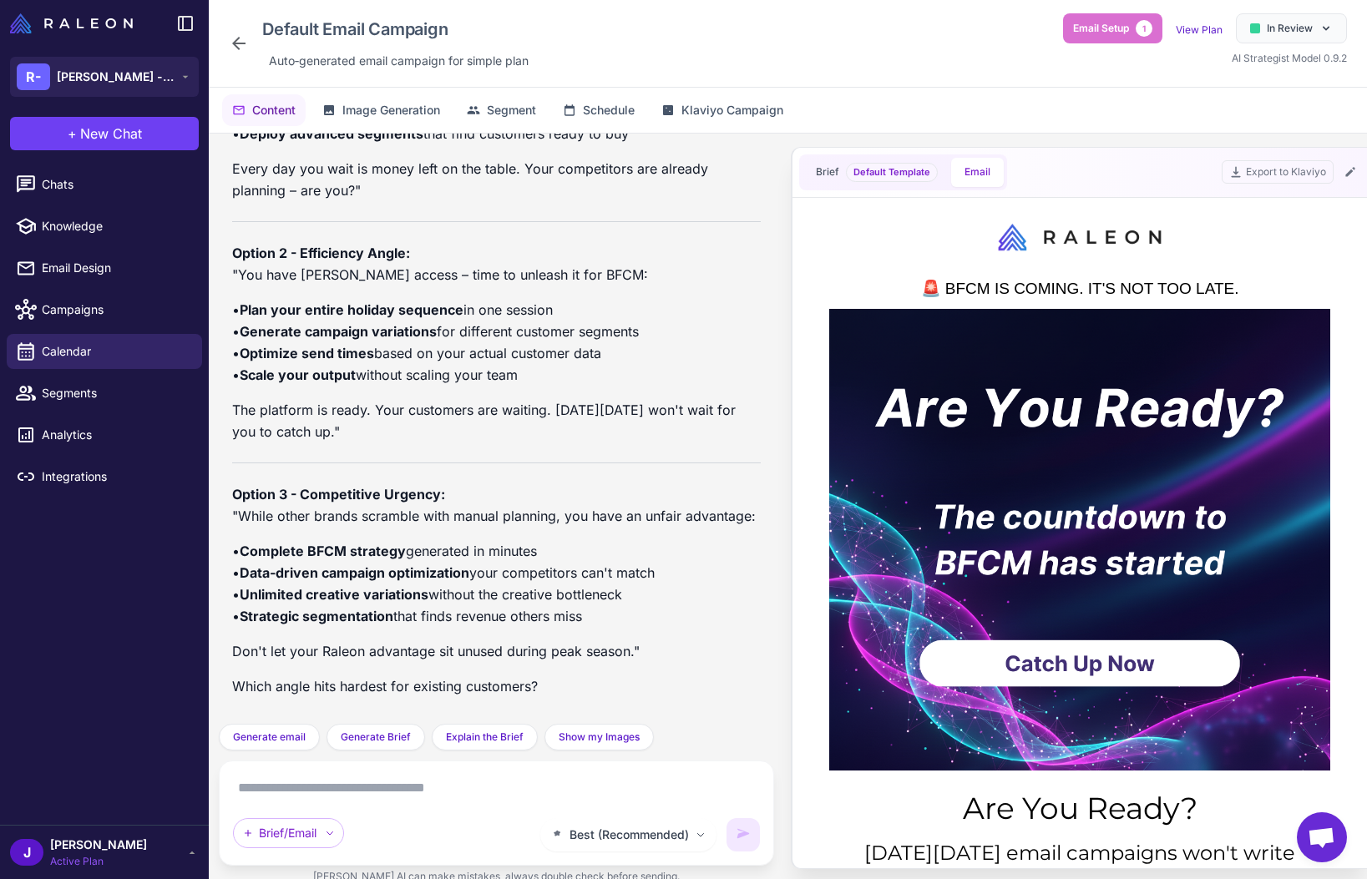
click at [1292, 236] on td at bounding box center [1079, 236] width 501 height 65
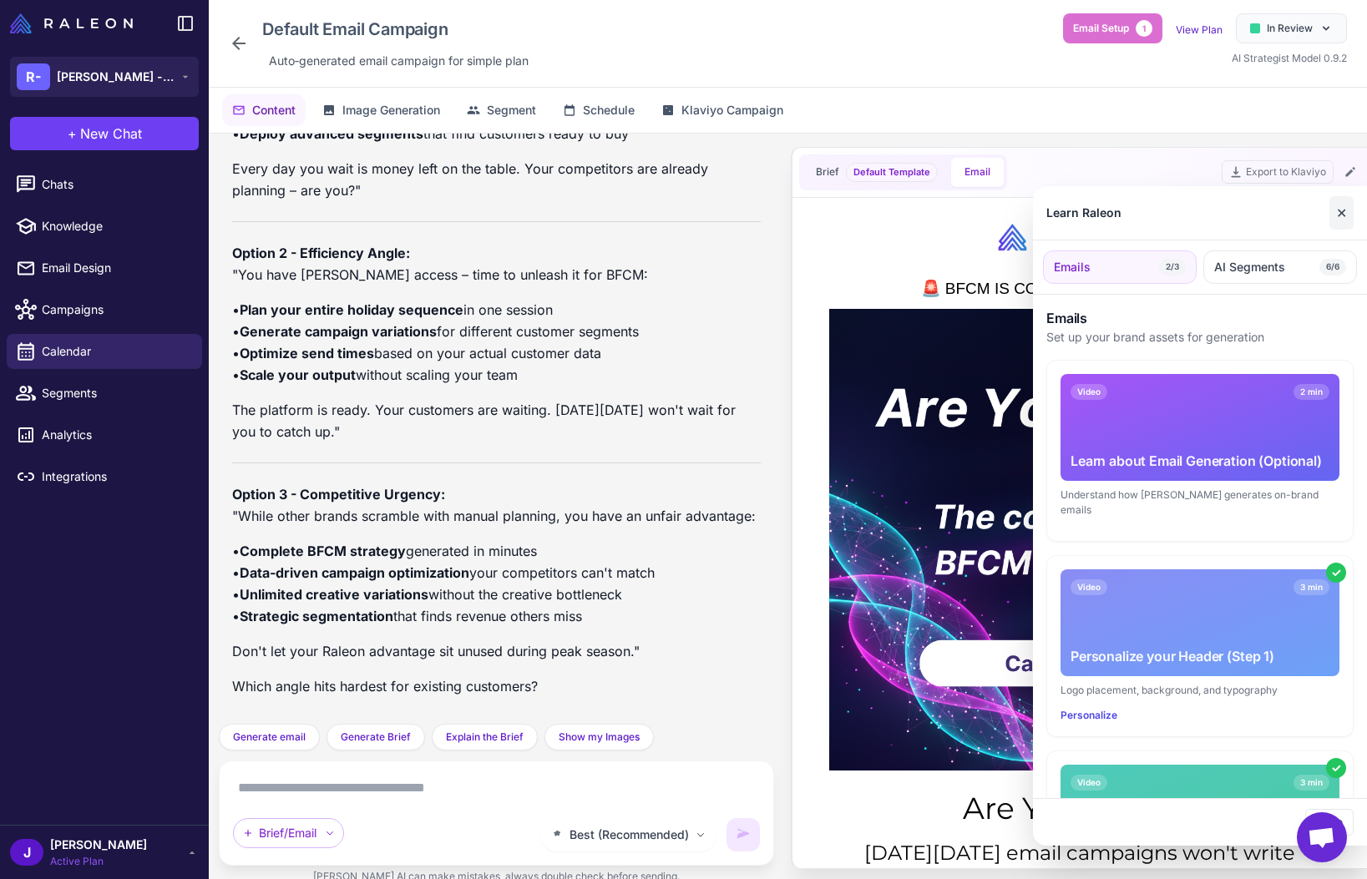
click at [1343, 209] on button "✕" at bounding box center [1341, 212] width 24 height 33
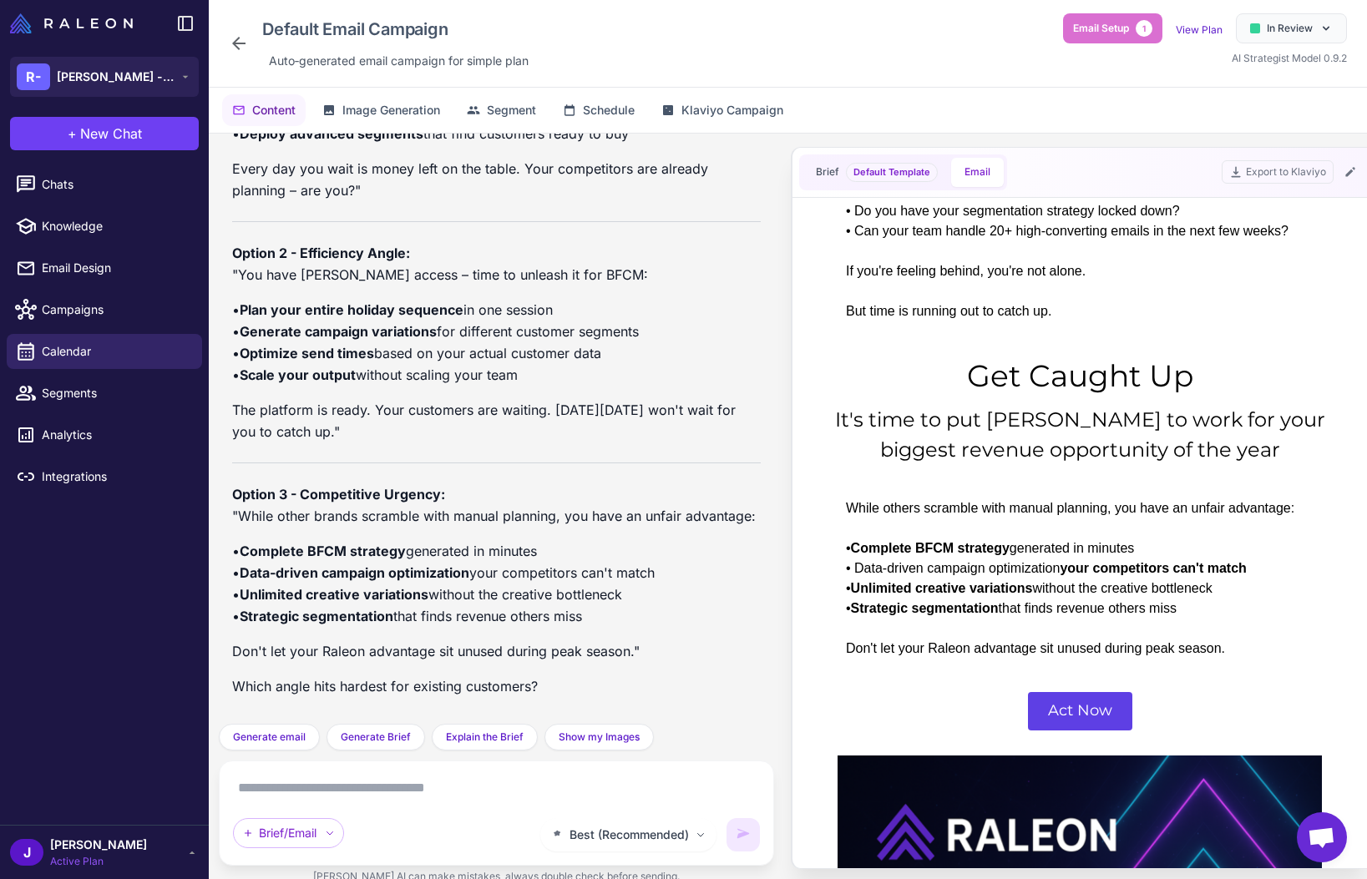
scroll to position [880, 0]
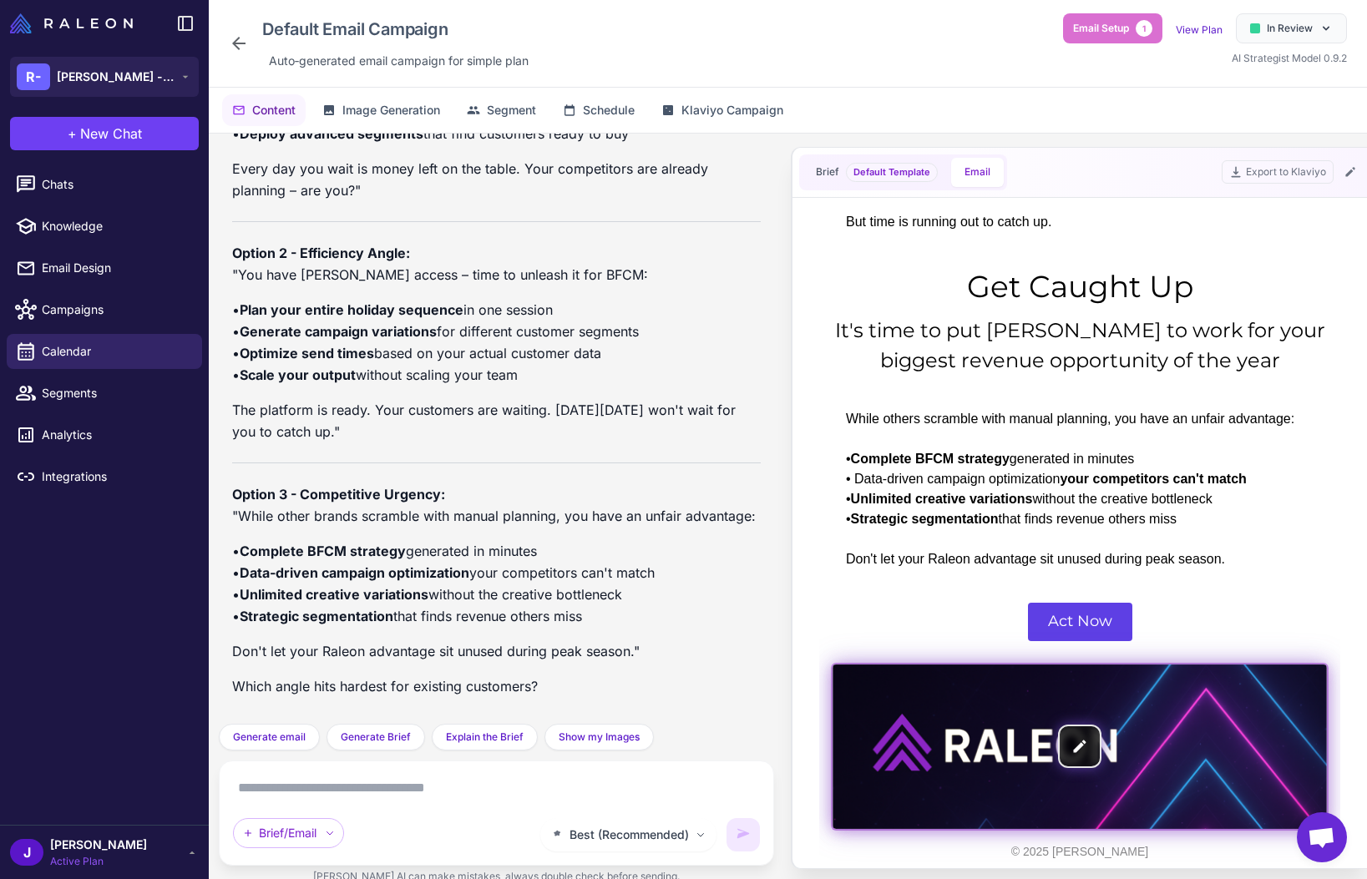
click at [1059, 773] on img at bounding box center [1080, 746] width 494 height 165
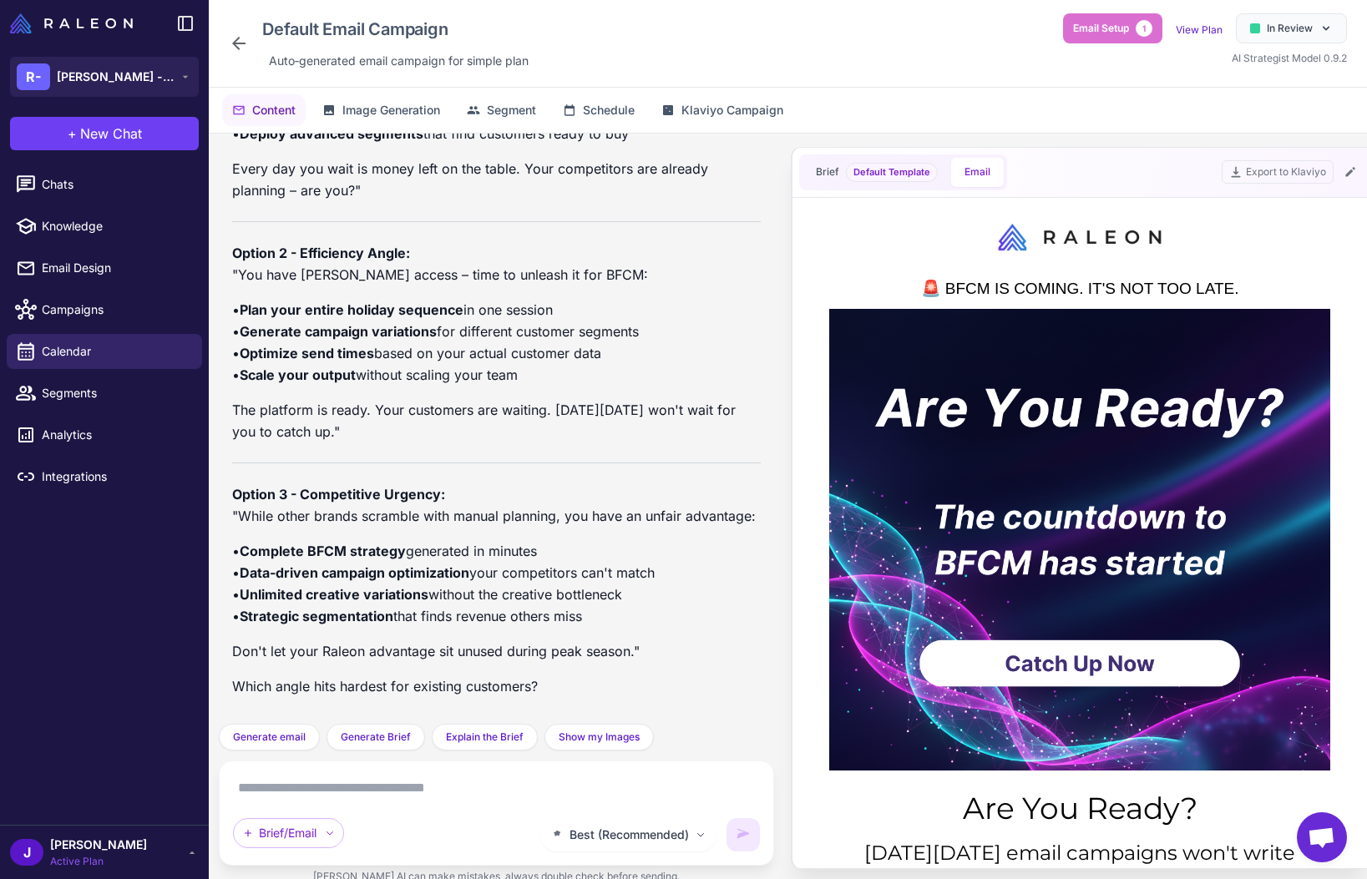
scroll to position [0, 0]
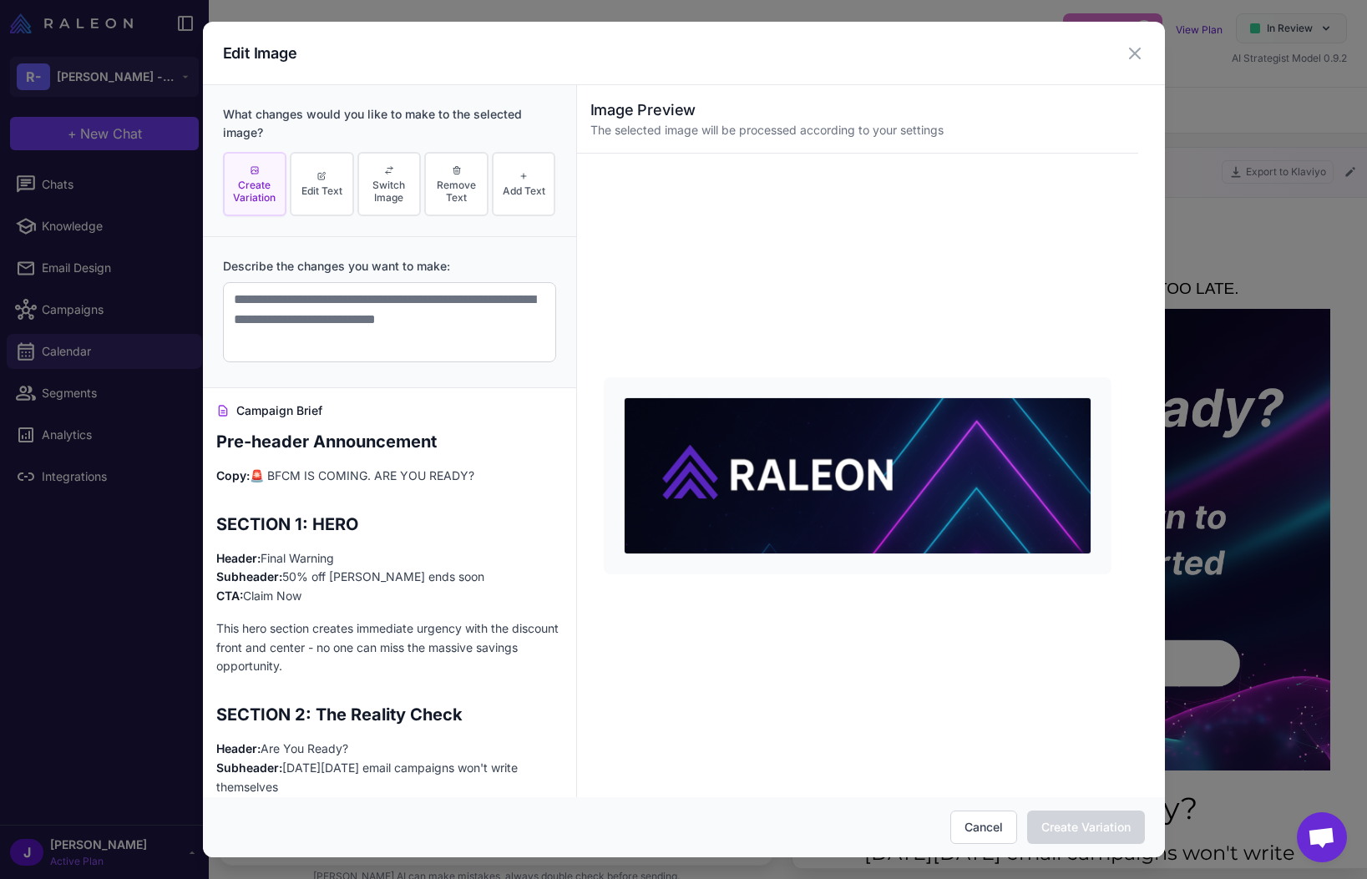
click at [1137, 50] on icon at bounding box center [1135, 53] width 10 height 10
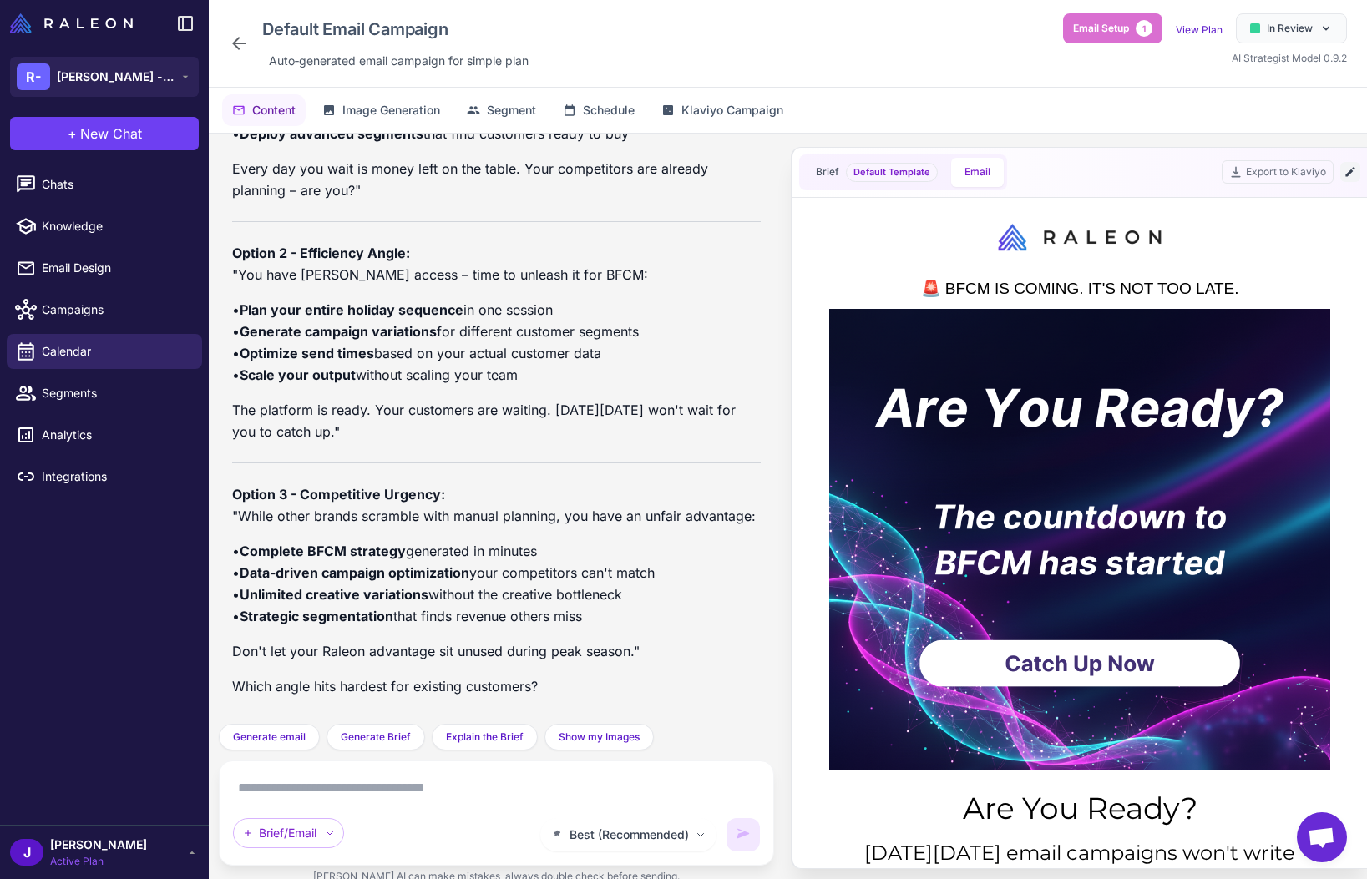
click at [1352, 171] on icon at bounding box center [1349, 172] width 9 height 9
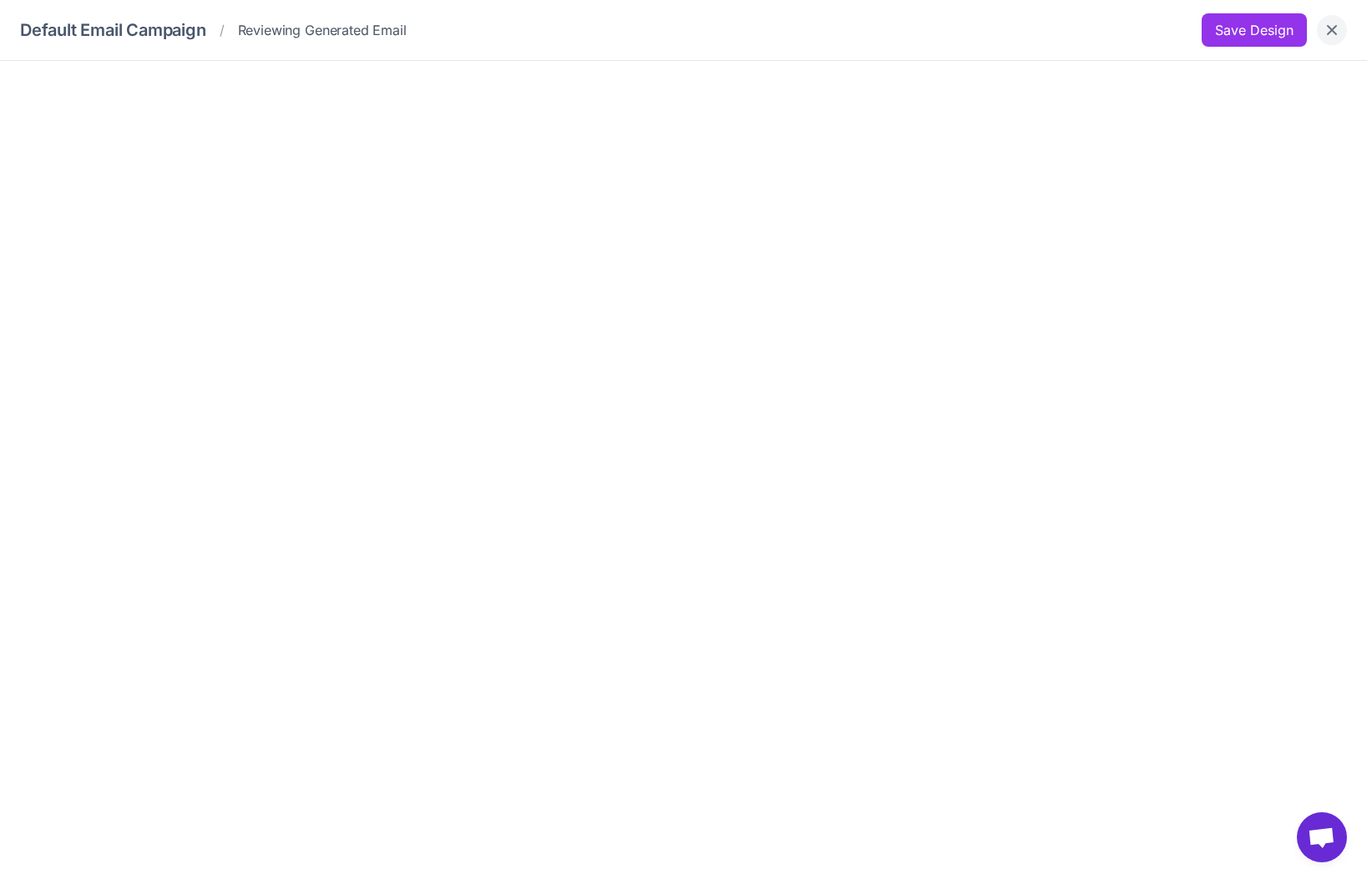
click at [1339, 31] on icon "Close" at bounding box center [1332, 30] width 17 height 17
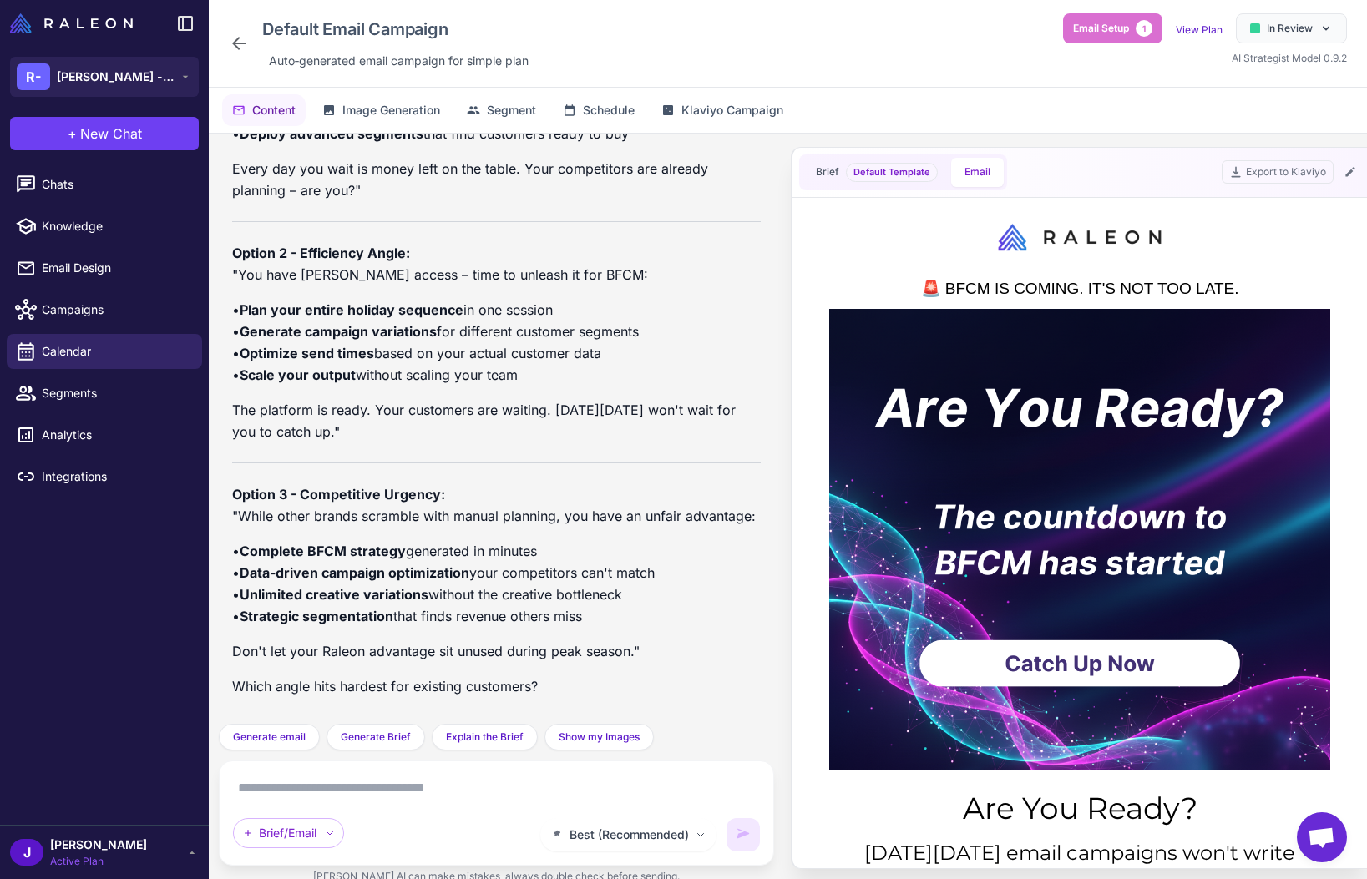
click at [1281, 159] on div "Brief Default Template Email Export to Klaviyo" at bounding box center [1080, 173] width 575 height 50
click at [1274, 173] on button "Export to Klaviyo" at bounding box center [1278, 171] width 112 height 23
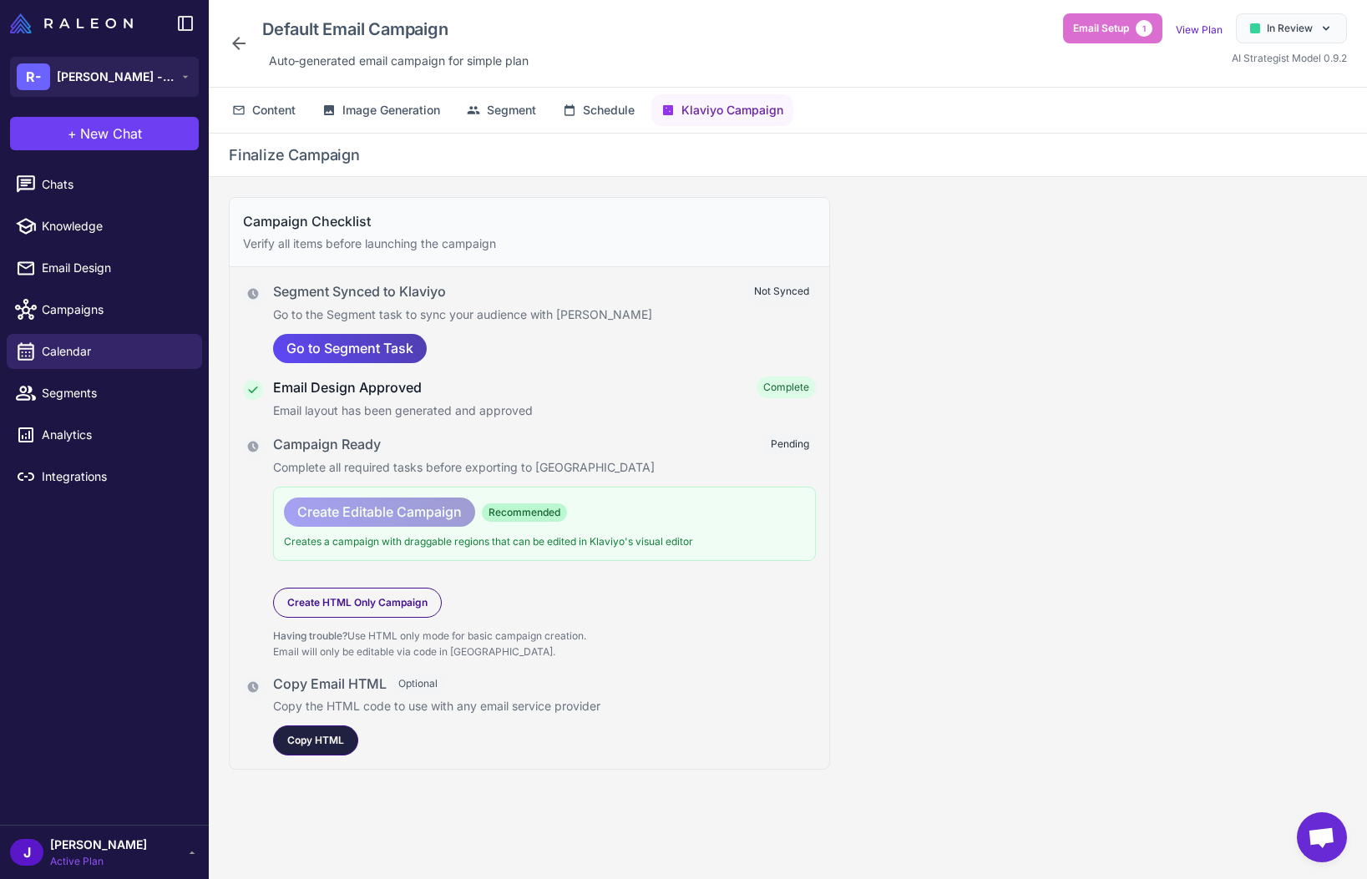
click at [316, 736] on span "Copy HTML" at bounding box center [315, 740] width 57 height 15
click at [72, 858] on span "Active Plan" at bounding box center [98, 861] width 97 height 15
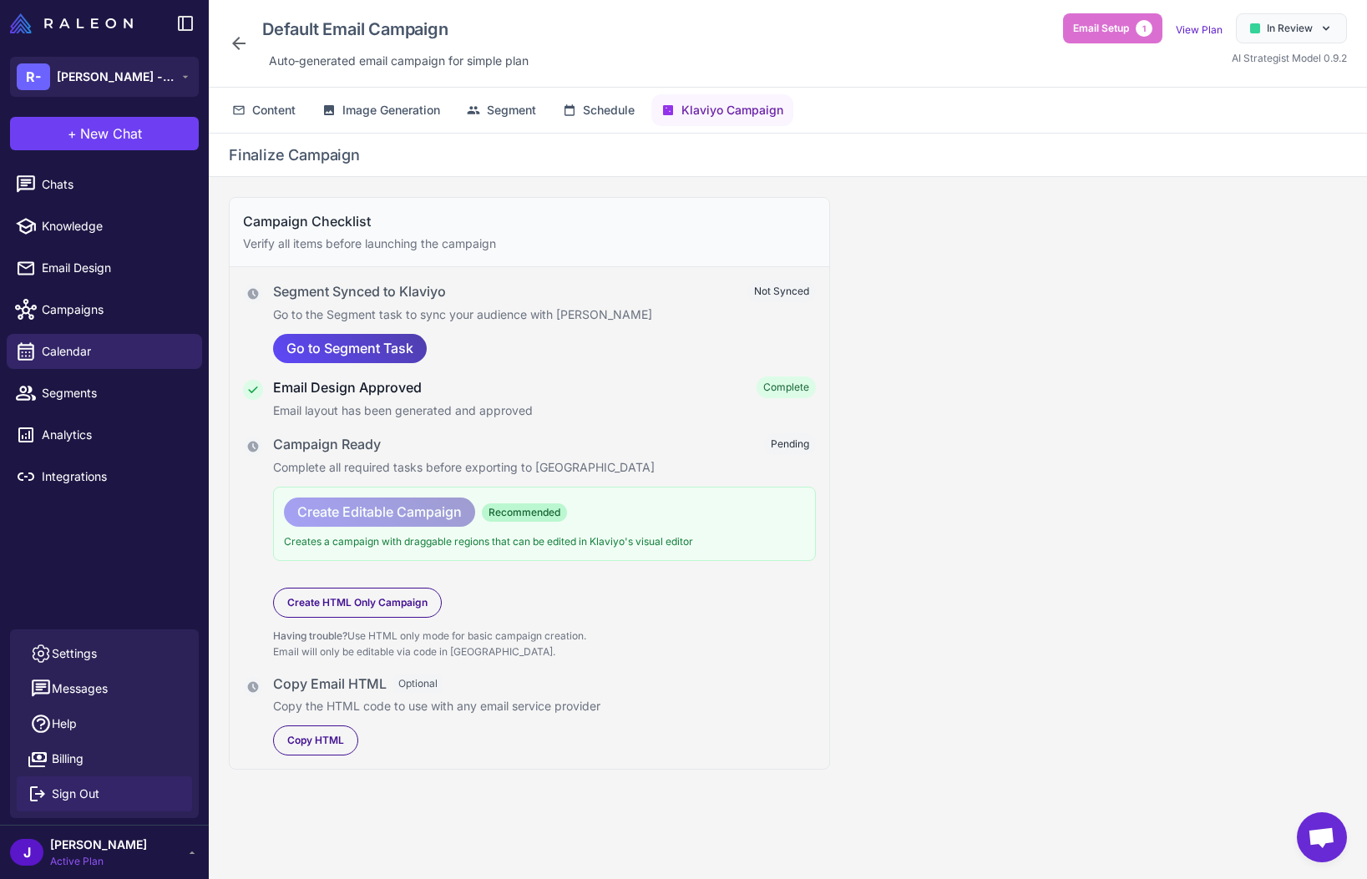
click at [77, 785] on span "Sign Out" at bounding box center [76, 794] width 48 height 18
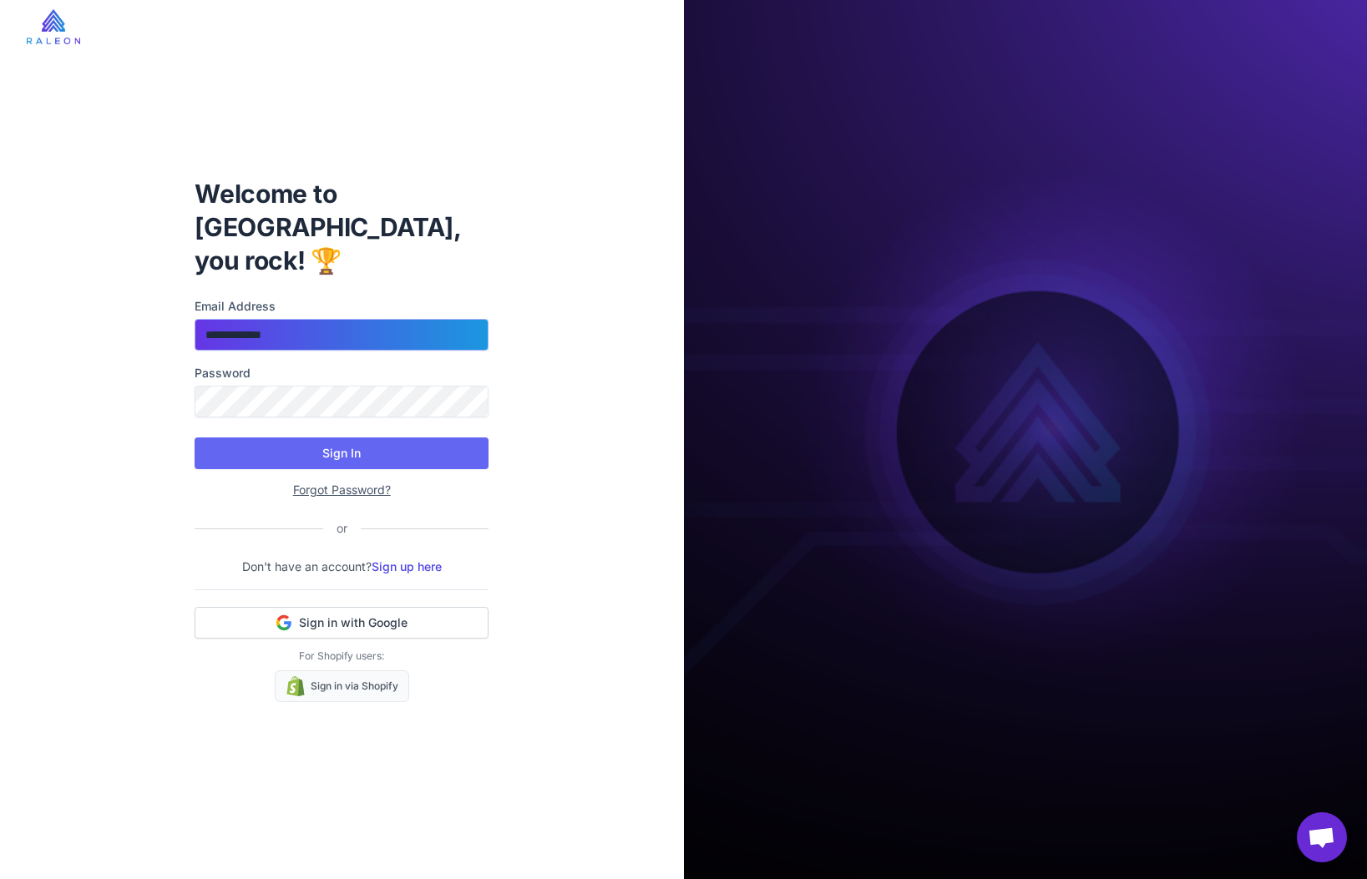
click at [337, 319] on input "**********" at bounding box center [342, 335] width 294 height 32
type input "**********"
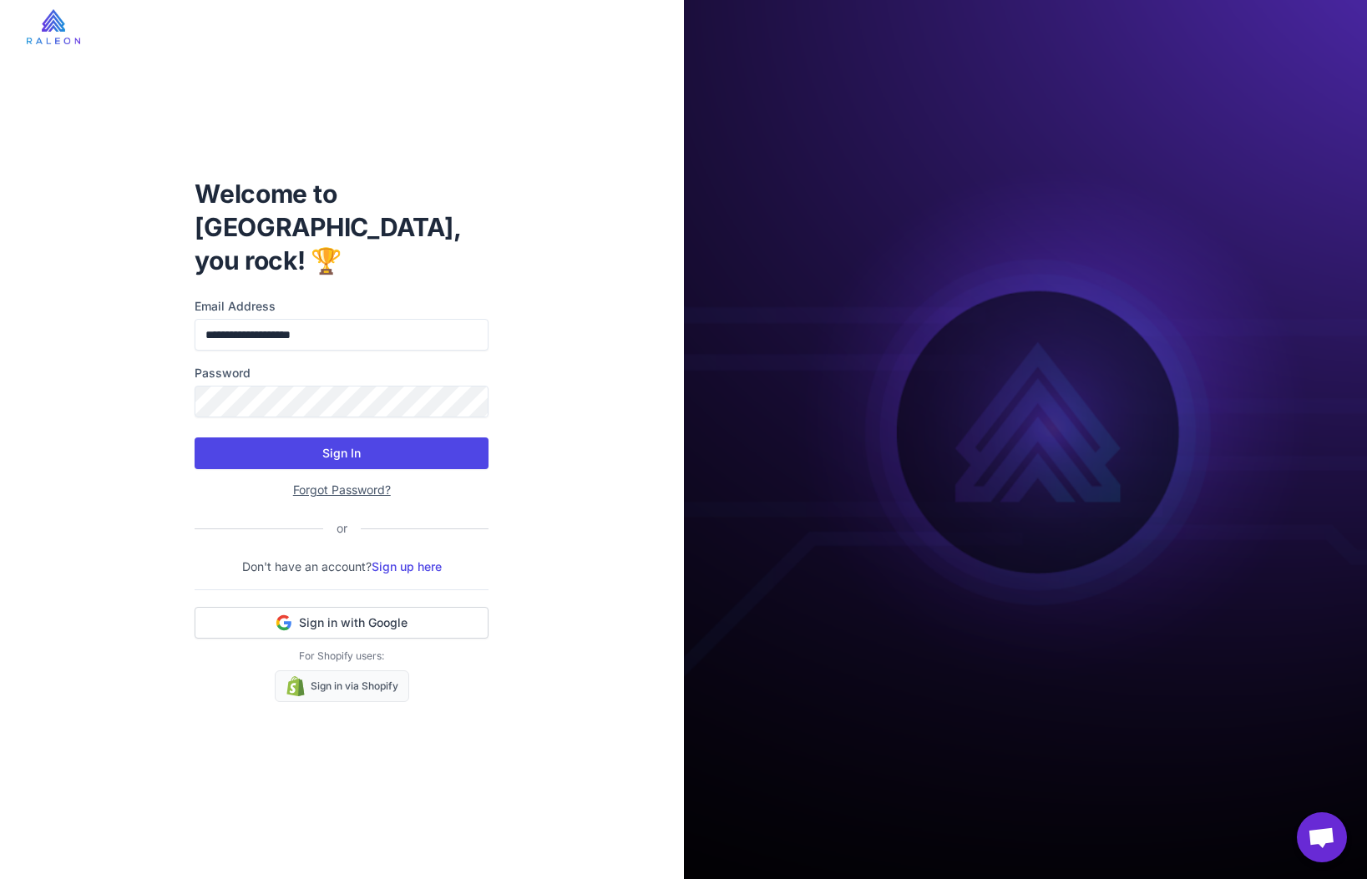
click at [310, 441] on button "Sign In" at bounding box center [342, 454] width 294 height 32
